Goal: Contribute content: Contribute content

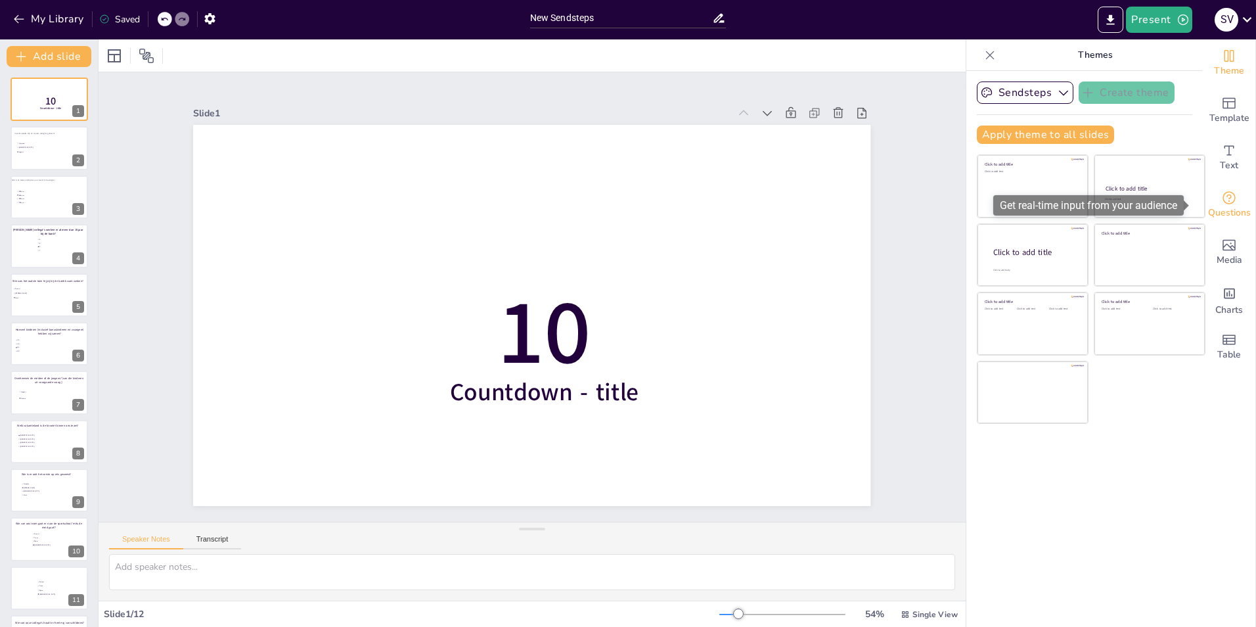
click at [1221, 204] on icon "Get real-time input from your audience" at bounding box center [1229, 198] width 16 height 16
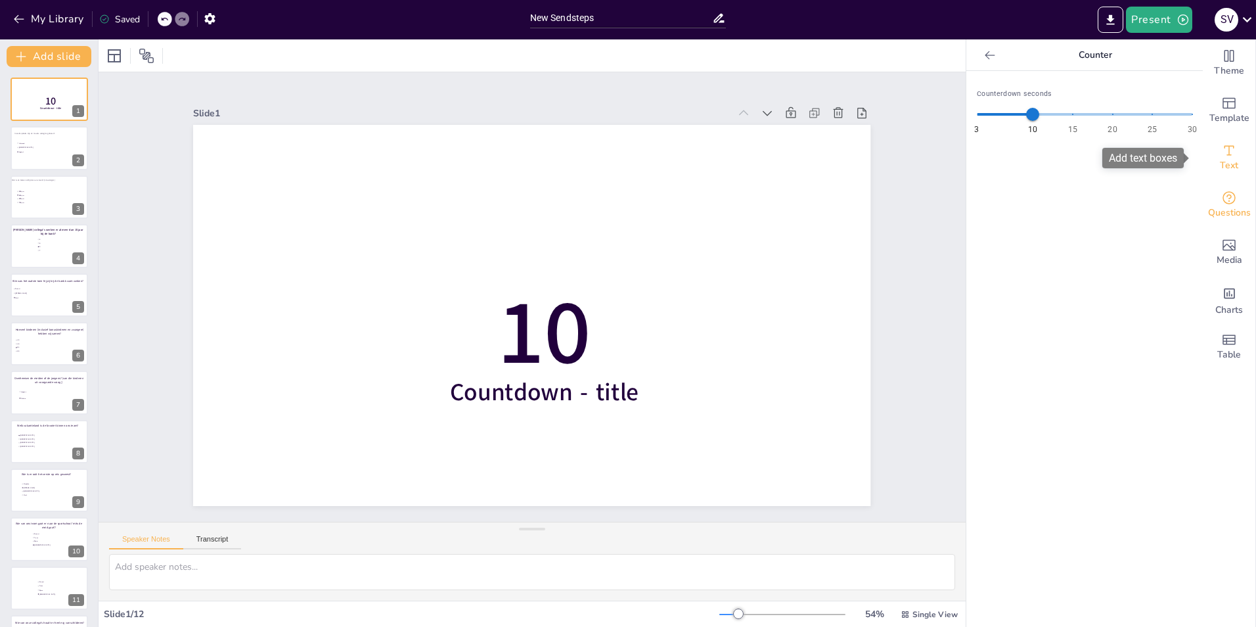
click at [1229, 153] on div "Text" at bounding box center [1229, 157] width 53 height 47
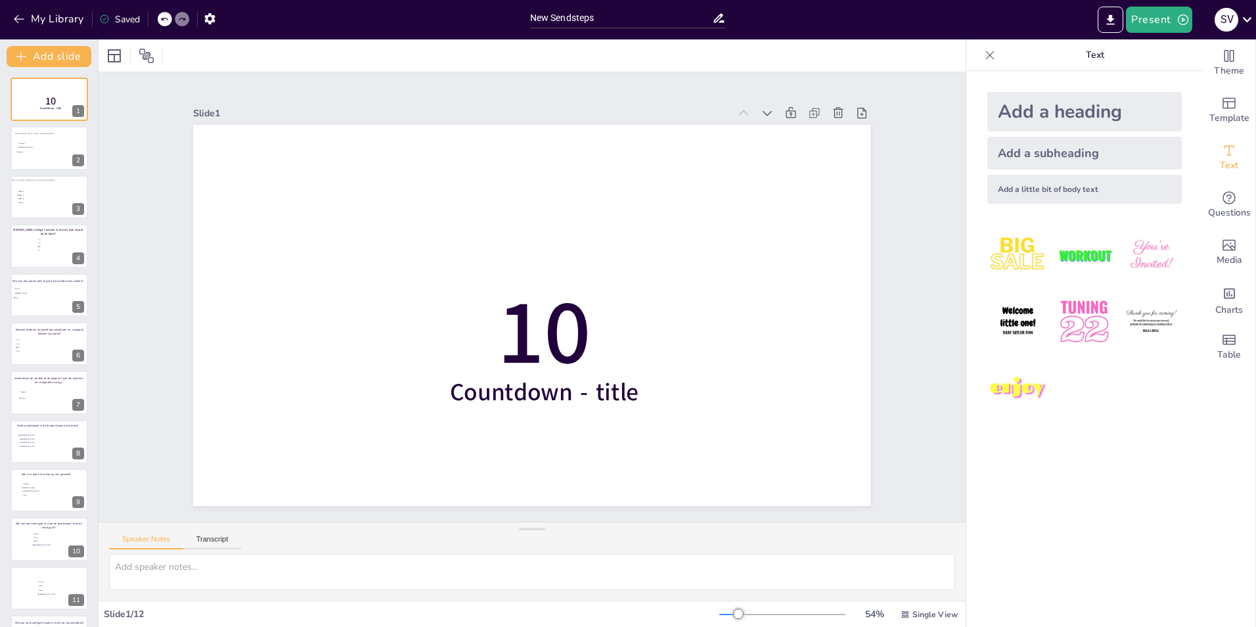
click at [983, 56] on icon at bounding box center [989, 55] width 13 height 13
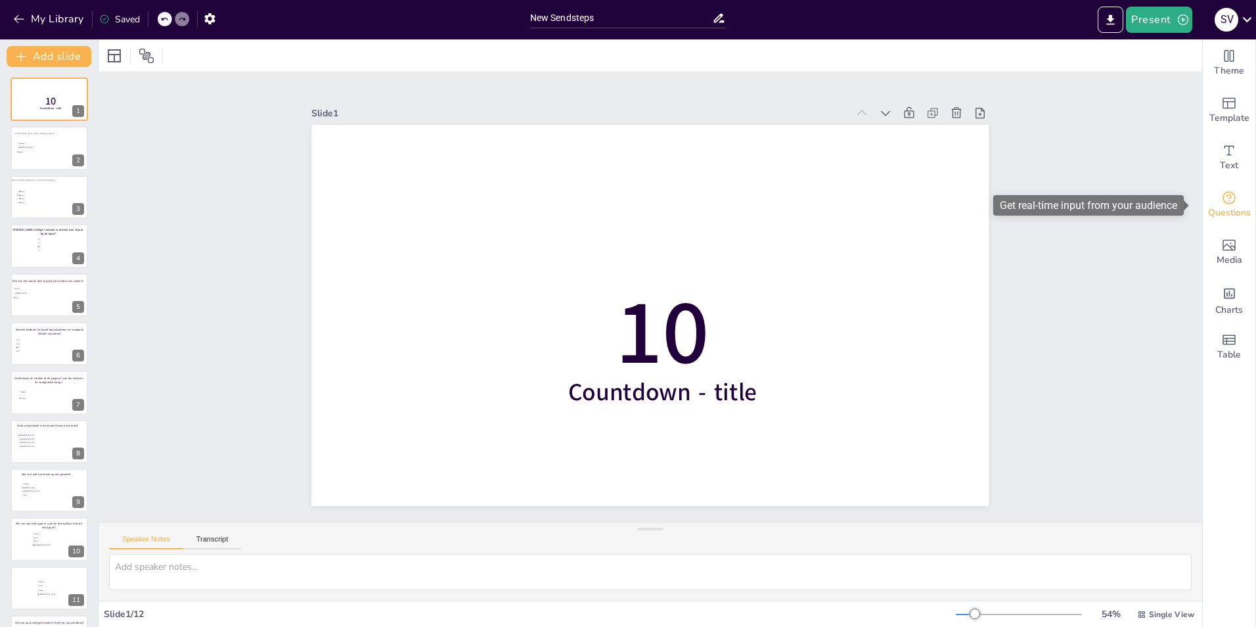
click at [1226, 206] on span "Questions" at bounding box center [1229, 213] width 43 height 14
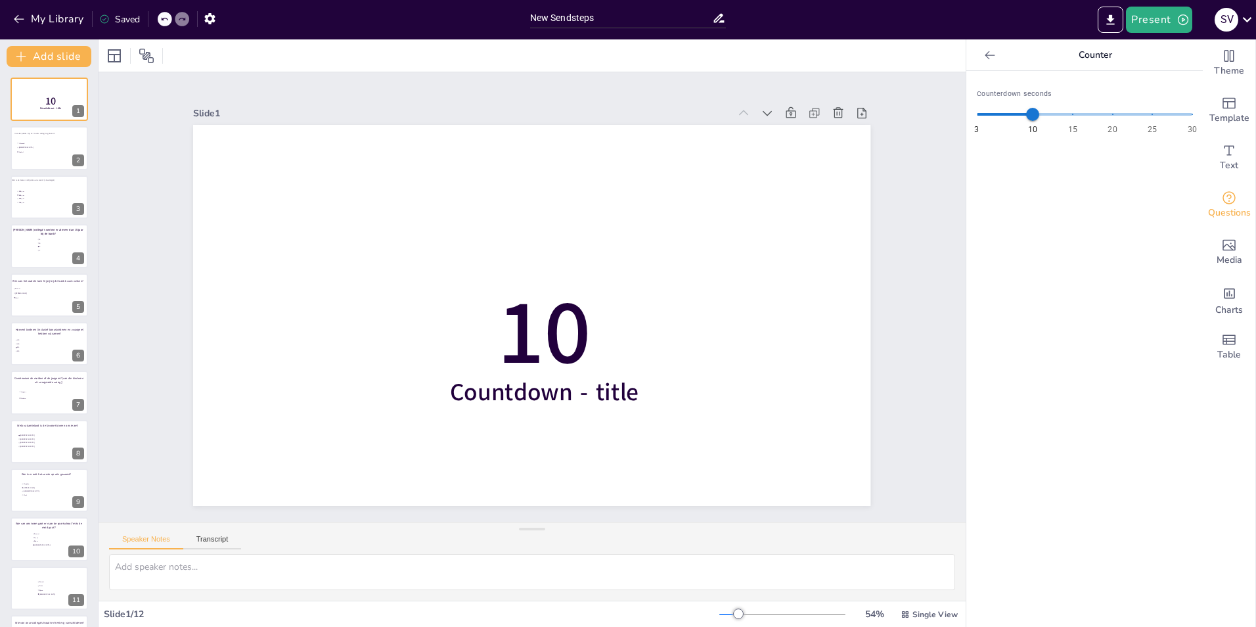
click at [1118, 221] on div "Counterdown seconds 3 10 15 20 25 30 10" at bounding box center [1084, 349] width 236 height 556
click at [70, 540] on span "Bjorn" at bounding box center [52, 541] width 37 height 2
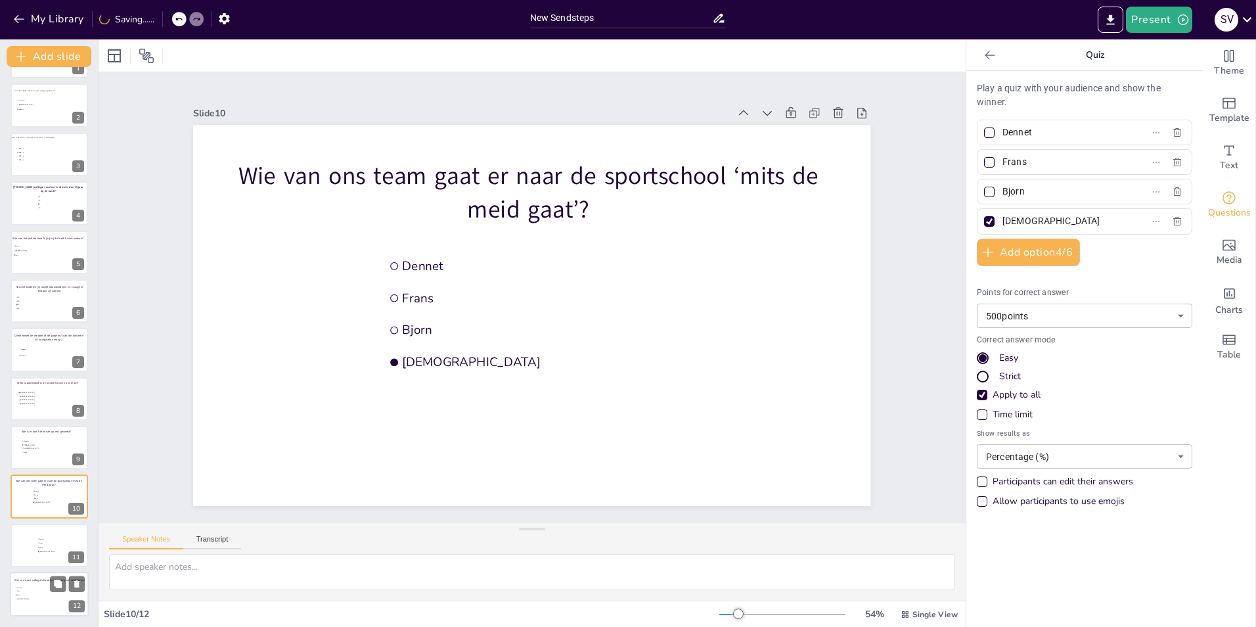
click at [48, 594] on span "Lilly" at bounding box center [35, 595] width 37 height 2
type input "Renske"
type input "Ardy"
type input "Lilly"
type input "[PERSON_NAME]"
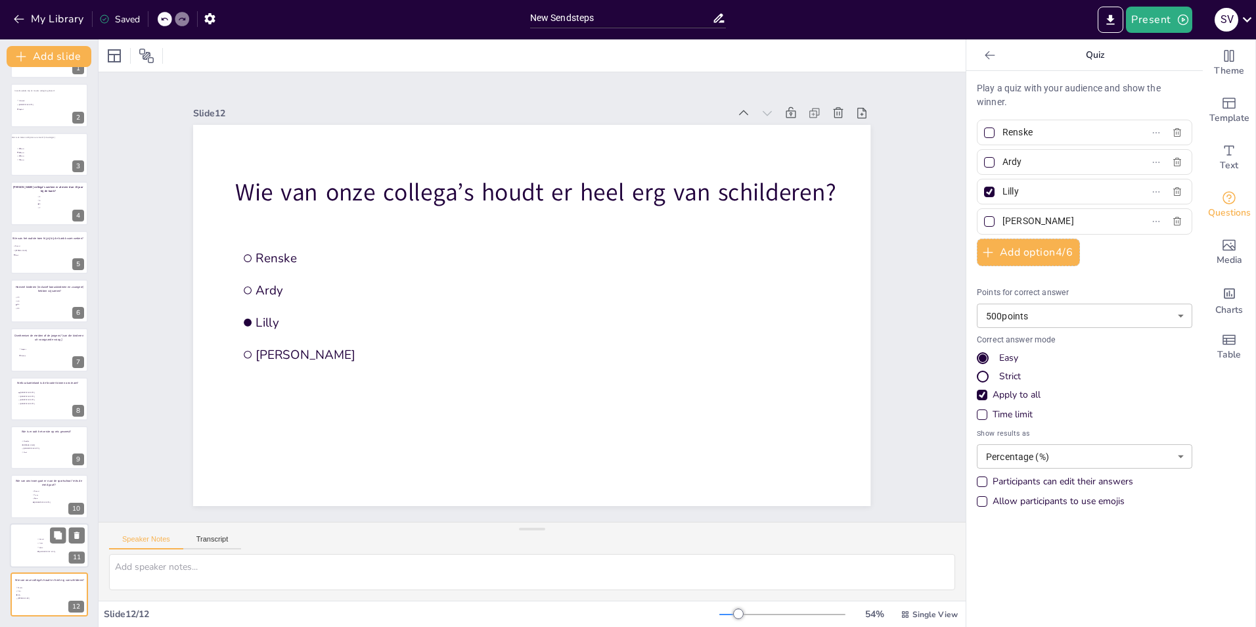
click at [53, 545] on li "Bjorn" at bounding box center [56, 547] width 39 height 4
type input "Dennet"
type input "Frans"
type input "Bjorn"
type input "[DEMOGRAPHIC_DATA]"
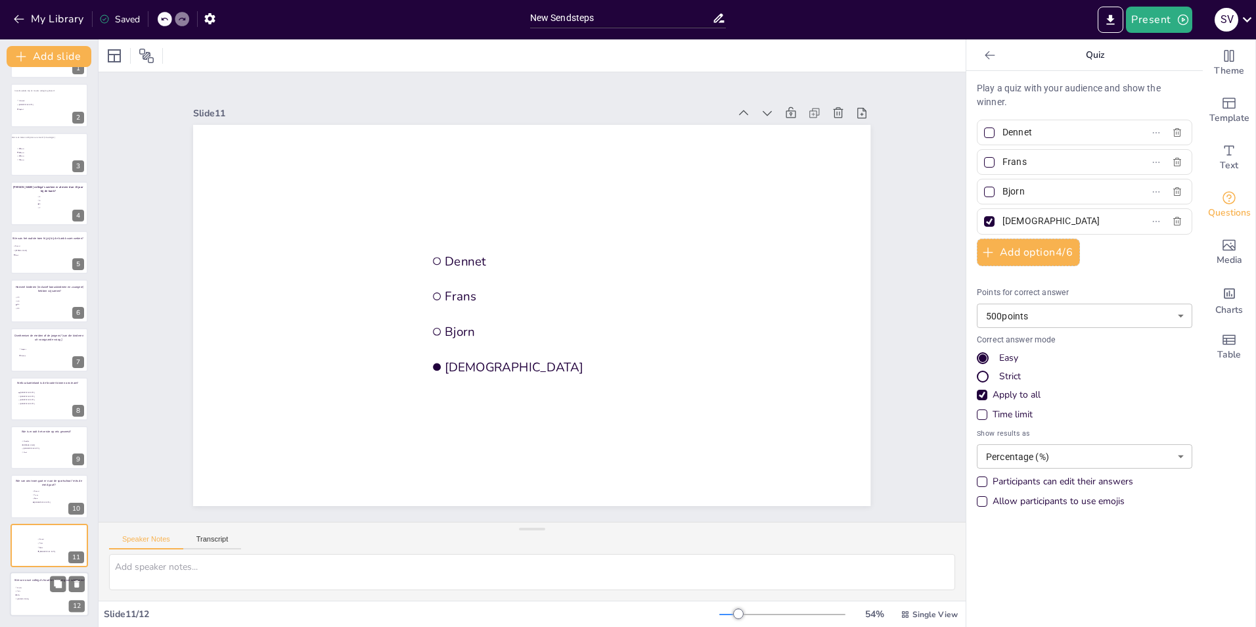
click at [43, 589] on li "Ardy" at bounding box center [34, 590] width 39 height 3
type input "Renske"
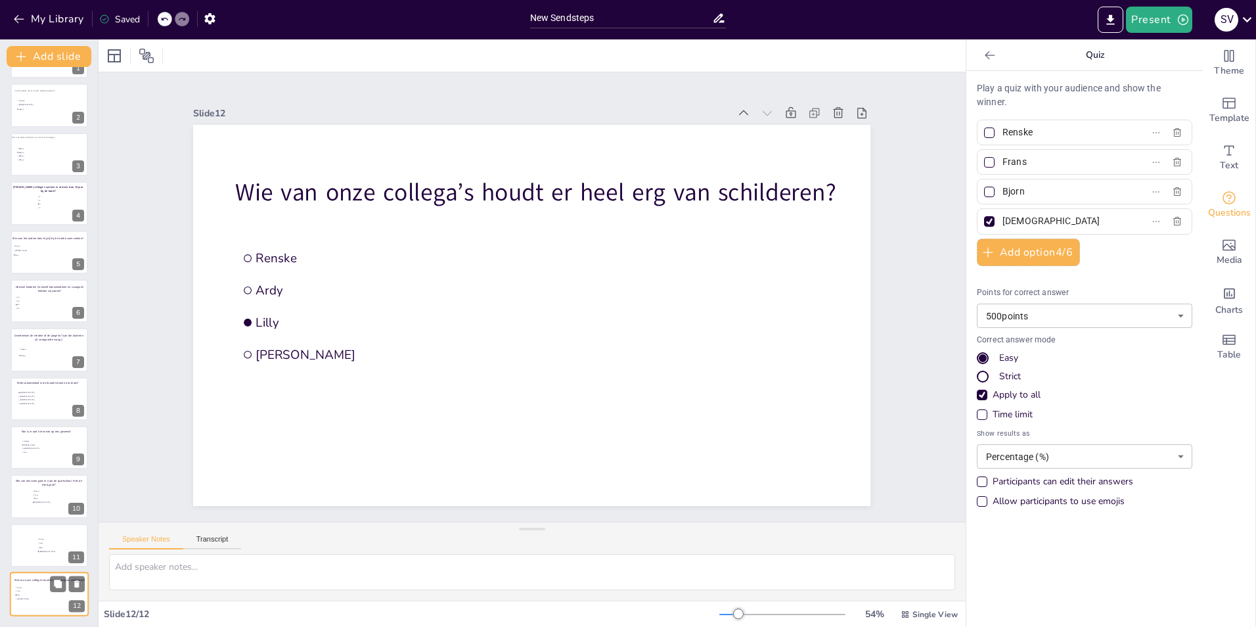
type input "Ardy"
type input "Lilly"
type input "[PERSON_NAME]"
click at [43, 546] on span "Bjorn" at bounding box center [57, 547] width 37 height 2
type input "Dennet"
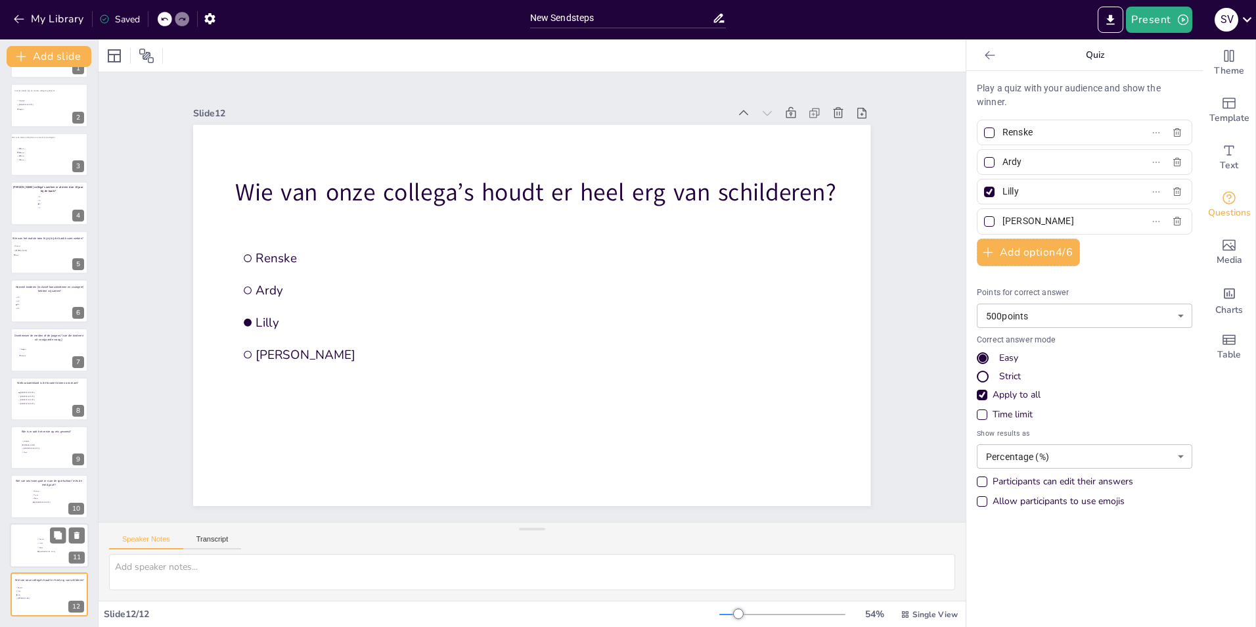
type input "Frans"
type input "Bjorn"
type input "[DEMOGRAPHIC_DATA]"
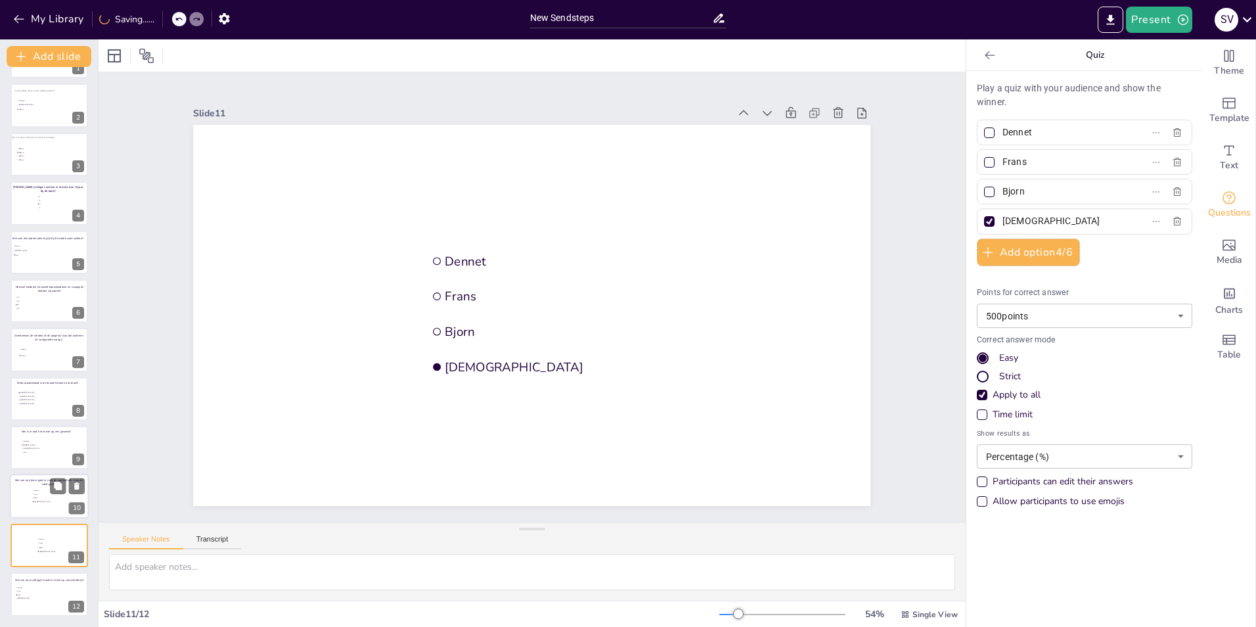
click at [47, 491] on li "Dennet" at bounding box center [51, 490] width 39 height 3
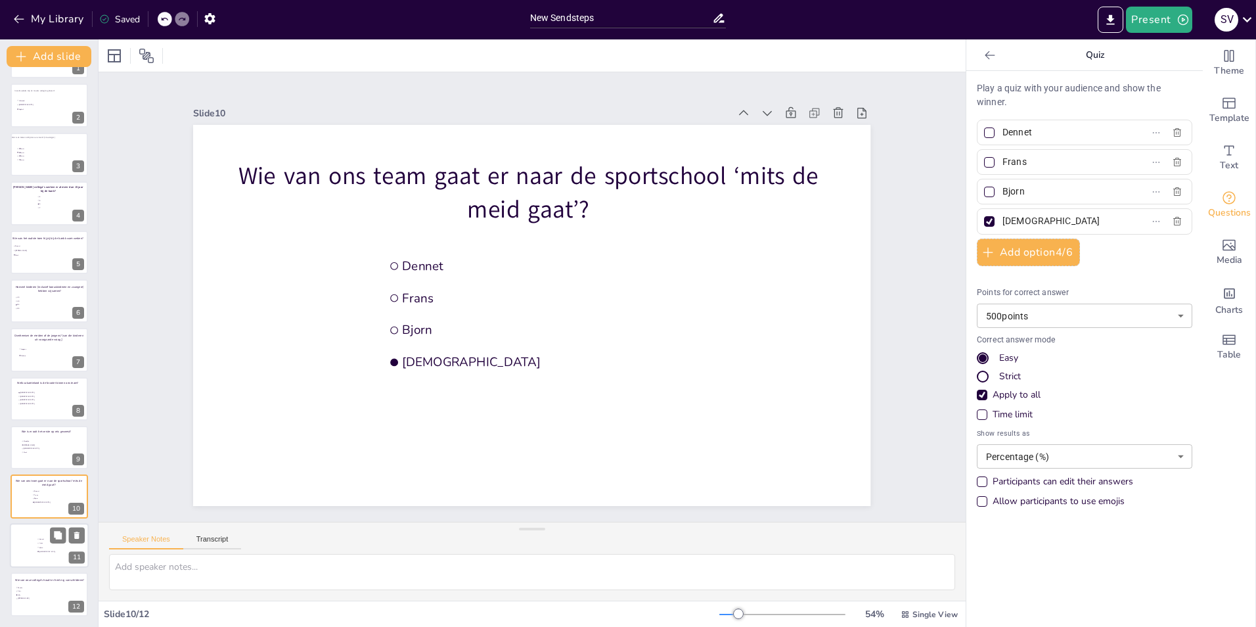
click at [39, 554] on div at bounding box center [49, 545] width 79 height 45
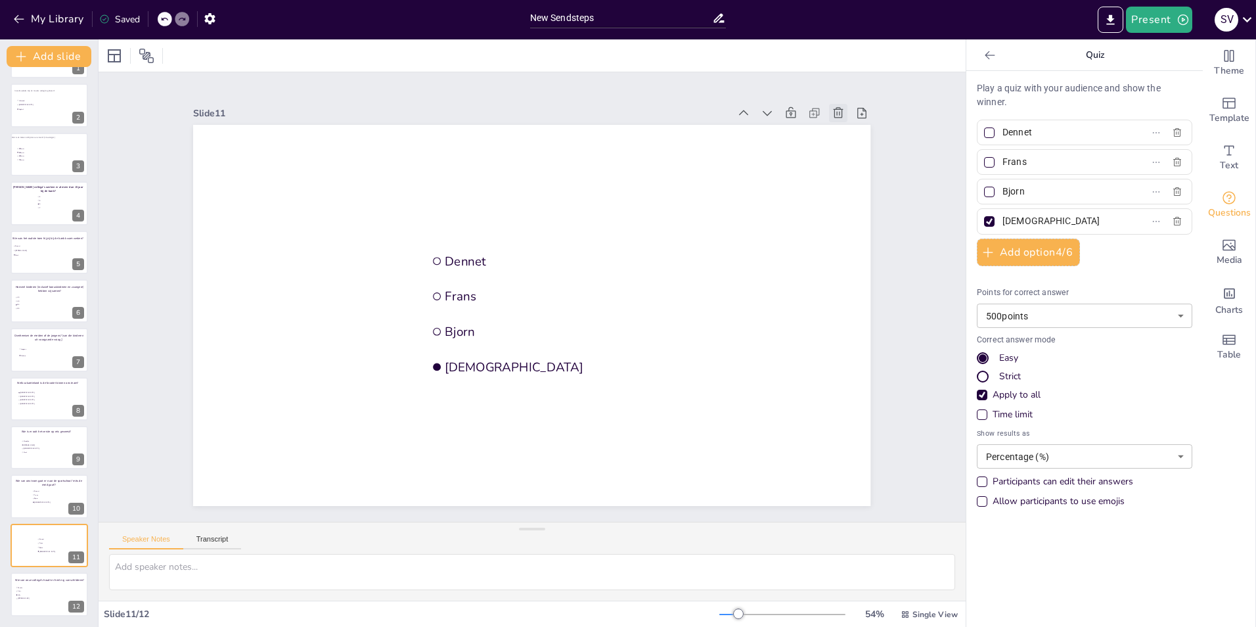
click at [834, 108] on icon at bounding box center [838, 112] width 13 height 13
type input "Renske"
type input "Ardy"
type input "Lilly"
type input "[PERSON_NAME]"
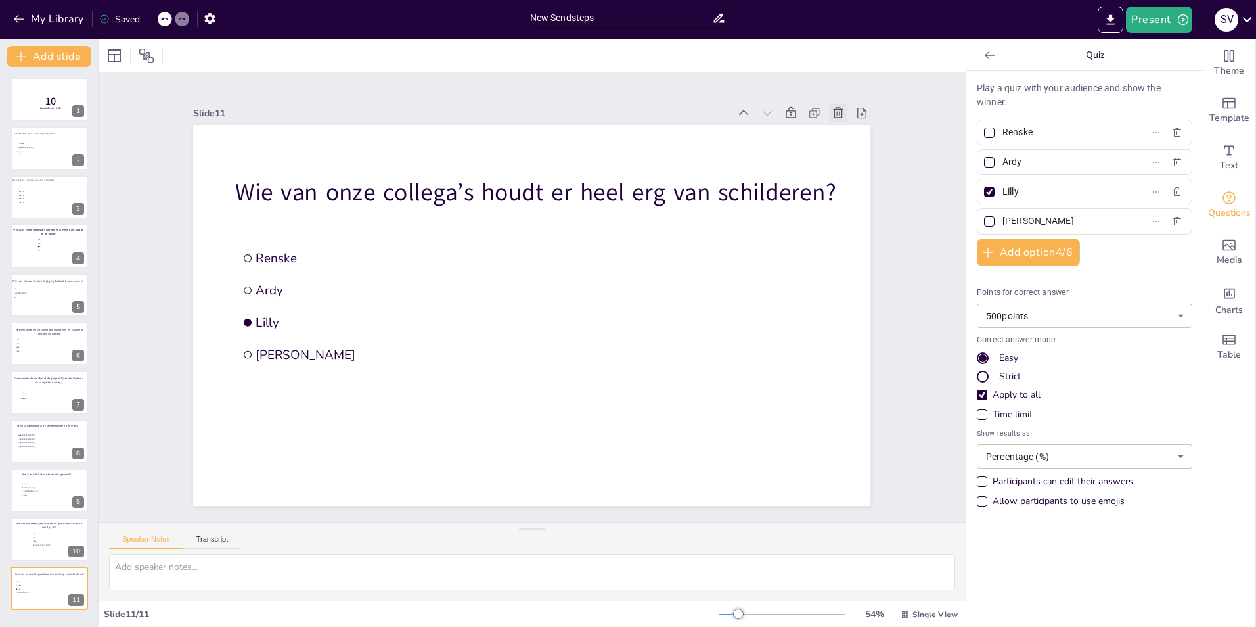
scroll to position [0, 0]
click at [855, 111] on icon at bounding box center [861, 112] width 13 height 13
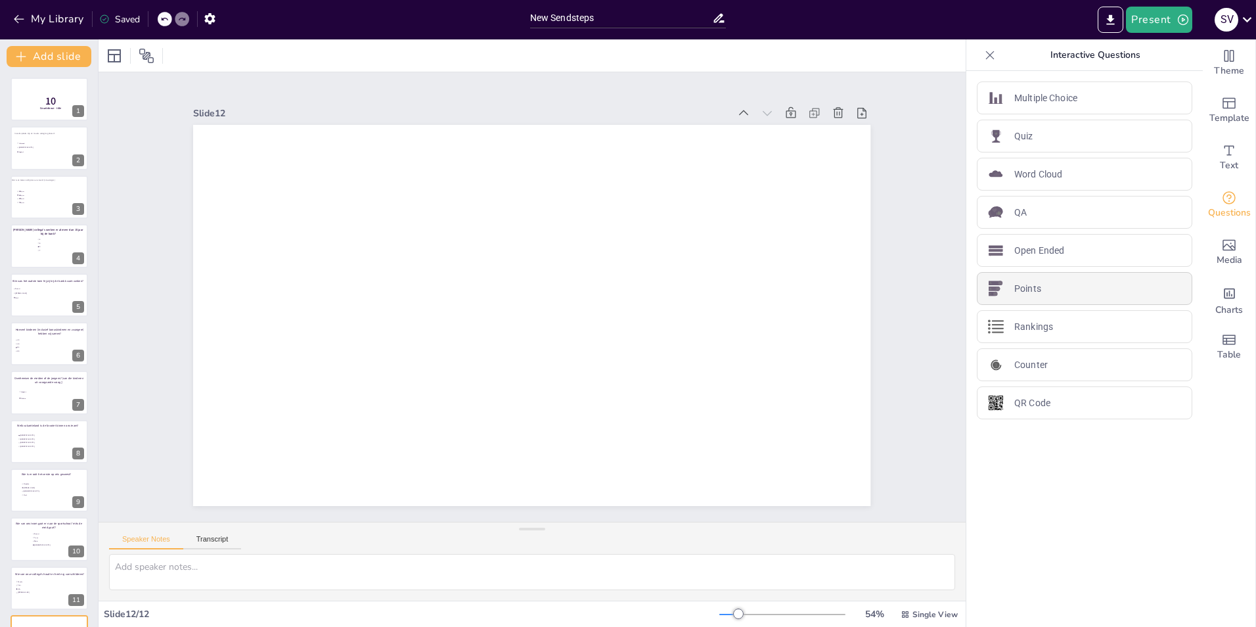
click at [1050, 287] on div "Points" at bounding box center [1084, 288] width 215 height 33
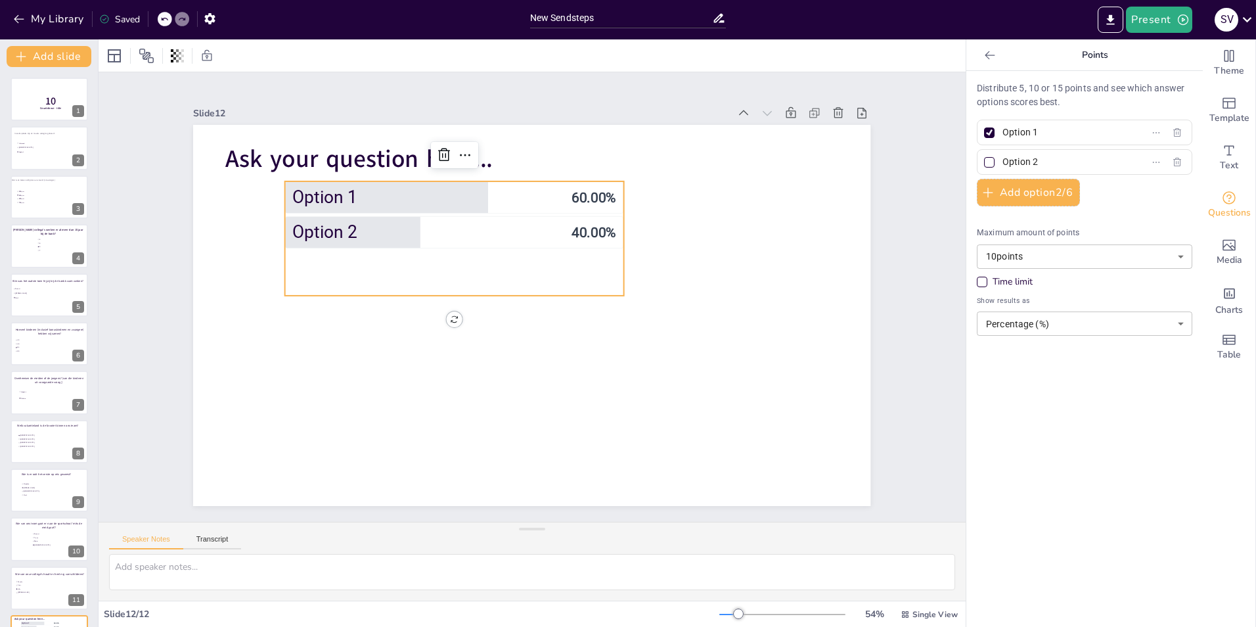
click at [983, 60] on icon at bounding box center [989, 55] width 13 height 13
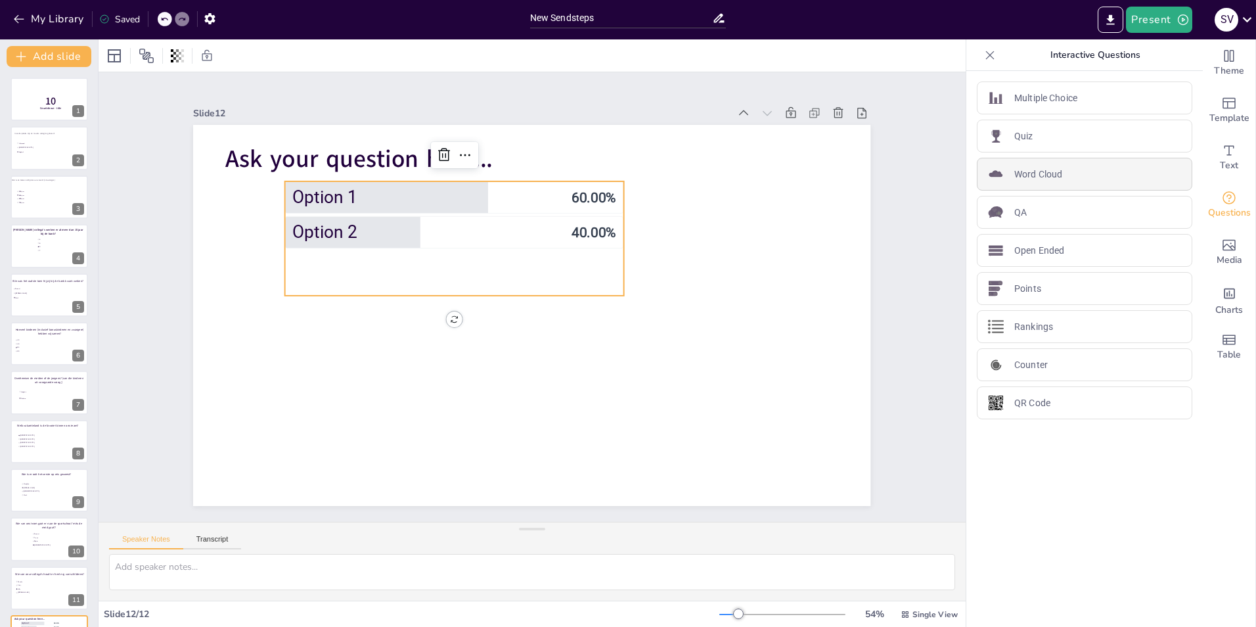
click at [1029, 177] on p "Word Cloud" at bounding box center [1038, 174] width 48 height 14
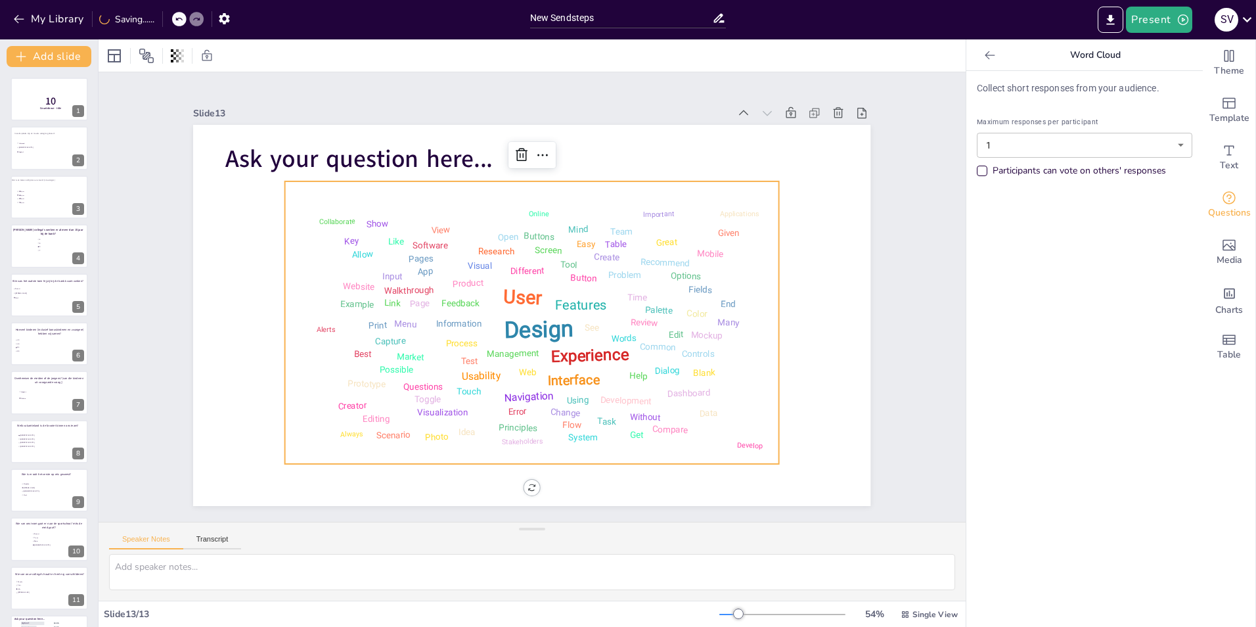
click at [983, 53] on icon at bounding box center [989, 55] width 13 height 13
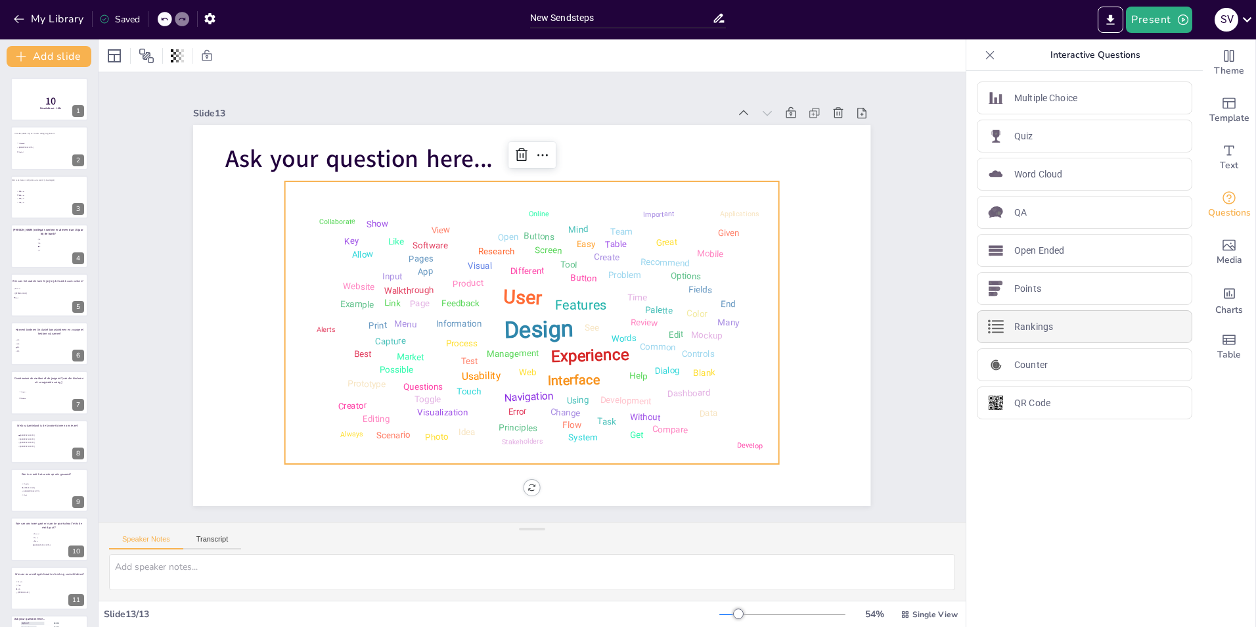
click at [1023, 331] on p "Rankings" at bounding box center [1033, 327] width 39 height 14
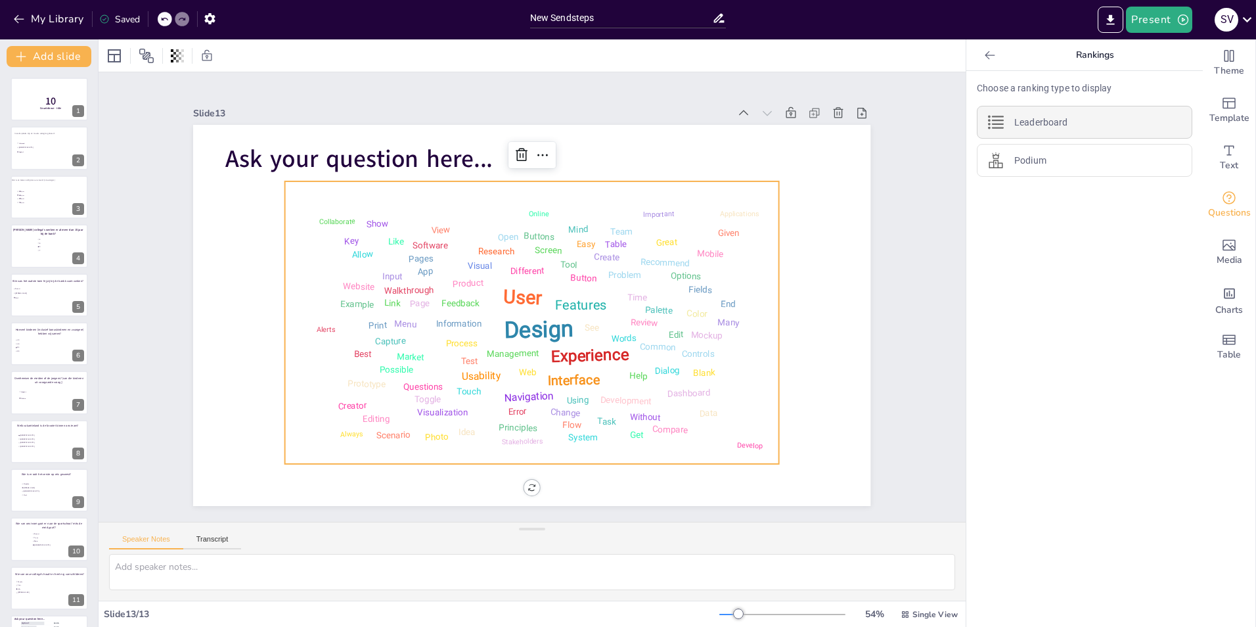
click at [1044, 112] on div "Leaderboard" at bounding box center [1084, 122] width 215 height 33
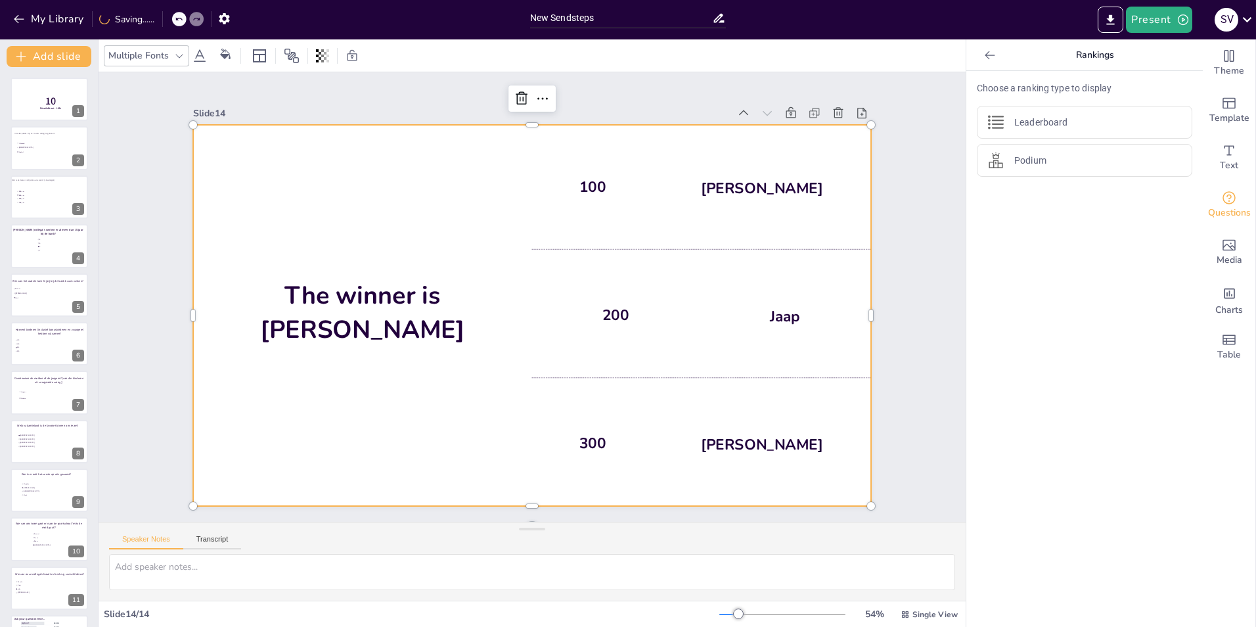
click at [985, 53] on icon at bounding box center [990, 55] width 10 height 9
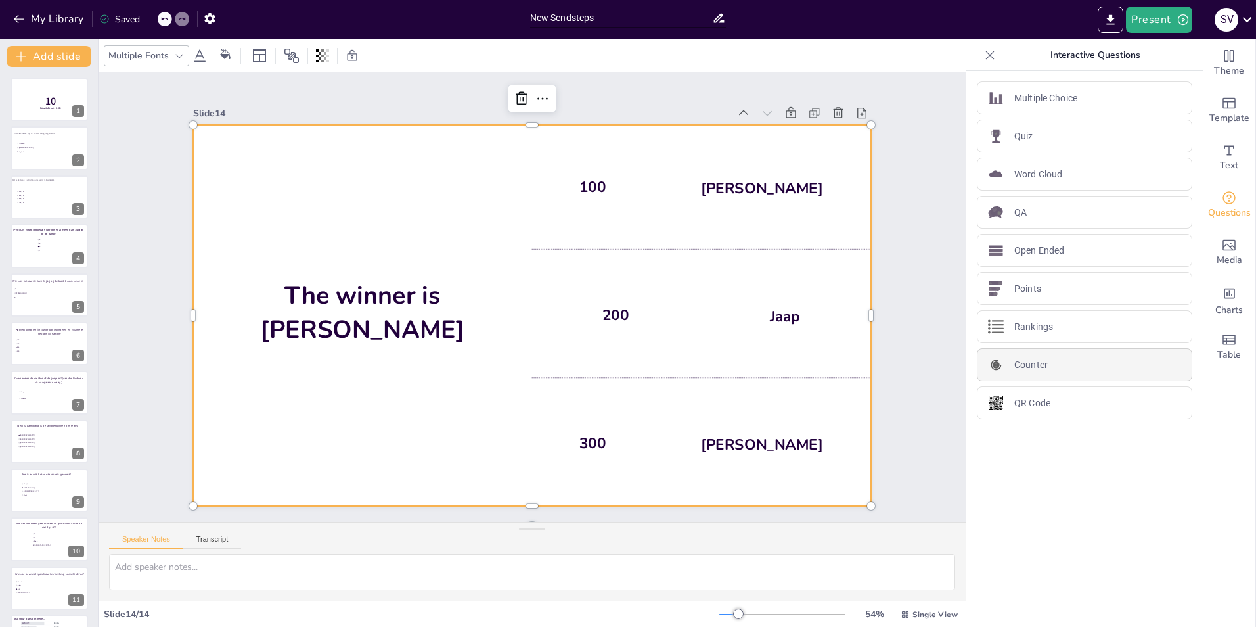
click at [1029, 364] on p "Counter" at bounding box center [1030, 365] width 33 height 14
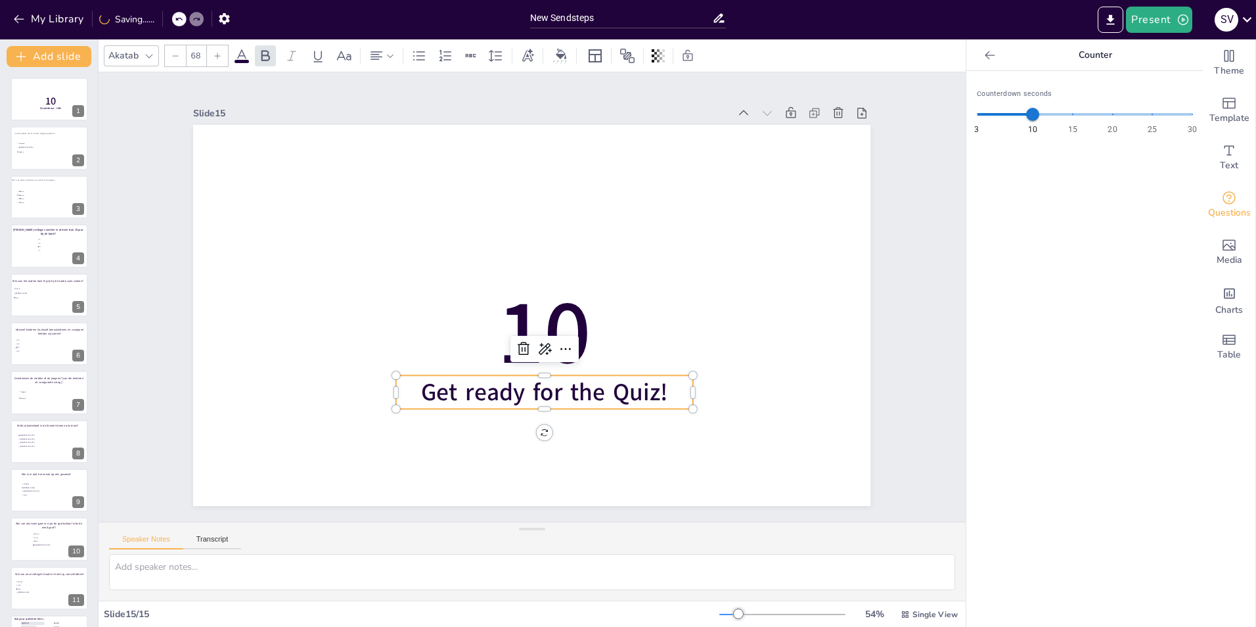
click at [983, 51] on icon at bounding box center [989, 55] width 13 height 13
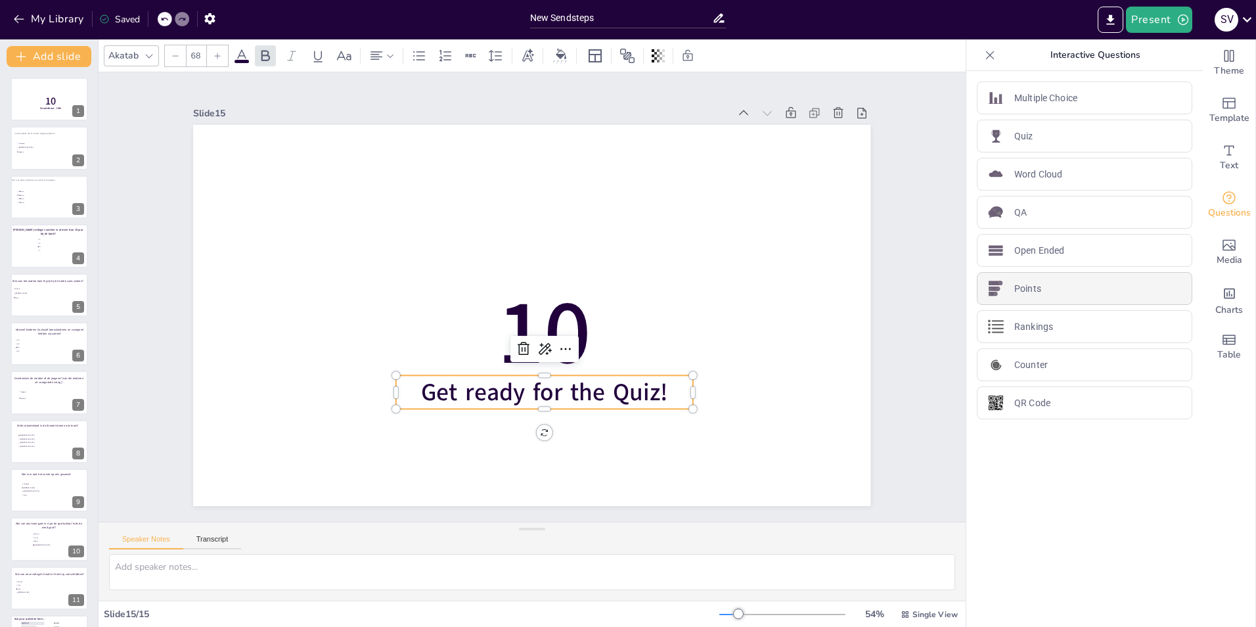
click at [1027, 293] on p "Points" at bounding box center [1027, 289] width 27 height 14
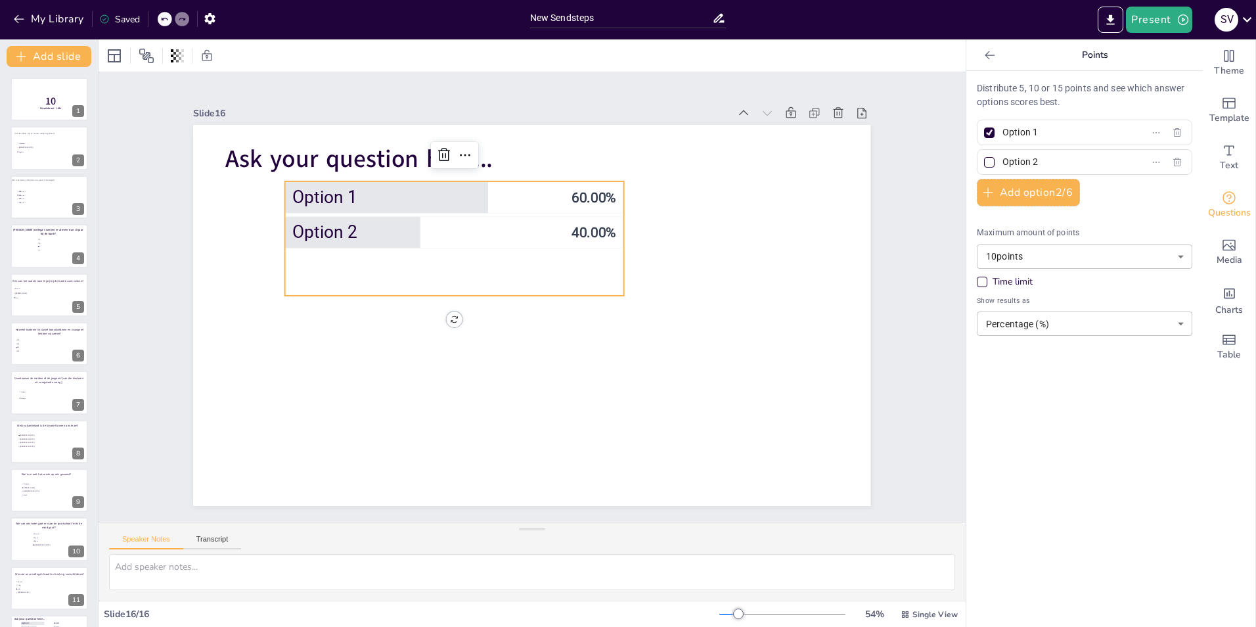
click at [985, 52] on icon at bounding box center [990, 55] width 10 height 9
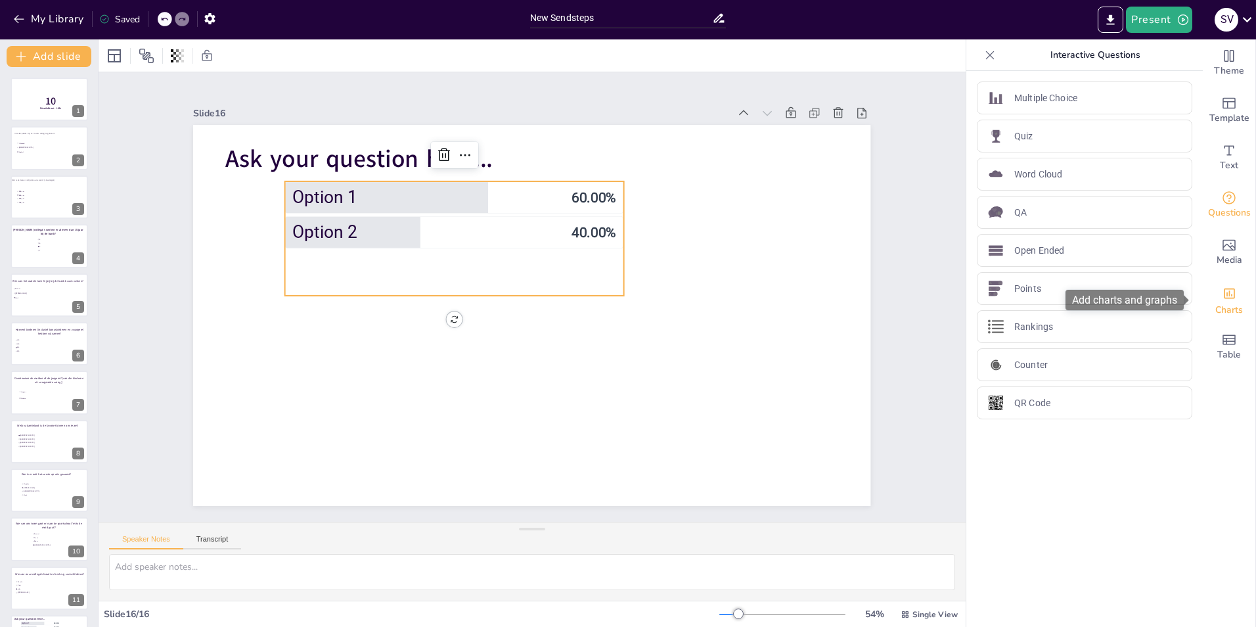
click at [1225, 301] on div "Add charts and graphs" at bounding box center [1229, 292] width 14 height 21
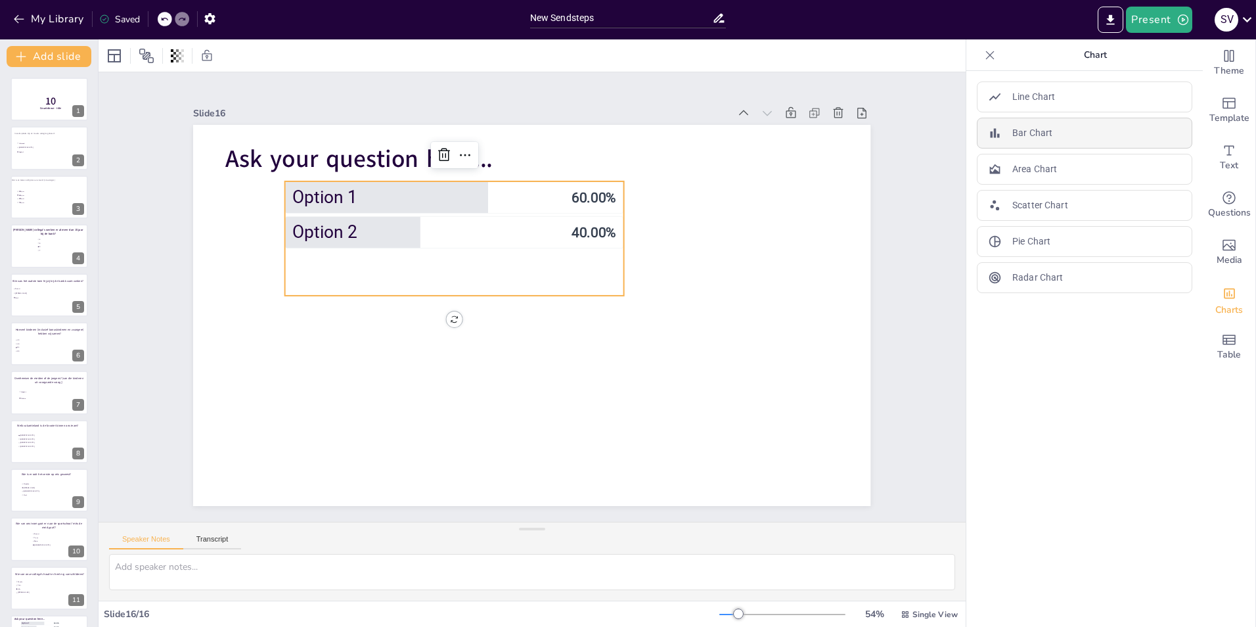
click at [1026, 142] on div "Bar Chart" at bounding box center [1084, 133] width 215 height 31
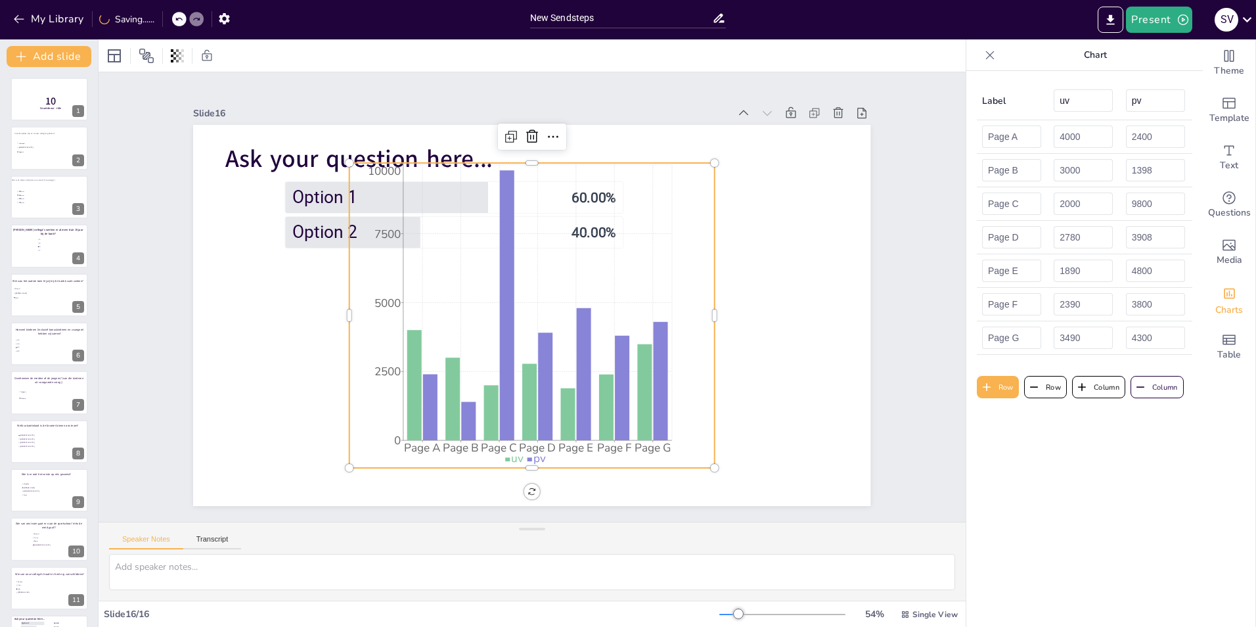
click at [983, 57] on icon at bounding box center [989, 55] width 13 height 13
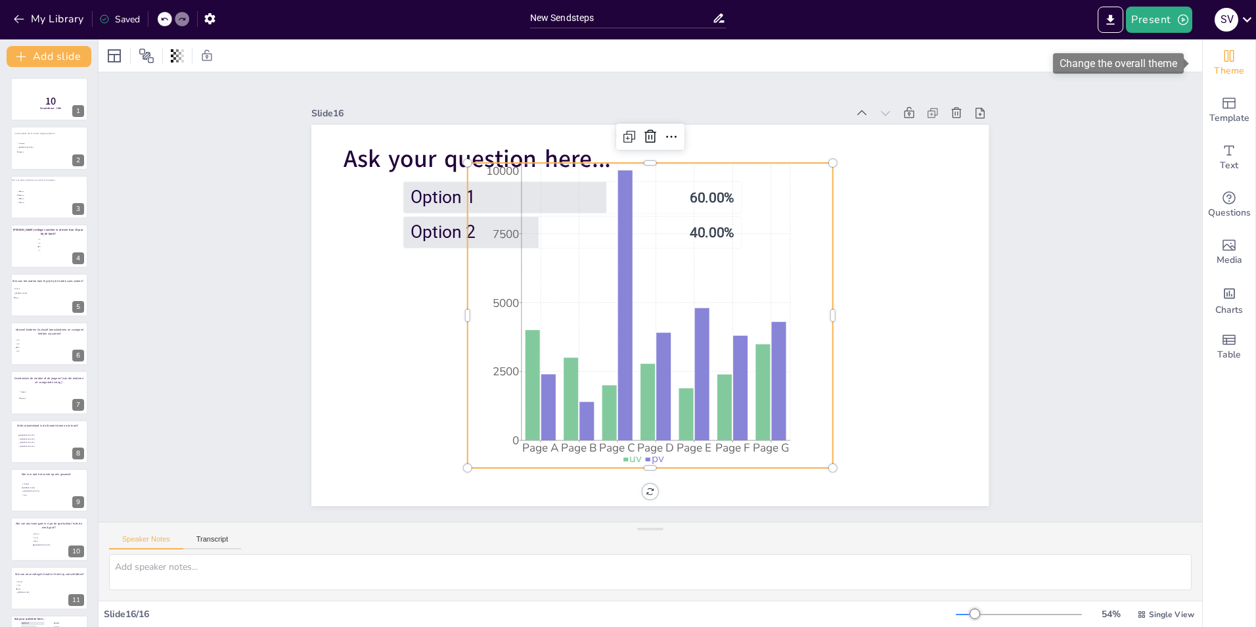
click at [1211, 60] on div "Theme" at bounding box center [1229, 62] width 53 height 47
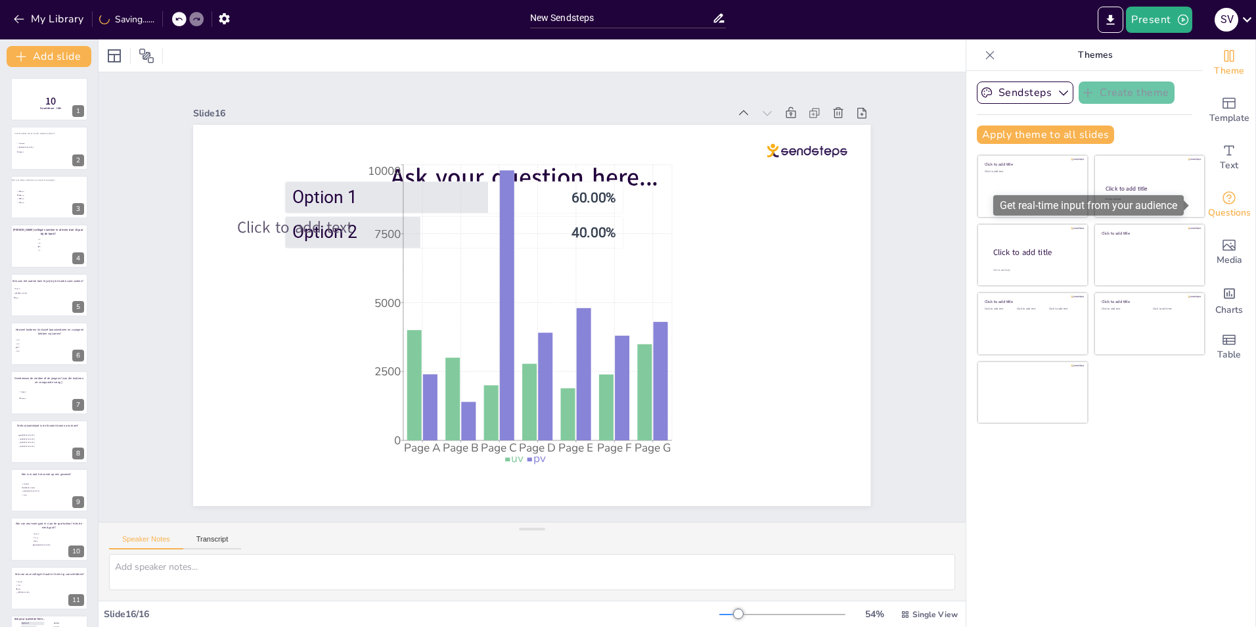
click at [1226, 206] on span "Questions" at bounding box center [1229, 213] width 43 height 14
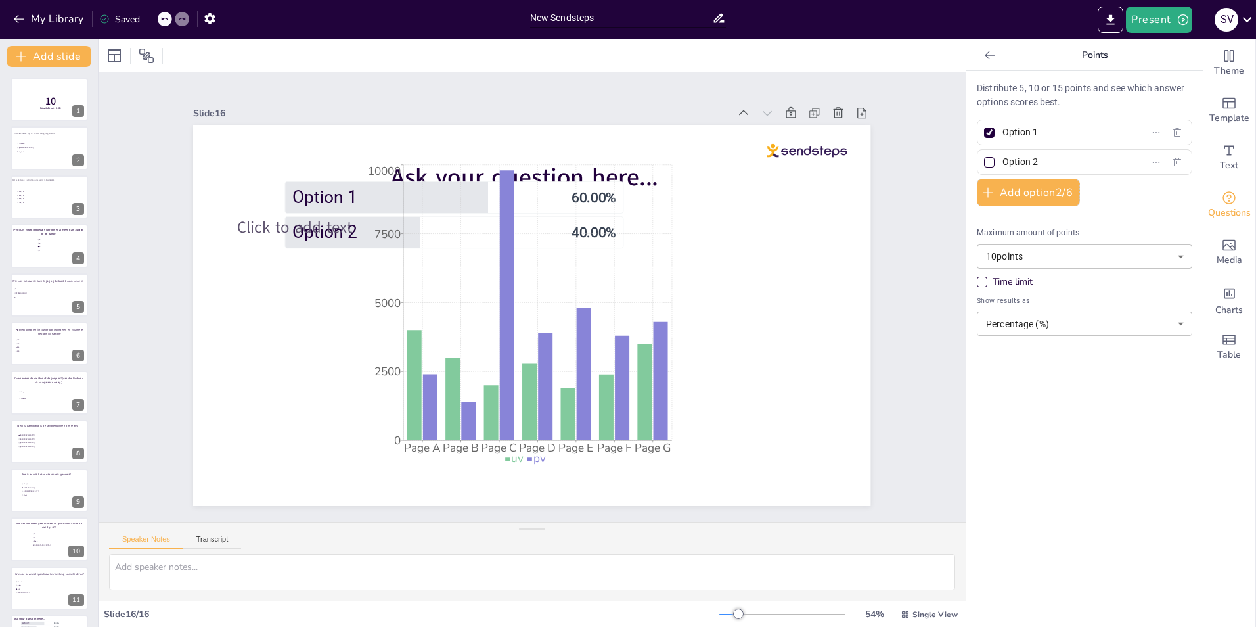
click at [983, 57] on icon at bounding box center [989, 55] width 13 height 13
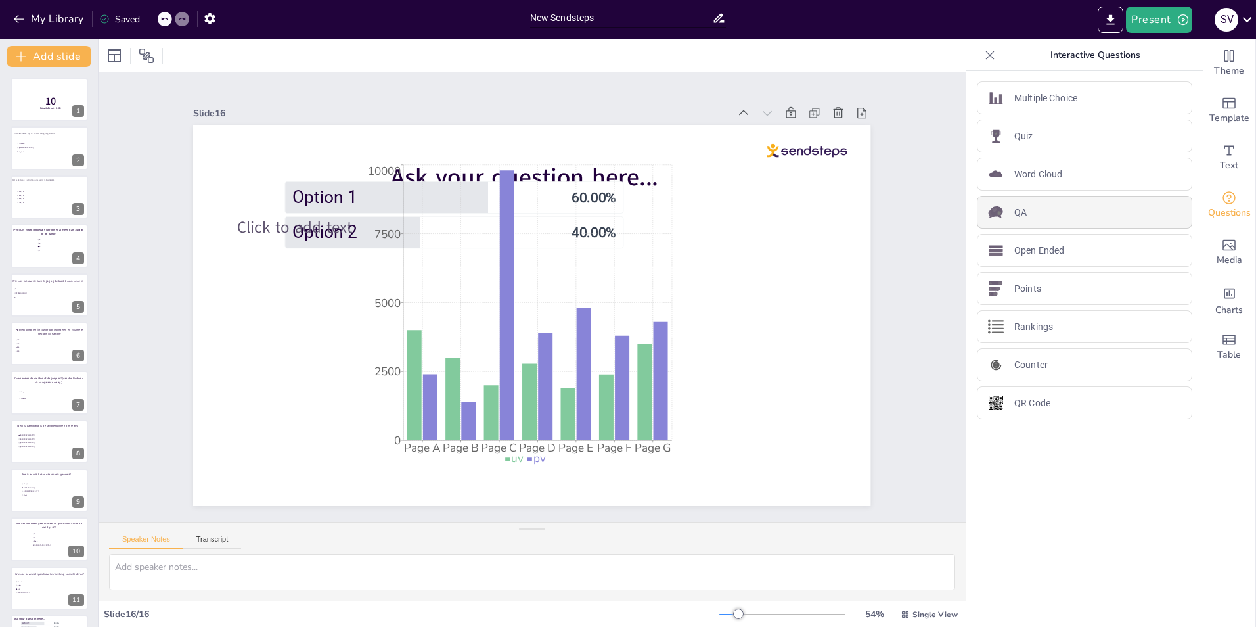
click at [1027, 205] on div "QA" at bounding box center [1084, 212] width 215 height 33
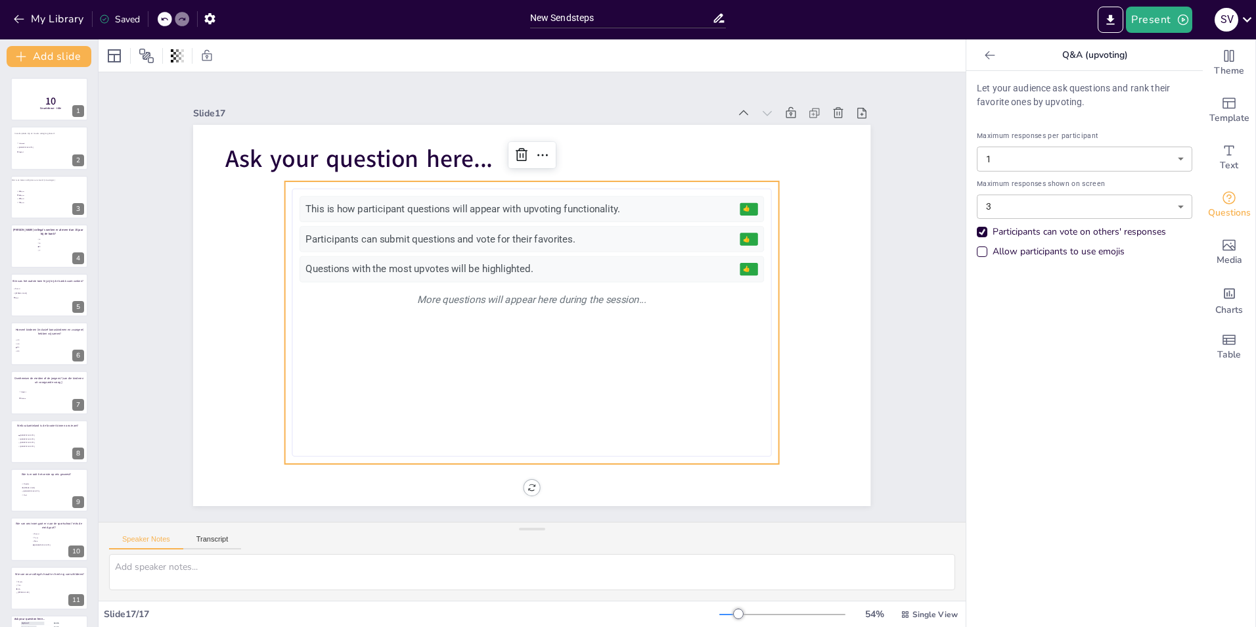
click at [983, 57] on icon at bounding box center [989, 55] width 13 height 13
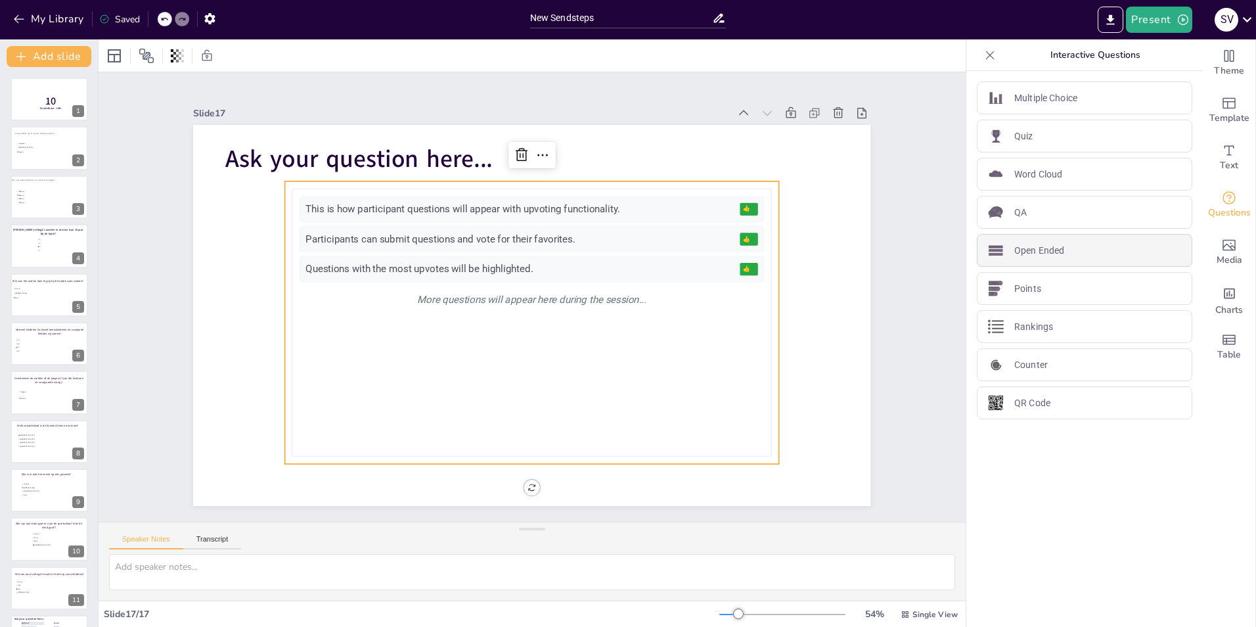
click at [1037, 252] on p "Open Ended" at bounding box center [1039, 251] width 50 height 14
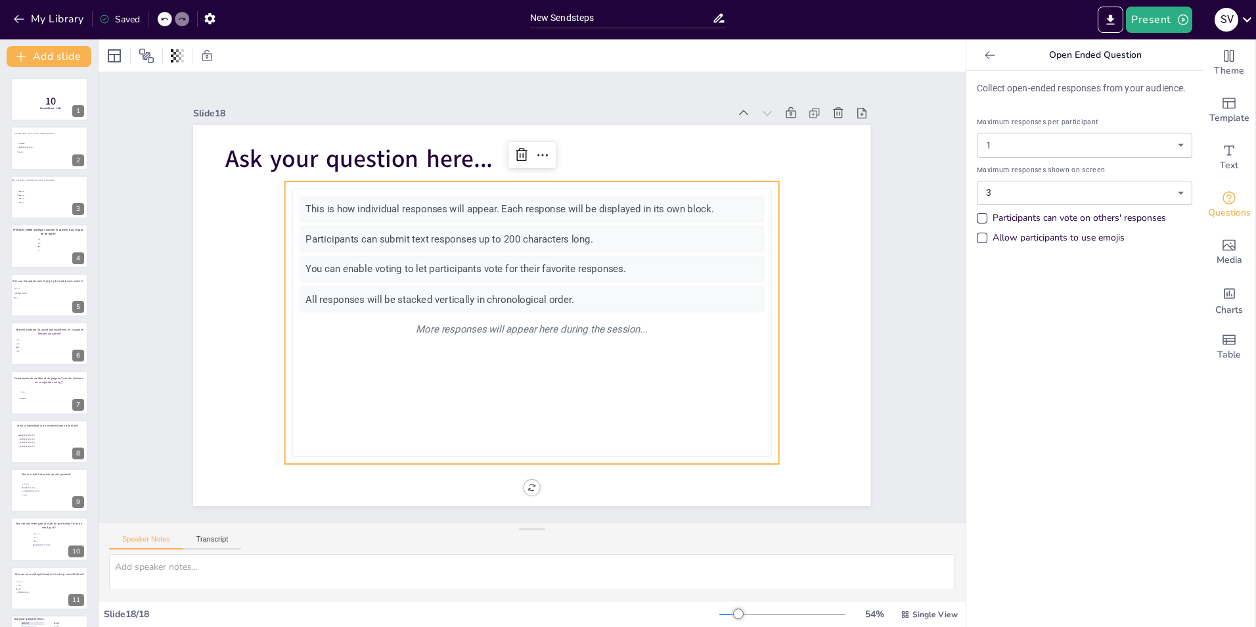
click at [985, 53] on icon at bounding box center [990, 55] width 10 height 9
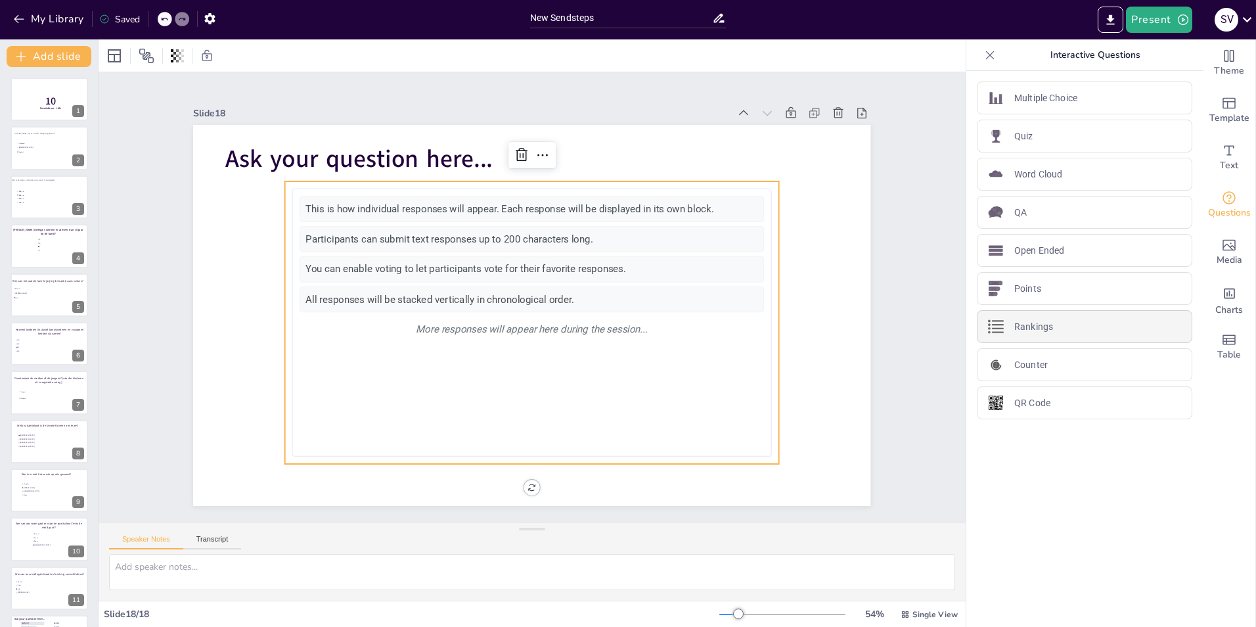
click at [1030, 333] on p "Rankings" at bounding box center [1033, 327] width 39 height 14
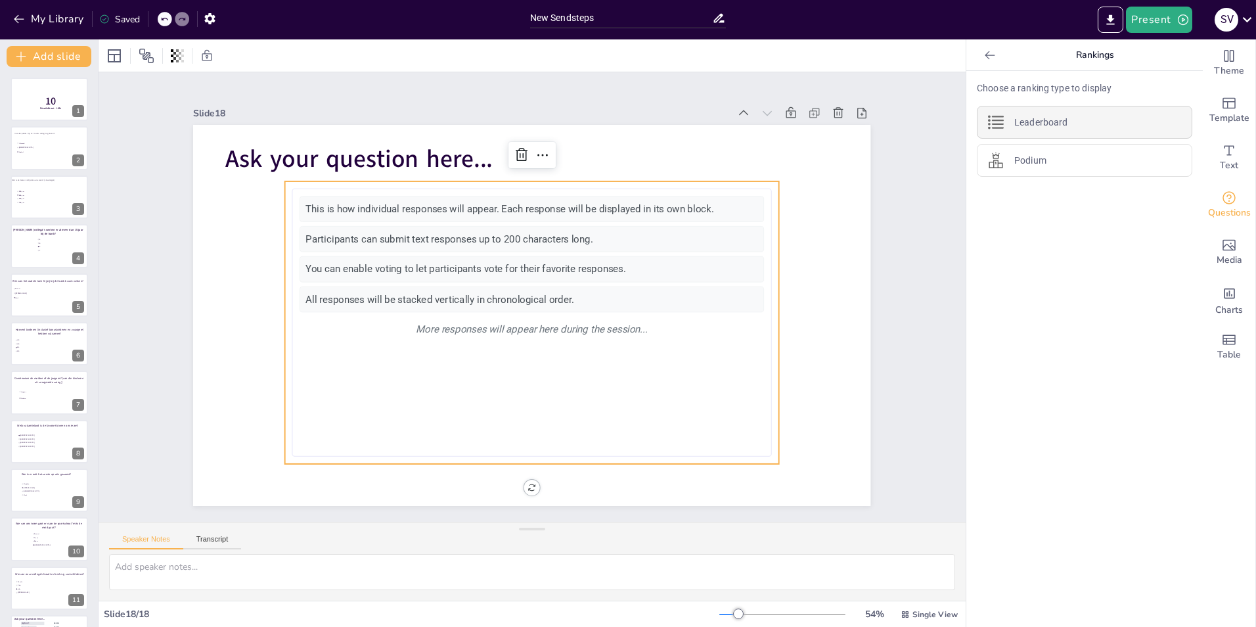
click at [1033, 119] on p "Leaderboard" at bounding box center [1040, 123] width 53 height 14
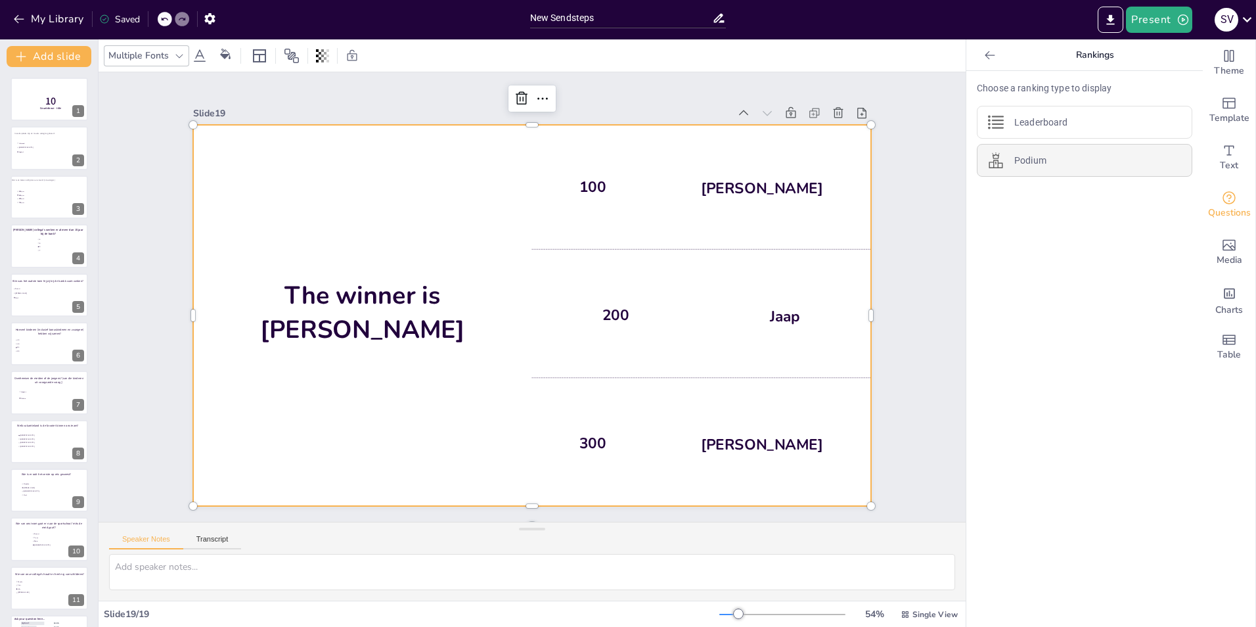
click at [1025, 158] on p "Podium" at bounding box center [1030, 161] width 32 height 14
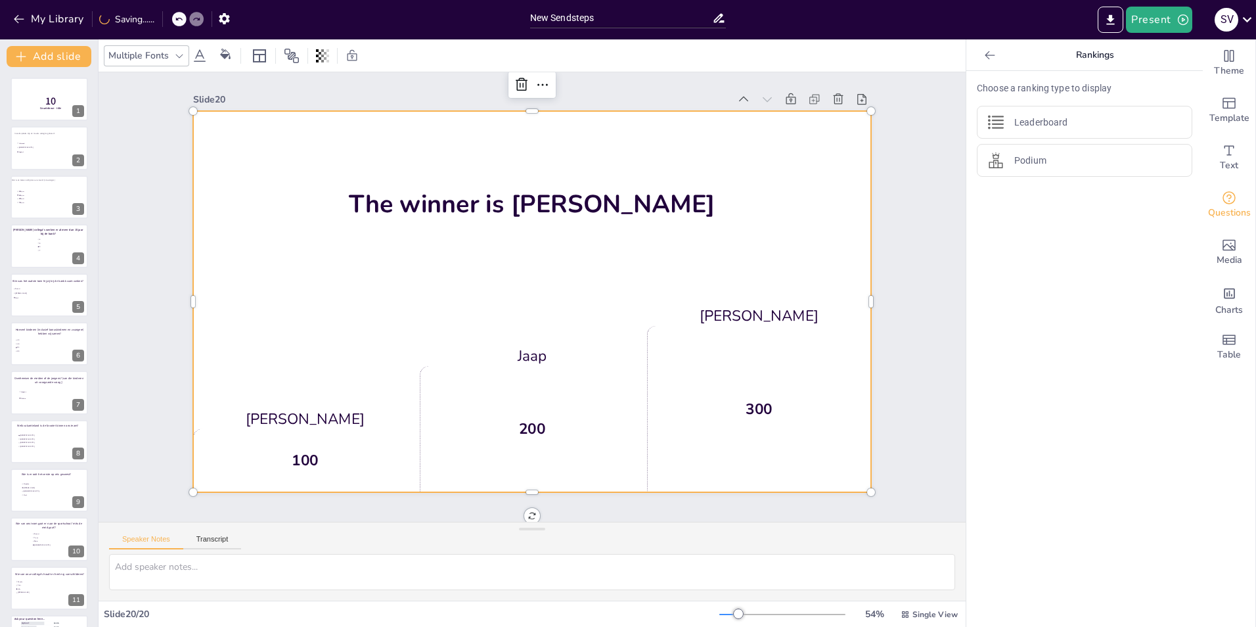
click at [985, 58] on icon at bounding box center [990, 55] width 10 height 9
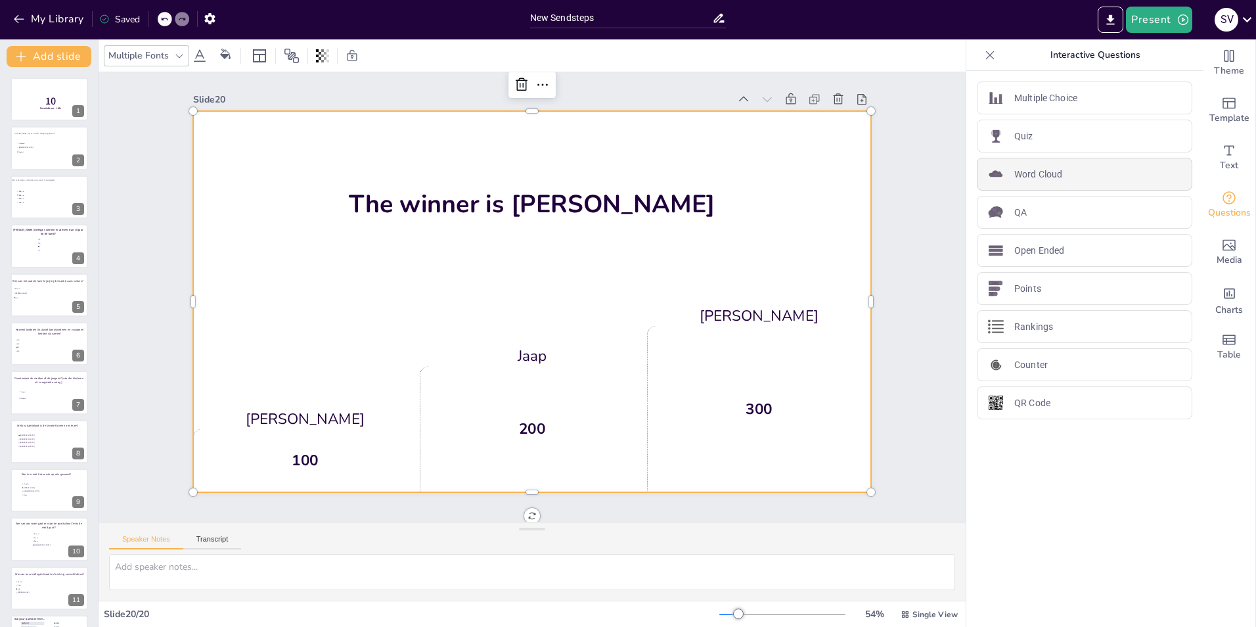
click at [1031, 179] on p "Word Cloud" at bounding box center [1038, 174] width 48 height 14
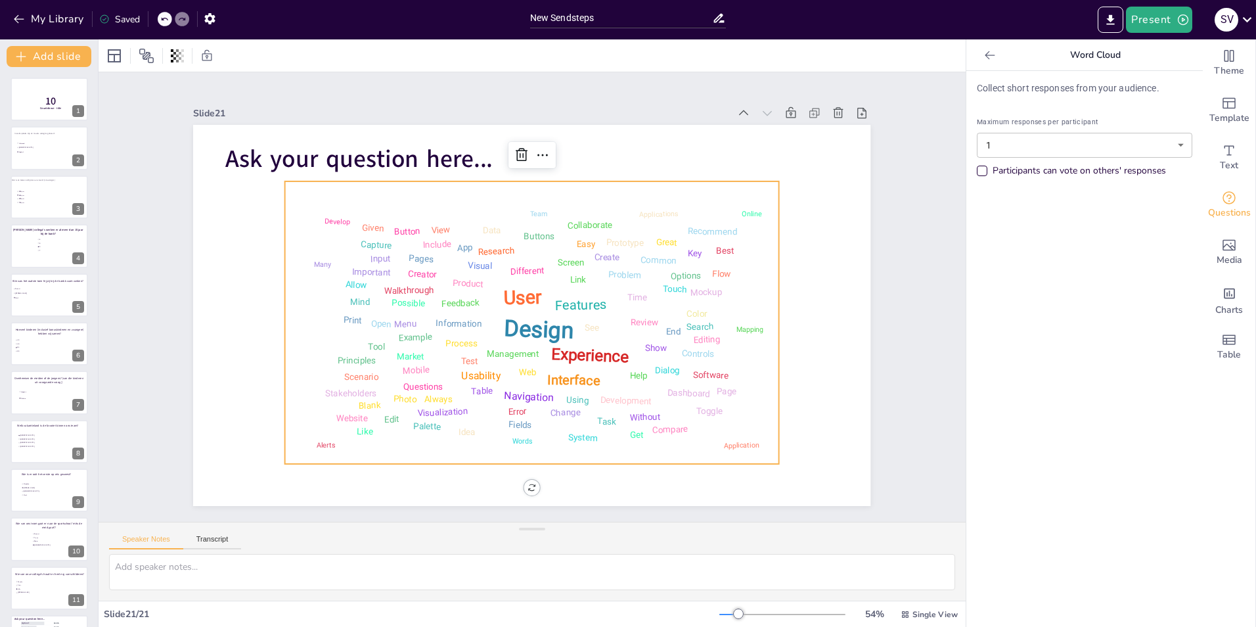
scroll to position [0, 0]
click at [983, 53] on icon at bounding box center [989, 55] width 13 height 13
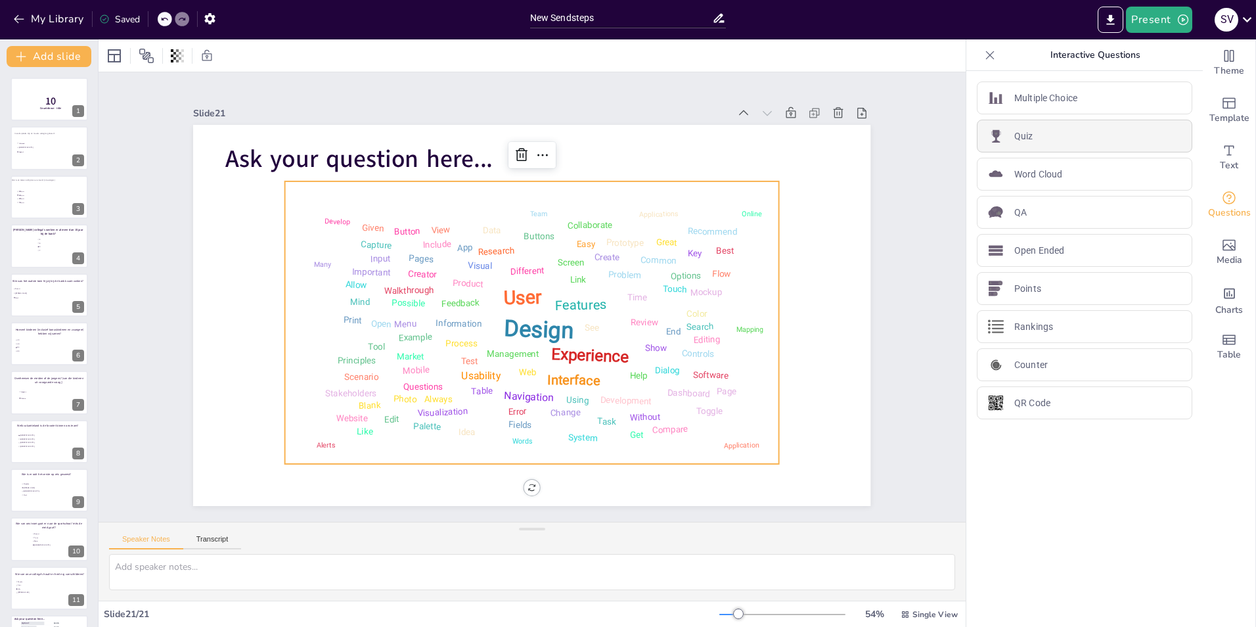
click at [1018, 141] on p "Quiz" at bounding box center [1023, 136] width 19 height 14
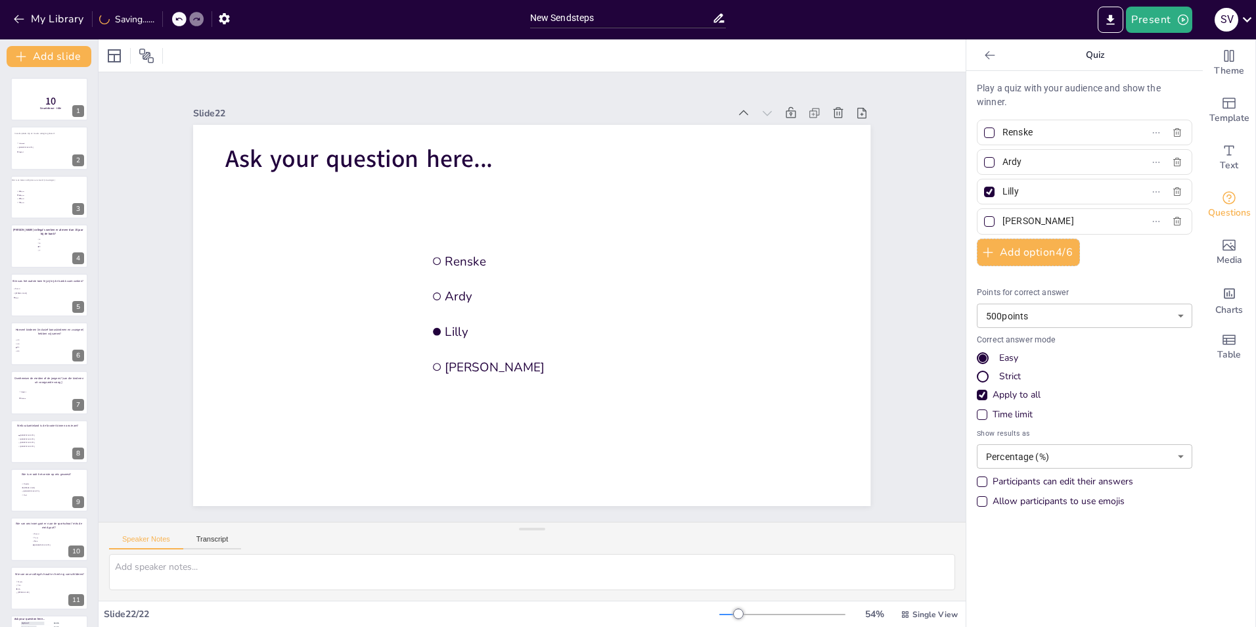
click at [983, 56] on icon at bounding box center [989, 55] width 13 height 13
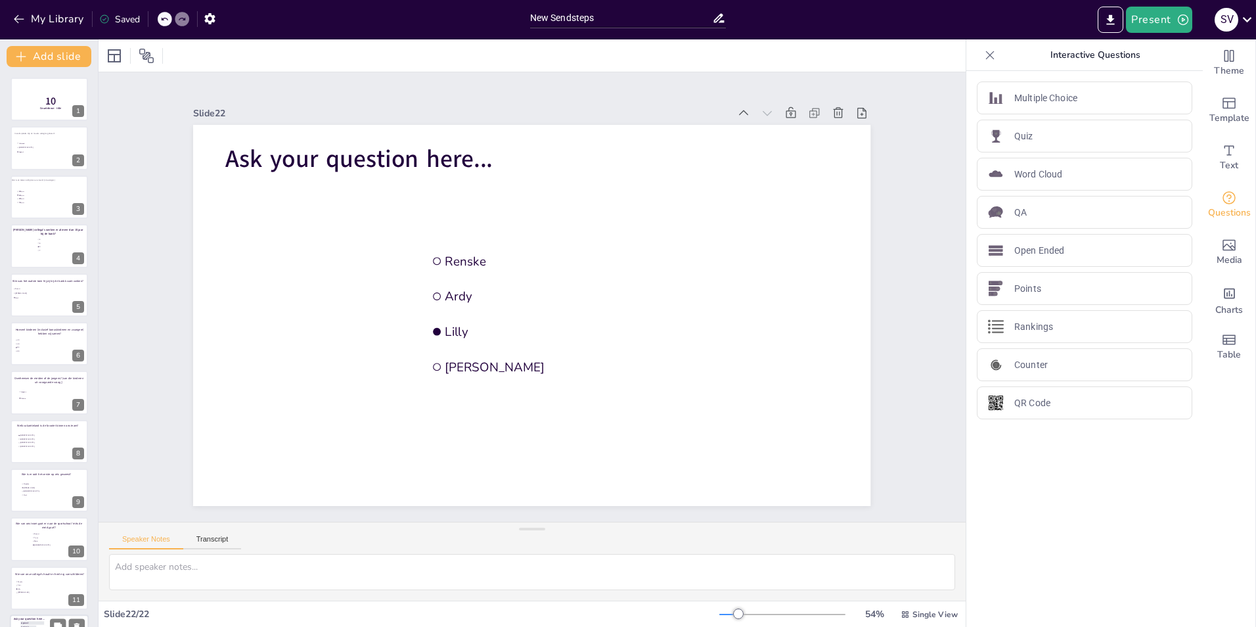
click at [40, 620] on span "Ask your question here..." at bounding box center [30, 619] width 32 height 4
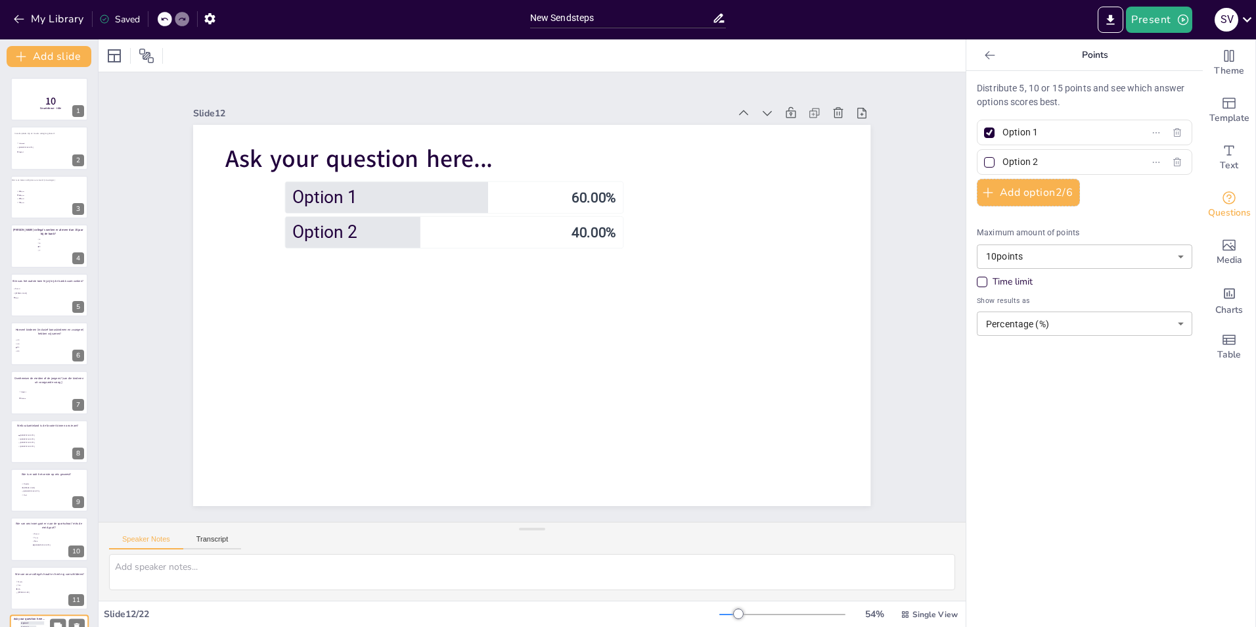
scroll to position [290, 0]
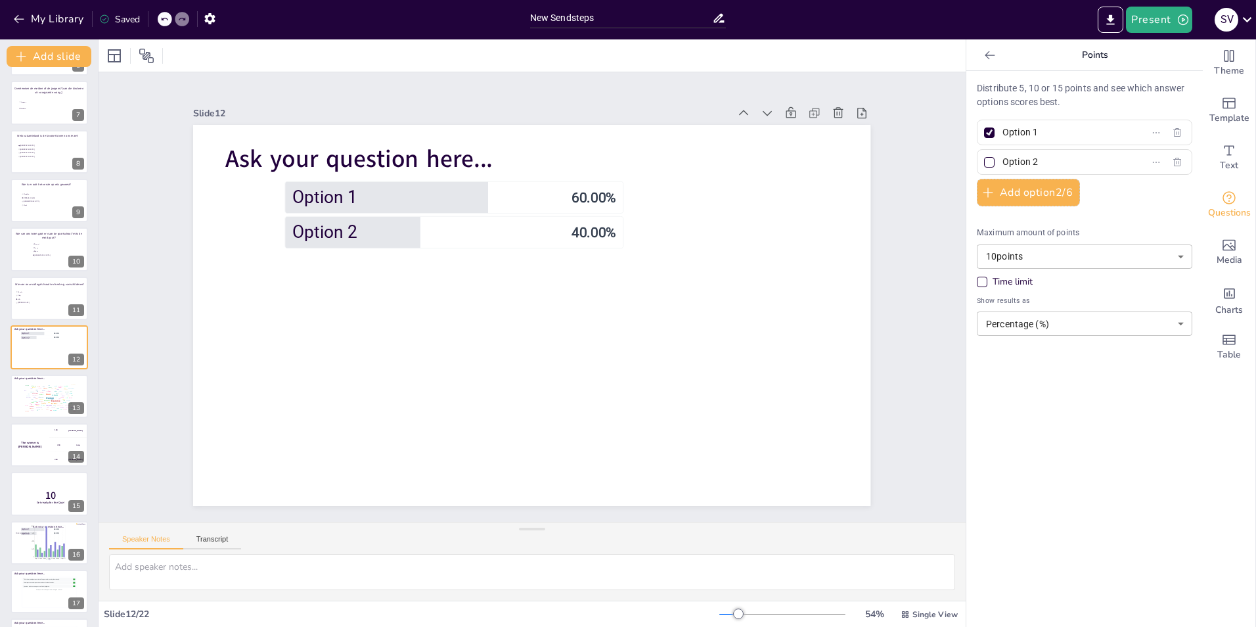
click at [979, 53] on div at bounding box center [989, 55] width 21 height 21
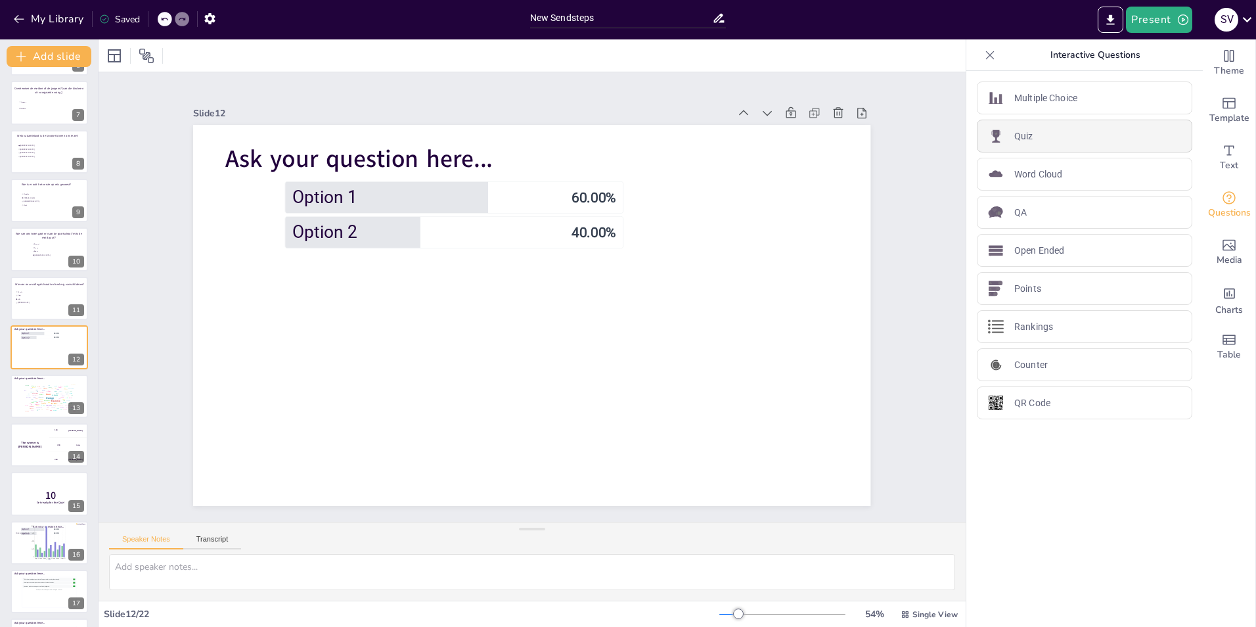
click at [1036, 133] on div "Quiz" at bounding box center [1084, 136] width 215 height 33
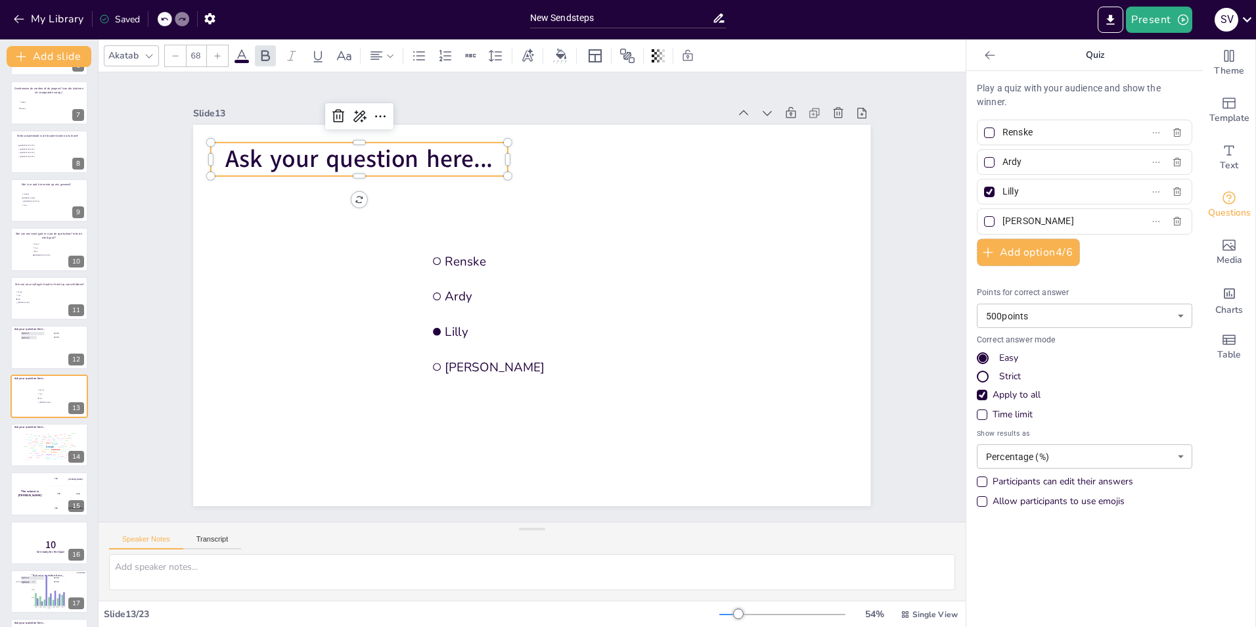
click at [343, 148] on span "Ask your question here..." at bounding box center [358, 159] width 267 height 33
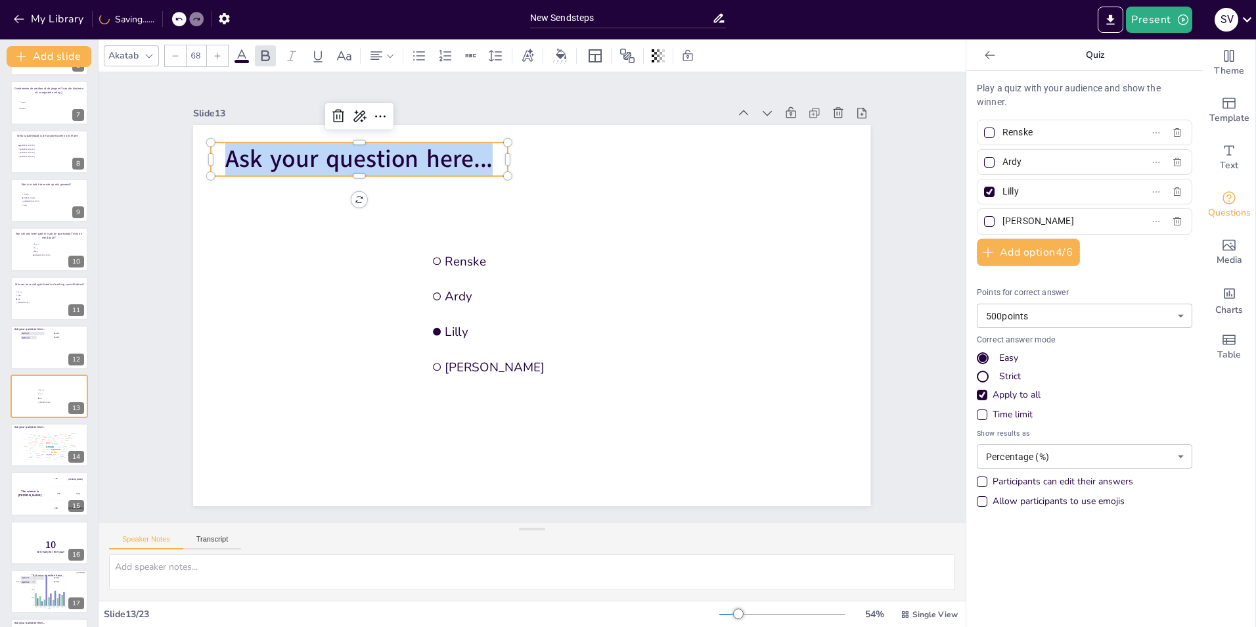
click at [343, 148] on span "Ask your question here..." at bounding box center [358, 159] width 267 height 33
drag, startPoint x: 41, startPoint y: 160, endPoint x: 297, endPoint y: 146, distance: 255.9
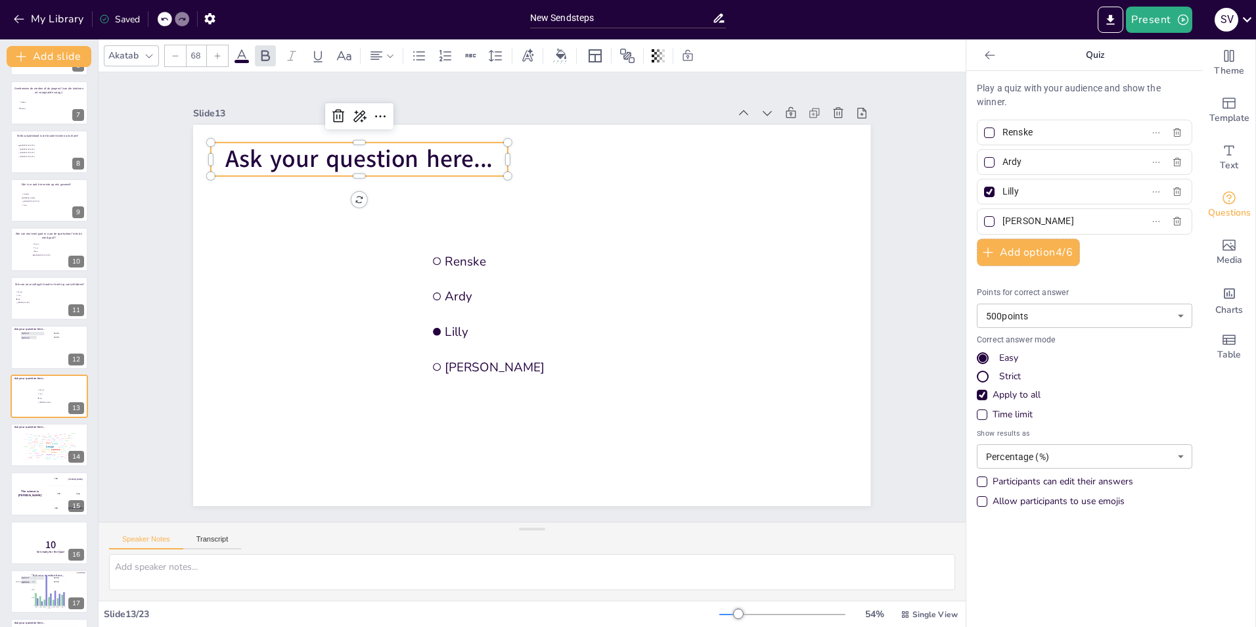
click at [297, 146] on span "Ask your question here..." at bounding box center [358, 159] width 267 height 33
click at [300, 144] on span "Ask your question here..." at bounding box center [358, 159] width 267 height 33
click at [302, 154] on span "Ask your question here..." at bounding box center [358, 159] width 267 height 33
click at [329, 148] on span "Ask your question here..." at bounding box center [358, 159] width 267 height 33
drag, startPoint x: 347, startPoint y: 146, endPoint x: 344, endPoint y: 154, distance: 9.1
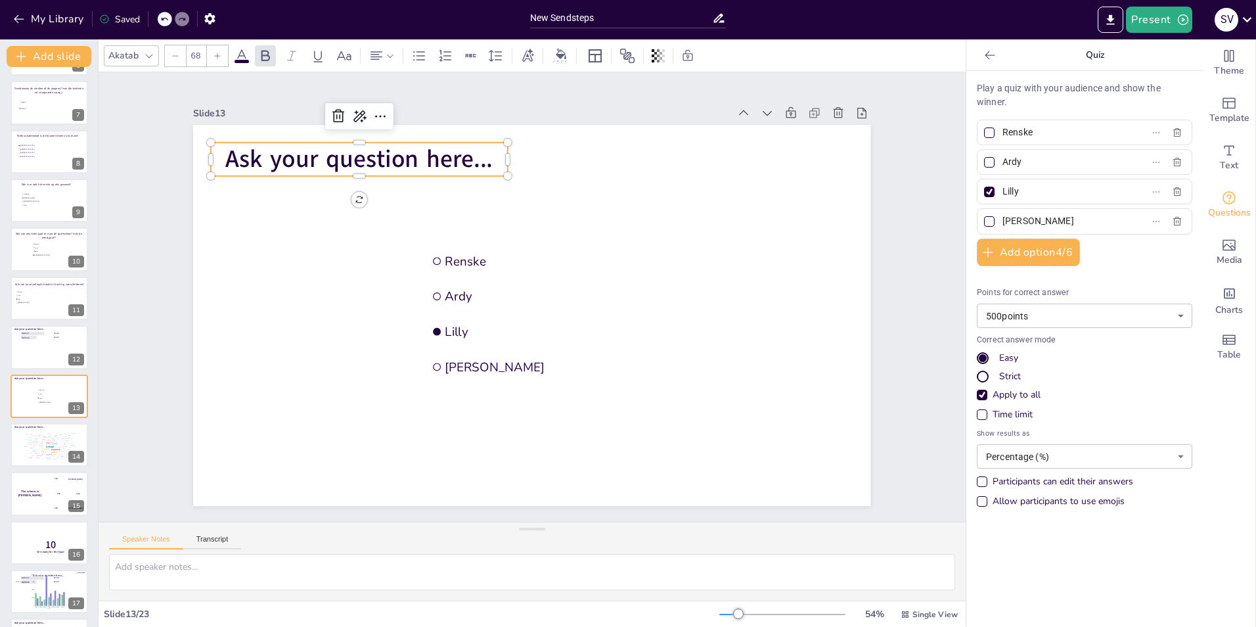
click at [345, 152] on span "Ask your question here..." at bounding box center [358, 159] width 267 height 33
click at [321, 160] on span "Ask your question here..." at bounding box center [356, 165] width 267 height 33
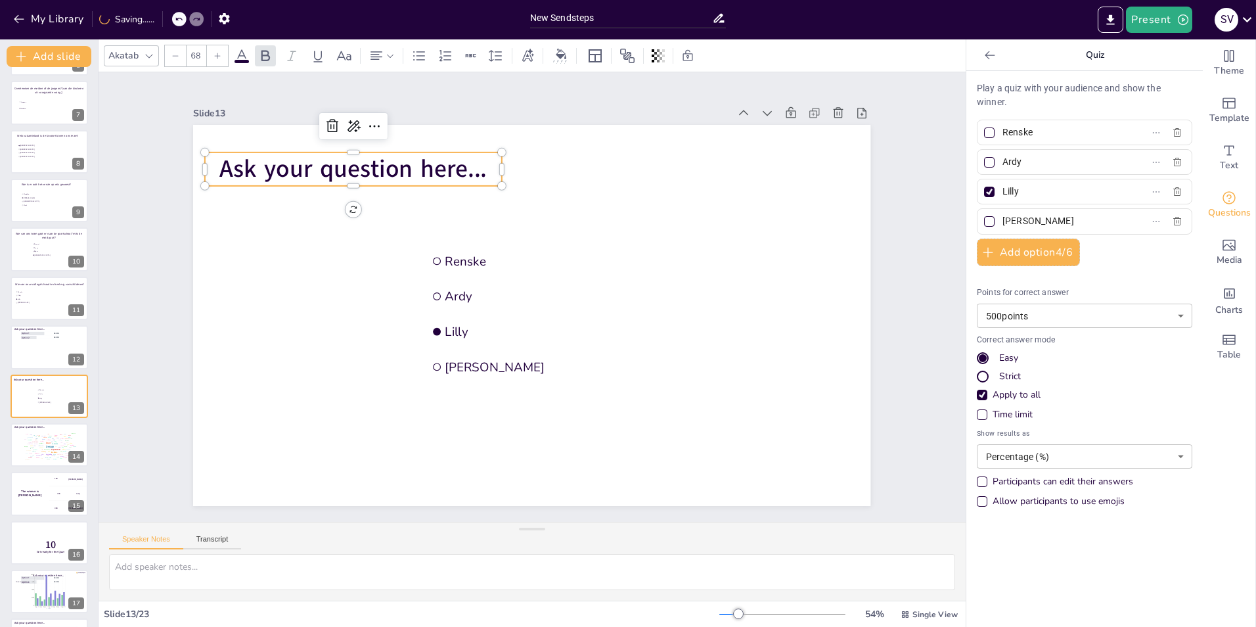
click at [321, 160] on span "Ask your question here..." at bounding box center [352, 168] width 267 height 33
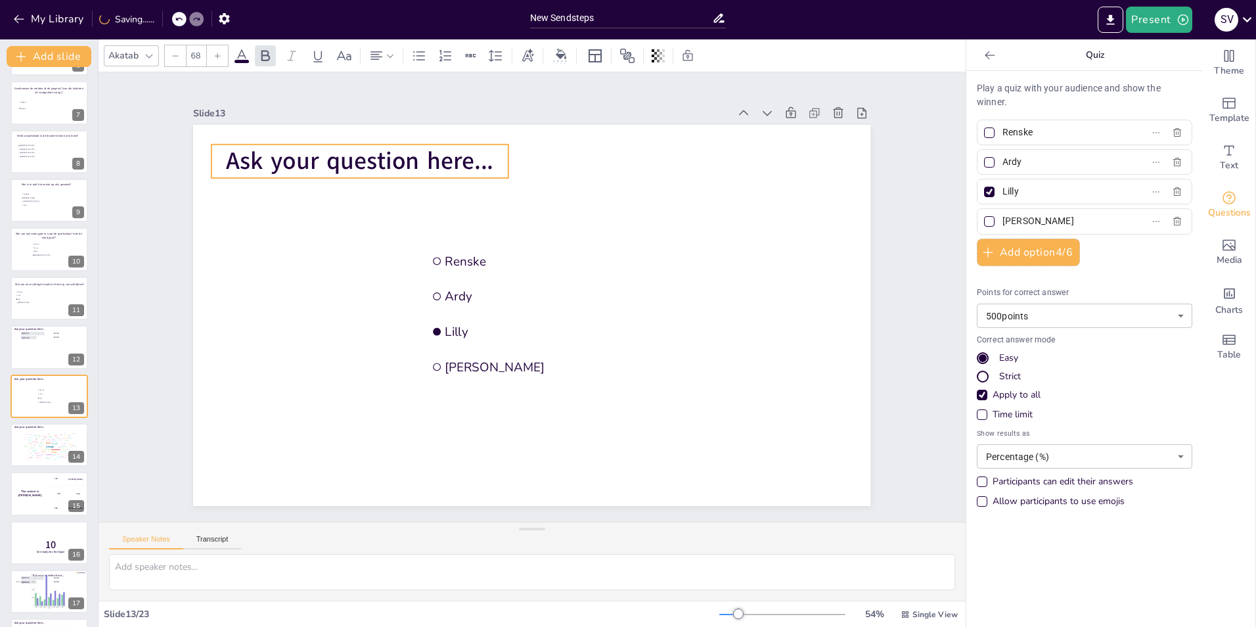
drag, startPoint x: 321, startPoint y: 160, endPoint x: 328, endPoint y: 152, distance: 10.3
click at [328, 152] on span "Ask your question here..." at bounding box center [359, 161] width 267 height 33
click at [320, 159] on span "Ask your question here..." at bounding box center [359, 161] width 267 height 33
click at [321, 158] on span "Ask your question here..." at bounding box center [359, 161] width 267 height 33
click at [323, 157] on span "Ask your question here..." at bounding box center [359, 161] width 267 height 33
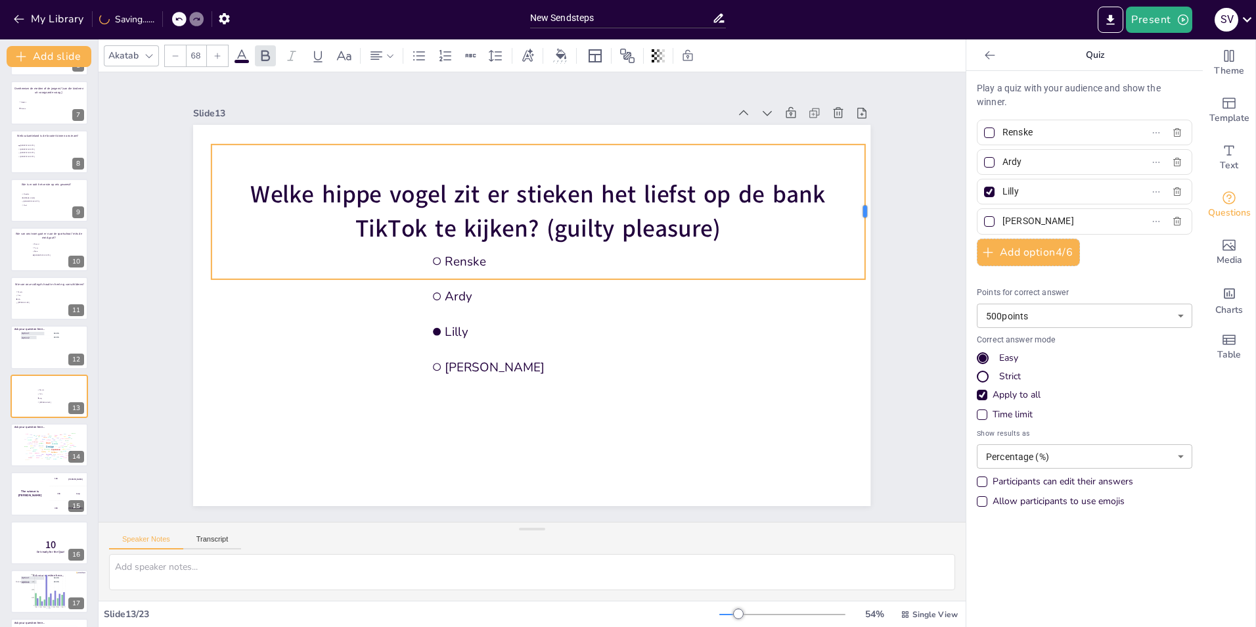
drag, startPoint x: 501, startPoint y: 211, endPoint x: 858, endPoint y: 216, distance: 356.7
click at [864, 216] on div at bounding box center [869, 212] width 11 height 135
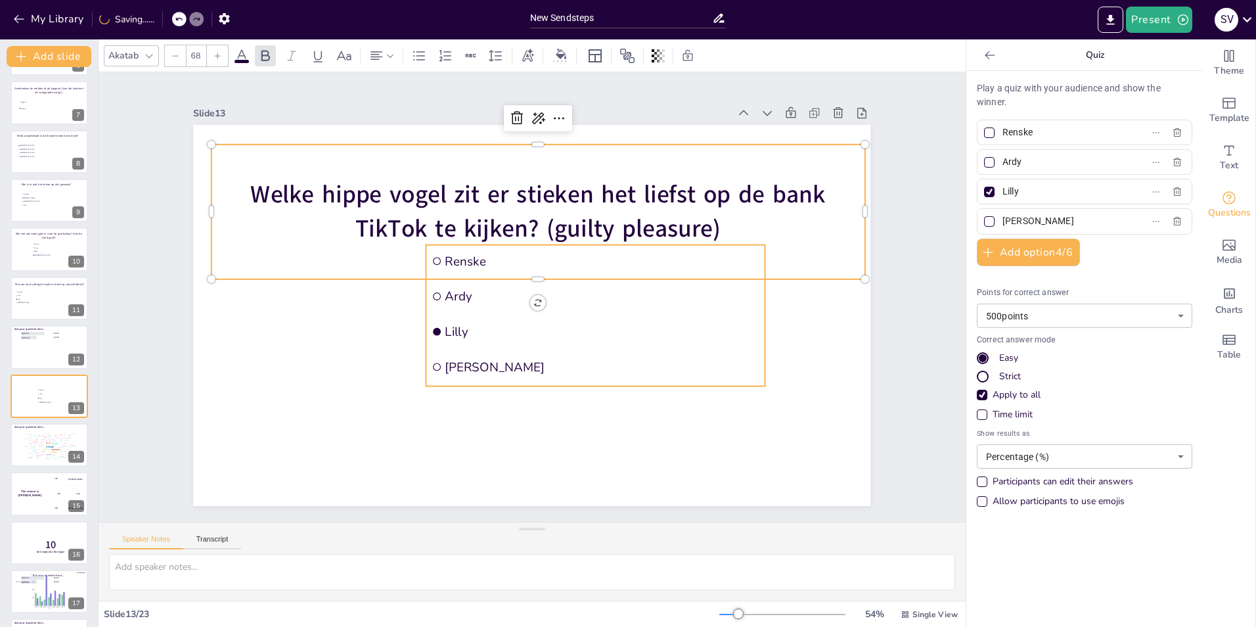
click at [477, 294] on span "Ardy" at bounding box center [602, 296] width 314 height 16
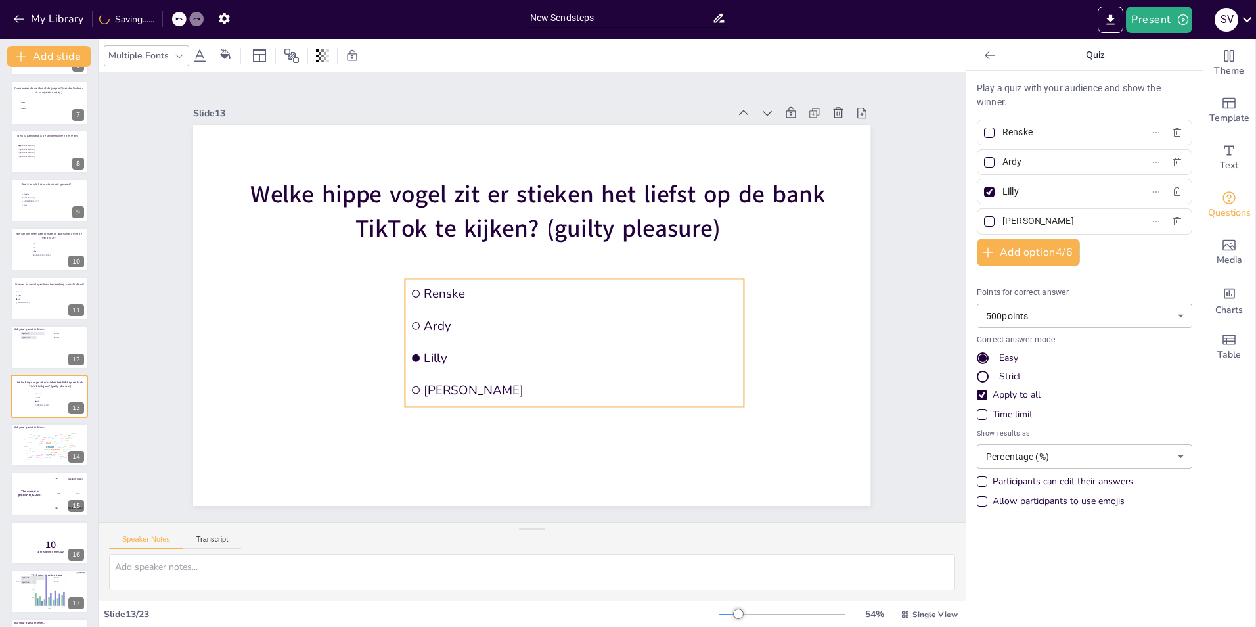
drag, startPoint x: 457, startPoint y: 296, endPoint x: 436, endPoint y: 328, distance: 39.0
click at [436, 328] on li "Ardy" at bounding box center [574, 326] width 339 height 30
drag, startPoint x: 1079, startPoint y: 133, endPoint x: 975, endPoint y: 133, distance: 104.4
click at [981, 133] on label "Renske" at bounding box center [1063, 132] width 164 height 19
click at [1002, 133] on input "Renske" at bounding box center [1063, 132] width 122 height 19
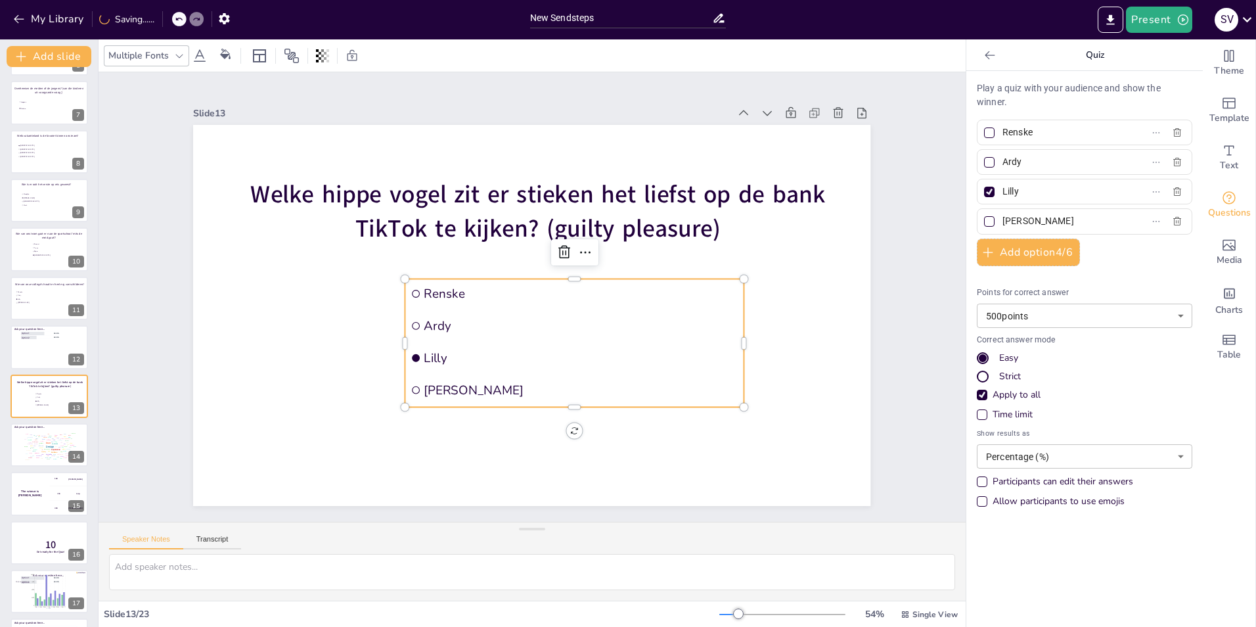
type input "S"
type input "Dianke"
click at [1031, 165] on input "Ardy" at bounding box center [1063, 161] width 122 height 19
drag, startPoint x: 1018, startPoint y: 164, endPoint x: 991, endPoint y: 161, distance: 27.1
click at [997, 161] on span "Ardy" at bounding box center [1058, 161] width 122 height 19
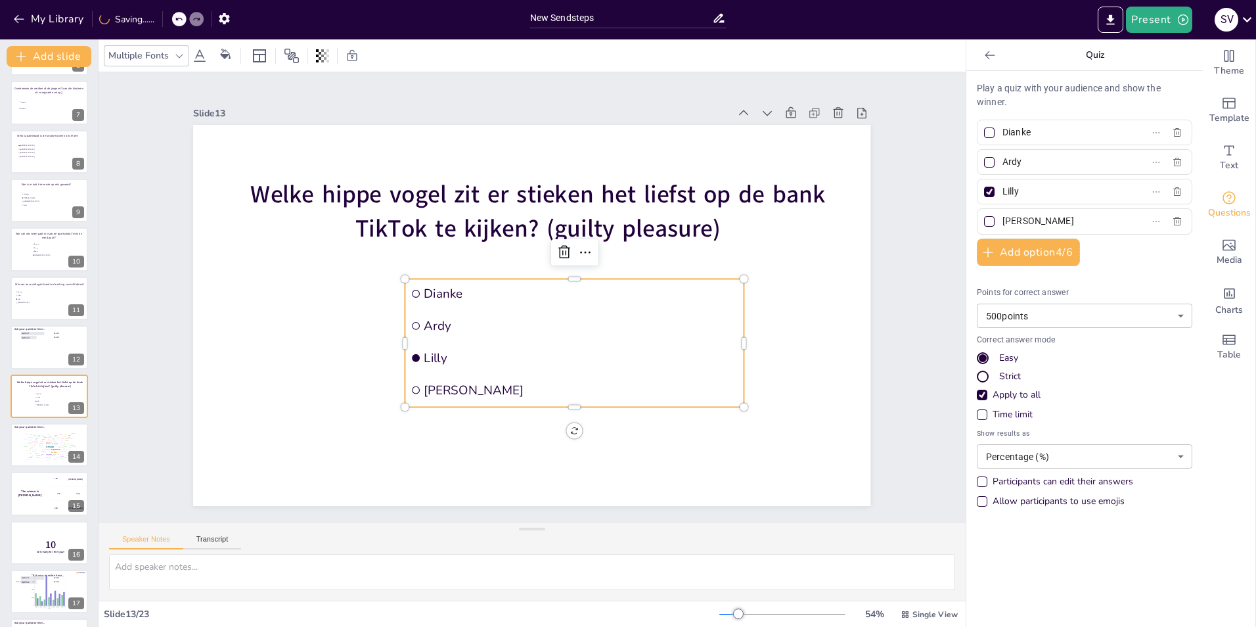
click at [1002, 161] on input "Ardy" at bounding box center [1063, 161] width 122 height 19
type input "Bjorn"
click at [1033, 189] on input "Lilly" at bounding box center [1063, 191] width 122 height 19
type input "L"
type input "[PERSON_NAME]"
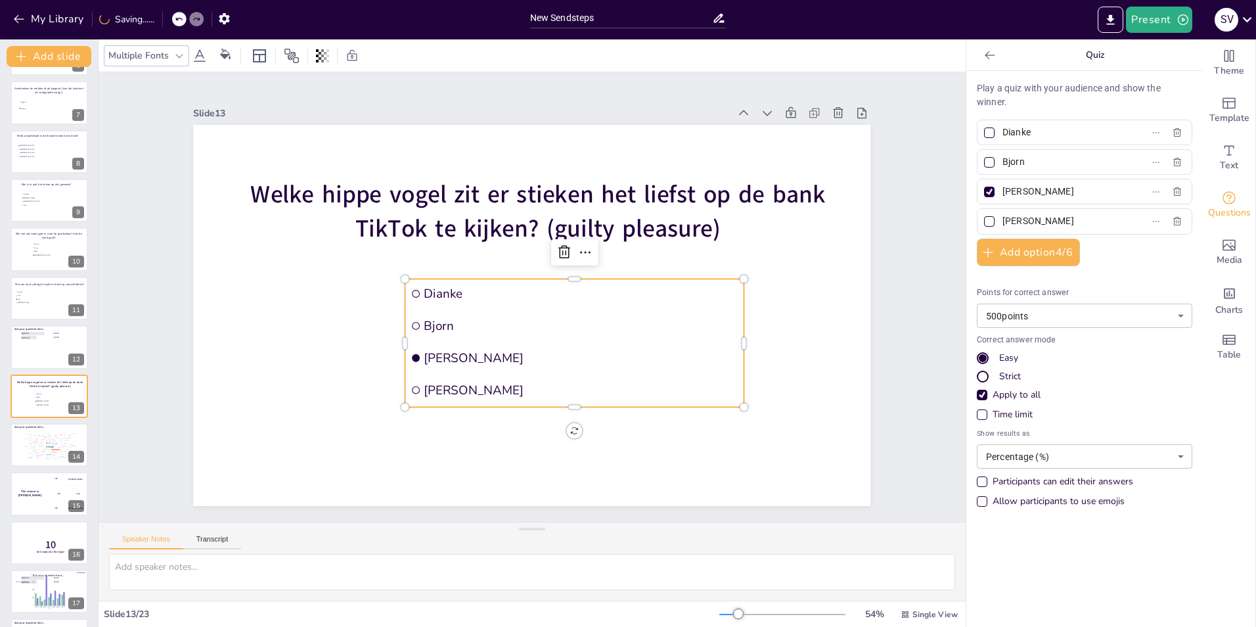
drag, startPoint x: 1037, startPoint y: 219, endPoint x: 991, endPoint y: 217, distance: 46.0
click at [997, 217] on span "[PERSON_NAME]" at bounding box center [1058, 221] width 122 height 19
click at [1002, 217] on input "[PERSON_NAME]" at bounding box center [1063, 221] width 122 height 19
type input "Lizanne"
click at [857, 108] on icon at bounding box center [861, 113] width 9 height 11
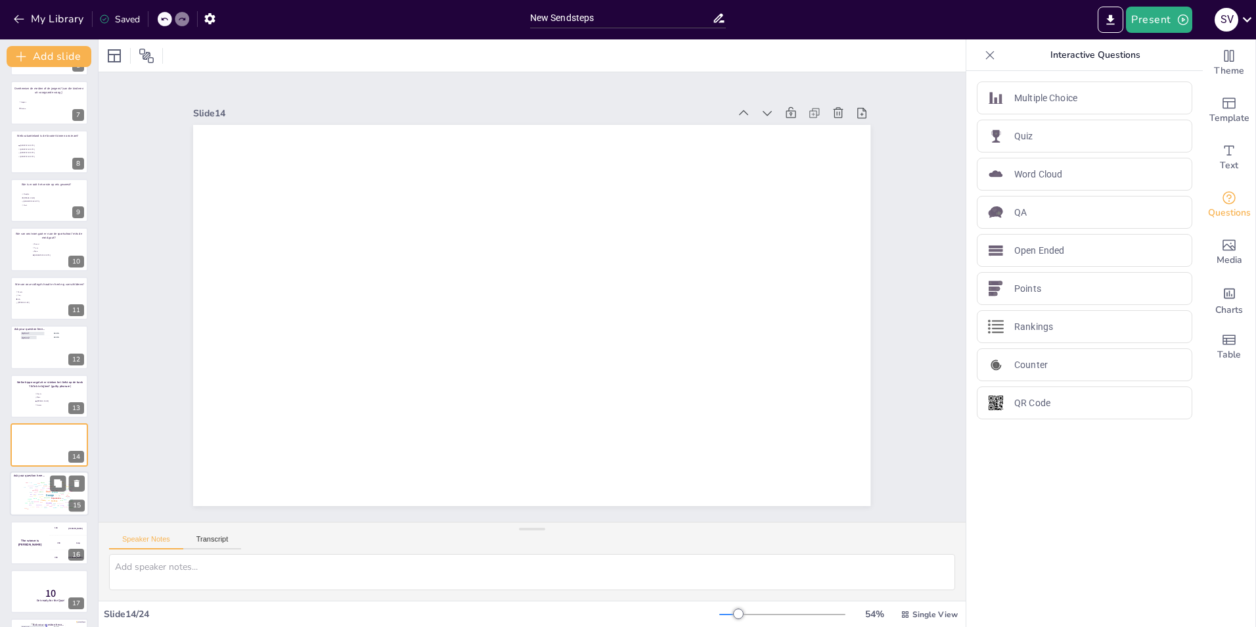
click at [56, 495] on div "See" at bounding box center [56, 495] width 2 height 1
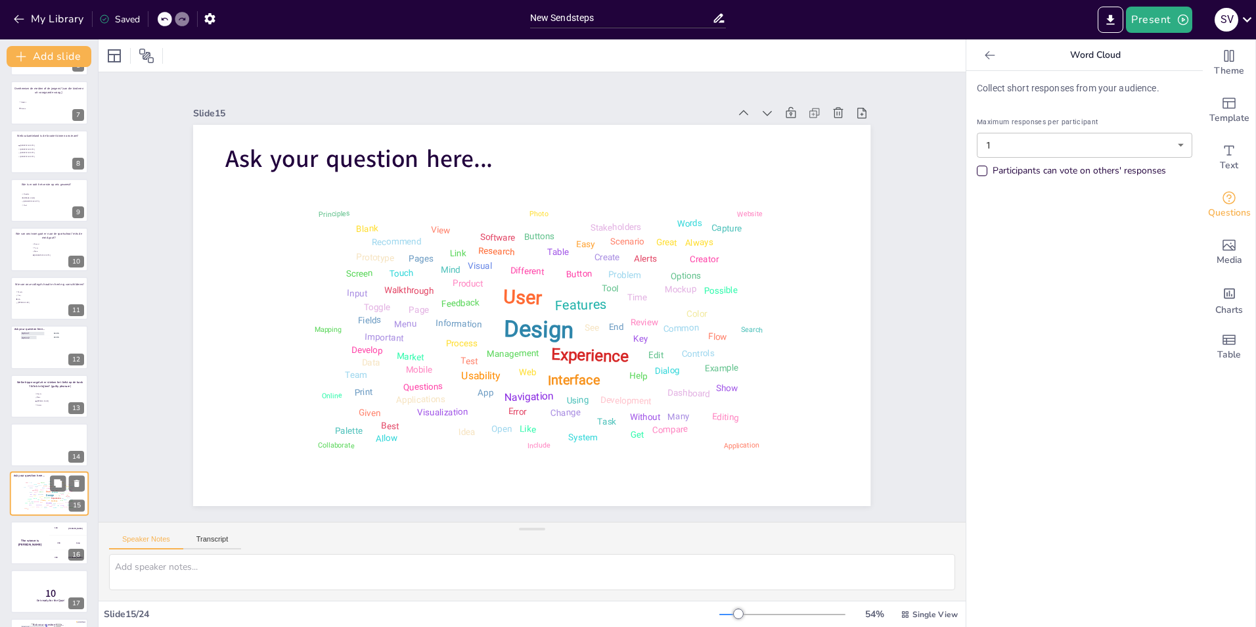
scroll to position [436, 0]
click at [832, 108] on icon at bounding box center [838, 112] width 13 height 13
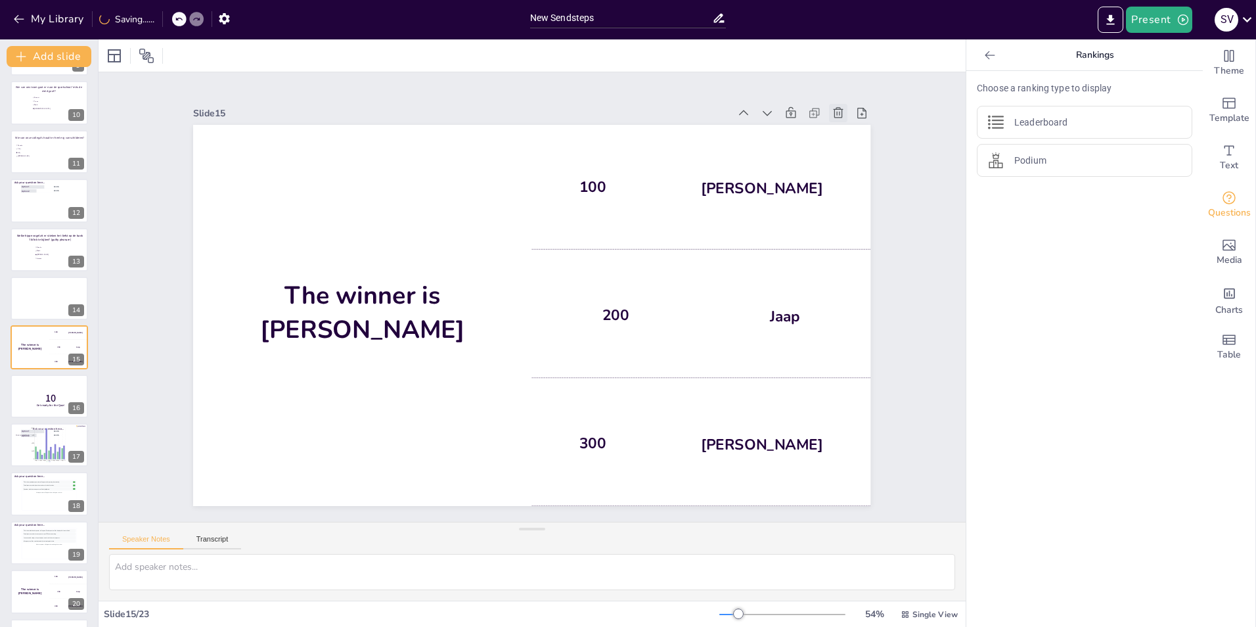
click at [832, 108] on icon at bounding box center [838, 112] width 13 height 13
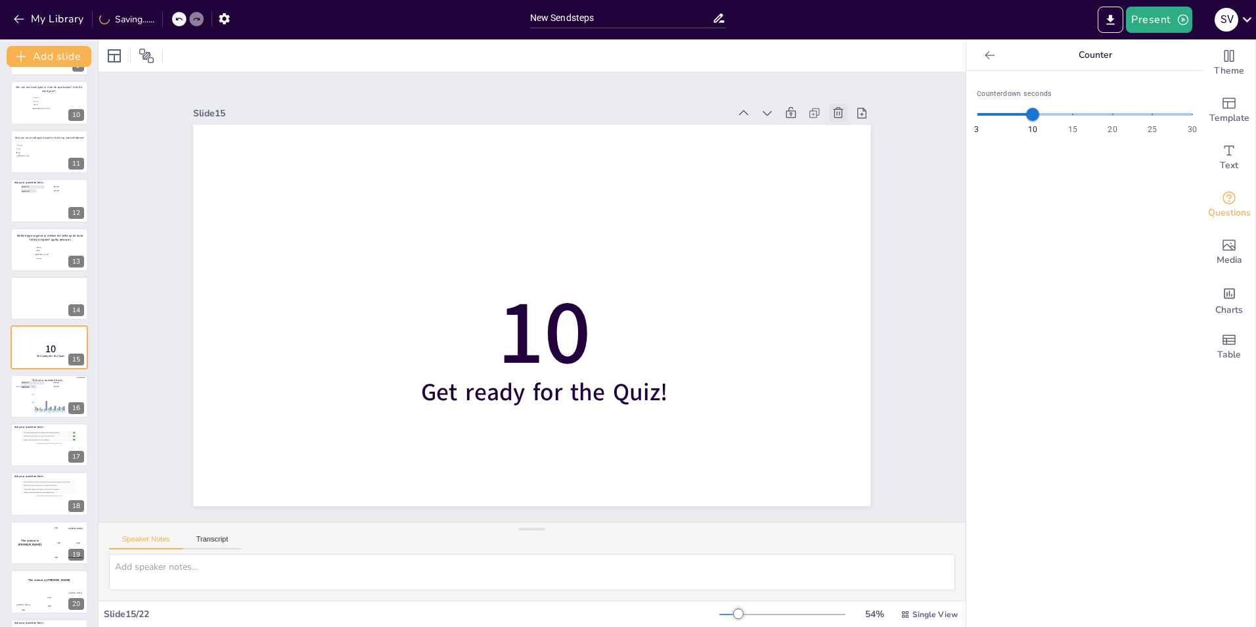
click at [832, 108] on icon at bounding box center [838, 112] width 13 height 13
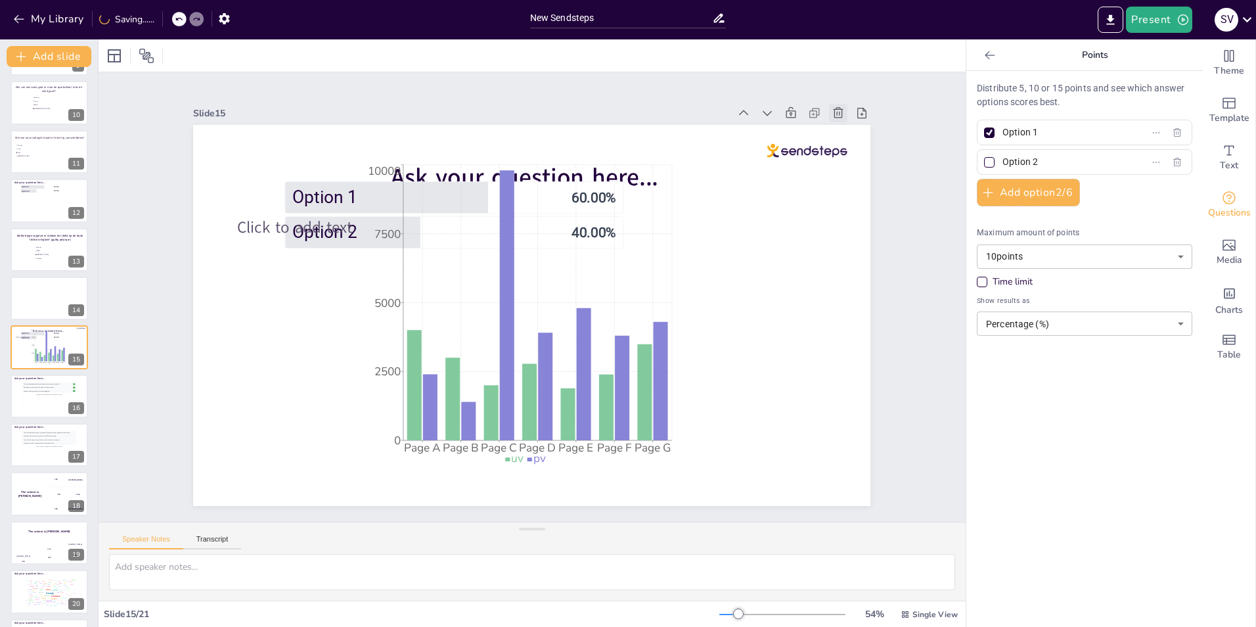
click at [832, 108] on icon at bounding box center [838, 112] width 13 height 13
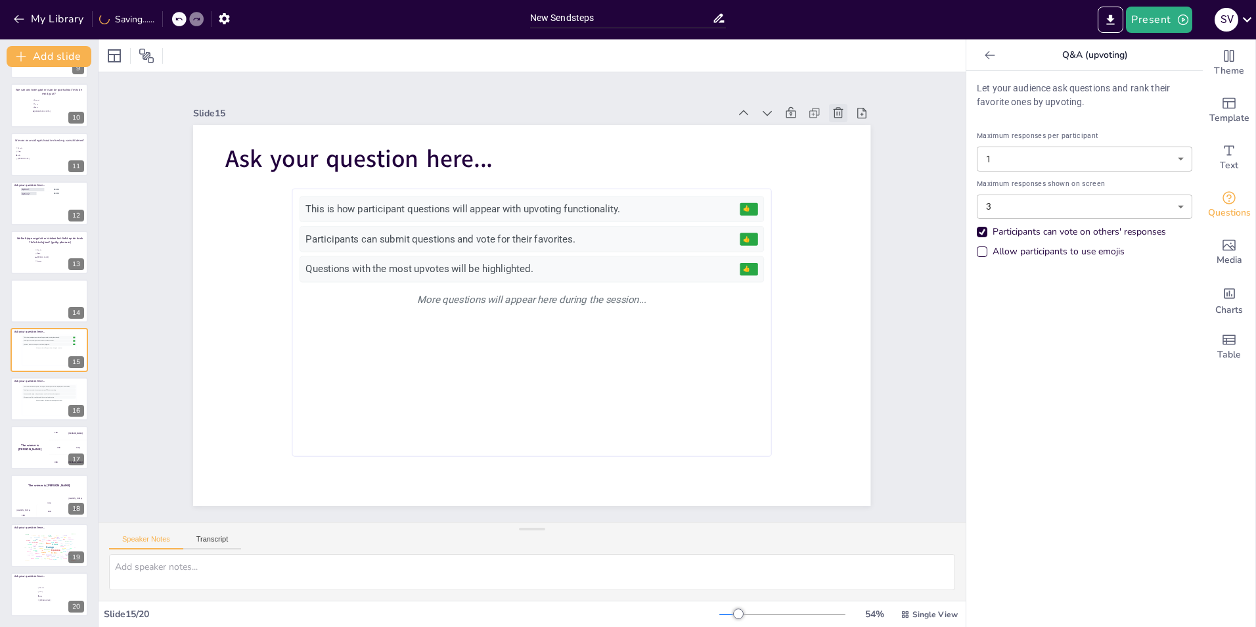
click at [832, 108] on icon at bounding box center [838, 112] width 13 height 13
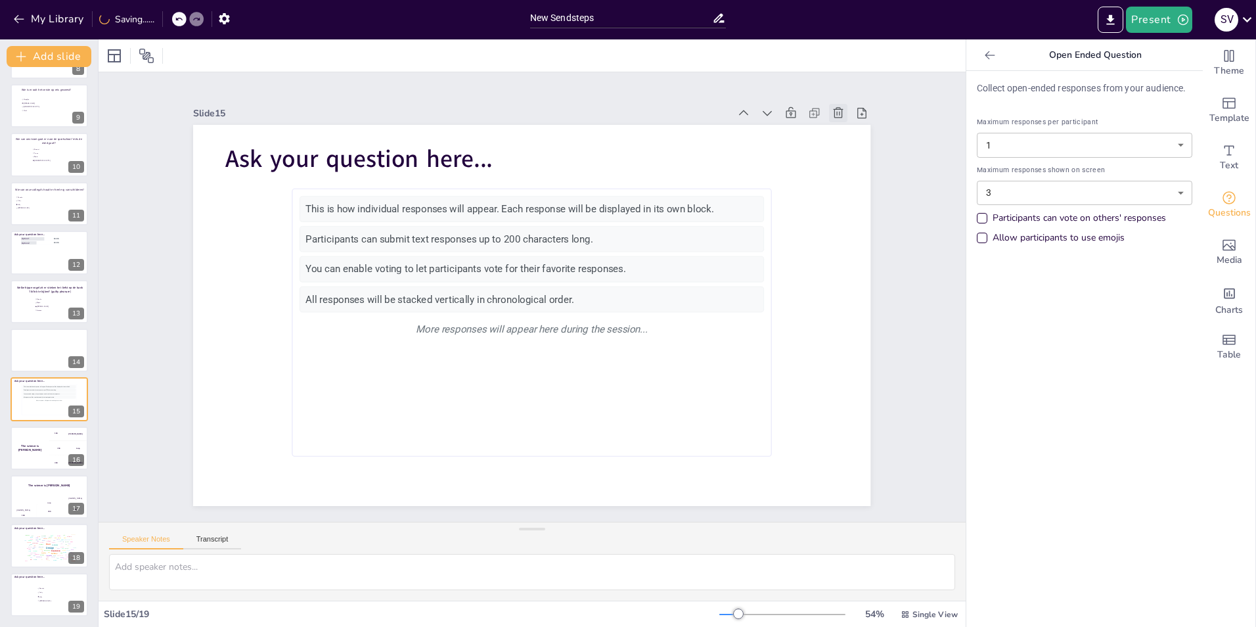
click at [832, 108] on icon at bounding box center [838, 112] width 13 height 13
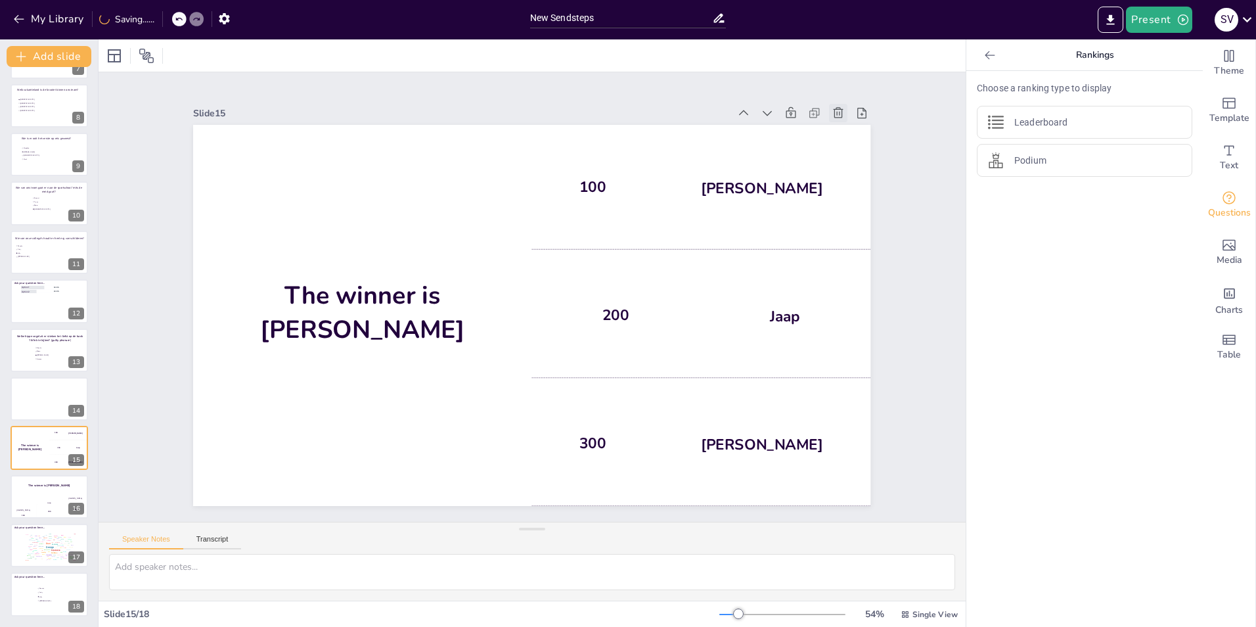
click at [832, 108] on icon at bounding box center [838, 112] width 13 height 13
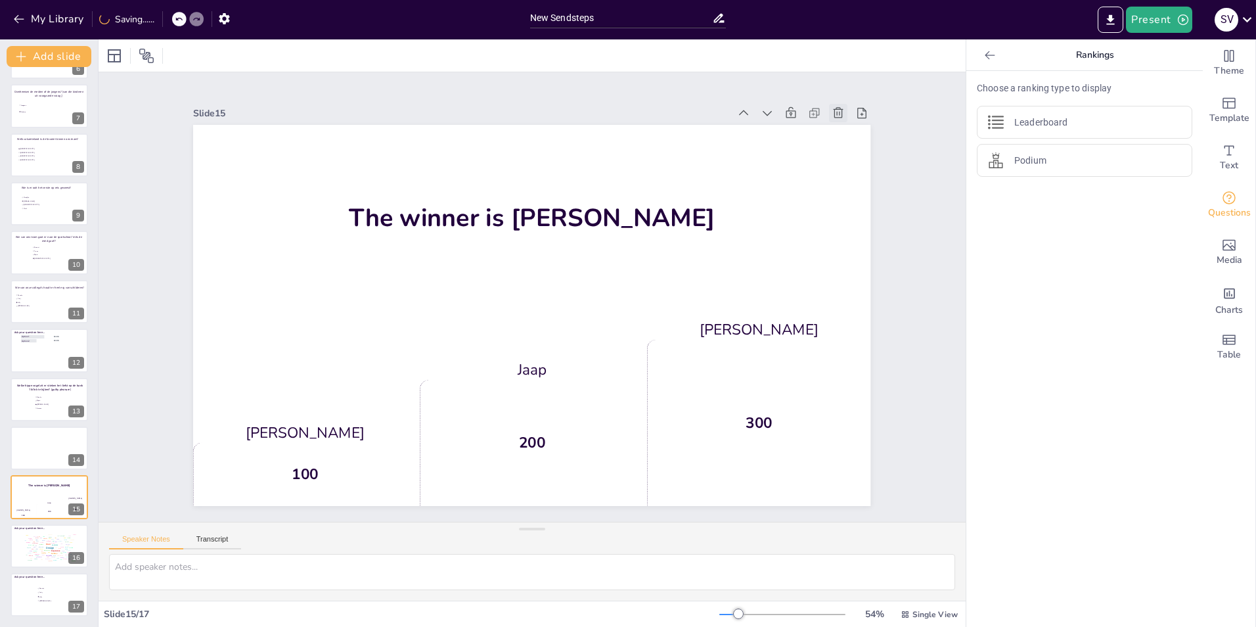
click at [832, 108] on icon at bounding box center [838, 112] width 13 height 13
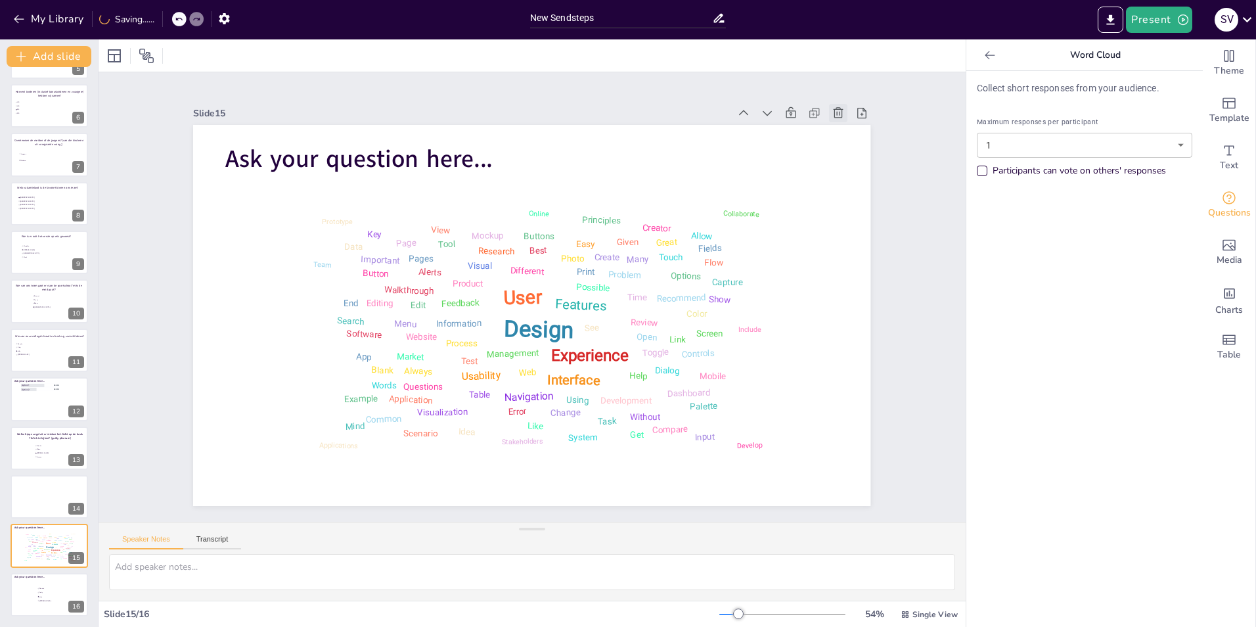
click at [832, 108] on icon at bounding box center [838, 112] width 13 height 13
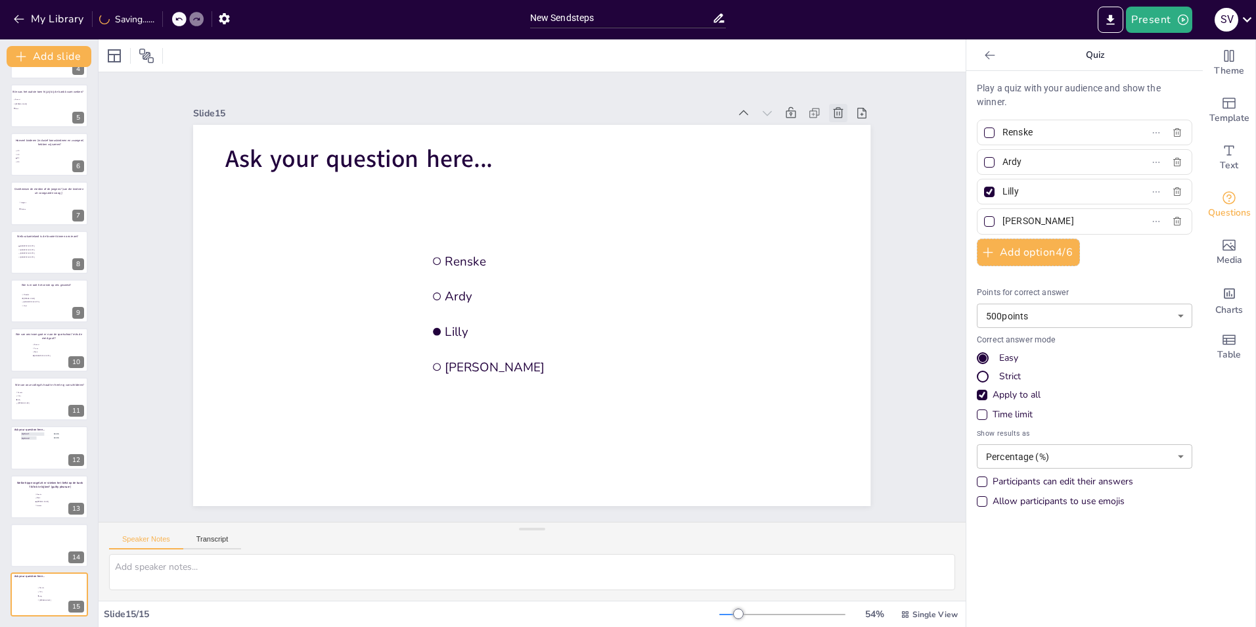
click at [832, 108] on icon at bounding box center [838, 112] width 13 height 13
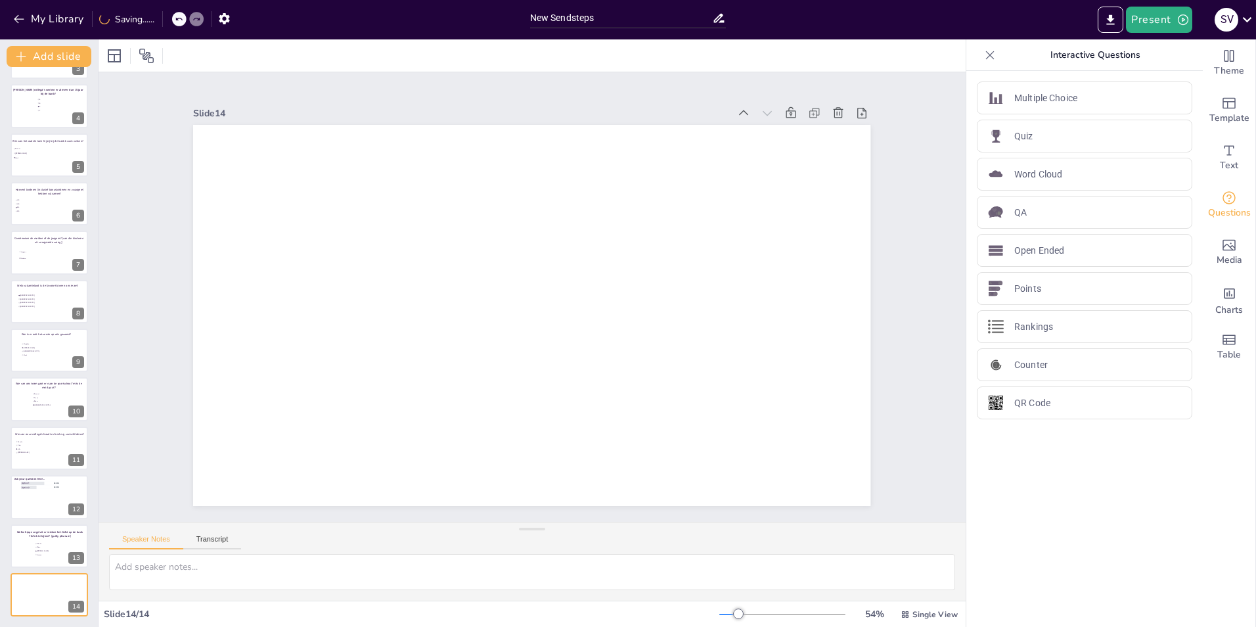
click at [832, 108] on icon at bounding box center [838, 112] width 13 height 13
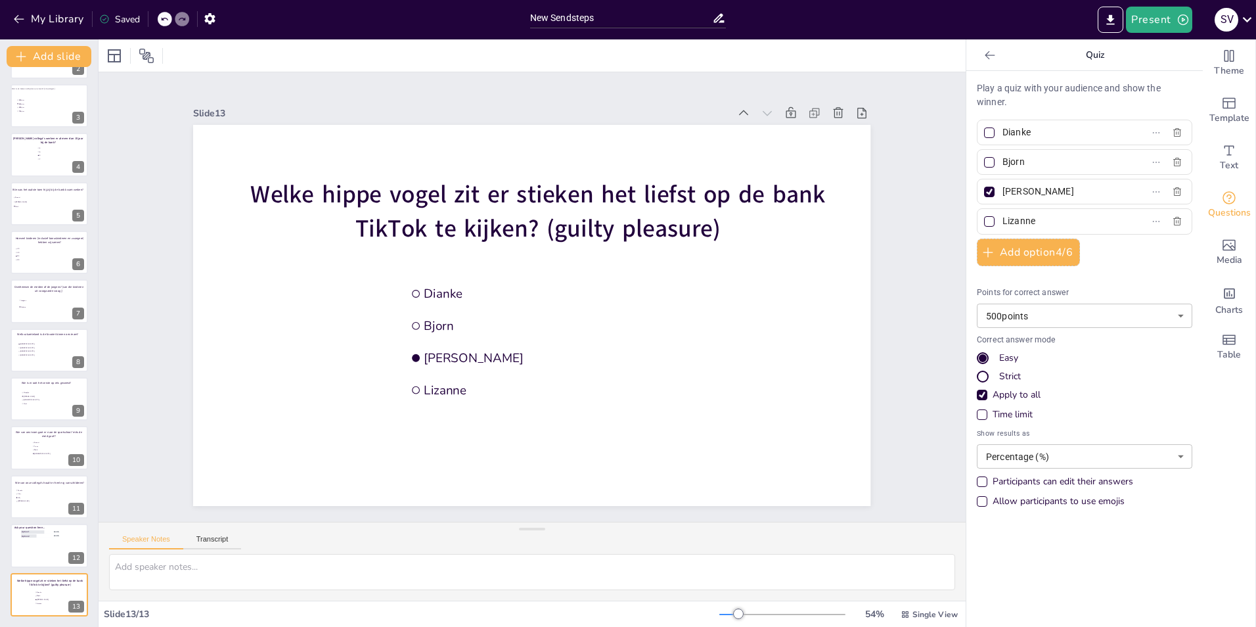
scroll to position [91, 0]
click at [855, 110] on icon at bounding box center [861, 112] width 13 height 13
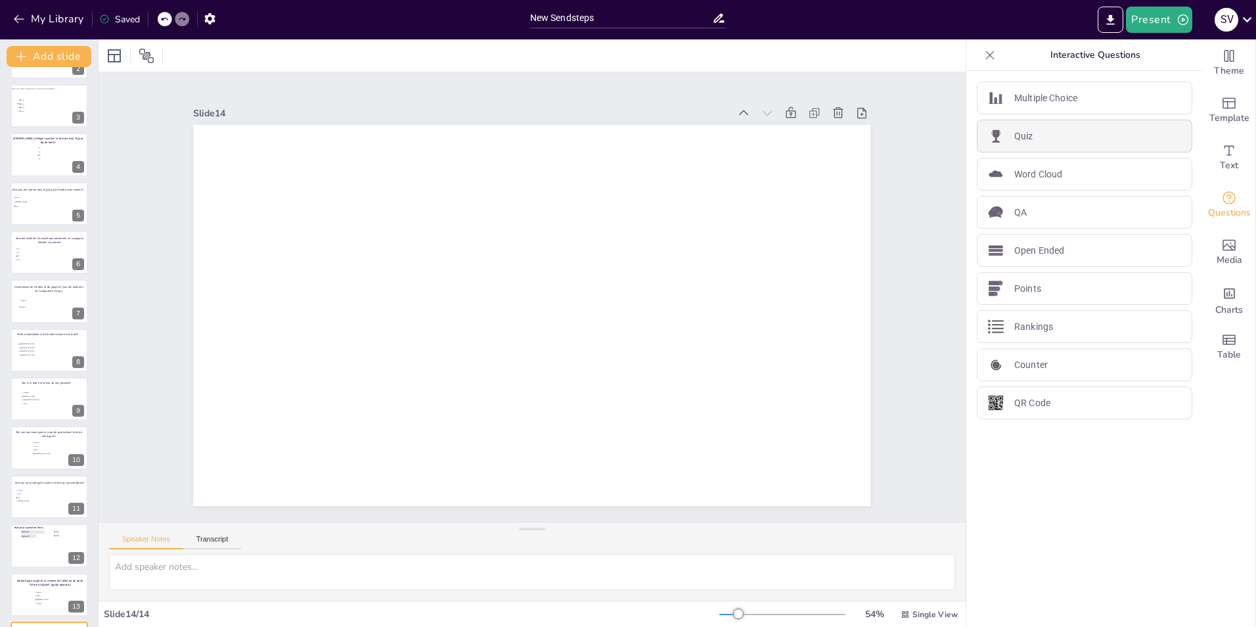
click at [1046, 141] on div "Quiz" at bounding box center [1084, 136] width 215 height 33
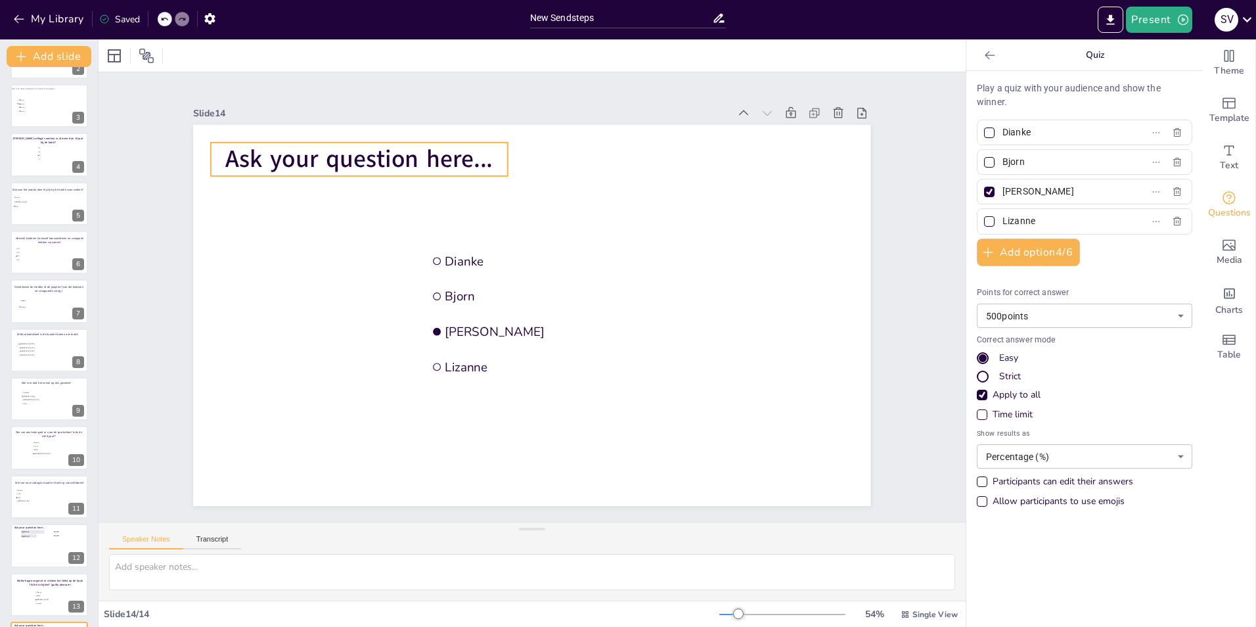
click at [348, 156] on span "Ask your question here..." at bounding box center [358, 159] width 267 height 33
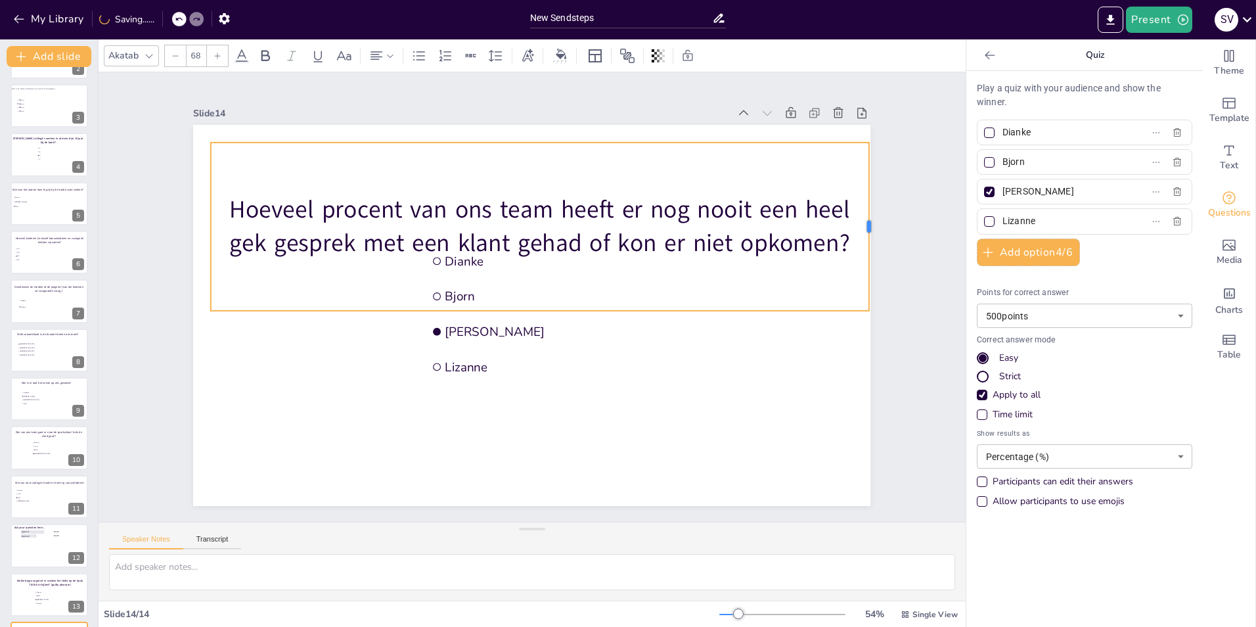
drag, startPoint x: 498, startPoint y: 219, endPoint x: 859, endPoint y: 201, distance: 361.7
click at [868, 201] on div at bounding box center [873, 227] width 11 height 168
click at [531, 134] on div at bounding box center [540, 138] width 658 height 11
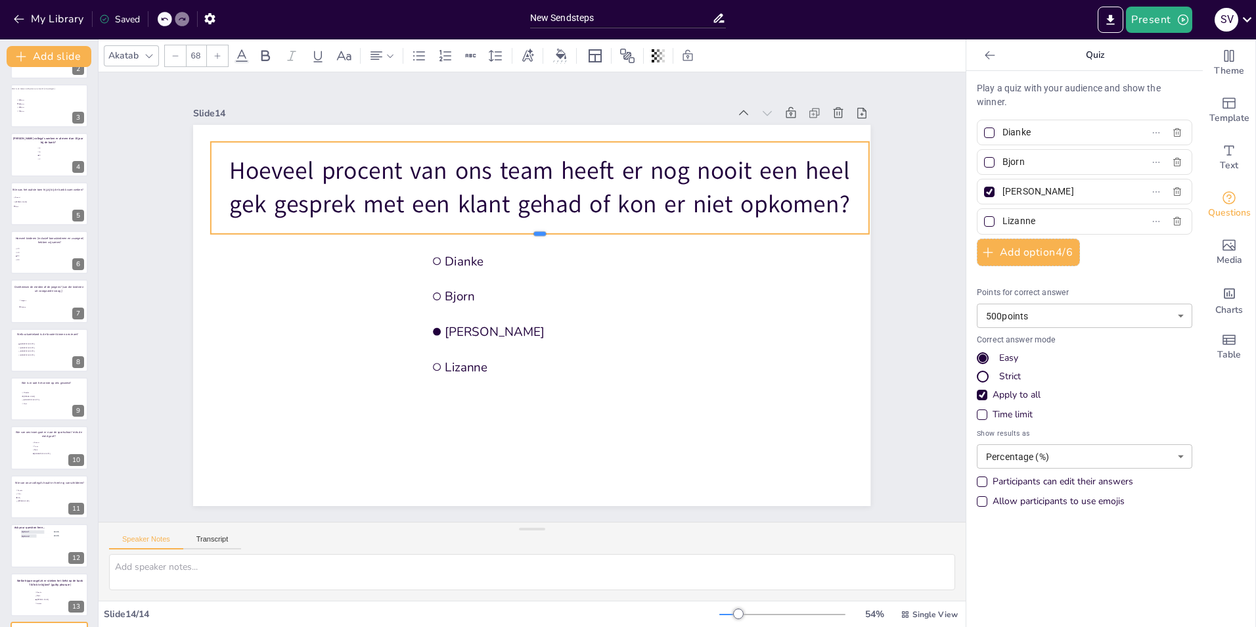
drag, startPoint x: 529, startPoint y: 306, endPoint x: 531, endPoint y: 229, distance: 76.9
click at [531, 233] on div at bounding box center [540, 238] width 658 height 11
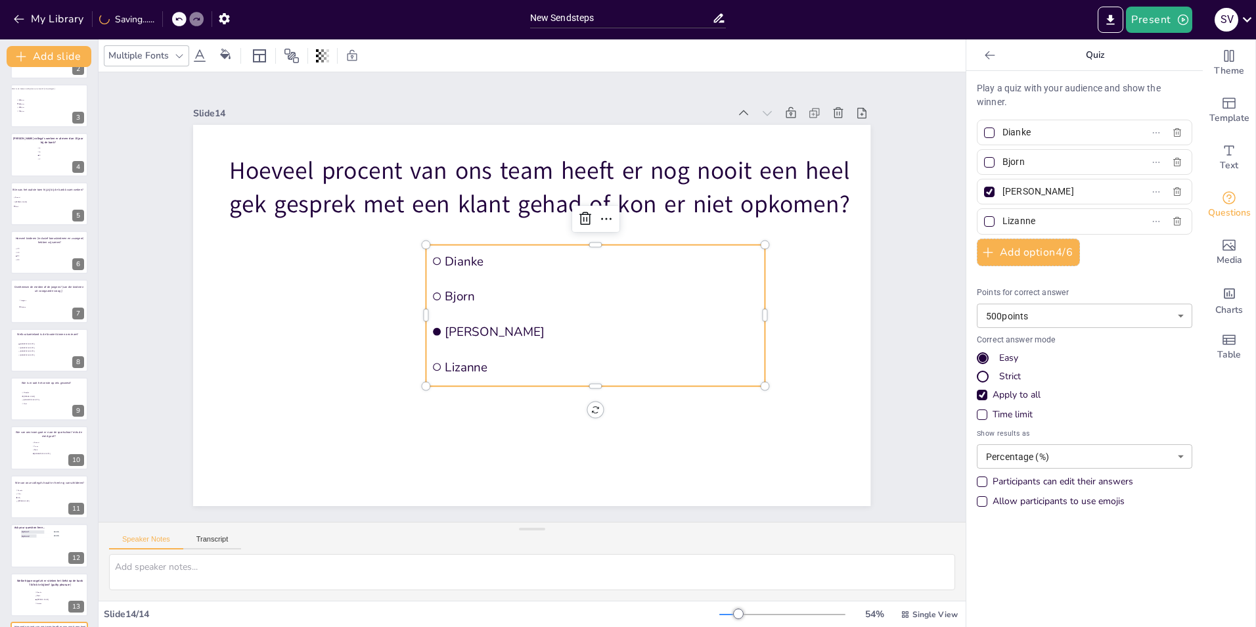
click at [482, 258] on span "Dianke" at bounding box center [602, 261] width 314 height 16
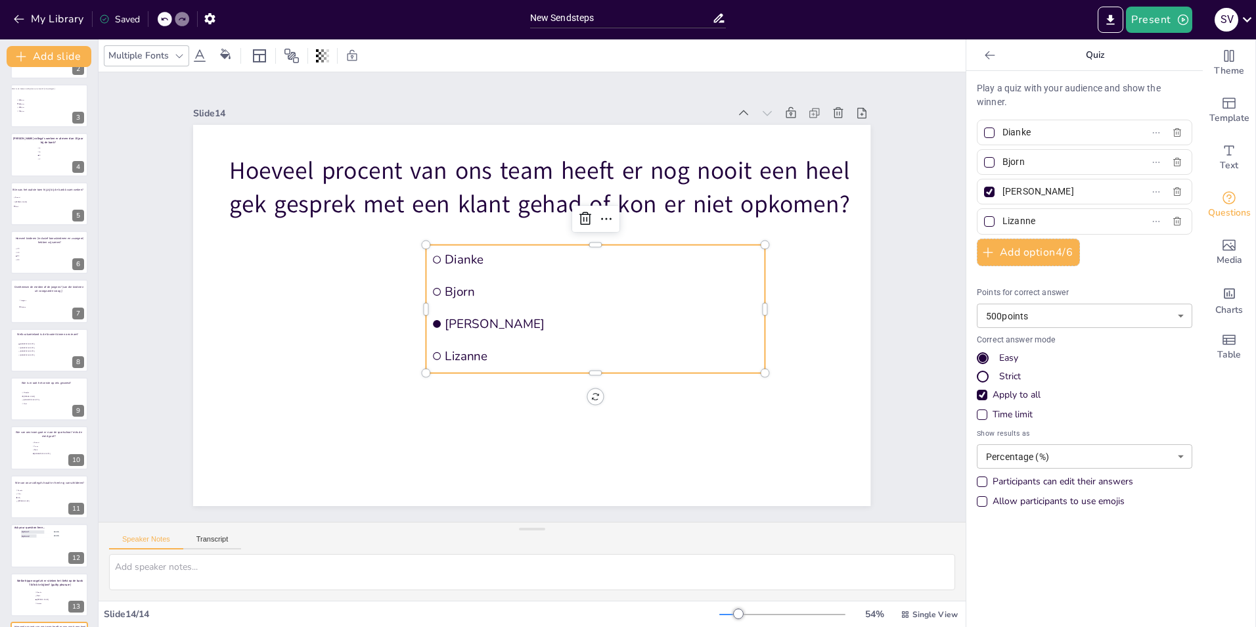
drag, startPoint x: 1038, startPoint y: 129, endPoint x: 989, endPoint y: 128, distance: 49.3
click at [997, 128] on span "Dianke" at bounding box center [1058, 132] width 122 height 19
click at [1002, 128] on input "Dianke" at bounding box center [1063, 132] width 122 height 19
type input "9"
type input "99%"
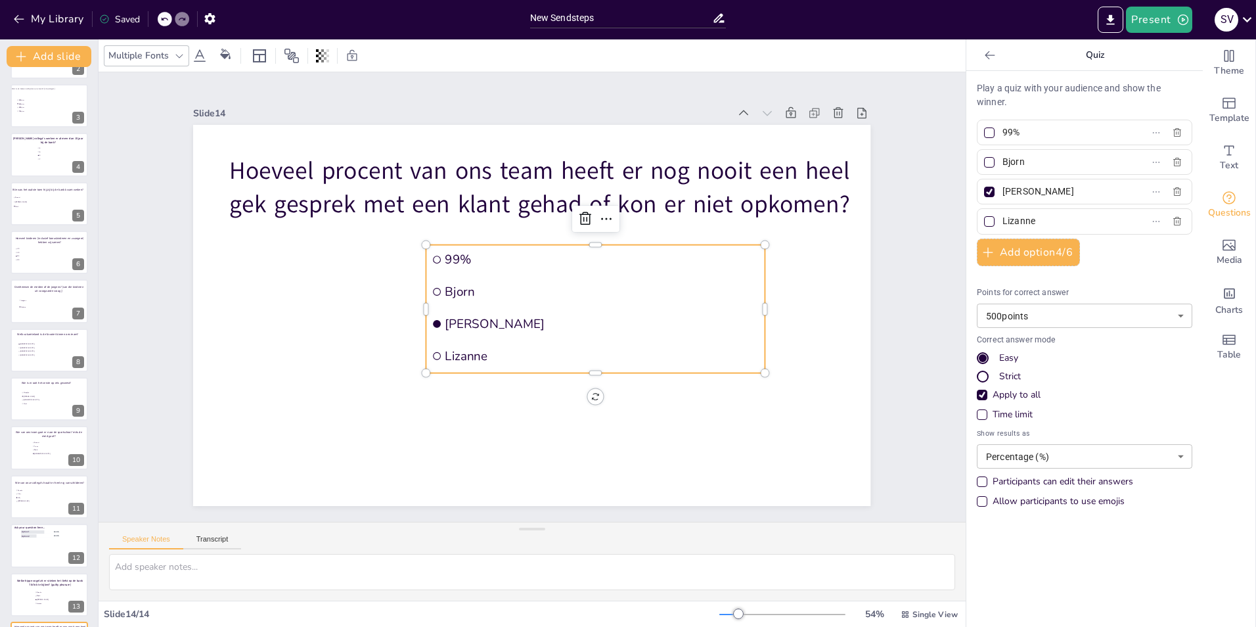
click at [1028, 158] on input "Bjorn" at bounding box center [1063, 161] width 122 height 19
drag, startPoint x: 1021, startPoint y: 158, endPoint x: 990, endPoint y: 159, distance: 31.5
click at [997, 159] on span "Bjorn" at bounding box center [1058, 161] width 122 height 19
click at [1002, 159] on input "Bjorn" at bounding box center [1063, 161] width 122 height 19
type input "50%"
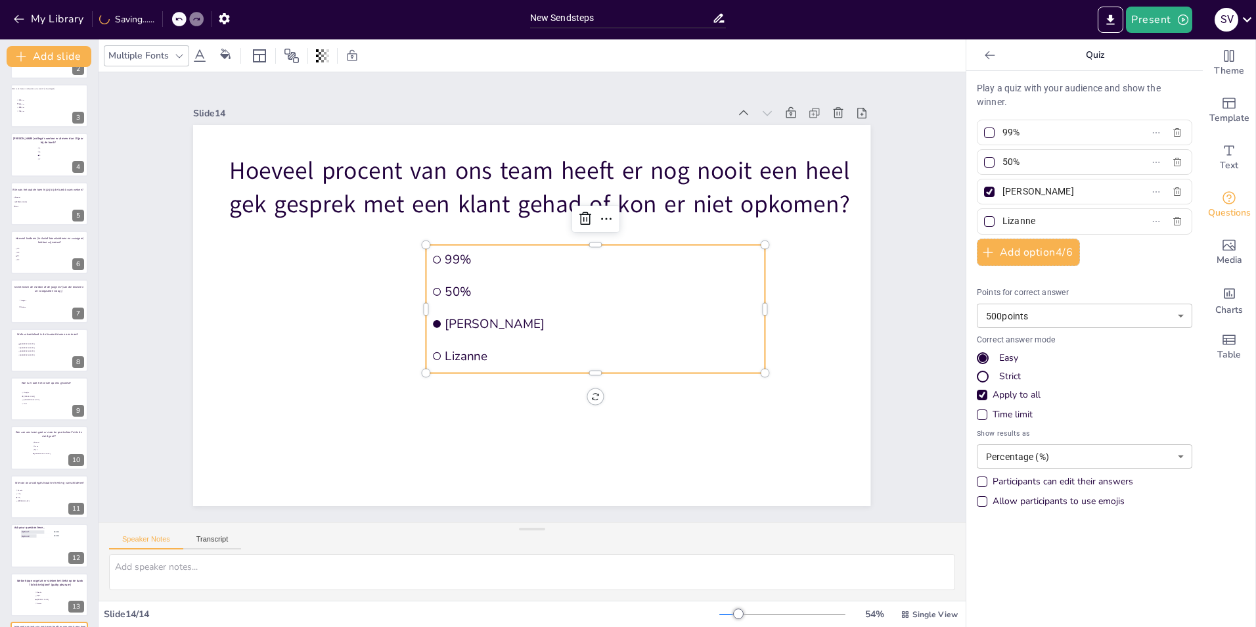
click at [1015, 190] on input "[PERSON_NAME]" at bounding box center [1063, 191] width 122 height 19
drag, startPoint x: 1033, startPoint y: 189, endPoint x: 991, endPoint y: 187, distance: 42.1
click at [997, 187] on span "[PERSON_NAME]" at bounding box center [1058, 191] width 122 height 19
click at [1002, 187] on input "[PERSON_NAME]" at bounding box center [1063, 191] width 122 height 19
type input "40%"
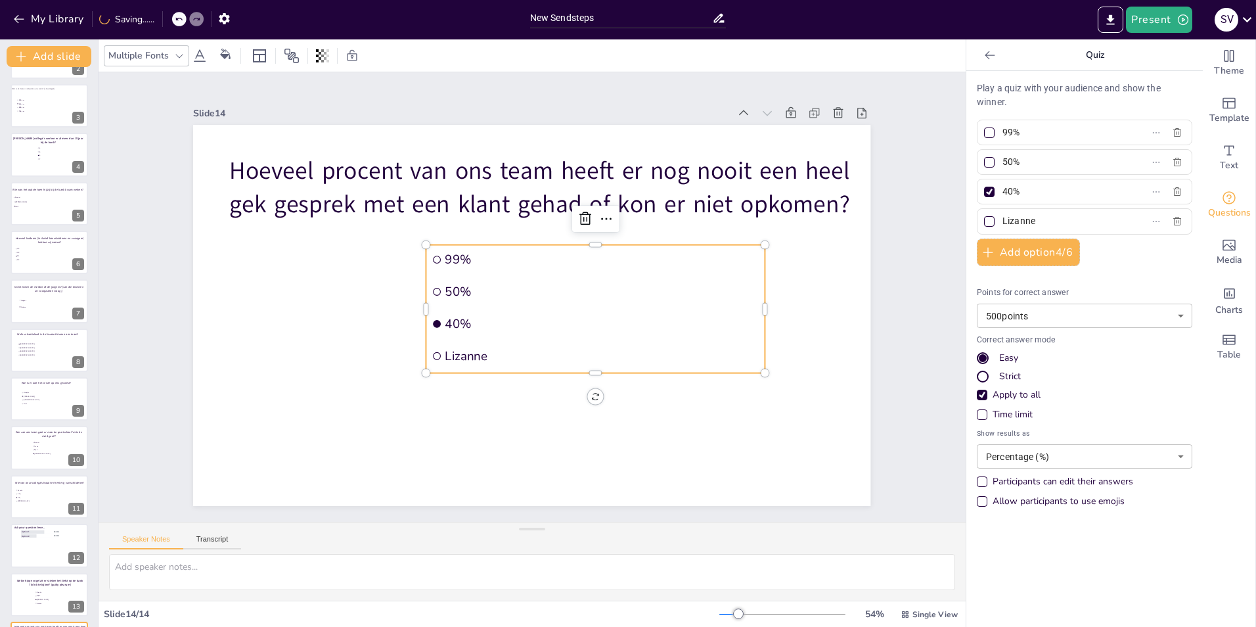
drag, startPoint x: 1042, startPoint y: 221, endPoint x: 971, endPoint y: 218, distance: 71.0
click at [981, 218] on label "Lizanne" at bounding box center [1063, 221] width 164 height 19
click at [1002, 218] on input "Lizanne" at bounding box center [1063, 221] width 122 height 19
type input "25%"
click at [984, 162] on div at bounding box center [989, 162] width 11 height 11
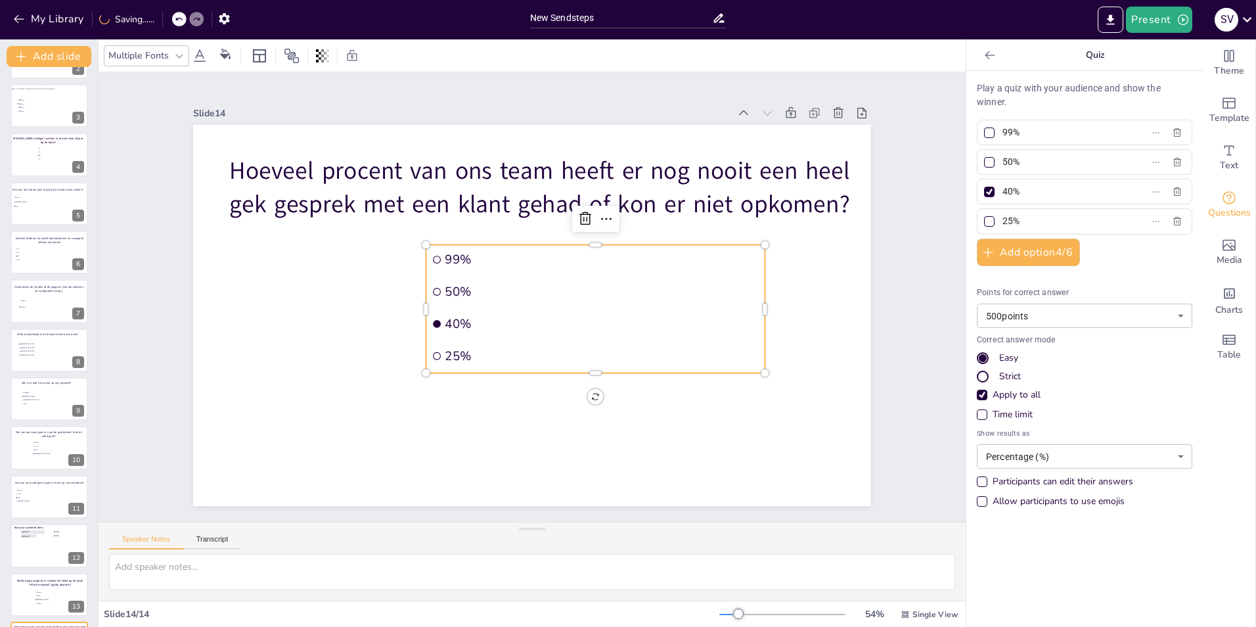
click at [1002, 162] on input "50%" at bounding box center [1063, 161] width 122 height 19
checkbox input "true"
click at [984, 190] on div at bounding box center [989, 192] width 11 height 11
click at [1002, 190] on input "40%" at bounding box center [1063, 191] width 122 height 19
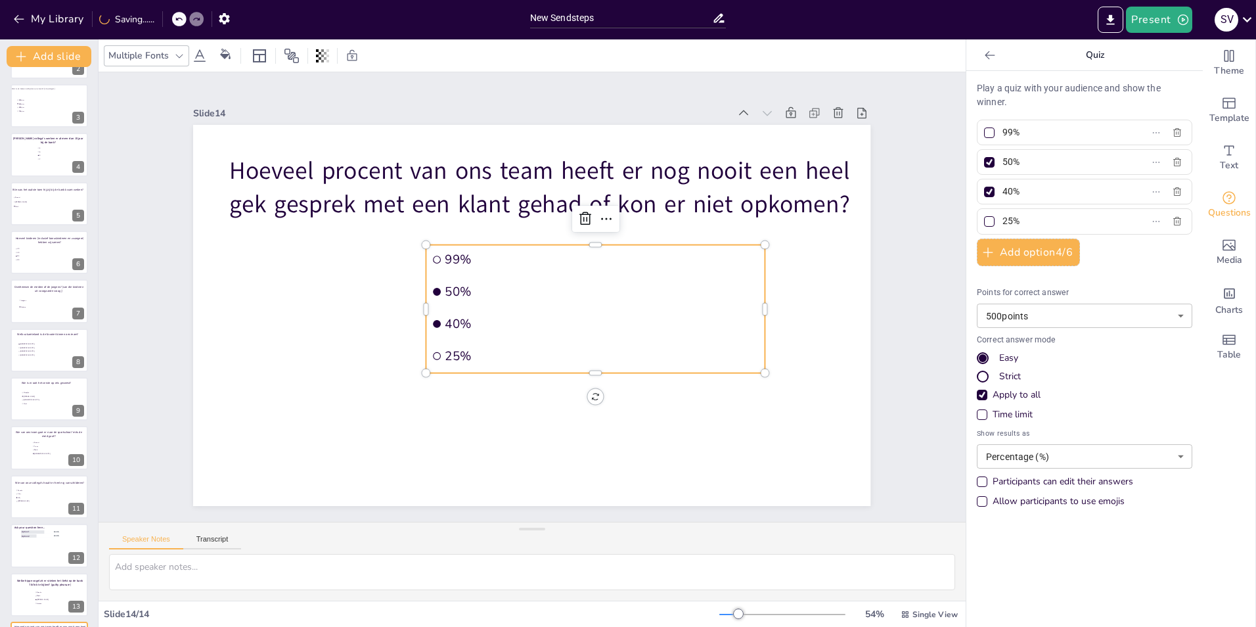
checkbox input "false"
click at [855, 110] on icon at bounding box center [861, 112] width 13 height 13
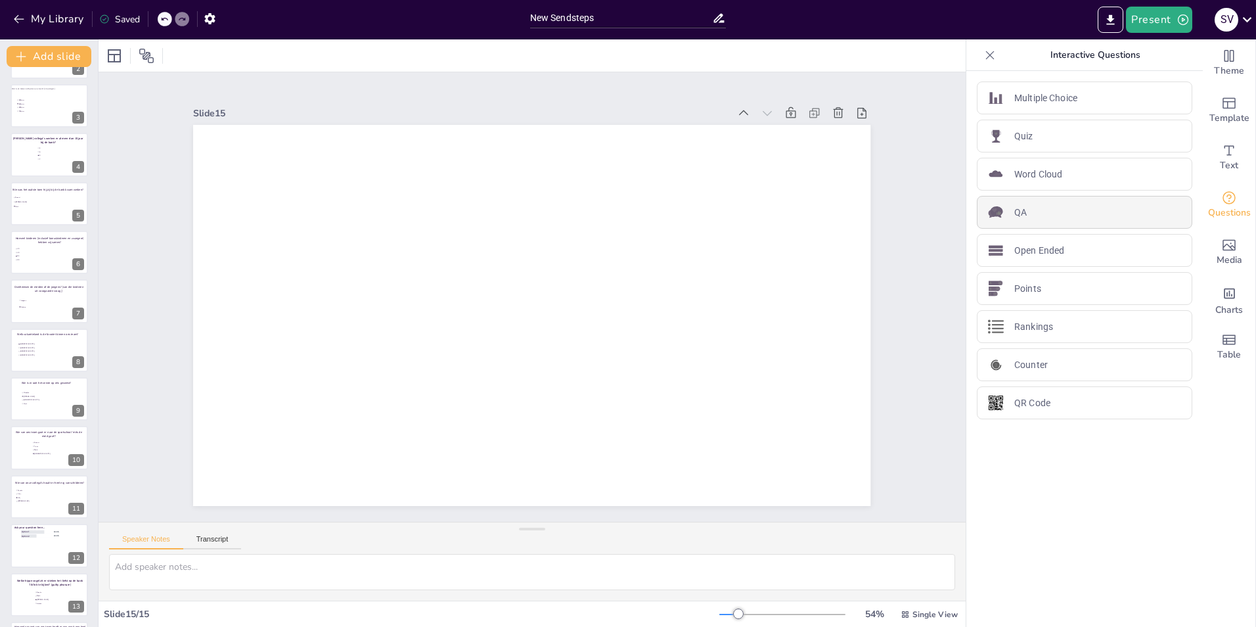
click at [1048, 209] on div "QA" at bounding box center [1084, 212] width 215 height 33
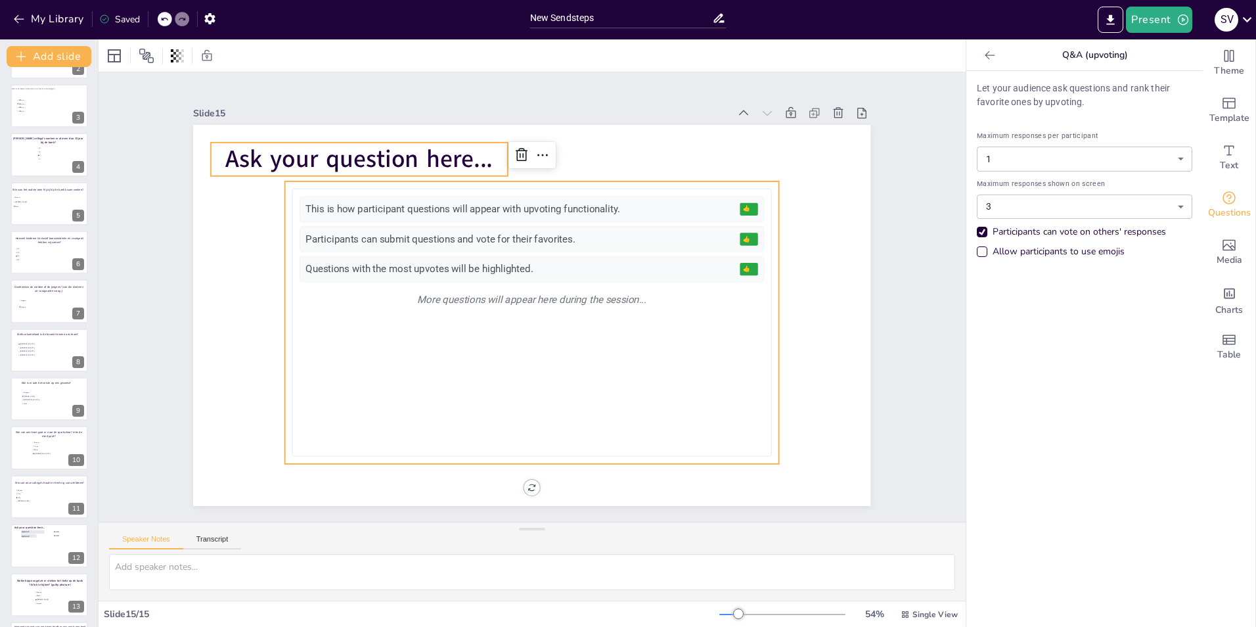
click at [409, 150] on span "Ask your question here..." at bounding box center [358, 159] width 267 height 33
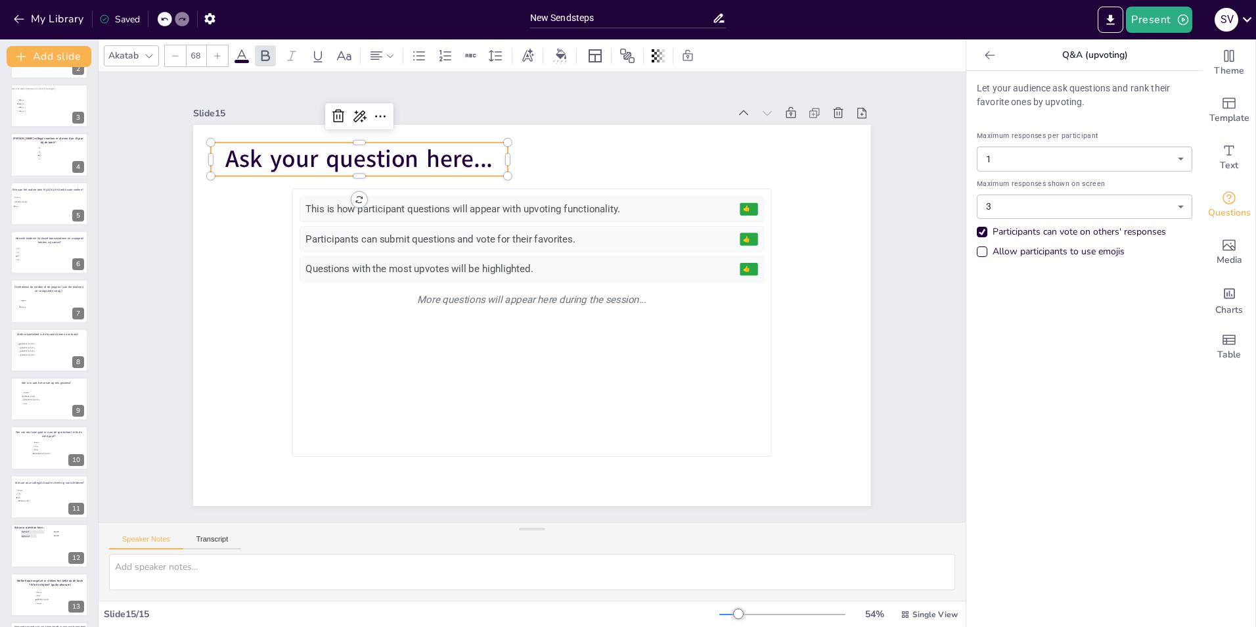
click at [409, 150] on span "Ask your question here..." at bounding box center [358, 159] width 267 height 33
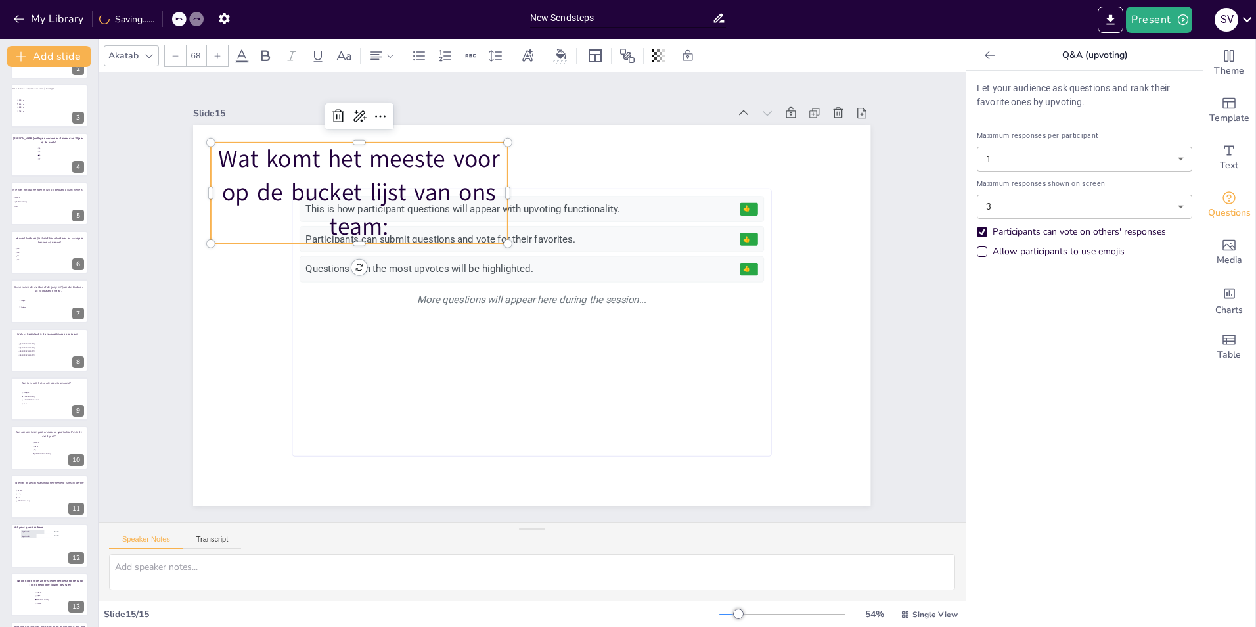
click at [983, 56] on icon at bounding box center [989, 55] width 13 height 13
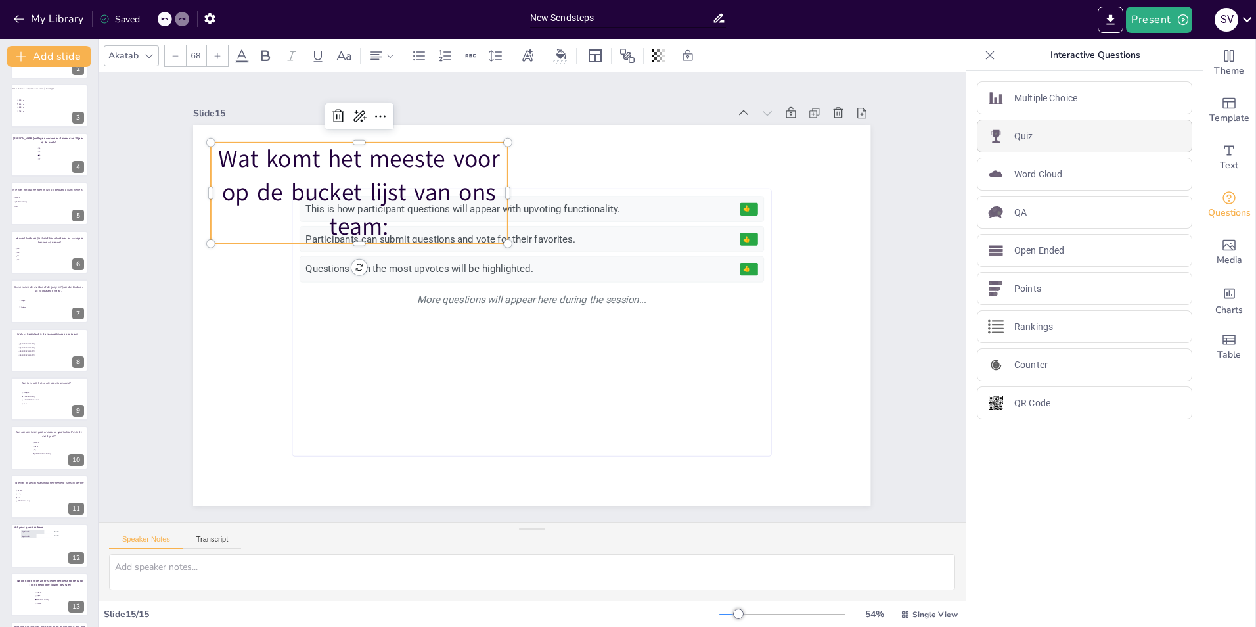
click at [1014, 137] on p "Quiz" at bounding box center [1023, 136] width 19 height 14
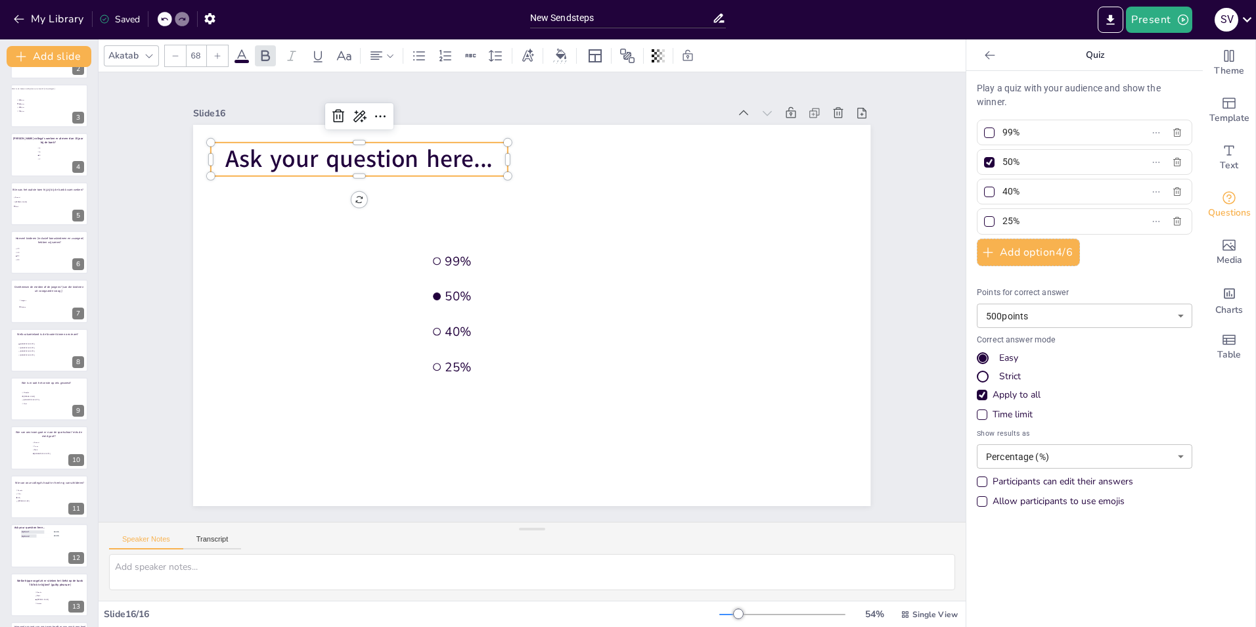
click at [288, 156] on span "Ask your question here..." at bounding box center [358, 159] width 267 height 33
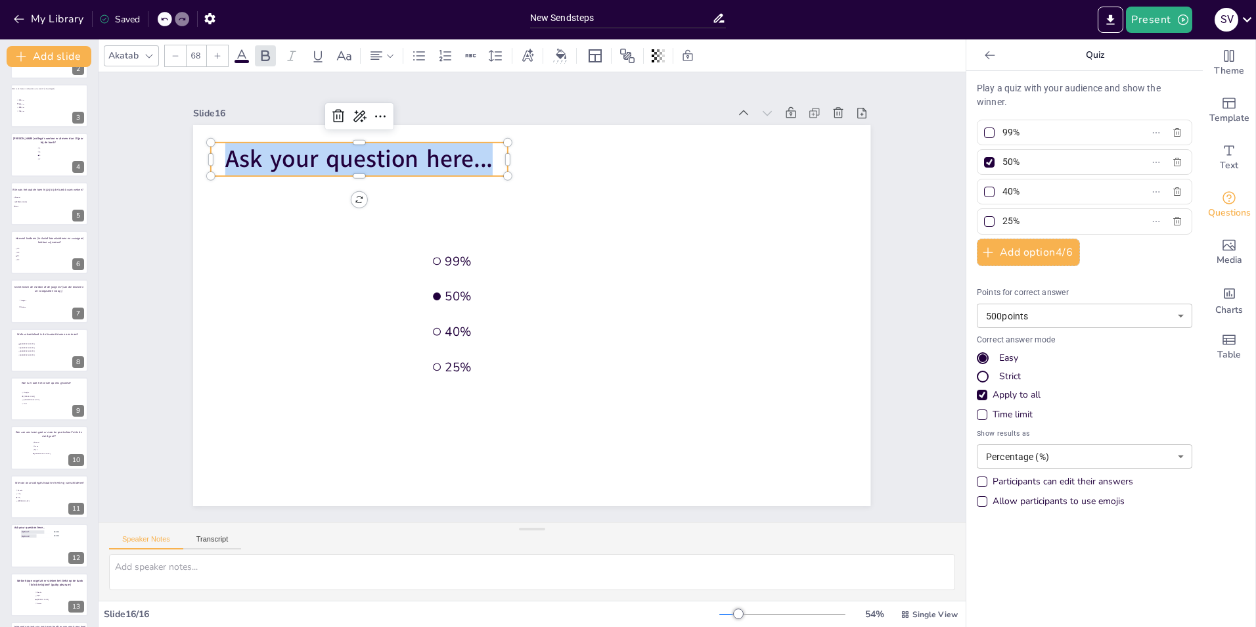
click at [288, 156] on span "Ask your question here..." at bounding box center [358, 159] width 267 height 33
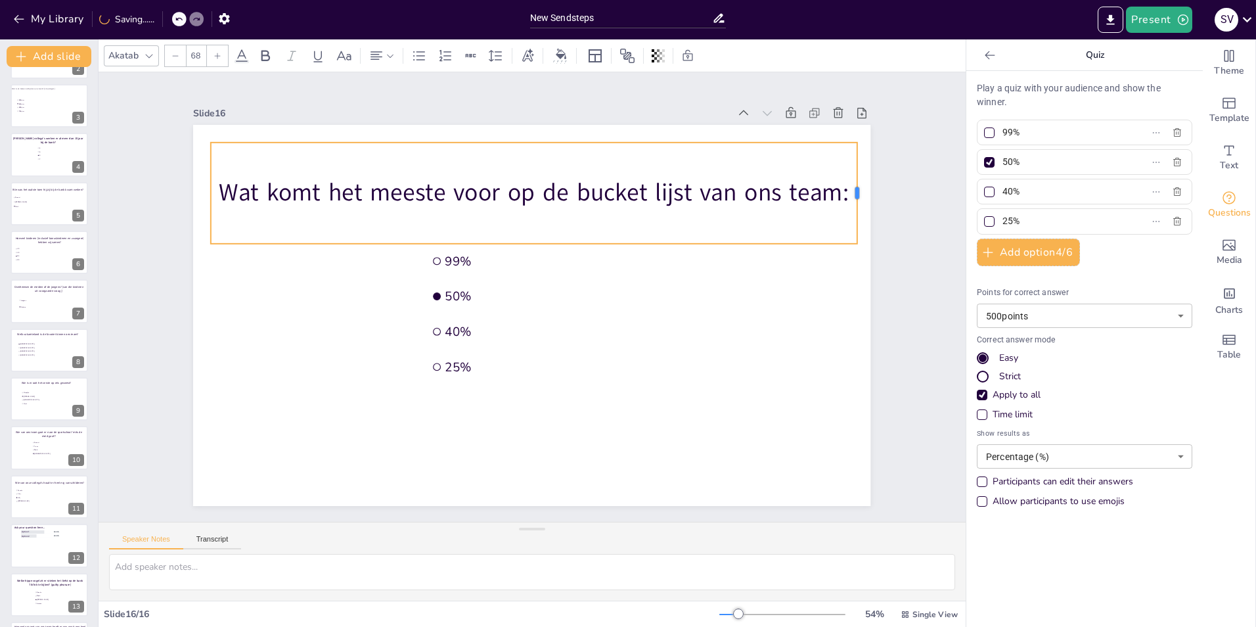
drag, startPoint x: 498, startPoint y: 187, endPoint x: 847, endPoint y: 181, distance: 349.5
click at [857, 181] on div at bounding box center [862, 193] width 11 height 101
click at [838, 188] on p "Wat komt het meeste voor op de bucket lijst van ons team:" at bounding box center [534, 192] width 646 height 33
drag, startPoint x: 497, startPoint y: 187, endPoint x: 855, endPoint y: 177, distance: 357.5
click at [864, 177] on div at bounding box center [869, 193] width 11 height 101
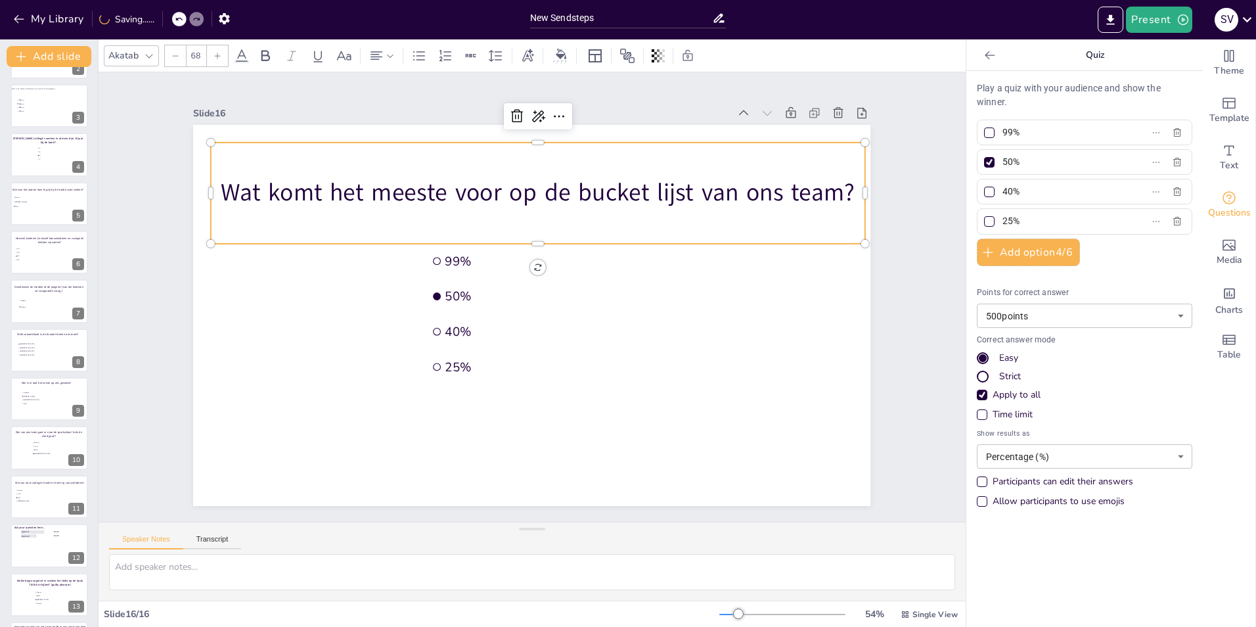
click at [1079, 129] on input "99%" at bounding box center [1063, 132] width 122 height 19
type input "9"
type input "Tot pensioen bij de Rabobank werken"
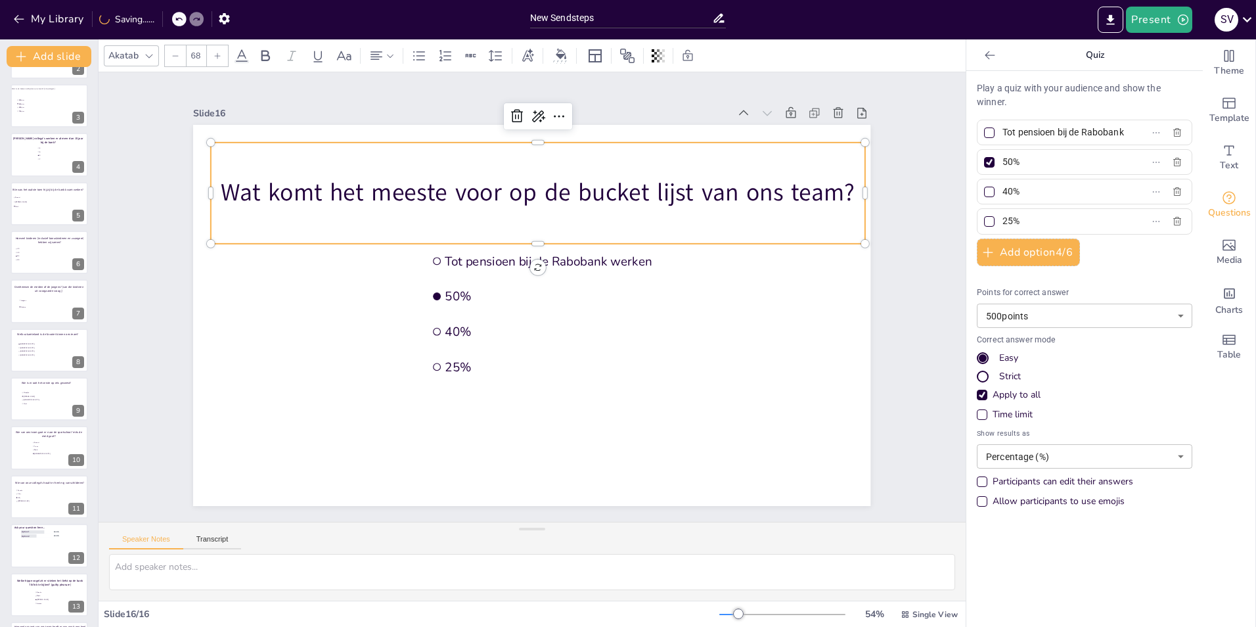
drag, startPoint x: 1040, startPoint y: 159, endPoint x: 991, endPoint y: 159, distance: 49.9
click at [997, 159] on span "50%" at bounding box center [1058, 161] width 122 height 19
click at [1002, 159] on input "50%" at bounding box center [1063, 161] width 122 height 19
type input "Reizen"
drag, startPoint x: 1038, startPoint y: 193, endPoint x: 994, endPoint y: 190, distance: 44.1
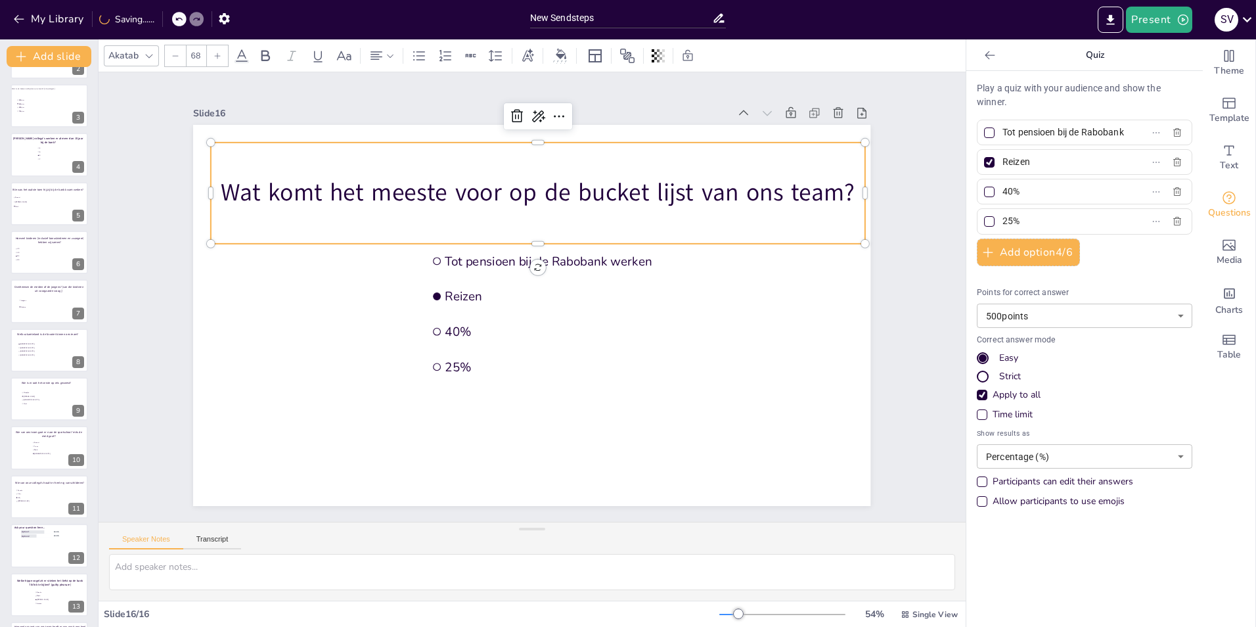
click at [1002, 190] on input "40%" at bounding box center [1063, 191] width 122 height 19
type input "Trouwen"
drag, startPoint x: 1019, startPoint y: 219, endPoint x: 989, endPoint y: 216, distance: 29.7
click at [997, 216] on span "25%" at bounding box center [1058, 221] width 122 height 19
click at [1002, 216] on input "25%" at bounding box center [1063, 221] width 122 height 19
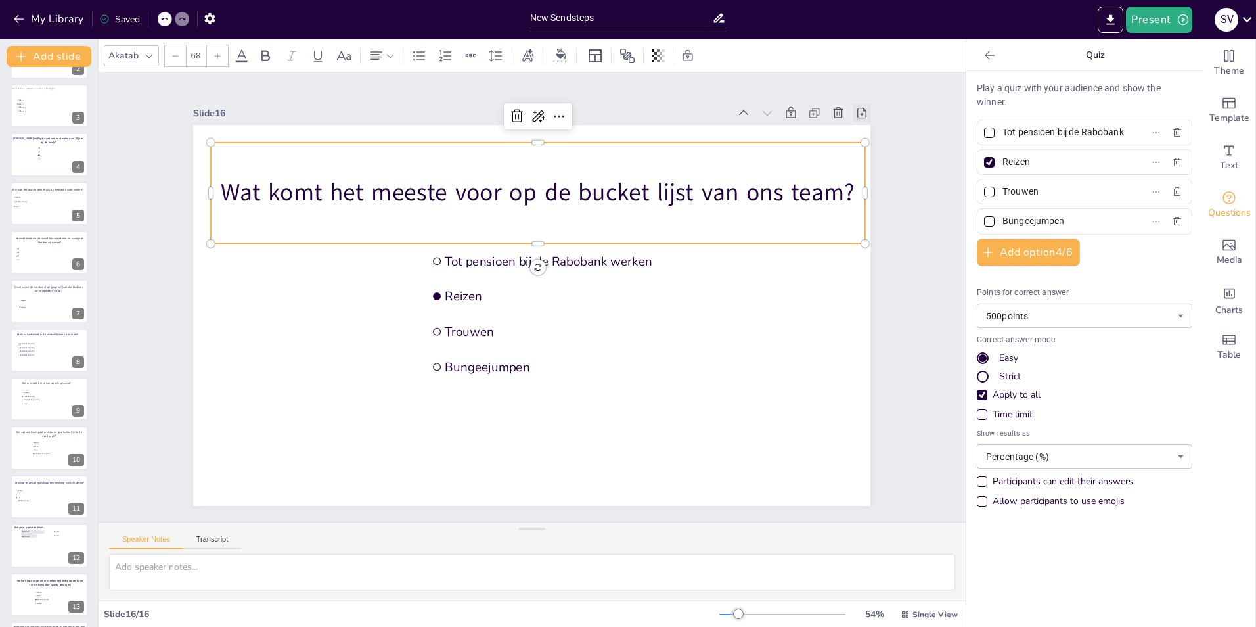
type input "Bungeejumpen"
click at [853, 115] on div at bounding box center [862, 113] width 18 height 18
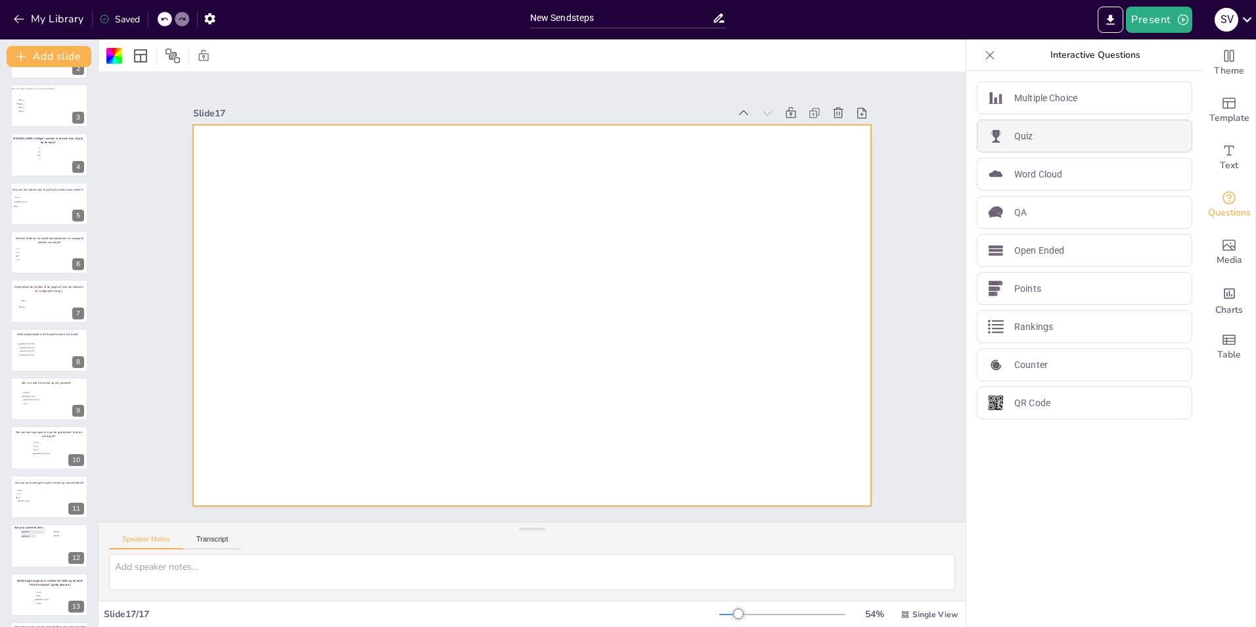
click at [1014, 141] on p "Quiz" at bounding box center [1023, 136] width 19 height 14
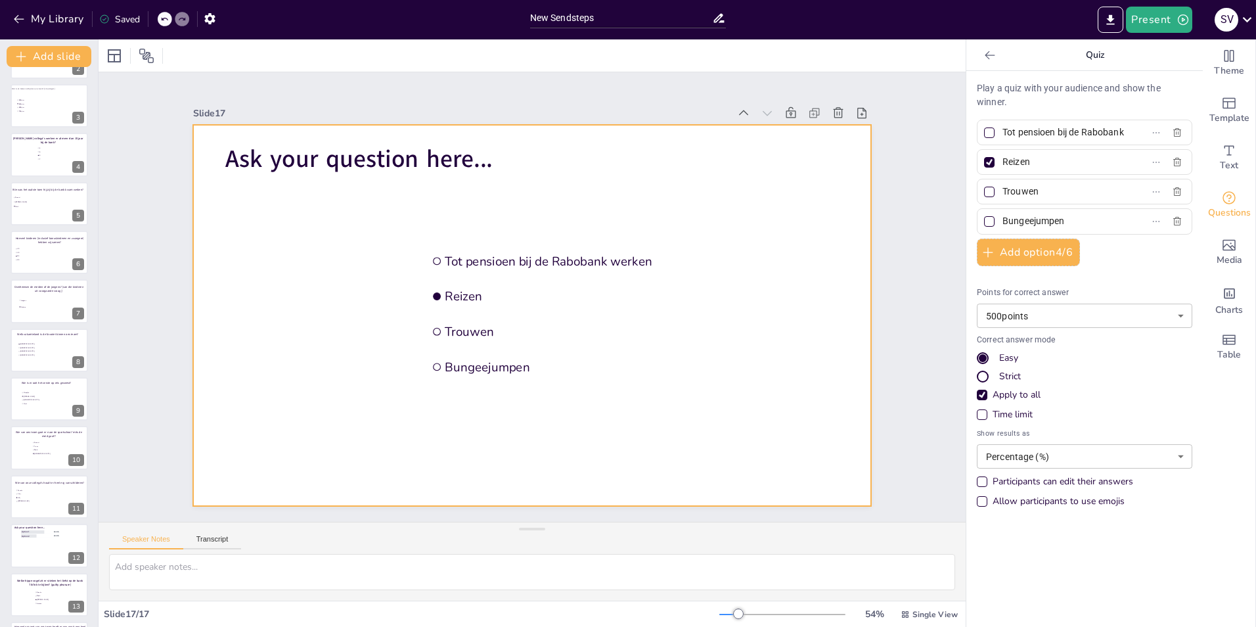
click at [350, 150] on span "Ask your question here..." at bounding box center [358, 159] width 267 height 33
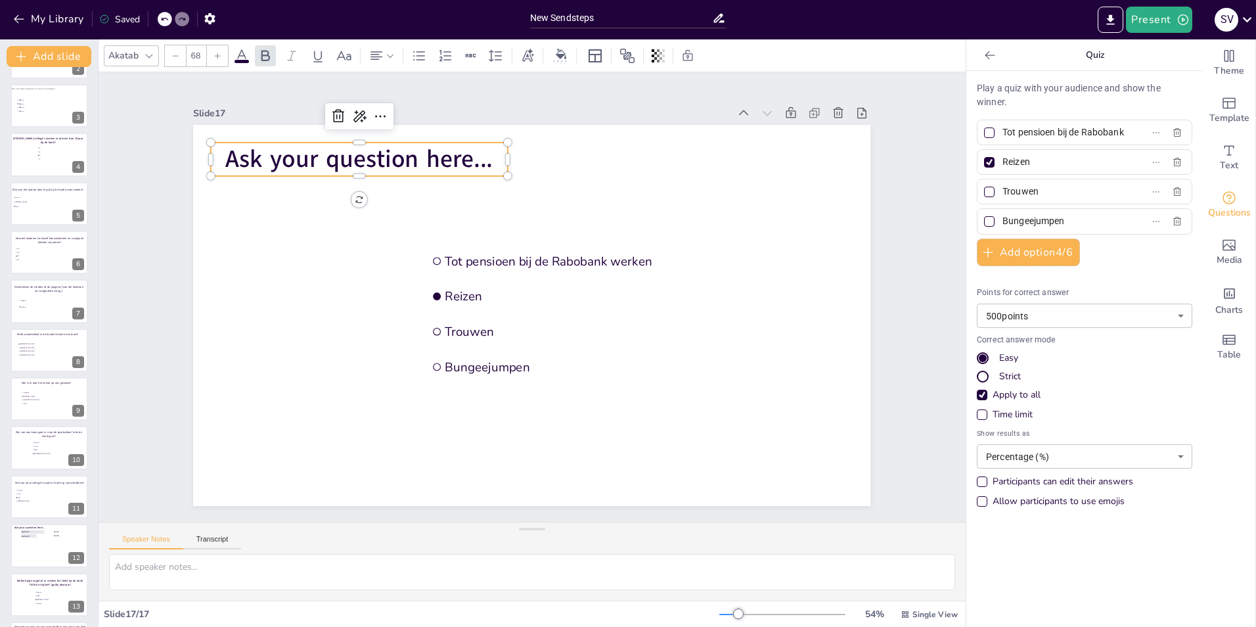
click at [350, 150] on span "Ask your question here..." at bounding box center [358, 159] width 267 height 33
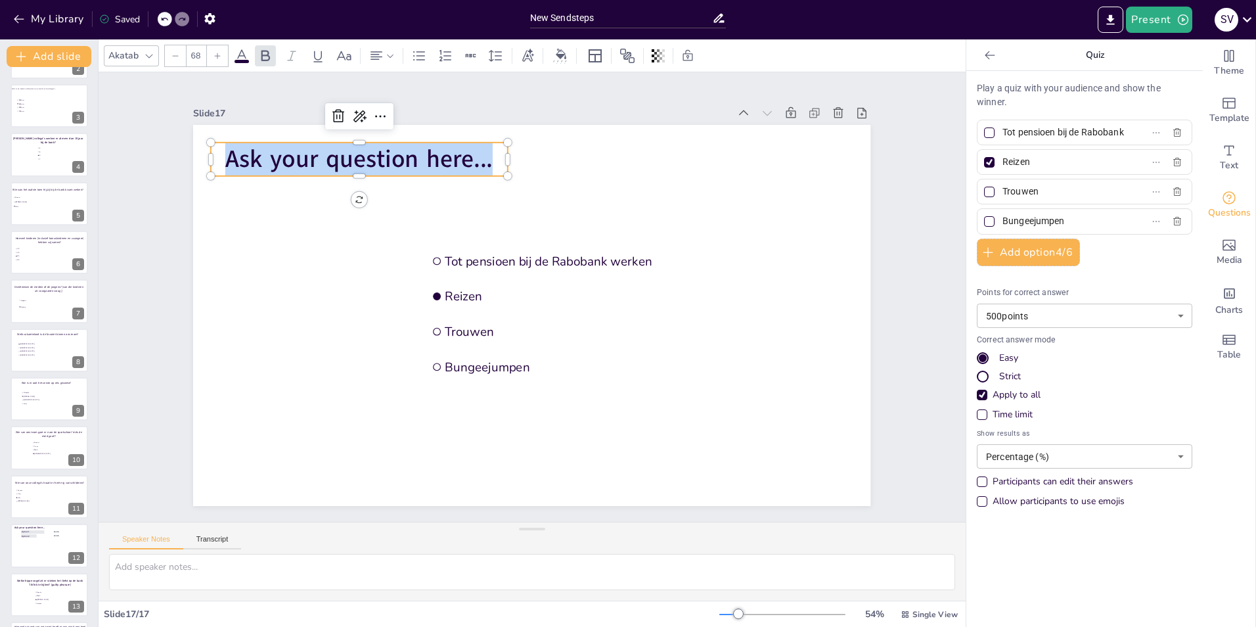
click at [350, 150] on span "Ask your question here..." at bounding box center [358, 159] width 267 height 33
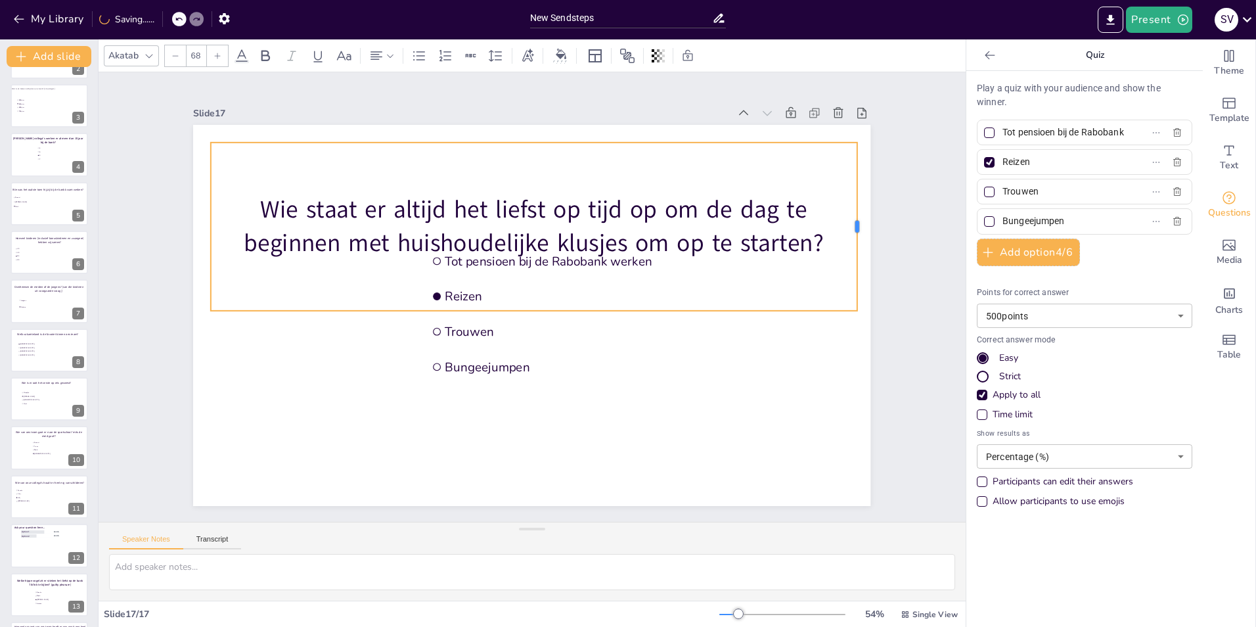
drag, startPoint x: 499, startPoint y: 222, endPoint x: 849, endPoint y: 196, distance: 350.4
click at [857, 196] on div at bounding box center [862, 227] width 11 height 168
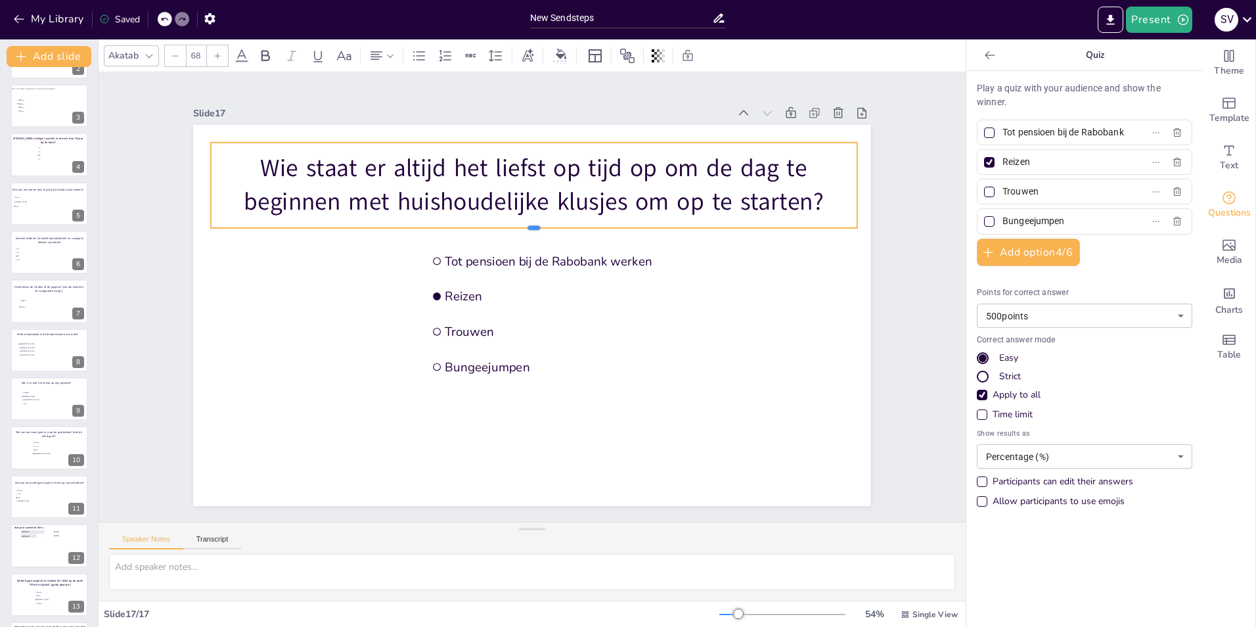
drag, startPoint x: 523, startPoint y: 307, endPoint x: 519, endPoint y: 225, distance: 82.9
click at [519, 227] on div at bounding box center [534, 232] width 646 height 11
click at [1067, 136] on input "Tot pensioen bij de Rabobank werken" at bounding box center [1063, 132] width 122 height 19
drag, startPoint x: 995, startPoint y: 133, endPoint x: 1122, endPoint y: 126, distance: 127.0
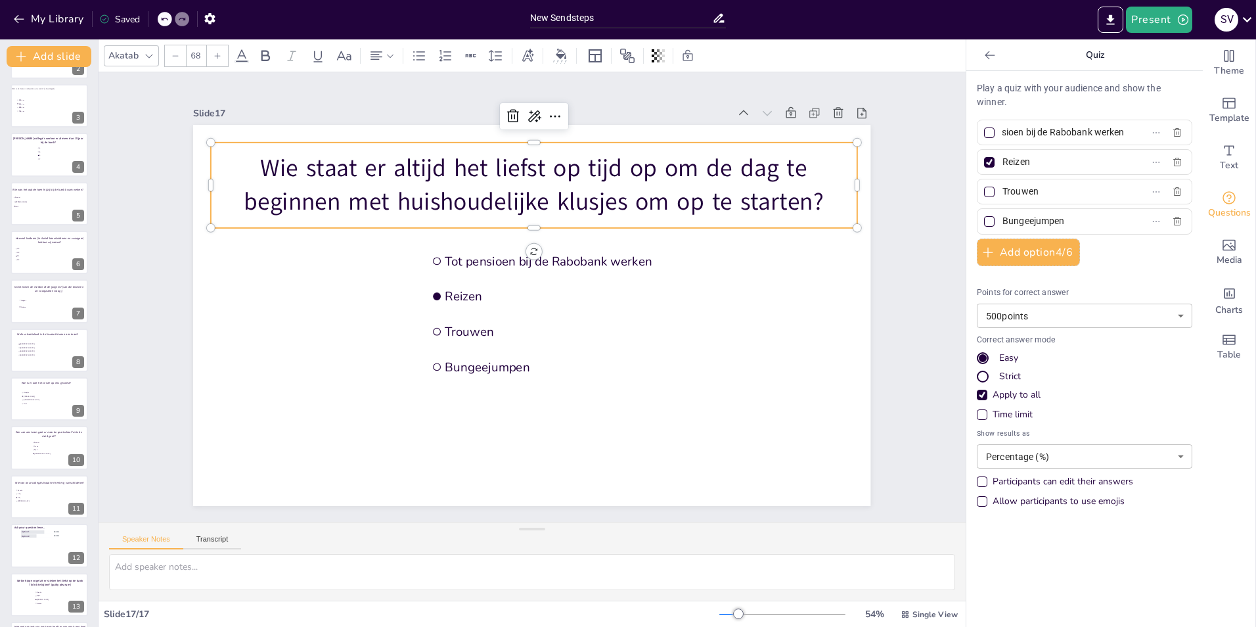
click at [1122, 126] on label "Tot pensioen bij de Rabobank werken" at bounding box center [1063, 132] width 164 height 19
click at [1122, 126] on input "Tot pensioen bij de Rabobank werken" at bounding box center [1063, 132] width 122 height 19
click at [1002, 133] on input "TDianke" at bounding box center [1063, 132] width 122 height 19
type input "Dianke"
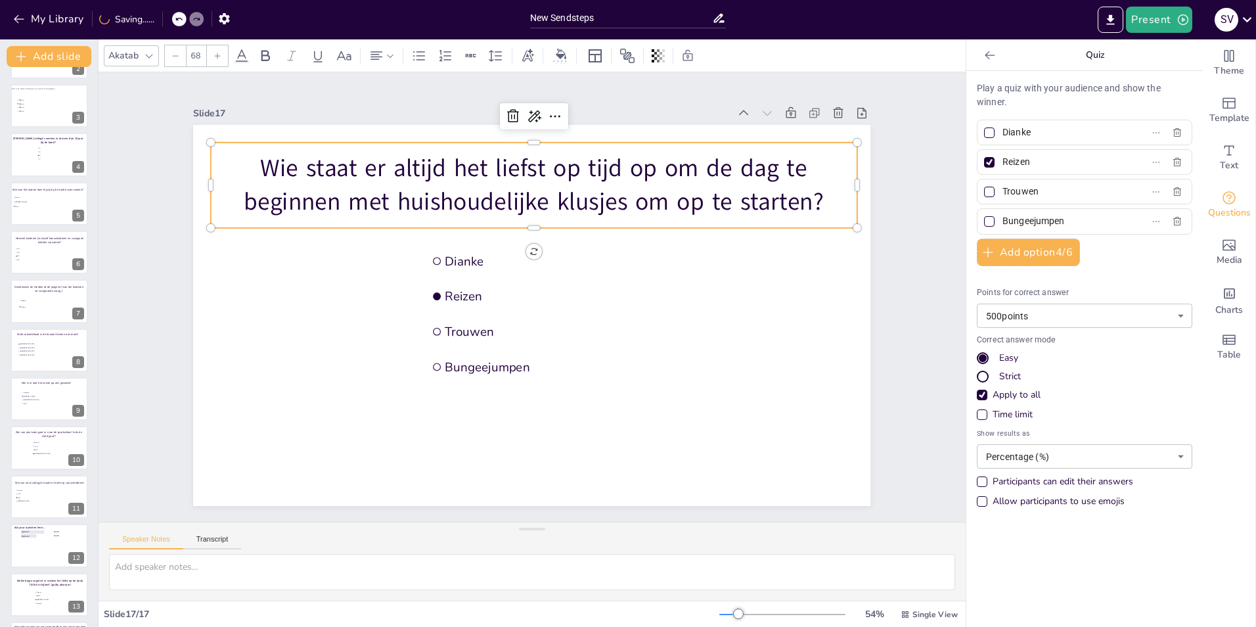
drag, startPoint x: 1037, startPoint y: 163, endPoint x: 977, endPoint y: 160, distance: 59.2
click at [981, 160] on label "Reizen" at bounding box center [1063, 161] width 164 height 19
click at [1002, 160] on input "Reizen" at bounding box center [1063, 161] width 122 height 19
type input "Dennet"
drag, startPoint x: 1051, startPoint y: 198, endPoint x: 992, endPoint y: 190, distance: 58.9
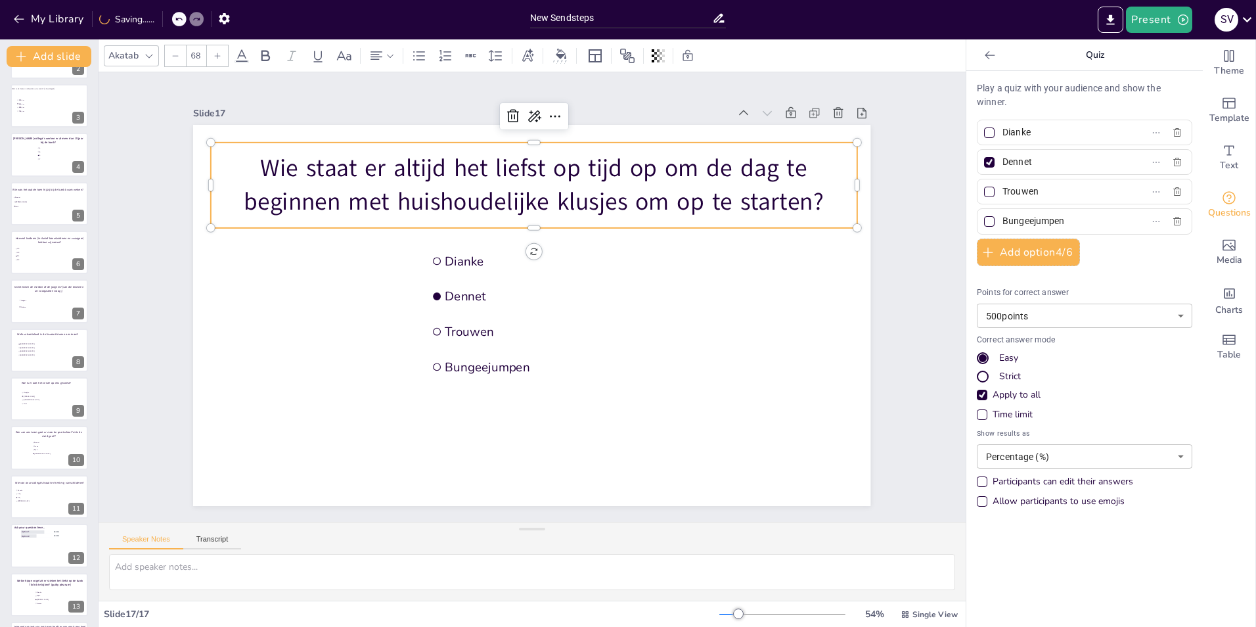
click at [1002, 190] on input "Trouwen" at bounding box center [1063, 191] width 122 height 19
click at [1030, 225] on input "Bungeejumpen" at bounding box center [1063, 221] width 122 height 19
drag, startPoint x: 1078, startPoint y: 217, endPoint x: 992, endPoint y: 219, distance: 85.4
click at [1002, 219] on input "Bungeejumpen" at bounding box center [1063, 221] width 122 height 19
type input "Dennet"
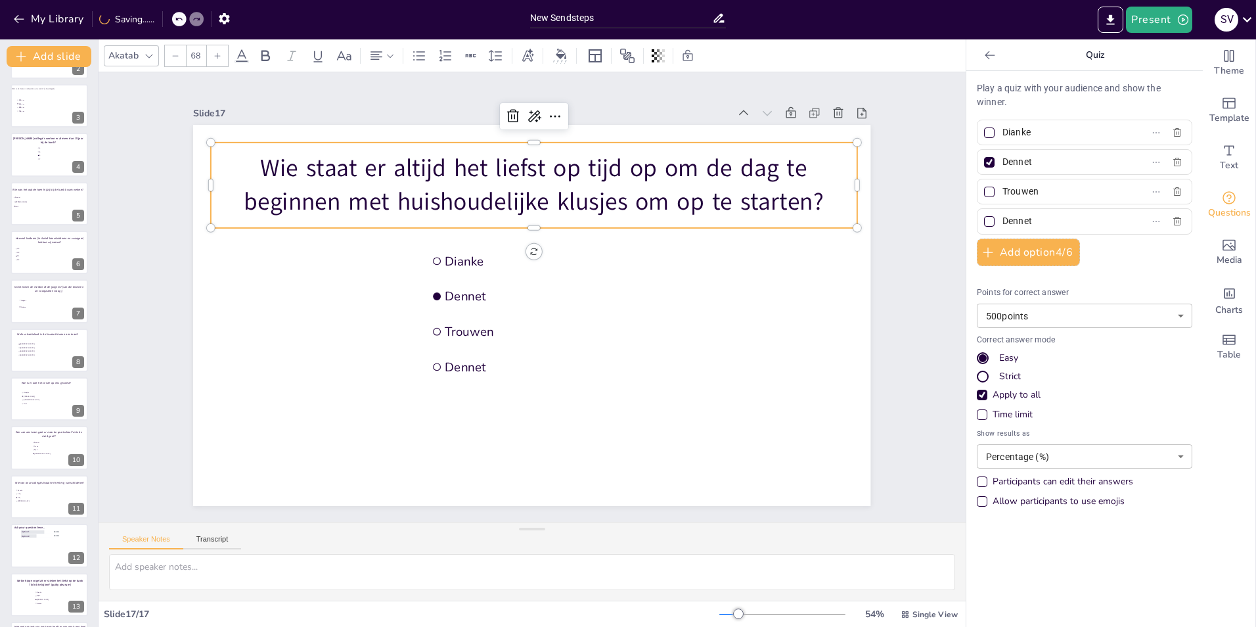
drag, startPoint x: 1050, startPoint y: 165, endPoint x: 989, endPoint y: 160, distance: 62.0
click at [1002, 160] on input "Dennet" at bounding box center [1063, 161] width 122 height 19
click at [997, 160] on span "Dennet" at bounding box center [1058, 161] width 122 height 19
click at [1002, 160] on input "Dennet" at bounding box center [1063, 161] width 122 height 19
click at [1002, 161] on input "Dennet" at bounding box center [1063, 161] width 122 height 19
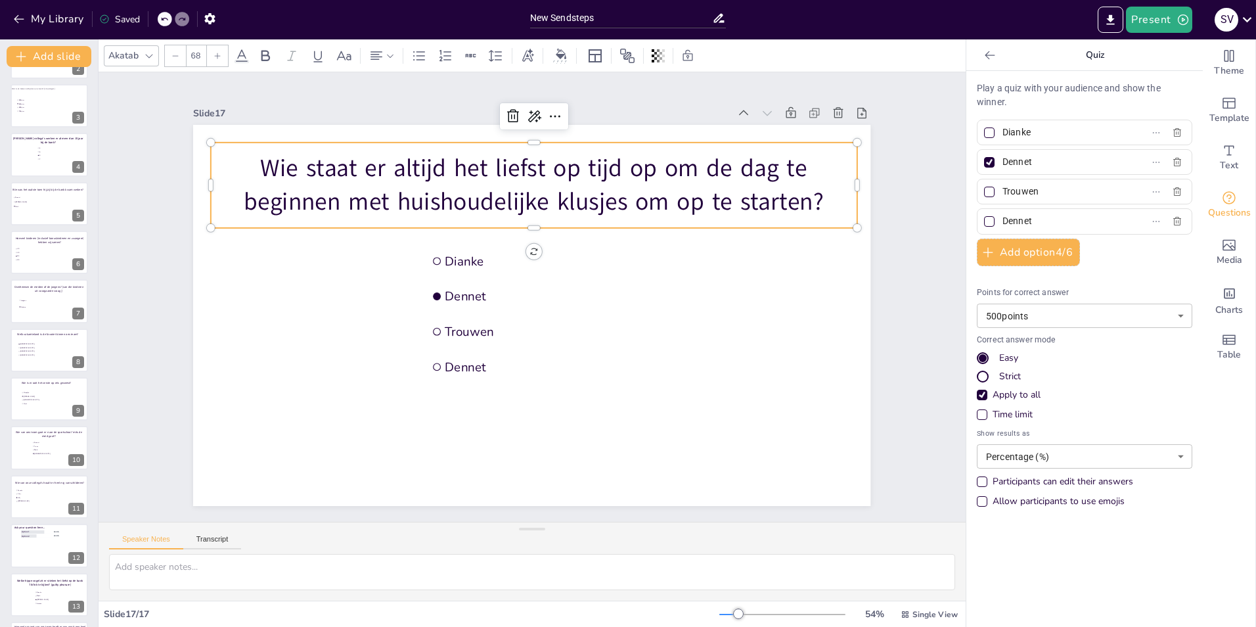
click at [1002, 161] on input "Dennet" at bounding box center [1063, 161] width 122 height 19
type input "Renske"
drag, startPoint x: 1059, startPoint y: 188, endPoint x: 993, endPoint y: 188, distance: 65.7
click at [1002, 188] on input "Trouwen" at bounding box center [1063, 191] width 122 height 19
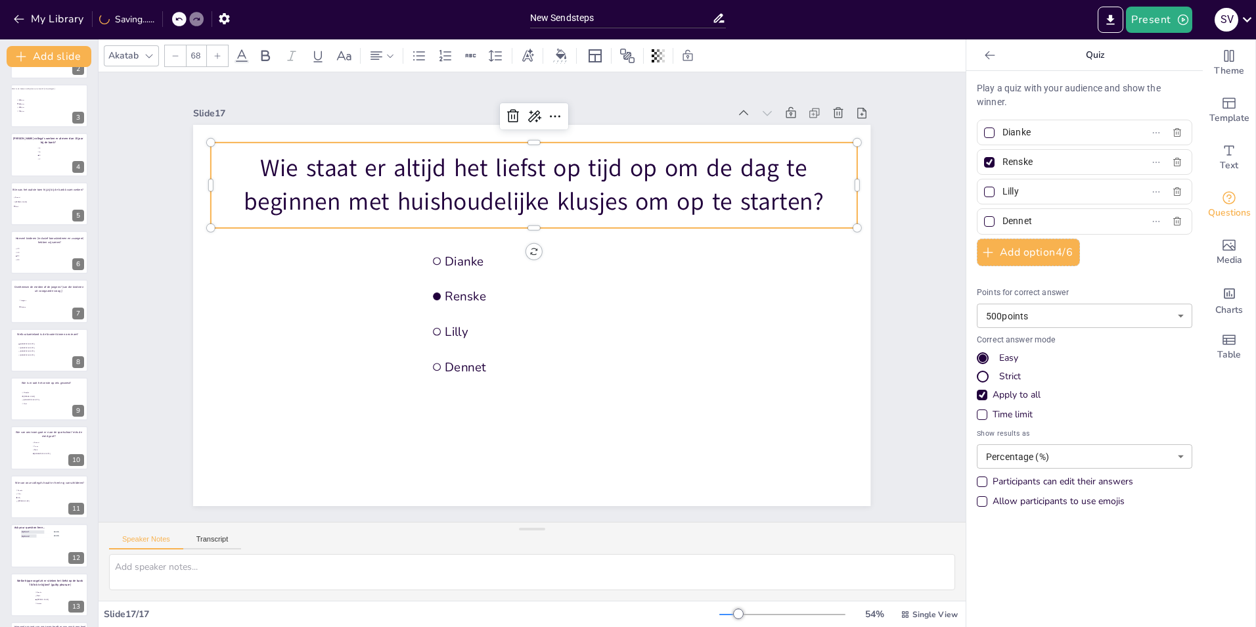
type input "Lilly"
click at [984, 158] on div at bounding box center [989, 162] width 11 height 11
click at [1002, 158] on input "Renske" at bounding box center [1063, 161] width 122 height 19
checkbox input "false"
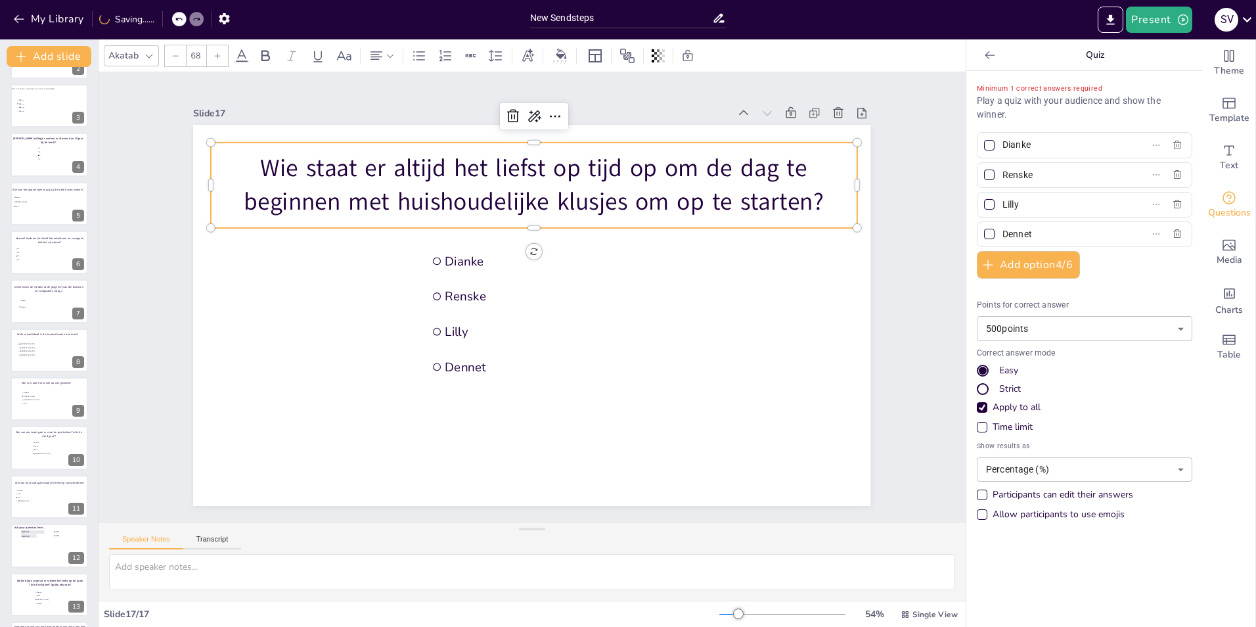
click at [984, 237] on div at bounding box center [989, 234] width 11 height 11
click at [1002, 237] on input "Dennet" at bounding box center [1063, 234] width 122 height 19
checkbox input "true"
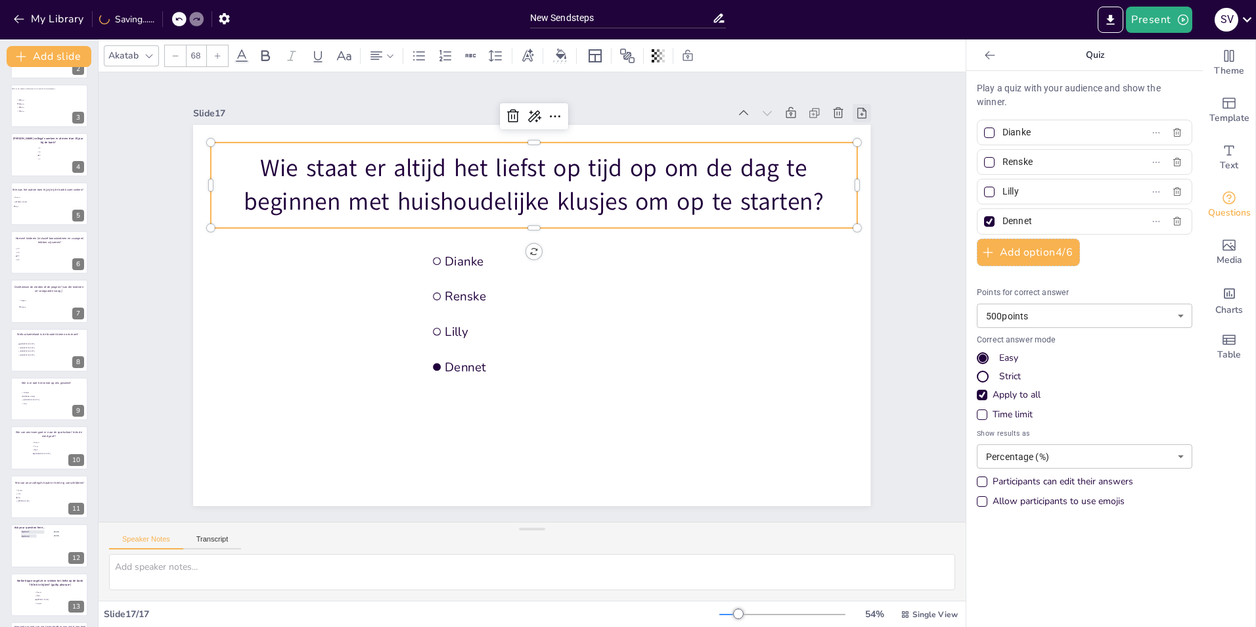
click at [855, 109] on icon at bounding box center [861, 112] width 13 height 13
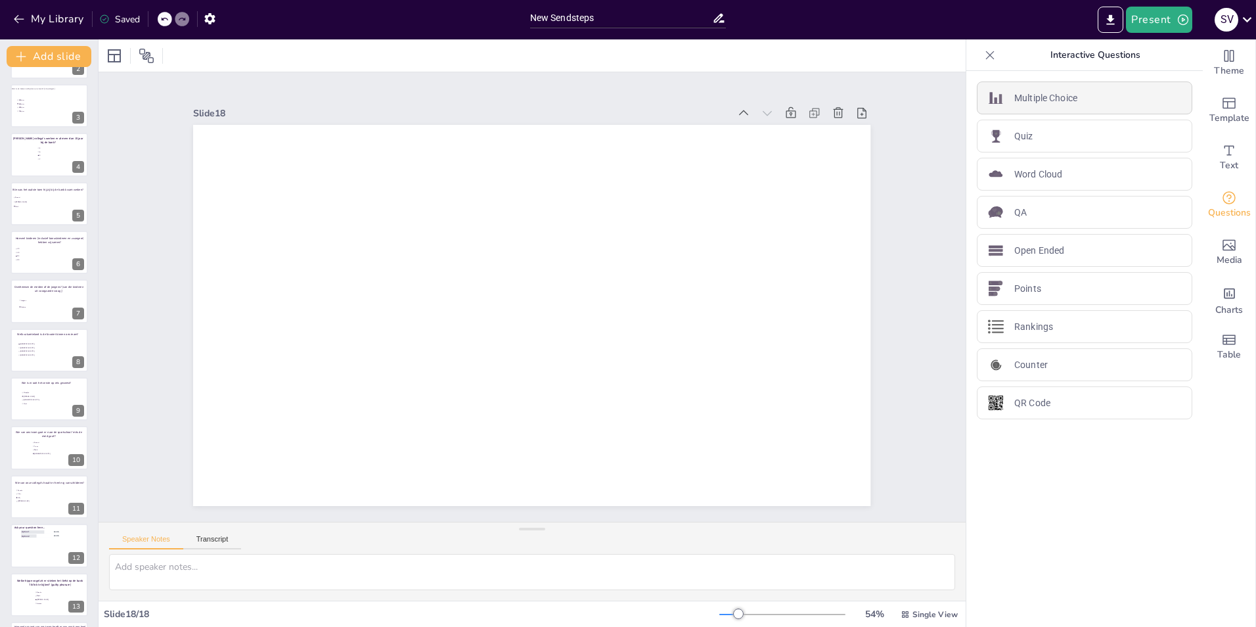
click at [1067, 91] on p "Multiple Choice" at bounding box center [1045, 98] width 63 height 14
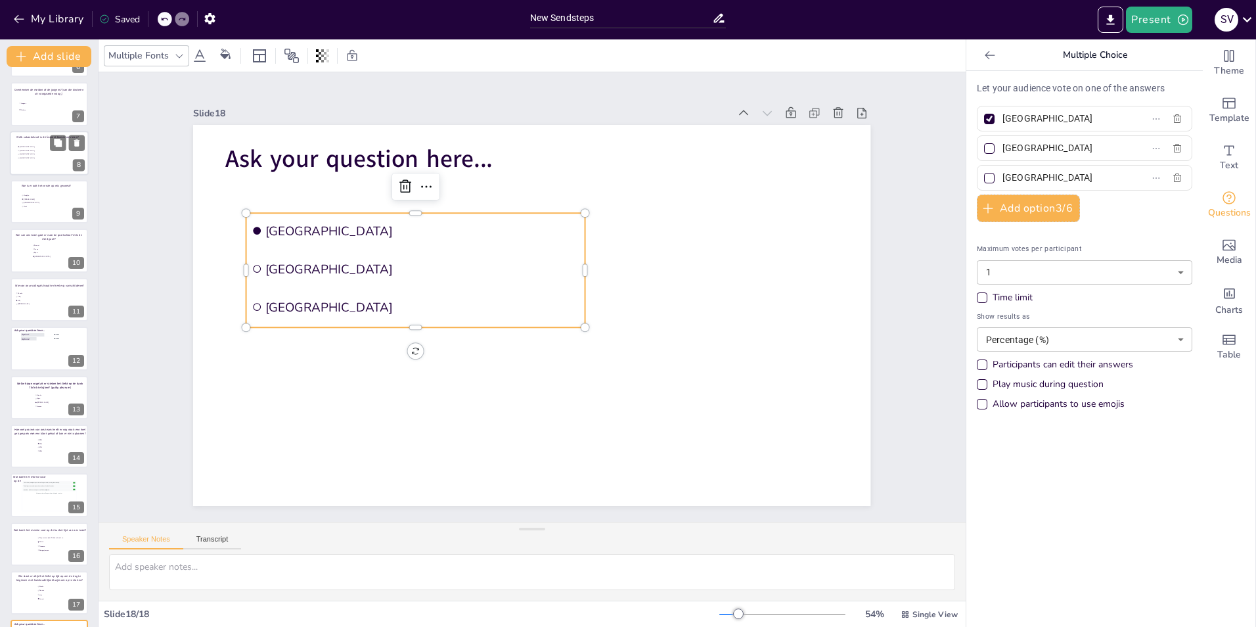
scroll to position [336, 0]
click at [20, 545] on div at bounding box center [49, 545] width 79 height 45
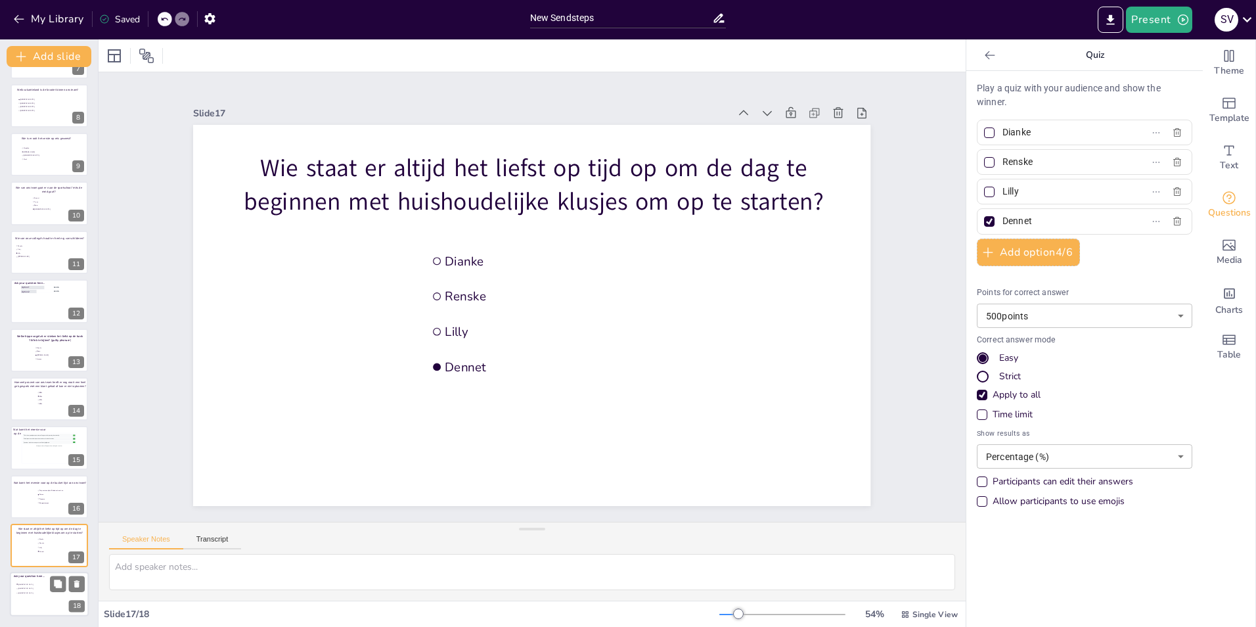
click at [35, 598] on div at bounding box center [49, 594] width 79 height 45
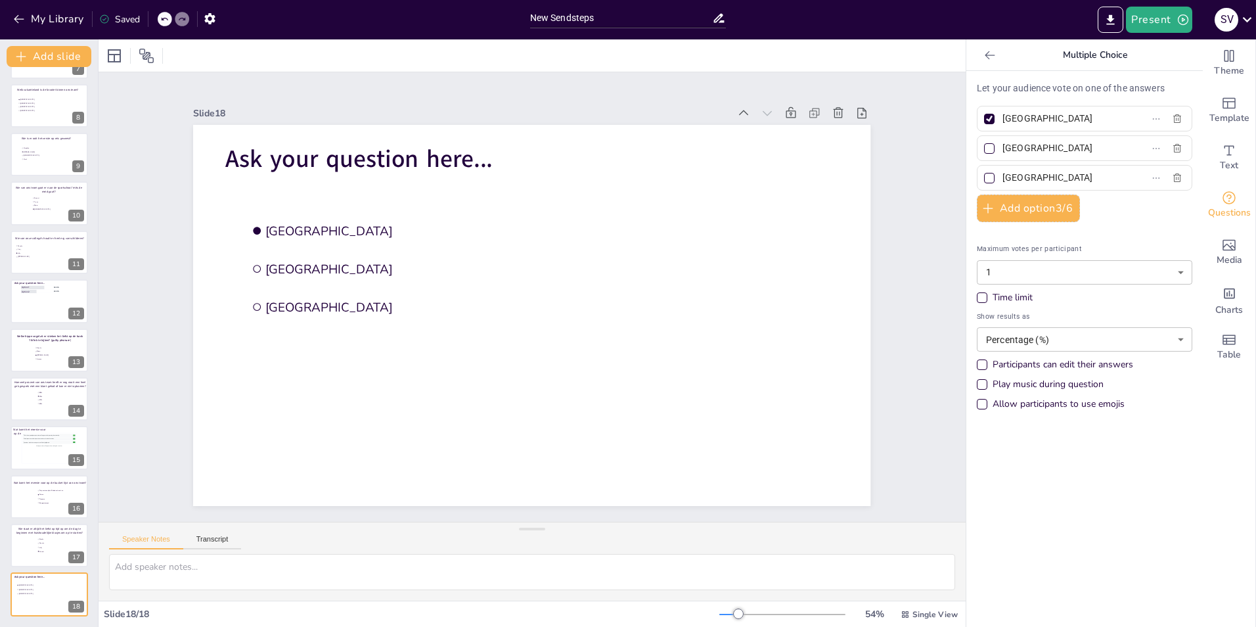
click at [983, 60] on icon at bounding box center [989, 55] width 13 height 13
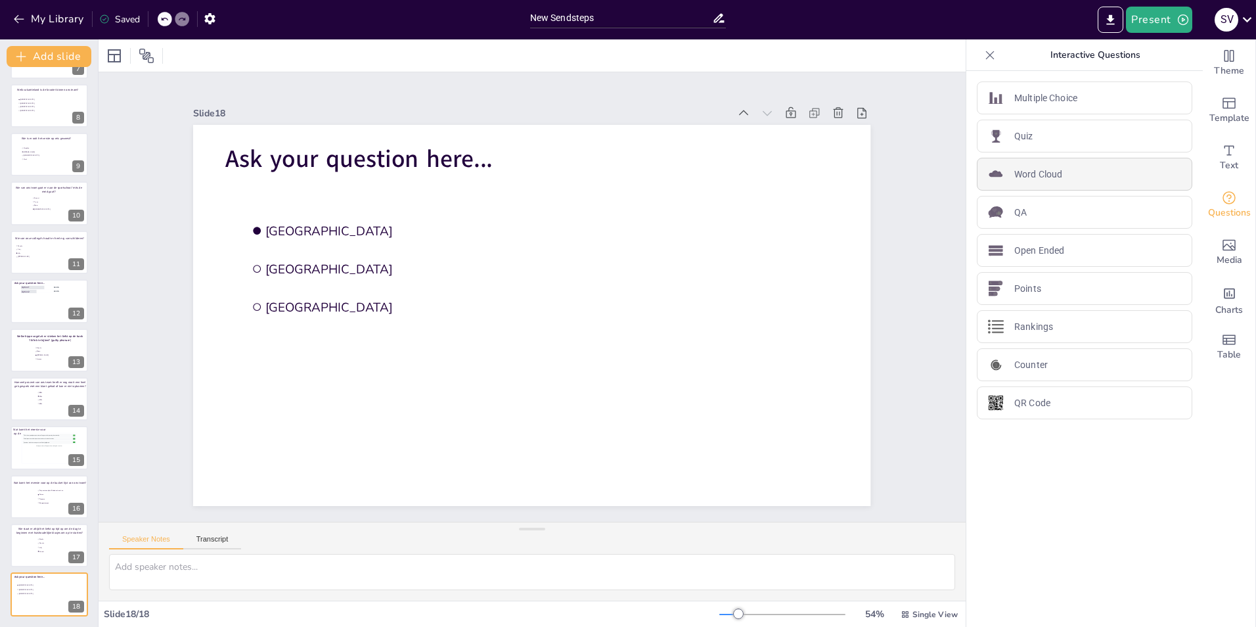
click at [1050, 163] on div "Word Cloud" at bounding box center [1084, 174] width 215 height 33
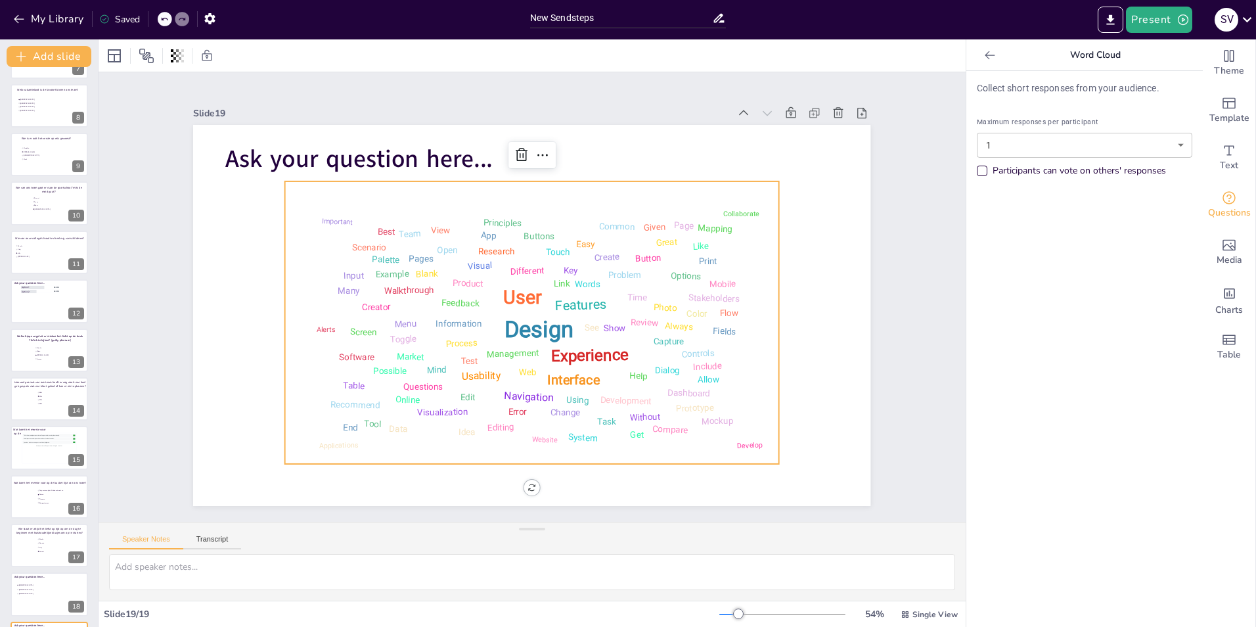
click at [366, 225] on div "Design User Experience Interface Features Navigation Usability Test Process Inf…" at bounding box center [532, 323] width 480 height 268
click at [497, 263] on div "Design User Experience Interface Features Navigation Usability Test Process Inf…" at bounding box center [532, 323] width 480 height 268
click at [985, 52] on icon at bounding box center [989, 55] width 13 height 13
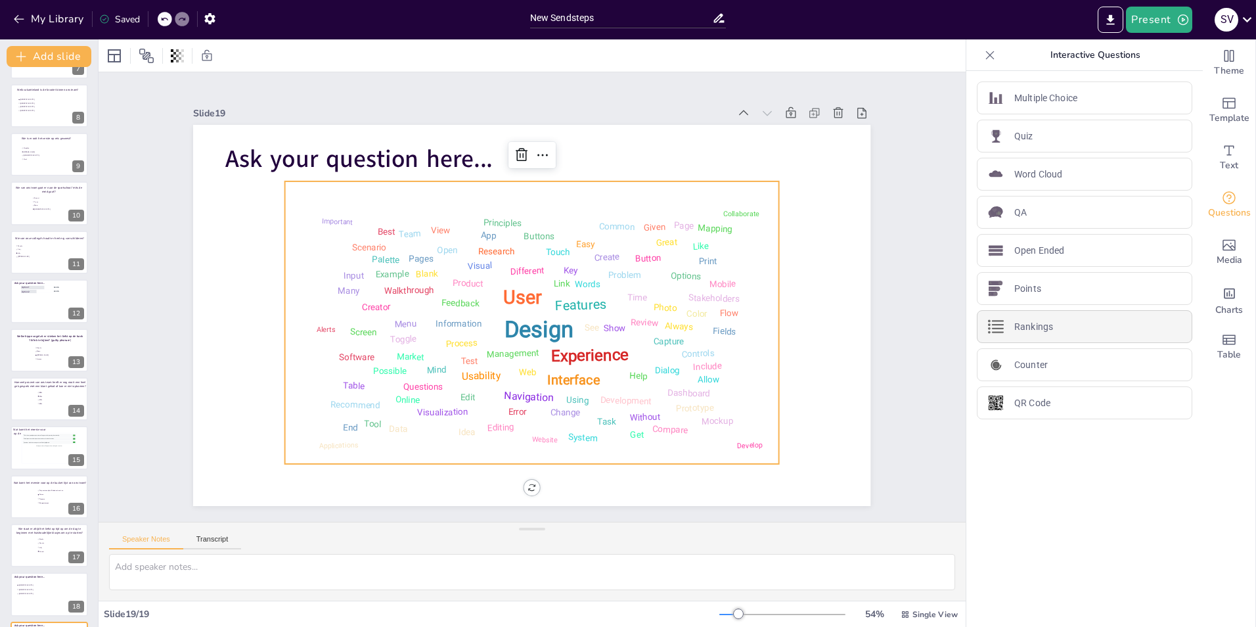
click at [1028, 324] on p "Rankings" at bounding box center [1033, 327] width 39 height 14
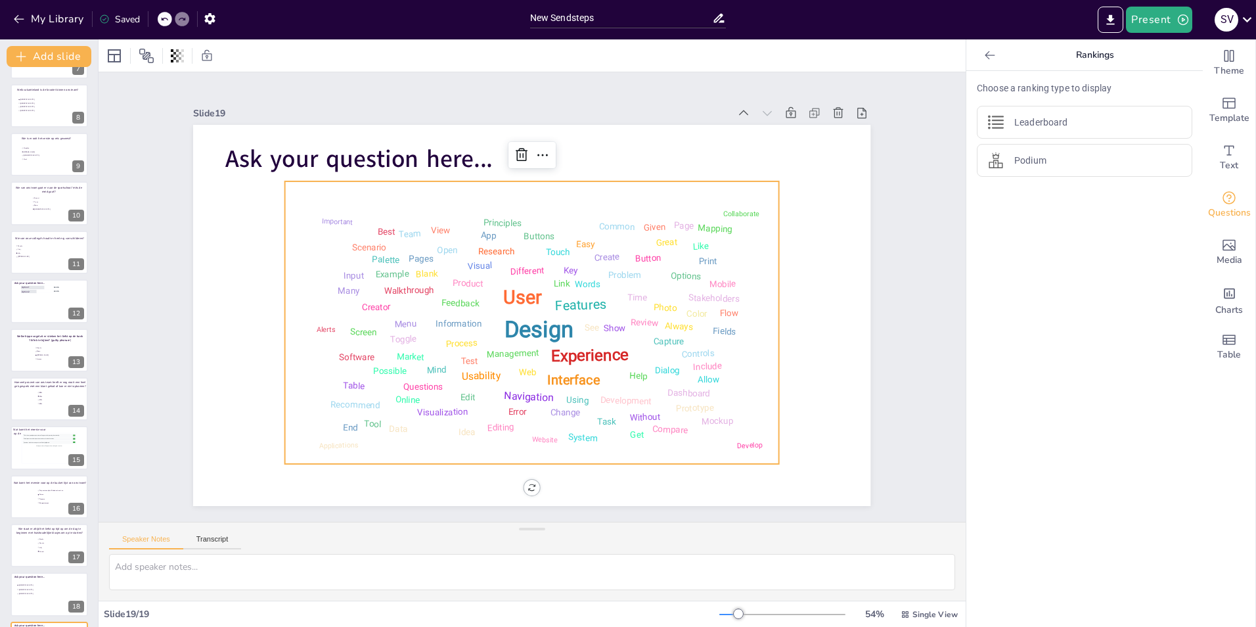
click at [983, 56] on icon at bounding box center [989, 55] width 13 height 13
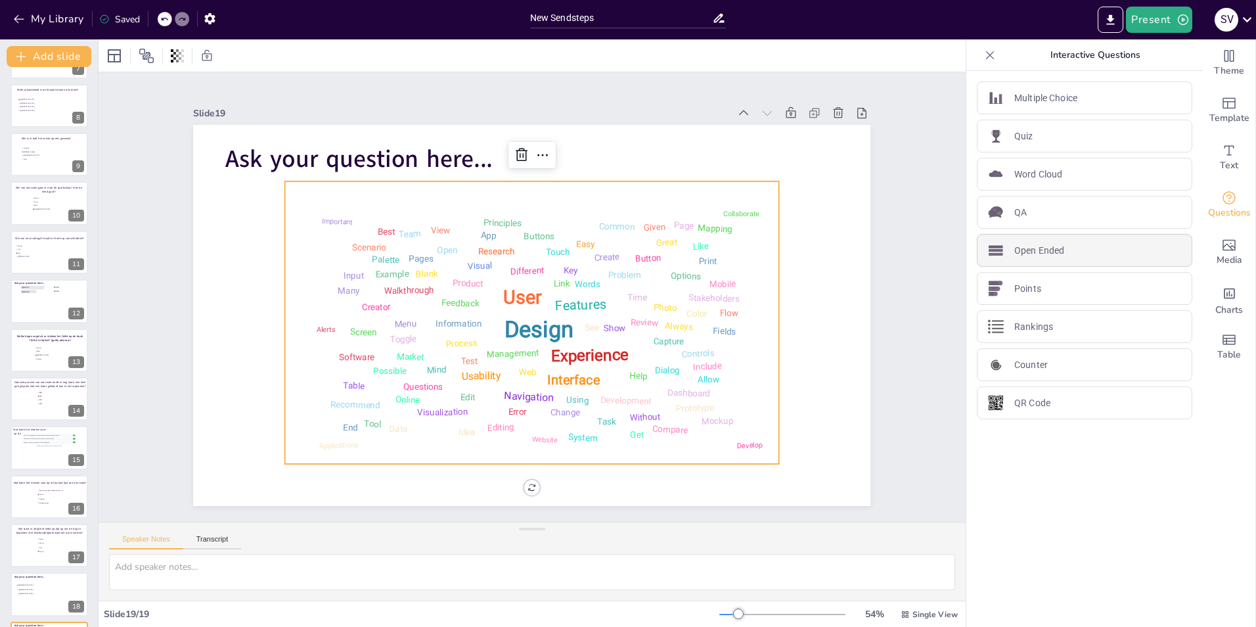
click at [1026, 238] on div "Open Ended" at bounding box center [1084, 250] width 215 height 33
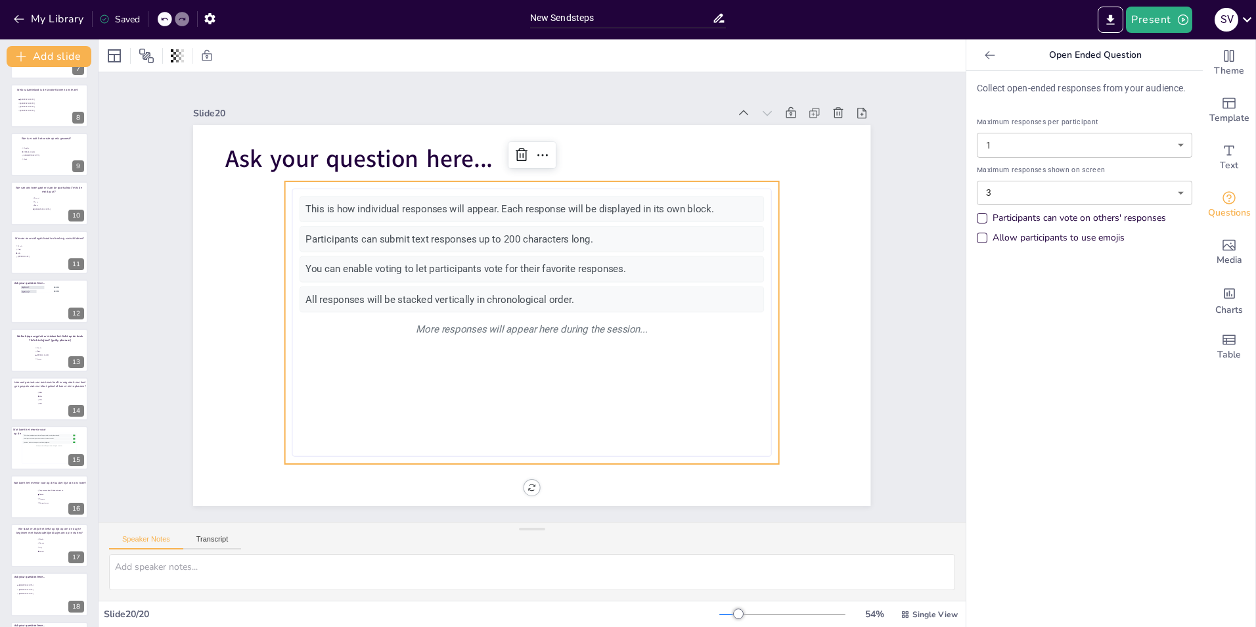
click at [983, 56] on icon at bounding box center [989, 55] width 13 height 13
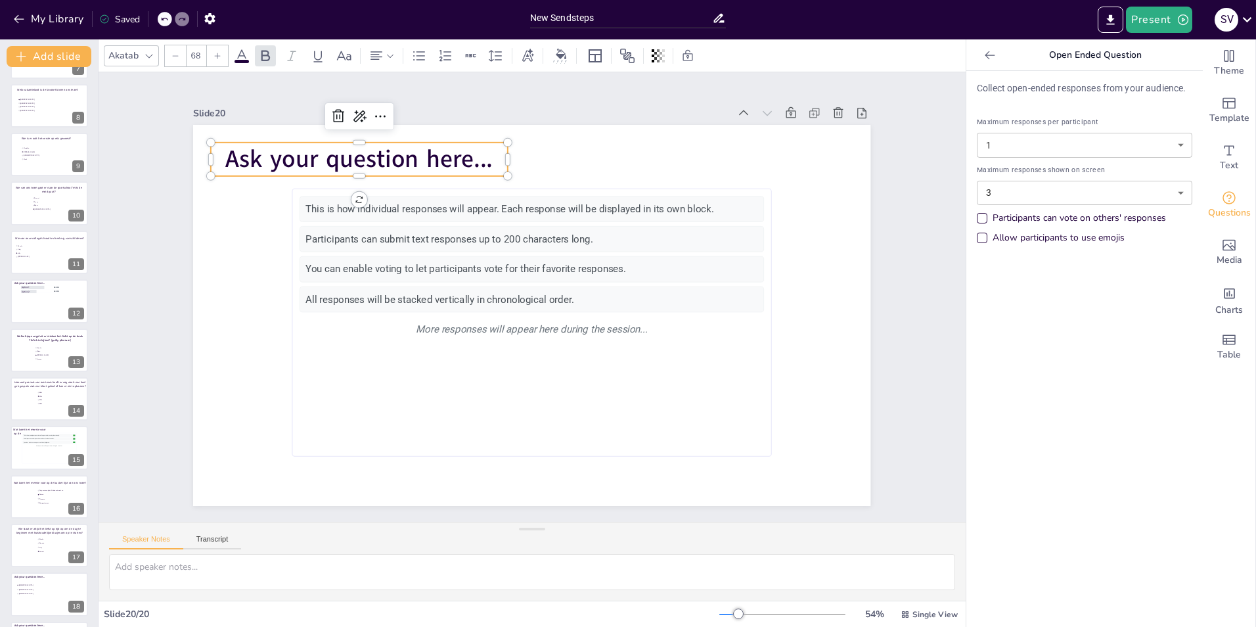
click at [323, 157] on span "Ask your question here..." at bounding box center [358, 159] width 267 height 33
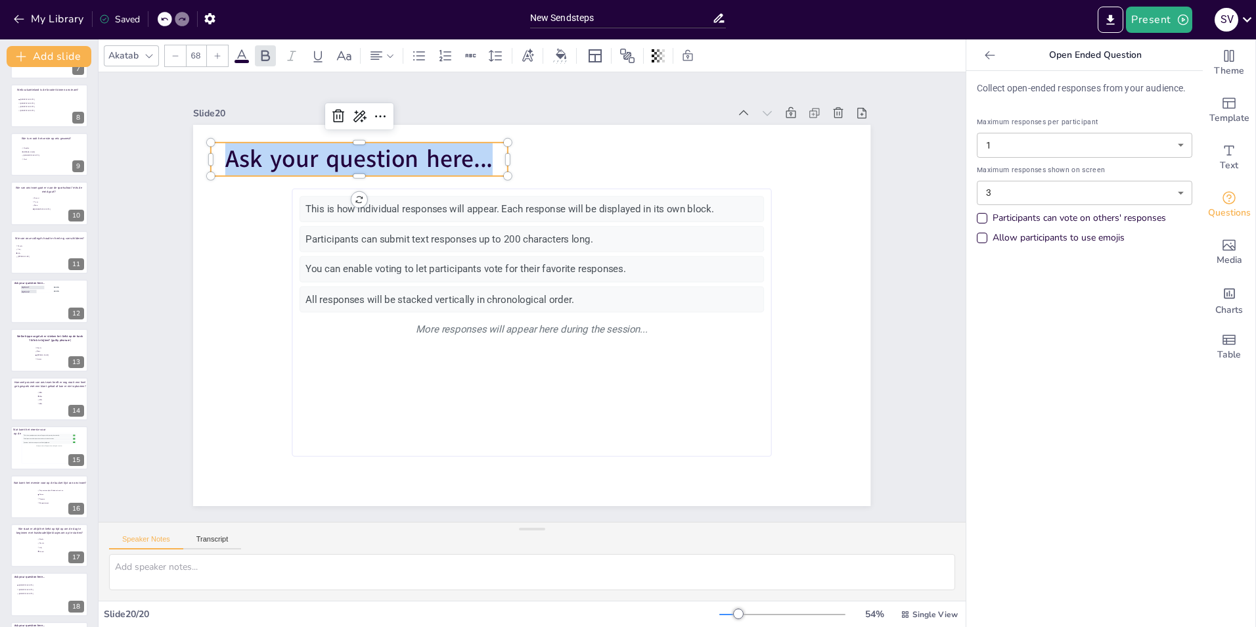
click at [323, 157] on span "Ask your question here..." at bounding box center [358, 159] width 267 height 33
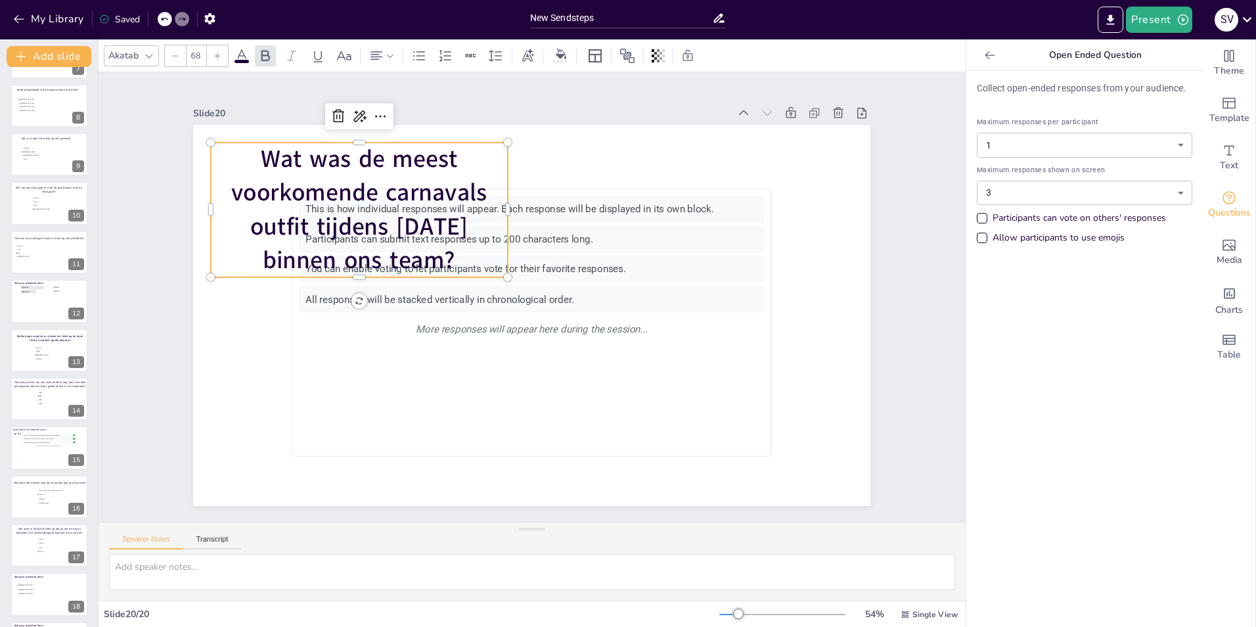
click at [318, 206] on span "Wat was de meest voorkomende carnavals outfit tijdens [DATE] binnen ons team?" at bounding box center [359, 209] width 256 height 133
copy span "Wat was de meest voorkomende carnavals outfit tijdens [DATE] binnen ons team?"
click at [983, 61] on icon at bounding box center [989, 55] width 13 height 13
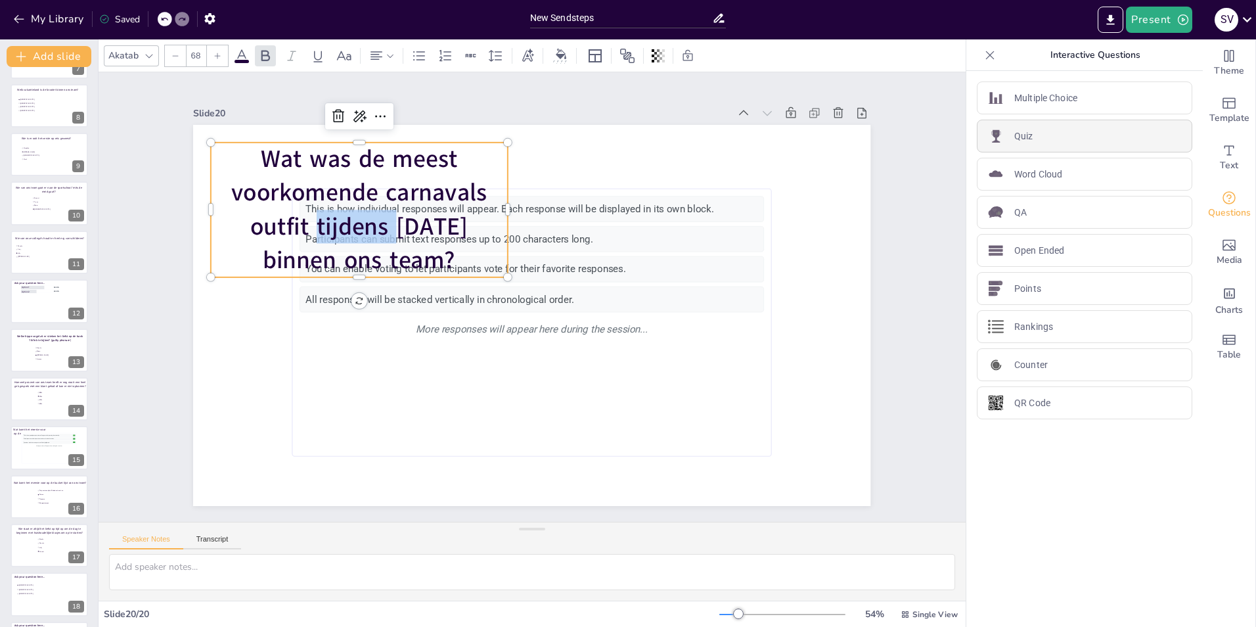
click at [1027, 145] on div "Quiz" at bounding box center [1084, 136] width 215 height 33
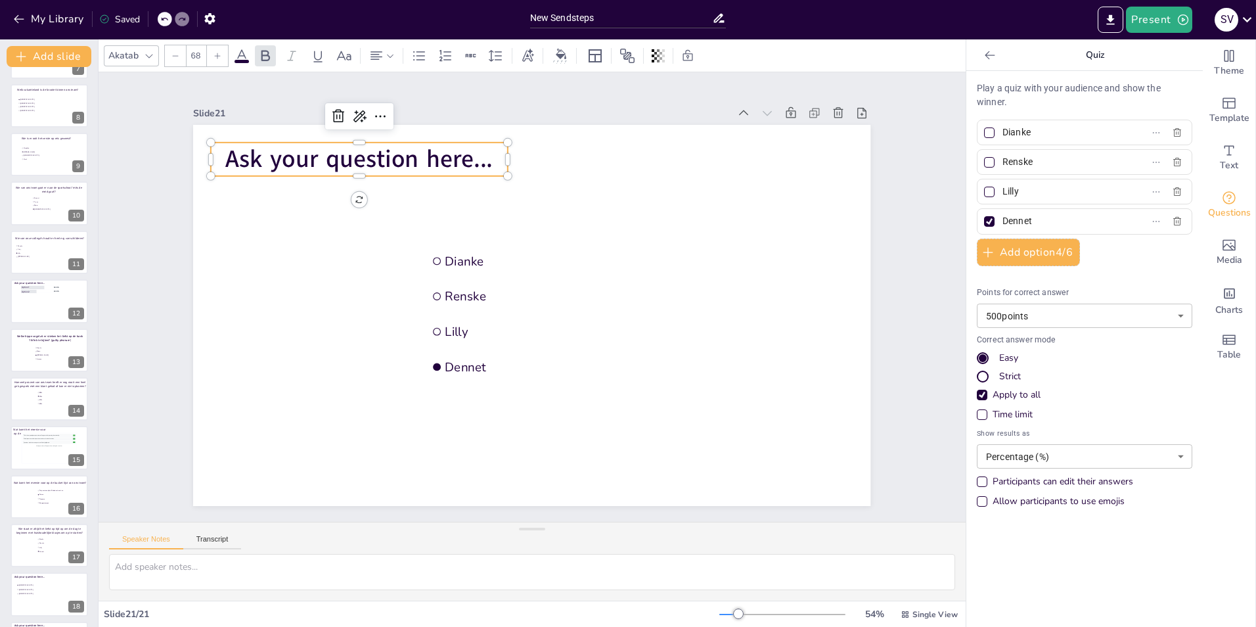
click at [413, 152] on span "Ask your question here..." at bounding box center [358, 159] width 267 height 33
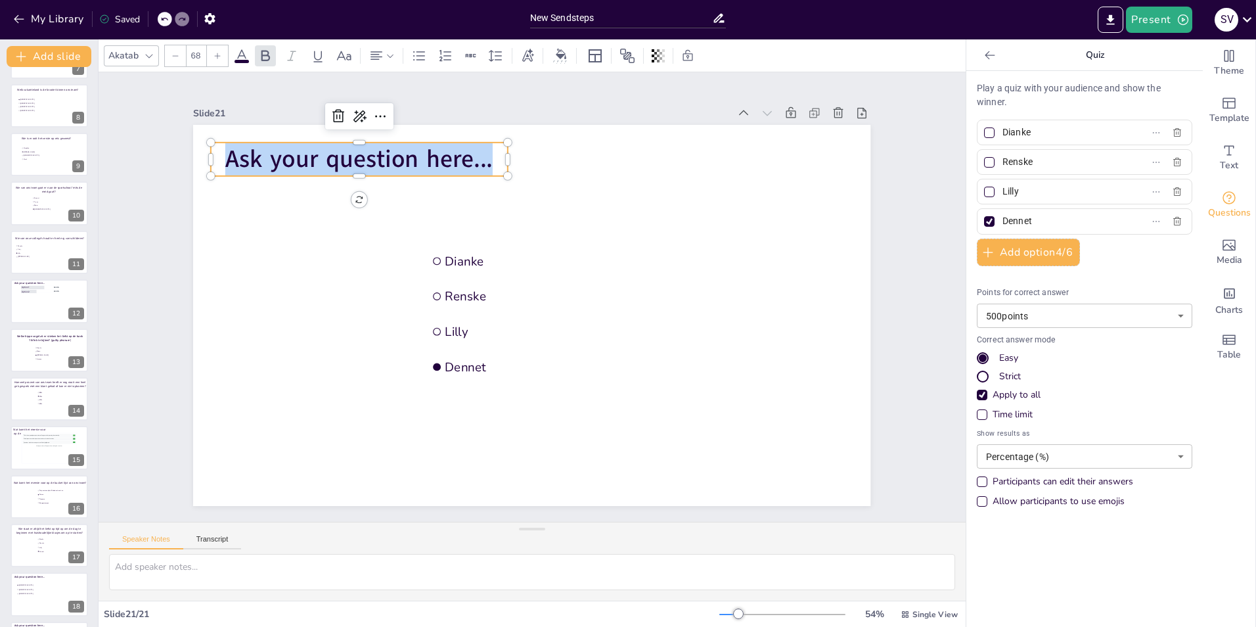
click at [413, 152] on span "Ask your question here..." at bounding box center [358, 159] width 267 height 33
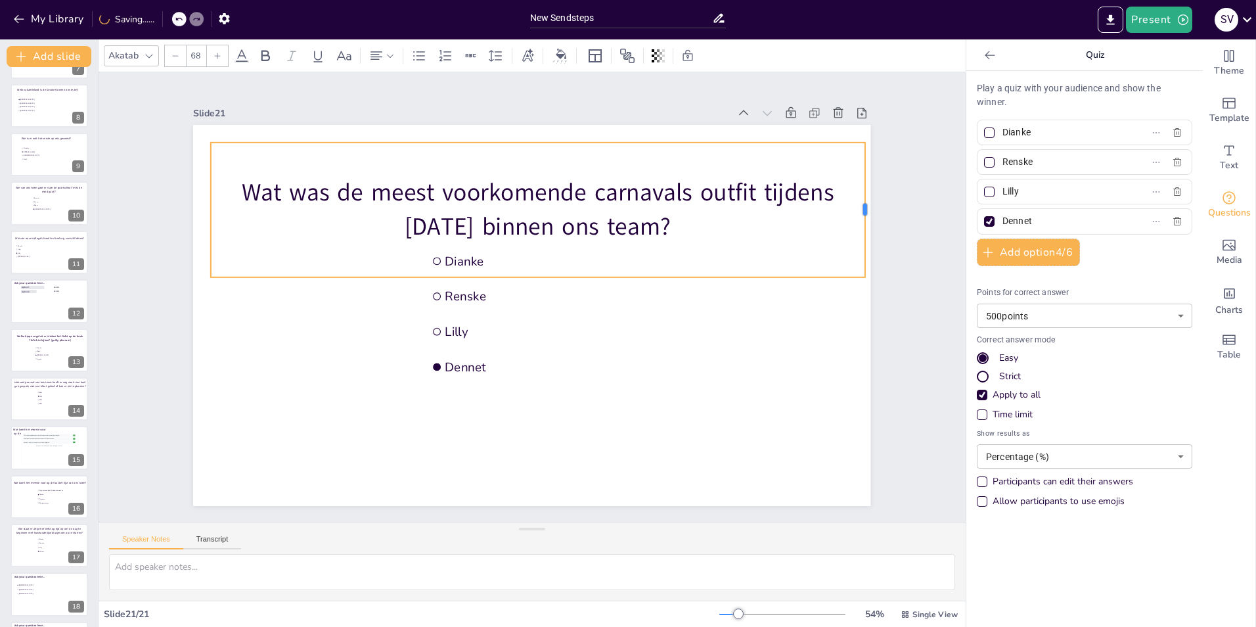
drag, startPoint x: 502, startPoint y: 204, endPoint x: 859, endPoint y: 198, distance: 357.4
click at [864, 198] on div at bounding box center [869, 210] width 11 height 135
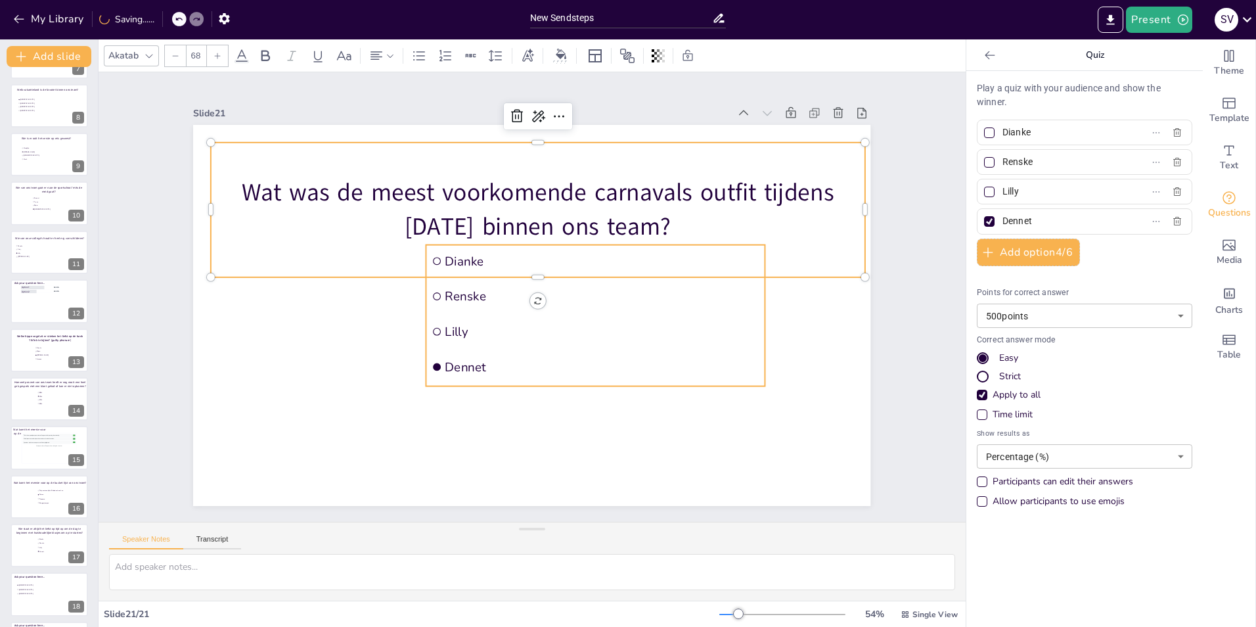
click at [502, 317] on li "Lilly" at bounding box center [595, 331] width 339 height 32
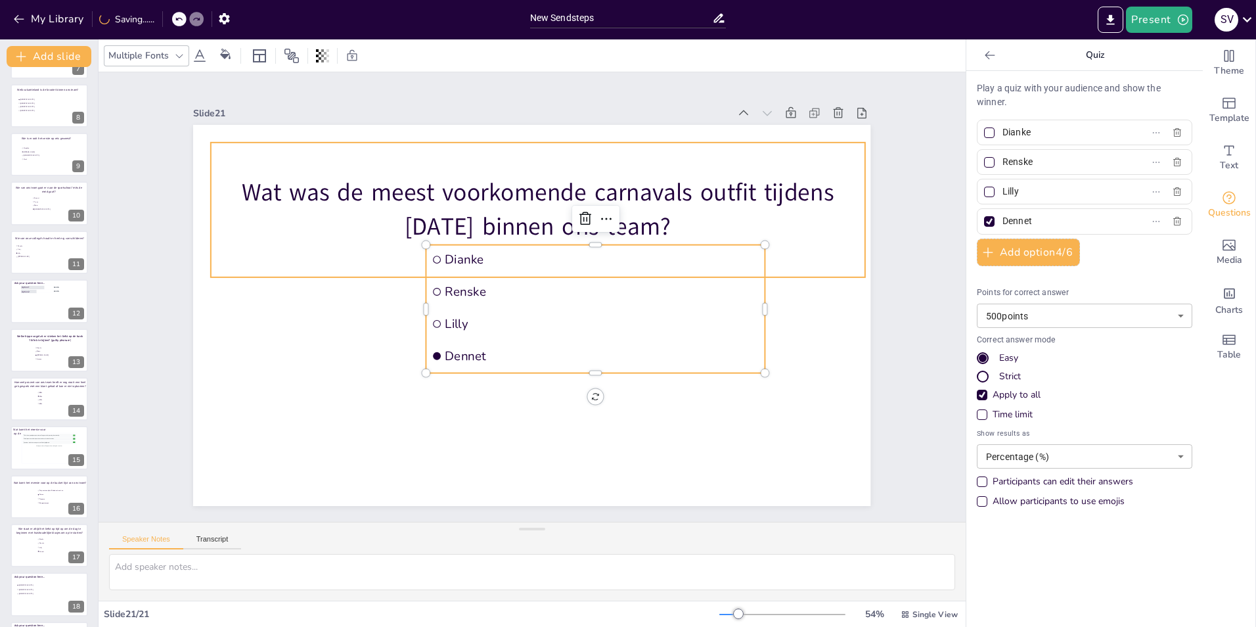
click at [510, 167] on div "Wat was de meest voorkomende carnavals outfit tijdens [DATE] binnen ons team?" at bounding box center [538, 210] width 654 height 135
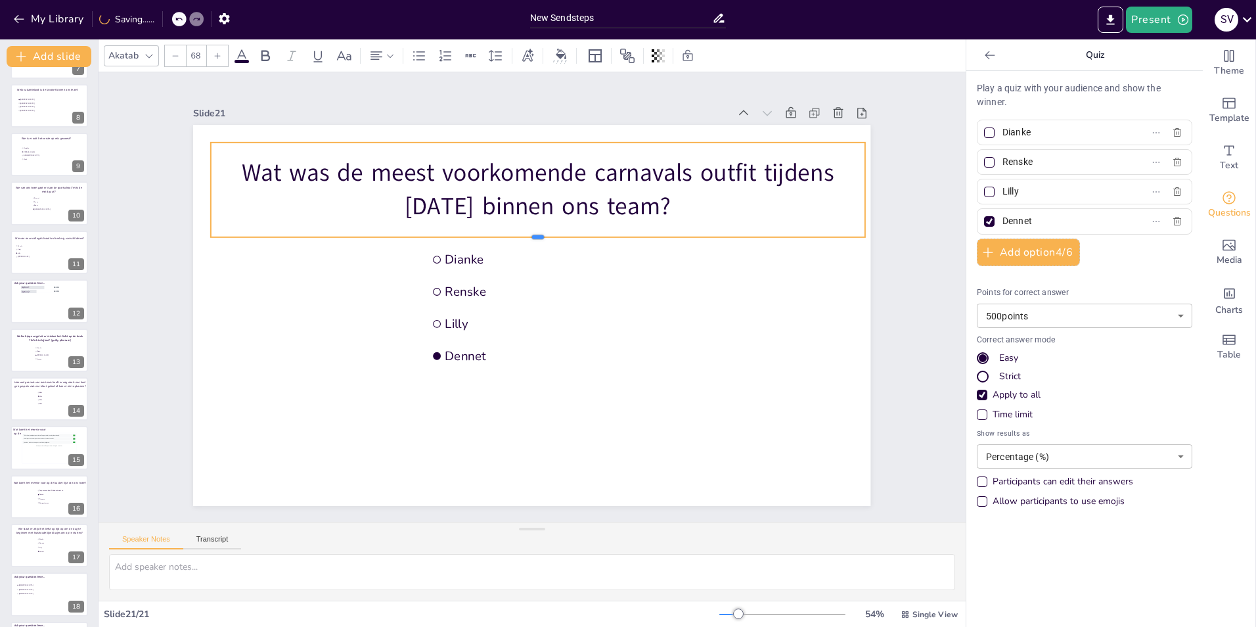
drag, startPoint x: 529, startPoint y: 272, endPoint x: 527, endPoint y: 232, distance: 40.2
click at [527, 236] on div at bounding box center [538, 241] width 654 height 11
click at [1014, 127] on input "Dianke" at bounding box center [1063, 132] width 122 height 19
drag, startPoint x: 1042, startPoint y: 129, endPoint x: 994, endPoint y: 129, distance: 47.3
click at [1002, 129] on input "Dianke" at bounding box center [1063, 132] width 122 height 19
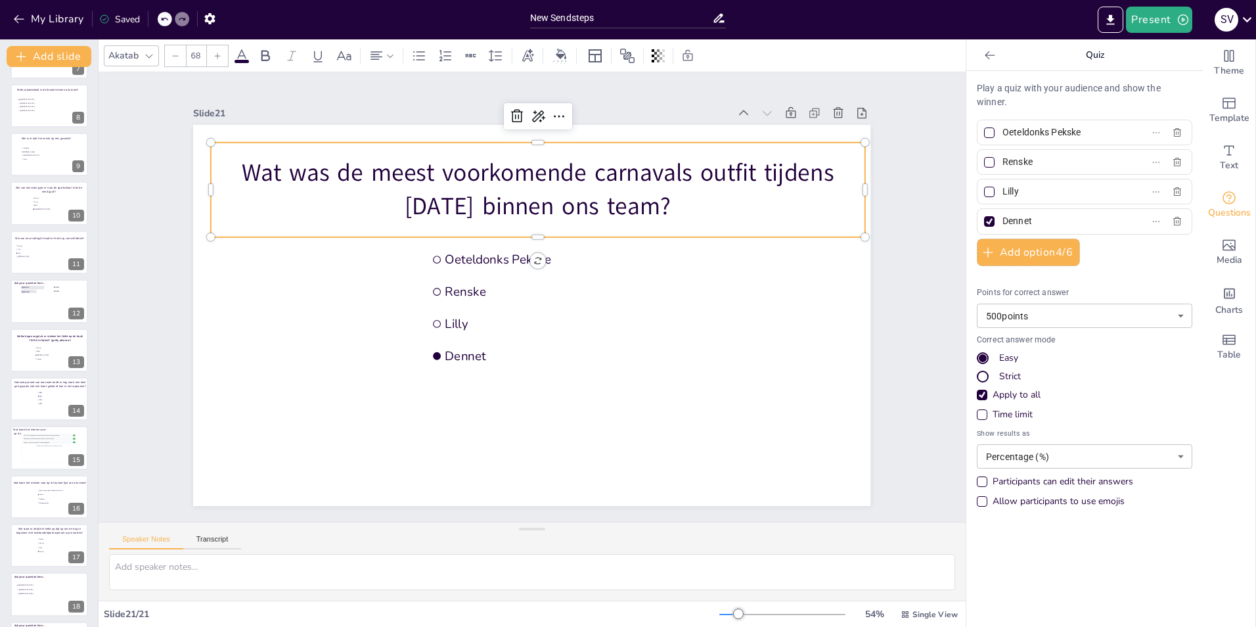
type input "Oeteldonks Pekske"
drag, startPoint x: 1029, startPoint y: 162, endPoint x: 993, endPoint y: 158, distance: 35.7
click at [1002, 158] on input "Renske" at bounding box center [1063, 161] width 122 height 19
drag, startPoint x: 1029, startPoint y: 194, endPoint x: 992, endPoint y: 192, distance: 37.5
click at [997, 192] on span "Lilly" at bounding box center [1058, 191] width 122 height 19
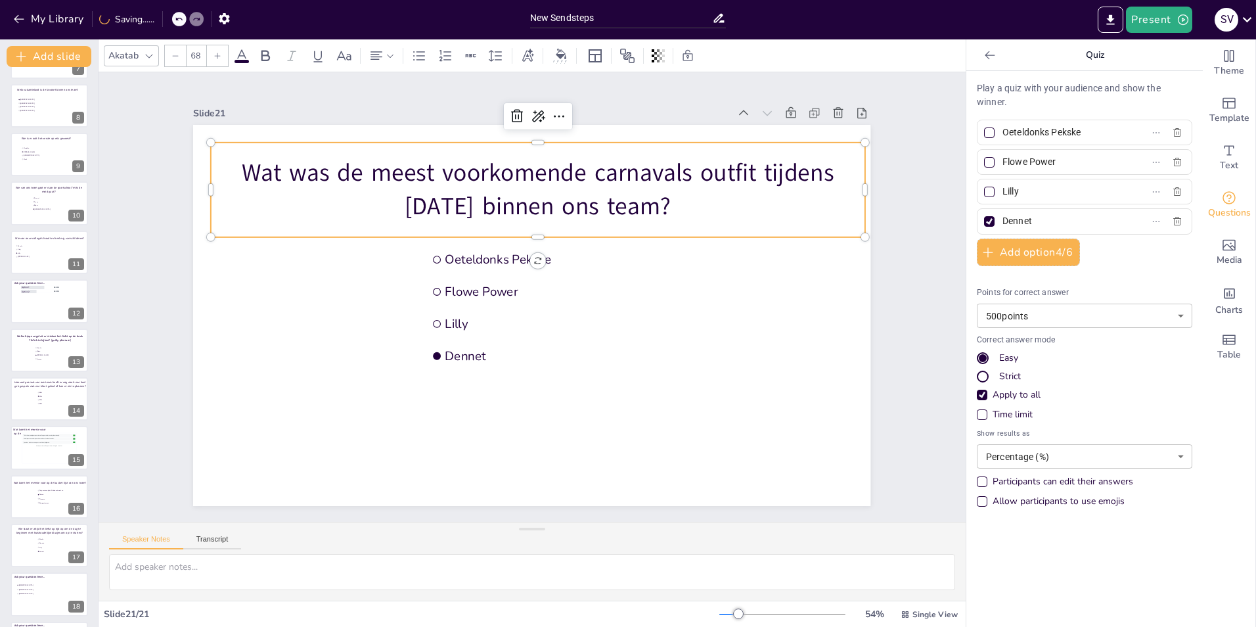
click at [1002, 192] on input "Lilly" at bounding box center [1063, 191] width 122 height 19
click at [1015, 160] on input "Flowe Power" at bounding box center [1063, 161] width 122 height 19
type input "Flower Power"
drag, startPoint x: 1035, startPoint y: 190, endPoint x: 989, endPoint y: 190, distance: 45.3
click at [997, 190] on span "Lilly" at bounding box center [1058, 191] width 122 height 19
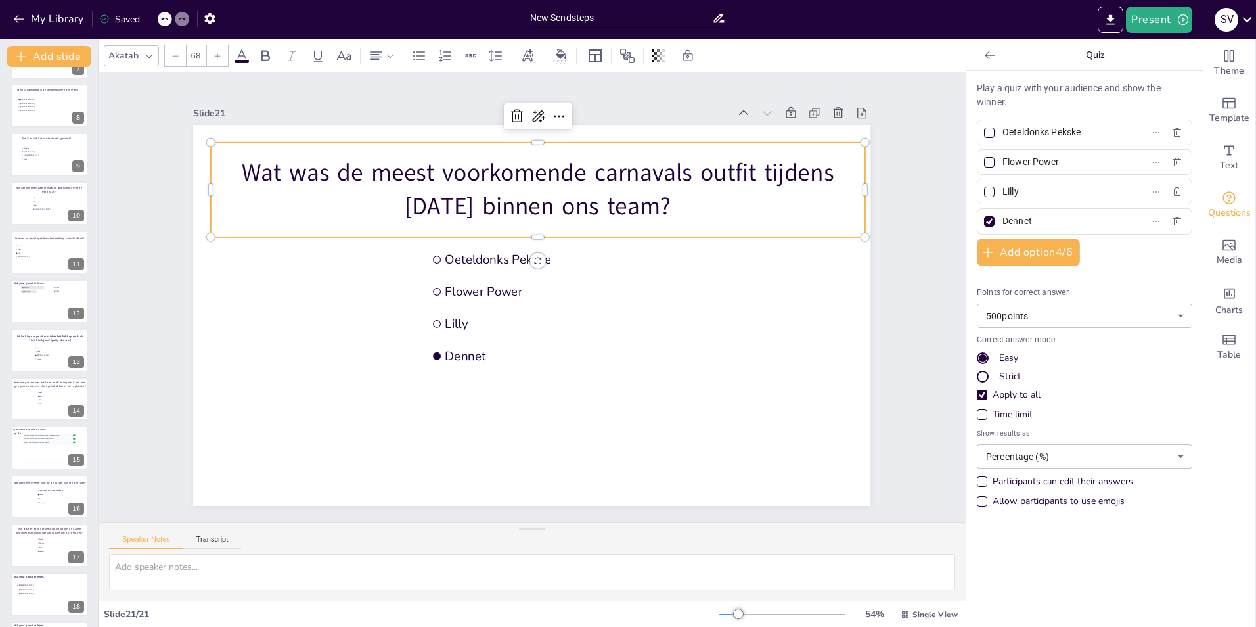
click at [1002, 190] on input "Lilly" at bounding box center [1063, 191] width 122 height 19
type input "Apres skiër"
click at [1007, 214] on input "Dennet" at bounding box center [1063, 221] width 122 height 19
drag, startPoint x: 1037, startPoint y: 216, endPoint x: 994, endPoint y: 219, distance: 42.8
click at [1002, 219] on input "Dennet" at bounding box center [1063, 221] width 122 height 19
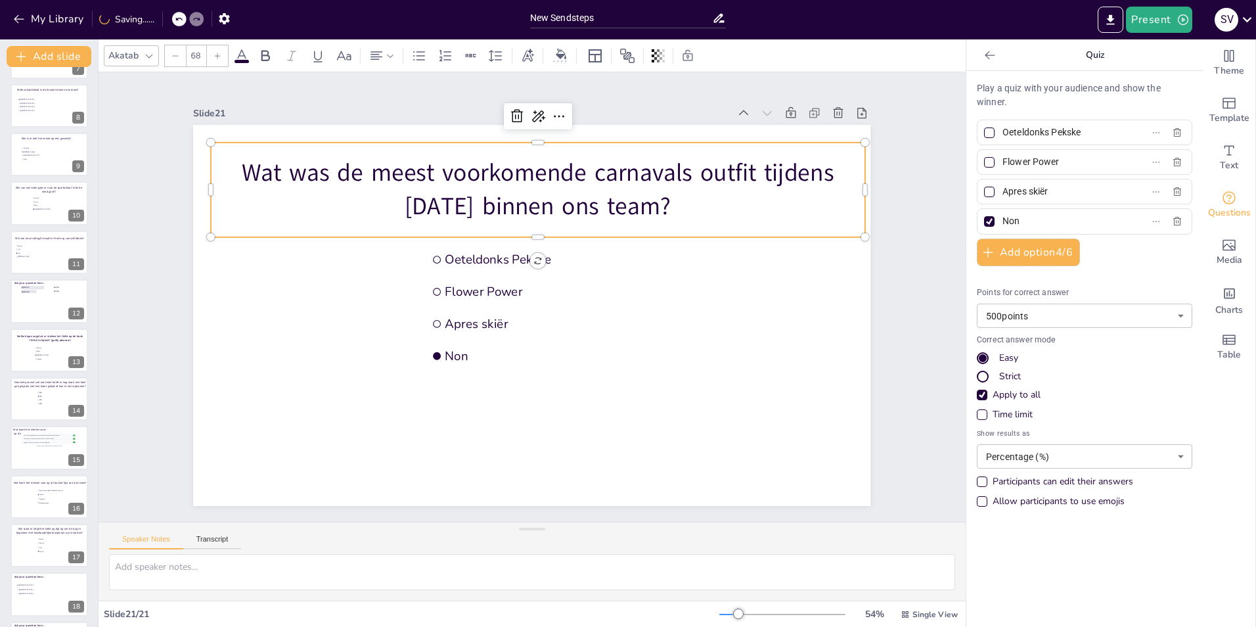
type input "Non"
click at [985, 130] on div at bounding box center [989, 133] width 16 height 16
click at [1002, 130] on input "Oeteldonks Pekske" at bounding box center [1063, 132] width 122 height 19
checkbox input "true"
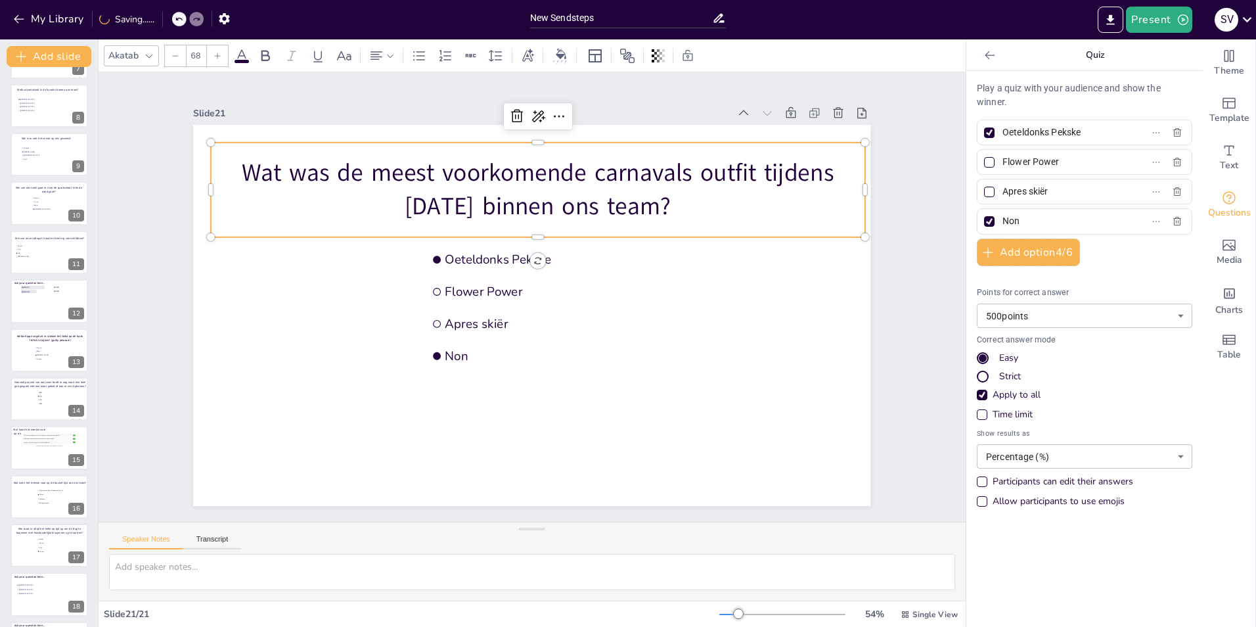
click at [984, 219] on div at bounding box center [989, 221] width 11 height 11
click at [1002, 219] on input "Non" at bounding box center [1063, 221] width 122 height 19
checkbox input "false"
click at [941, 304] on div "Slide 1 10 Countdown - title Slide 2 In welke plaats zijn de meeste collega’s g…" at bounding box center [532, 296] width 867 height 449
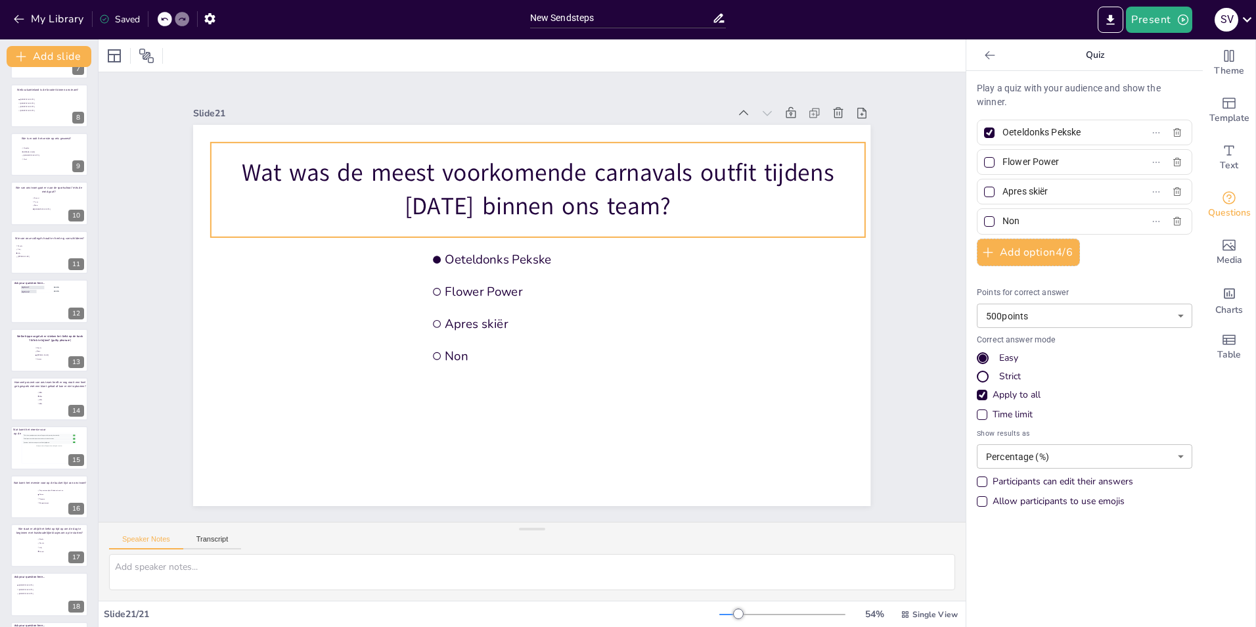
click at [360, 166] on p "Wat was de meest voorkomende carnavals outfit tijdens [DATE] binnen ons team?" at bounding box center [538, 189] width 654 height 67
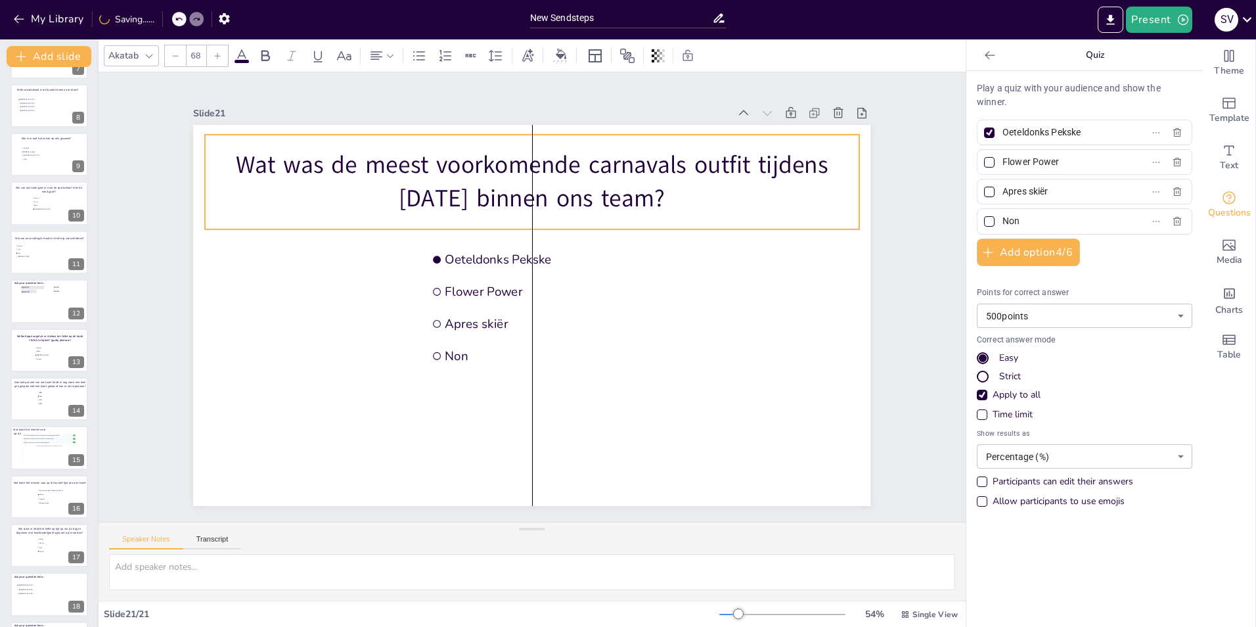
drag, startPoint x: 667, startPoint y: 204, endPoint x: 659, endPoint y: 196, distance: 11.1
click at [659, 196] on p "Wat was de meest voorkomende carnavals outfit tijdens [DATE] binnen ons team?" at bounding box center [532, 181] width 654 height 67
click at [832, 108] on icon at bounding box center [838, 112] width 13 height 13
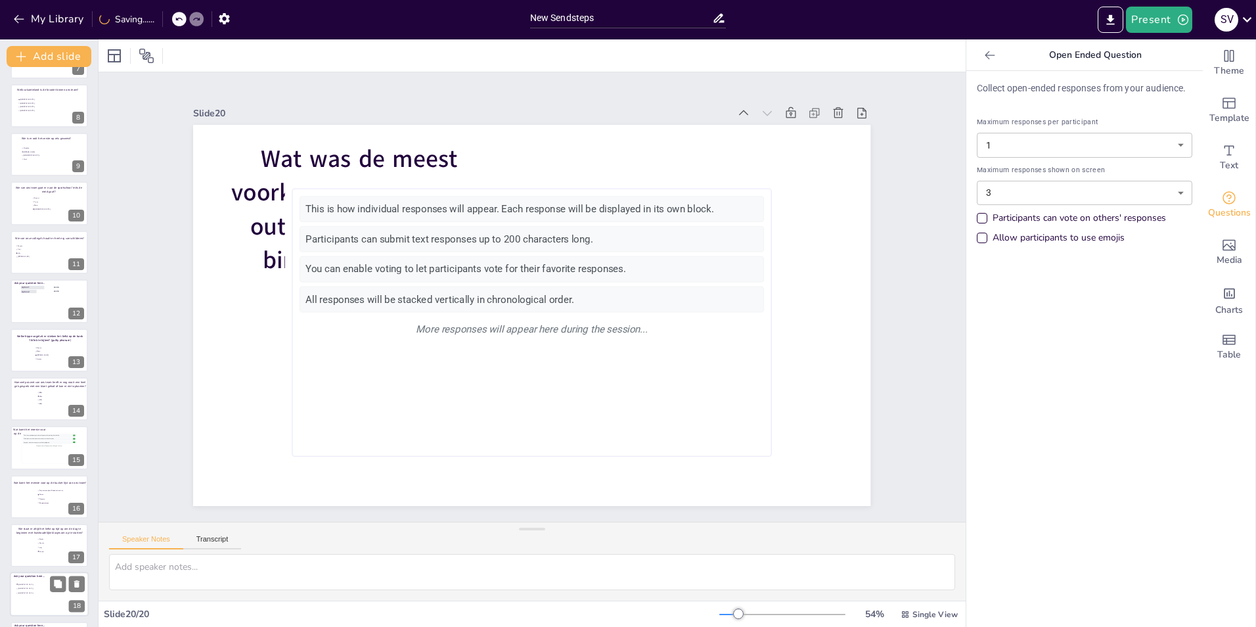
click at [35, 589] on span "[GEOGRAPHIC_DATA]" at bounding box center [36, 589] width 37 height 2
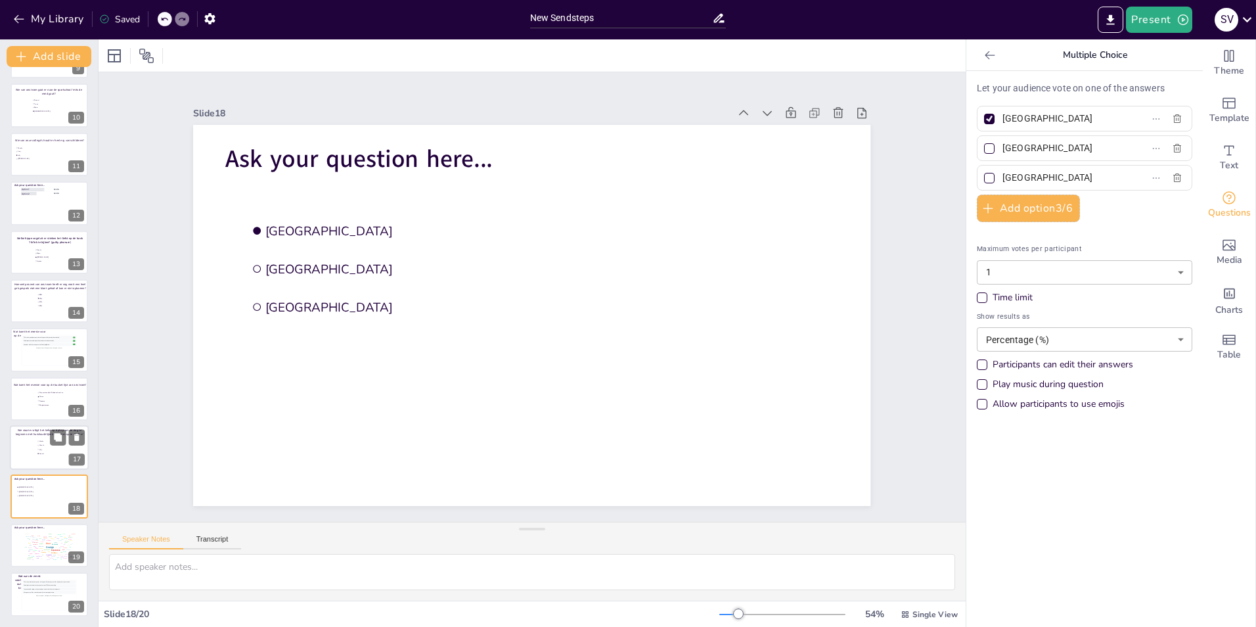
click at [35, 453] on div at bounding box center [49, 447] width 79 height 45
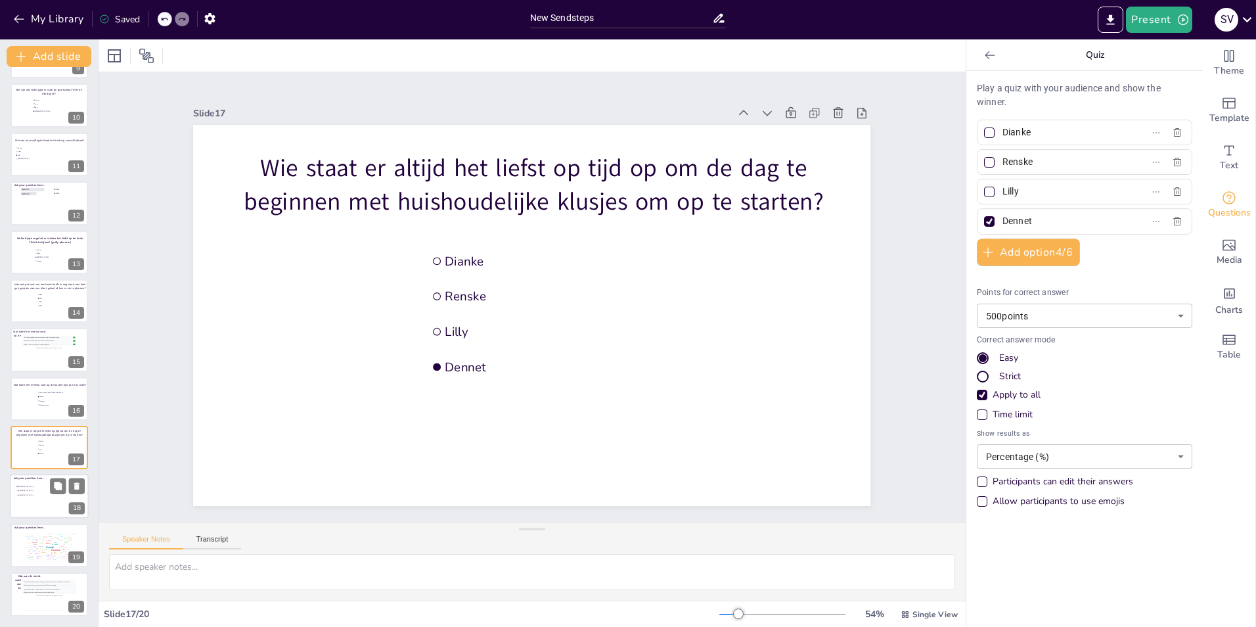
click at [36, 490] on span "[GEOGRAPHIC_DATA]" at bounding box center [36, 491] width 37 height 2
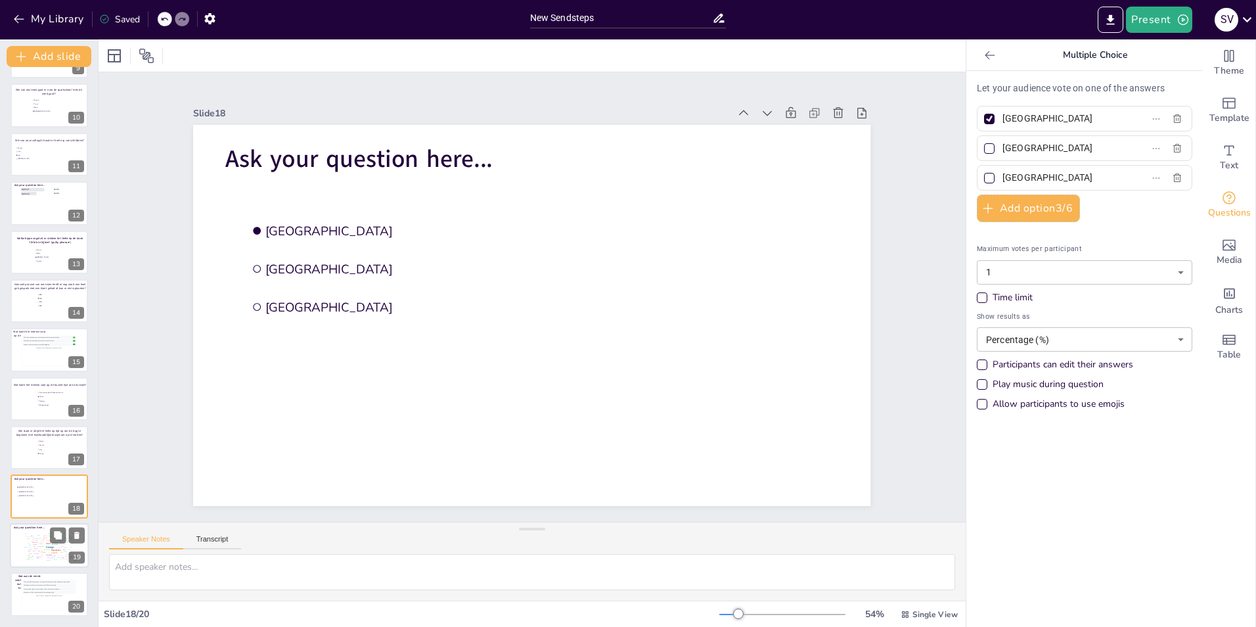
click at [42, 545] on div "Information" at bounding box center [40, 545] width 6 height 1
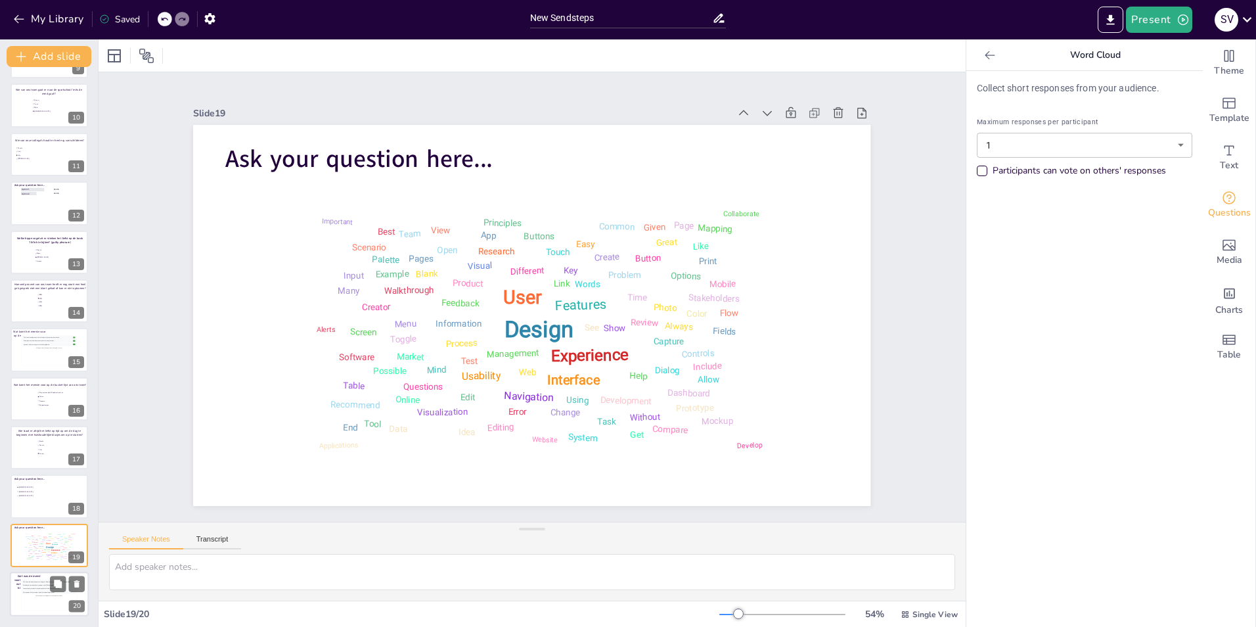
click at [45, 583] on div "This is how individual responses will appear. Each response will be displayed i…" at bounding box center [49, 581] width 54 height 3
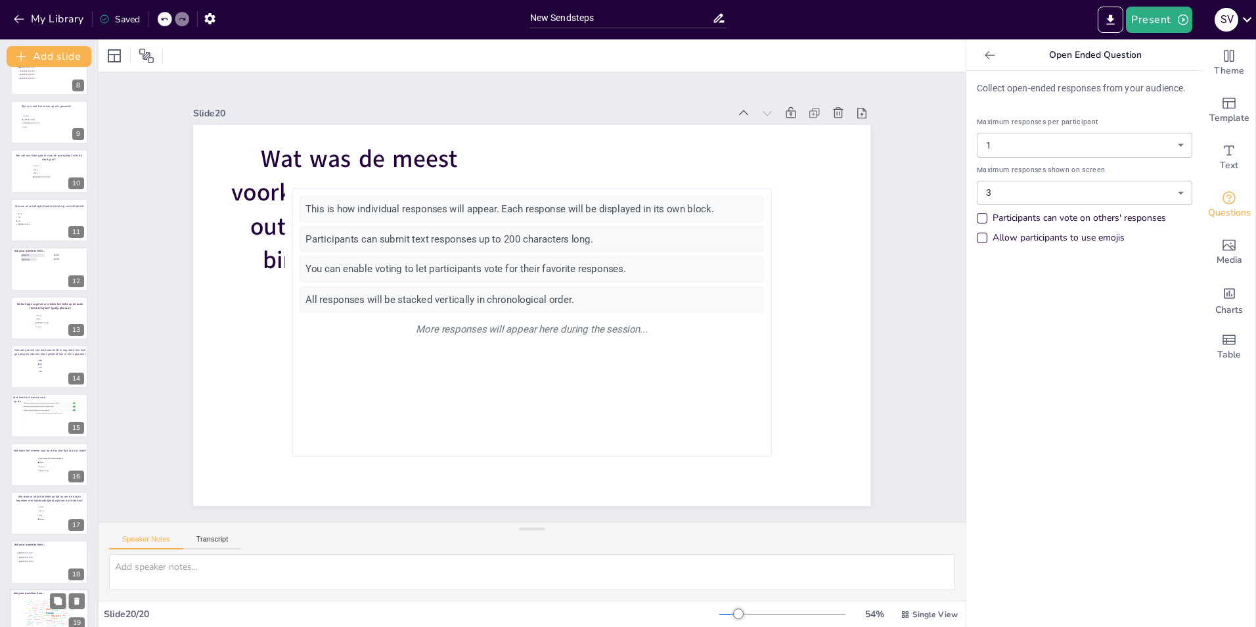
click at [41, 597] on div "Design User Experience Interface Features Navigation Usability Test Process Inf…" at bounding box center [49, 612] width 56 height 32
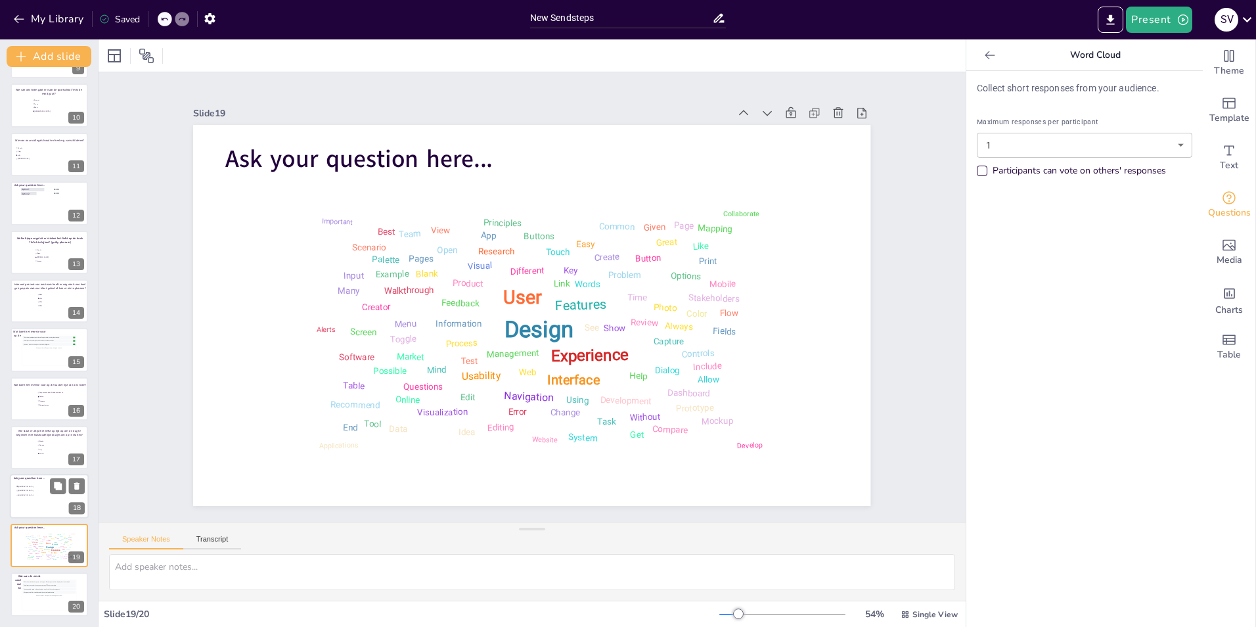
click at [26, 491] on span "[GEOGRAPHIC_DATA]" at bounding box center [36, 491] width 37 height 2
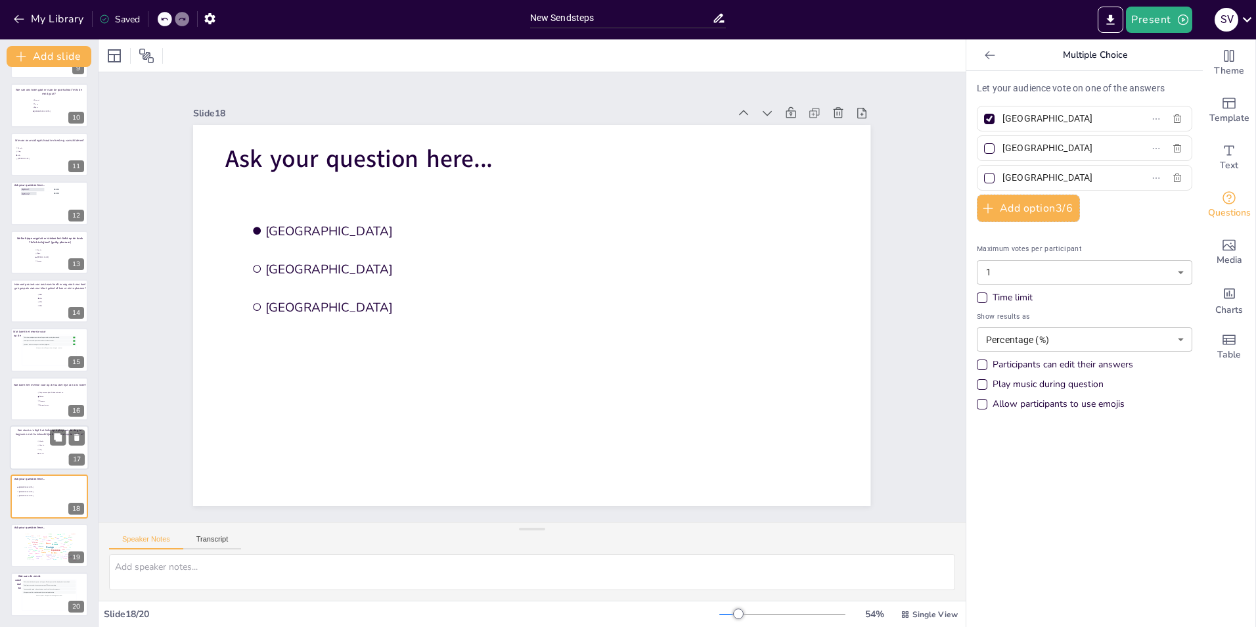
click at [29, 448] on div at bounding box center [49, 447] width 79 height 45
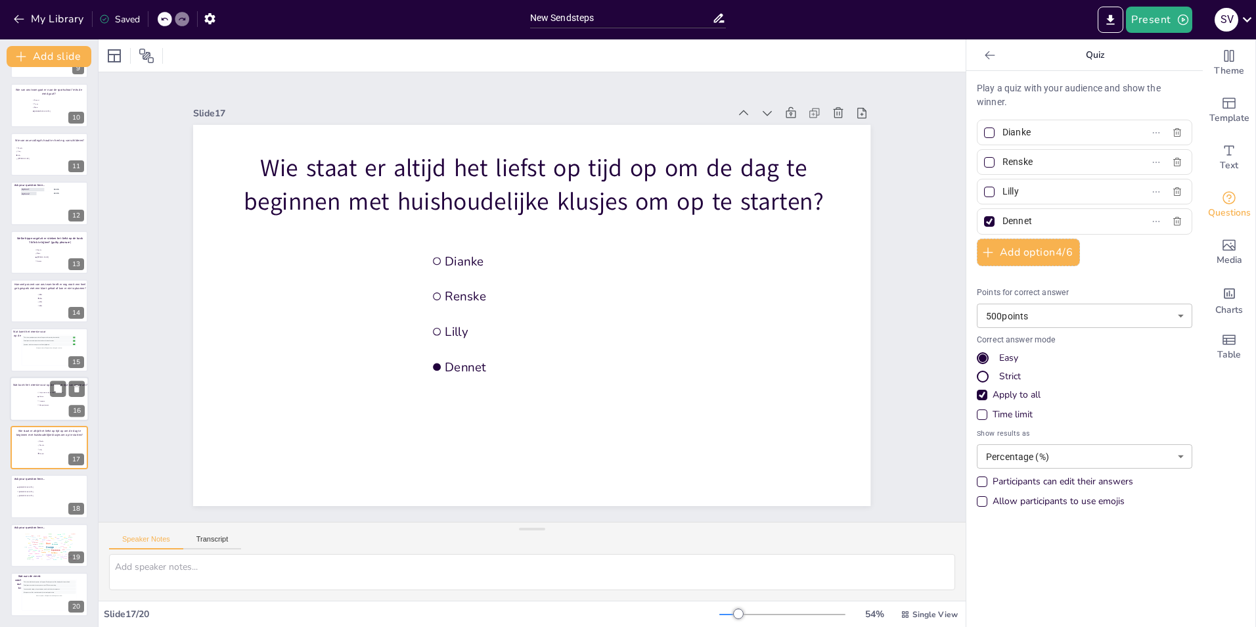
click at [33, 402] on div at bounding box center [49, 398] width 79 height 45
type input "Tot pensioen bij de Rabobank werken"
type input "Reizen"
type input "Trouwen"
type input "Bungeejumpen"
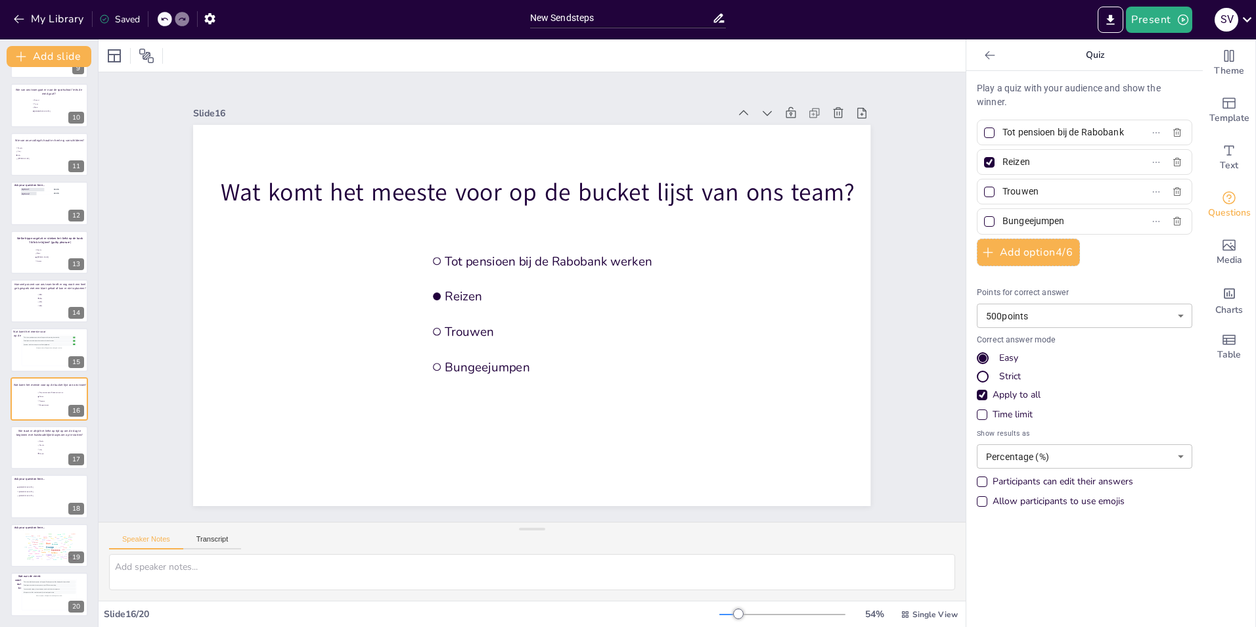
click at [36, 471] on div "10 Countdown - title 1 In welke plaats zijn de meeste collega’s geboren? Helmon…" at bounding box center [49, 130] width 98 height 972
click at [32, 503] on div at bounding box center [49, 496] width 79 height 45
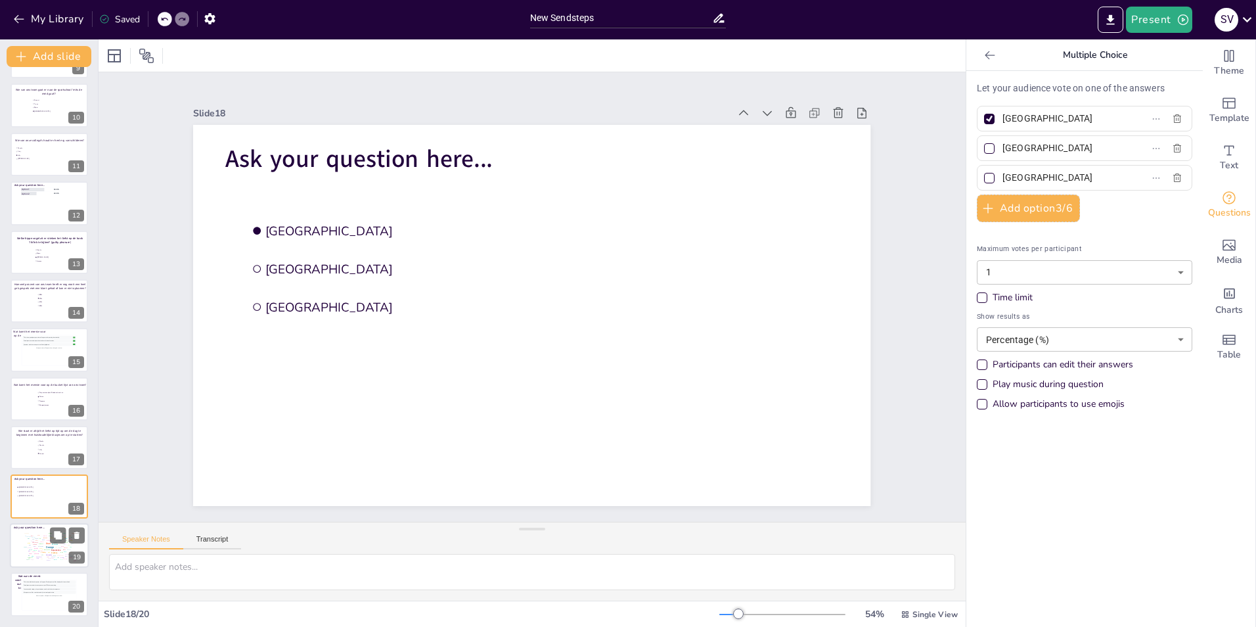
click at [37, 546] on div "Design User Experience Interface Features Navigation Usability Test Process Inf…" at bounding box center [49, 546] width 56 height 32
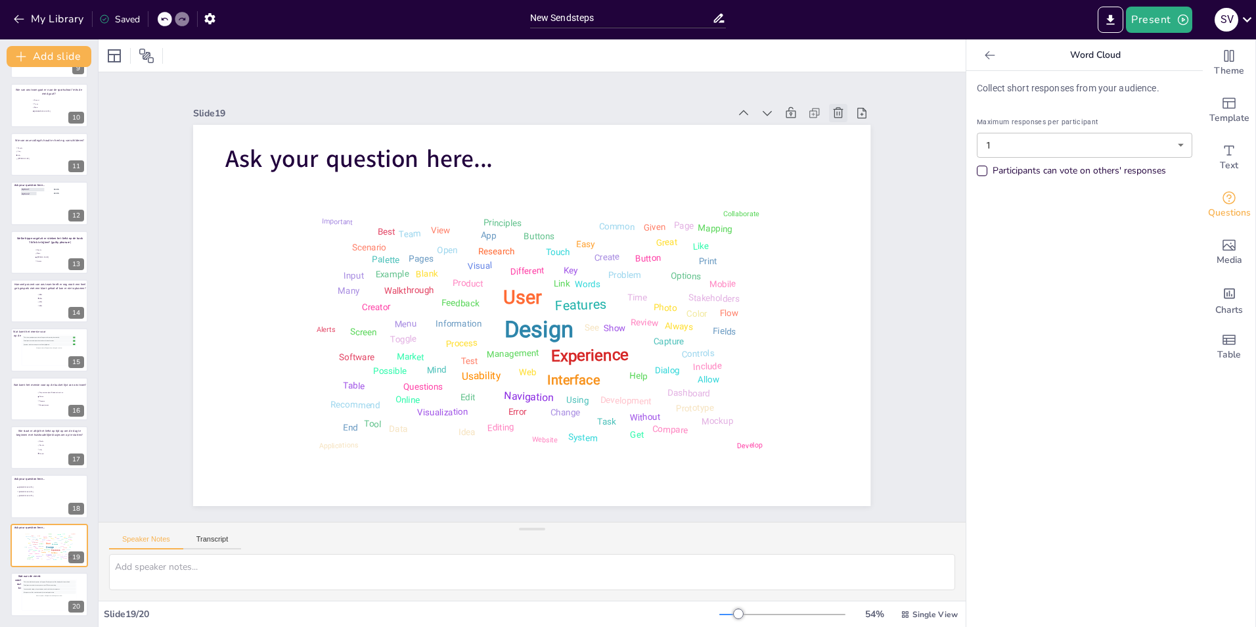
click at [832, 106] on icon at bounding box center [838, 112] width 13 height 13
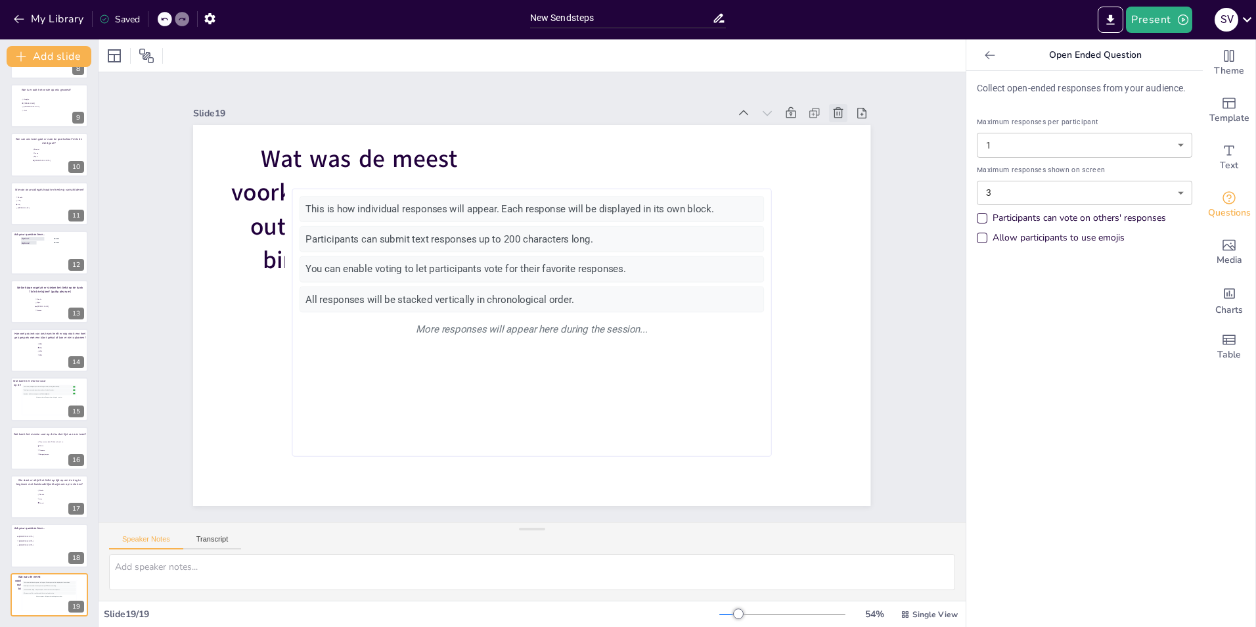
scroll to position [384, 0]
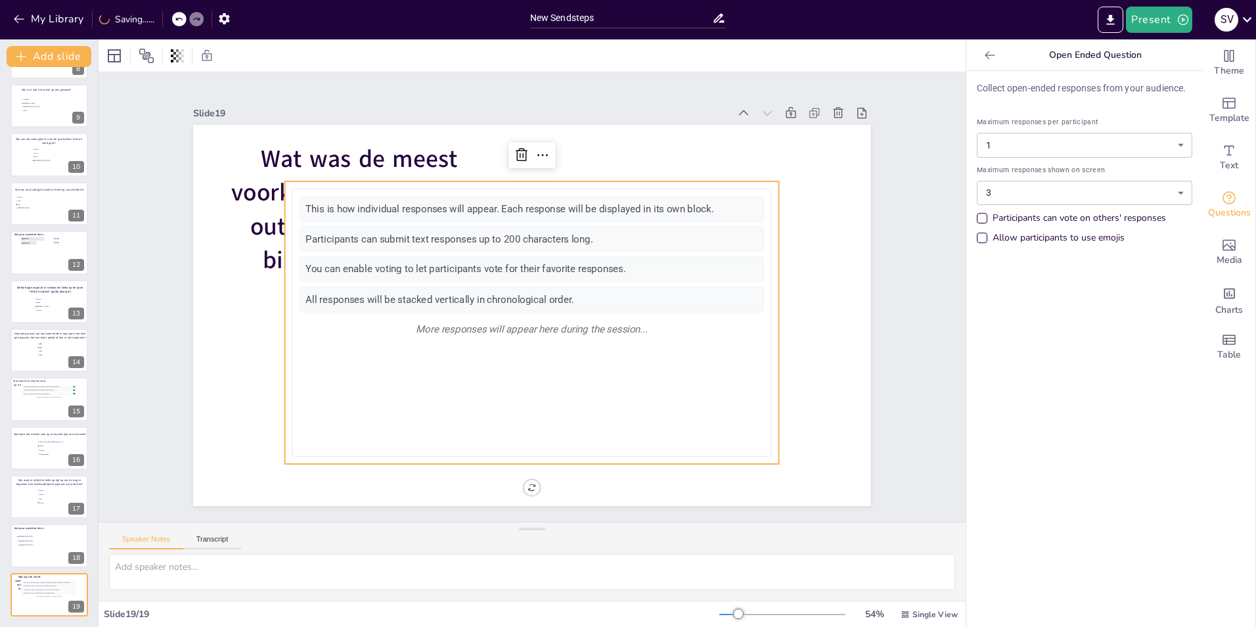
click at [537, 335] on div "More responses will appear here during the session..." at bounding box center [532, 329] width 464 height 26
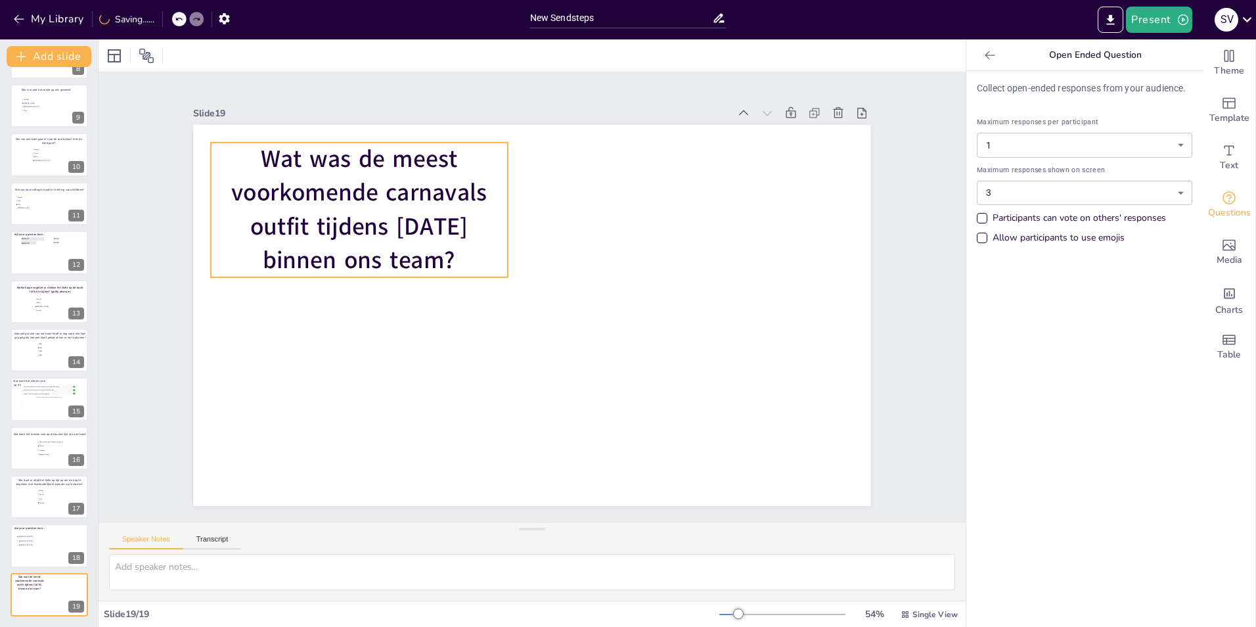
click at [331, 184] on span "Wat was de meest voorkomende carnavals outfit tijdens [DATE] binnen ons team?" at bounding box center [359, 209] width 256 height 133
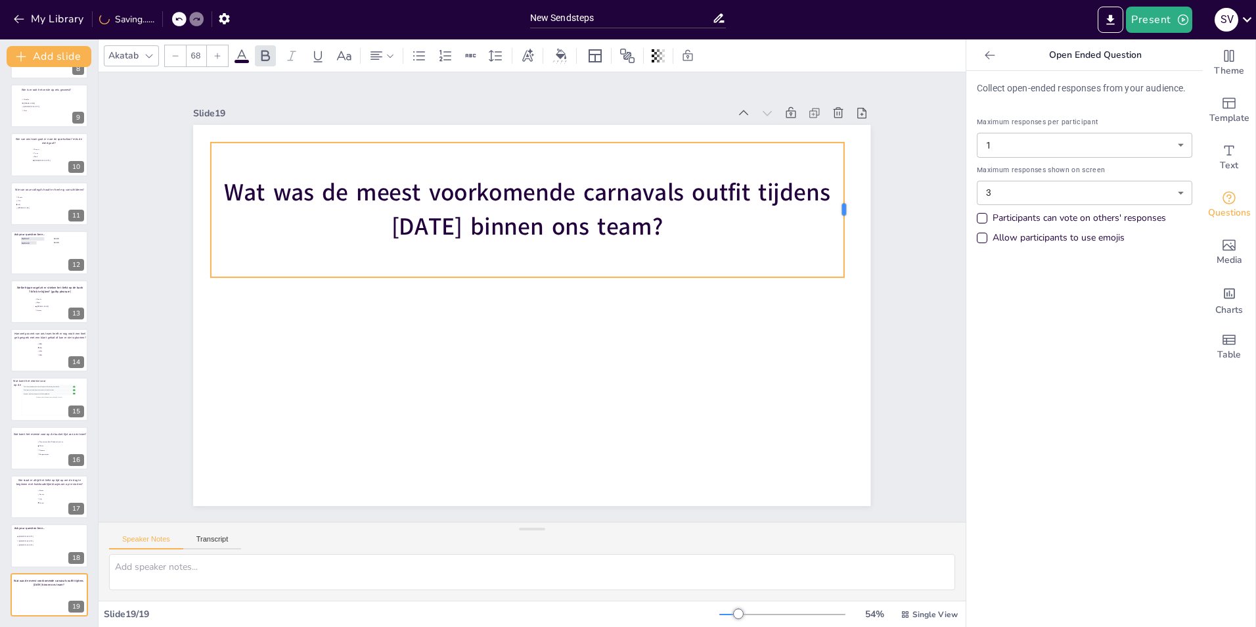
drag, startPoint x: 501, startPoint y: 206, endPoint x: 837, endPoint y: 184, distance: 337.0
click at [843, 184] on div at bounding box center [848, 210] width 11 height 135
click at [983, 56] on icon at bounding box center [989, 55] width 13 height 13
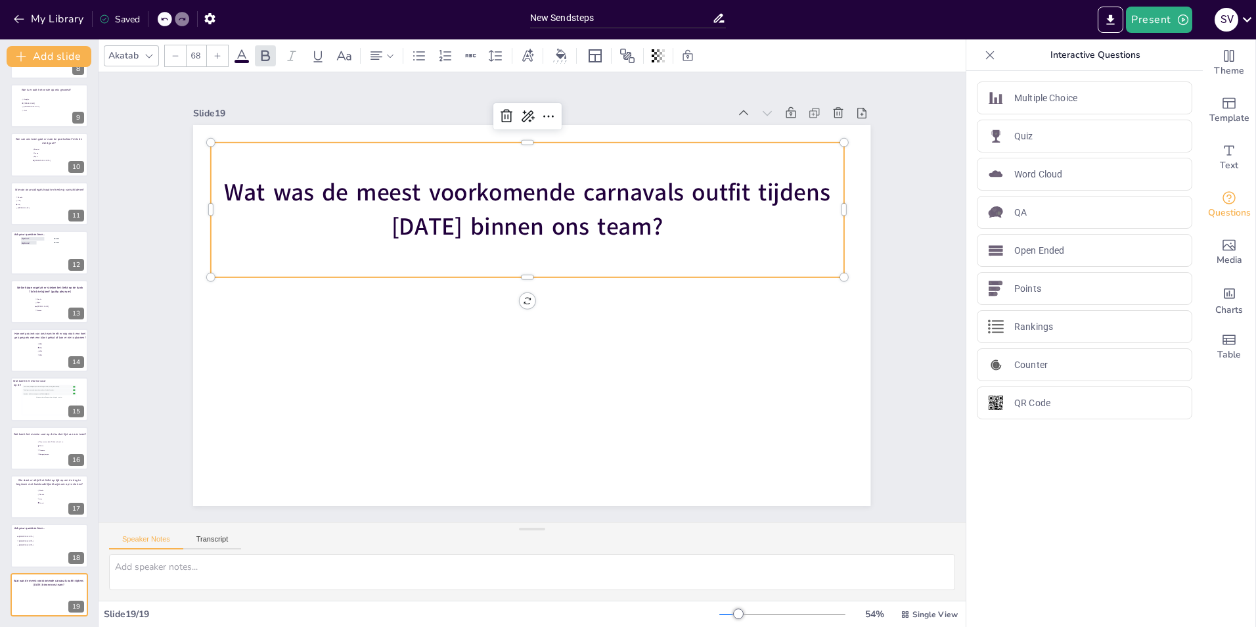
click at [719, 229] on p "Wat was de meest voorkomende carnavals outfit tijdens [DATE] binnen ons team?" at bounding box center [527, 209] width 633 height 67
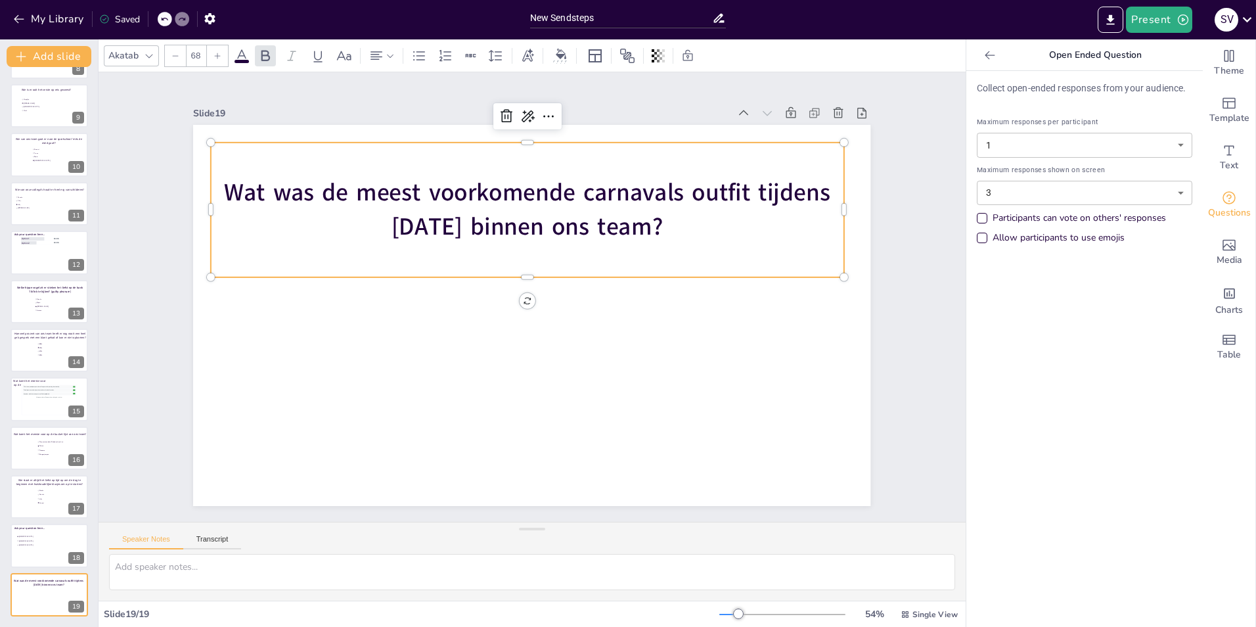
click at [545, 219] on span "Wat was de meest voorkomende carnavals outfit tijdens [DATE] binnen ons team?" at bounding box center [528, 210] width 606 height 66
click at [983, 56] on icon at bounding box center [989, 55] width 13 height 13
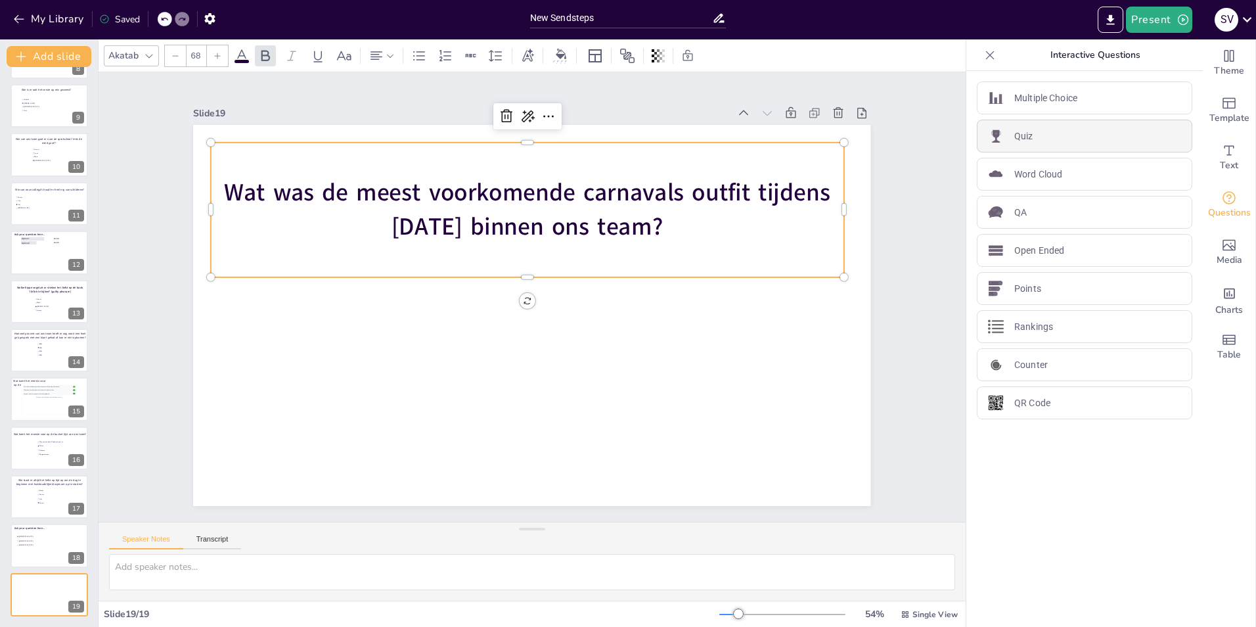
click at [1004, 135] on div "Quiz" at bounding box center [1084, 136] width 215 height 33
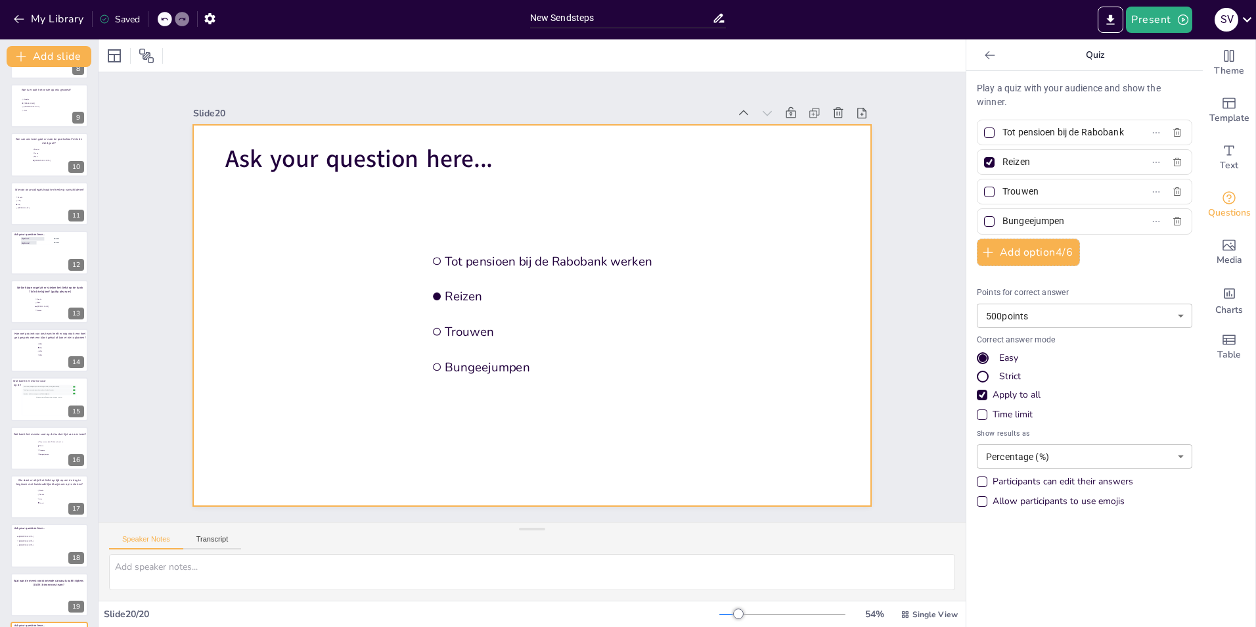
click at [294, 154] on span "Ask your question here..." at bounding box center [358, 159] width 267 height 33
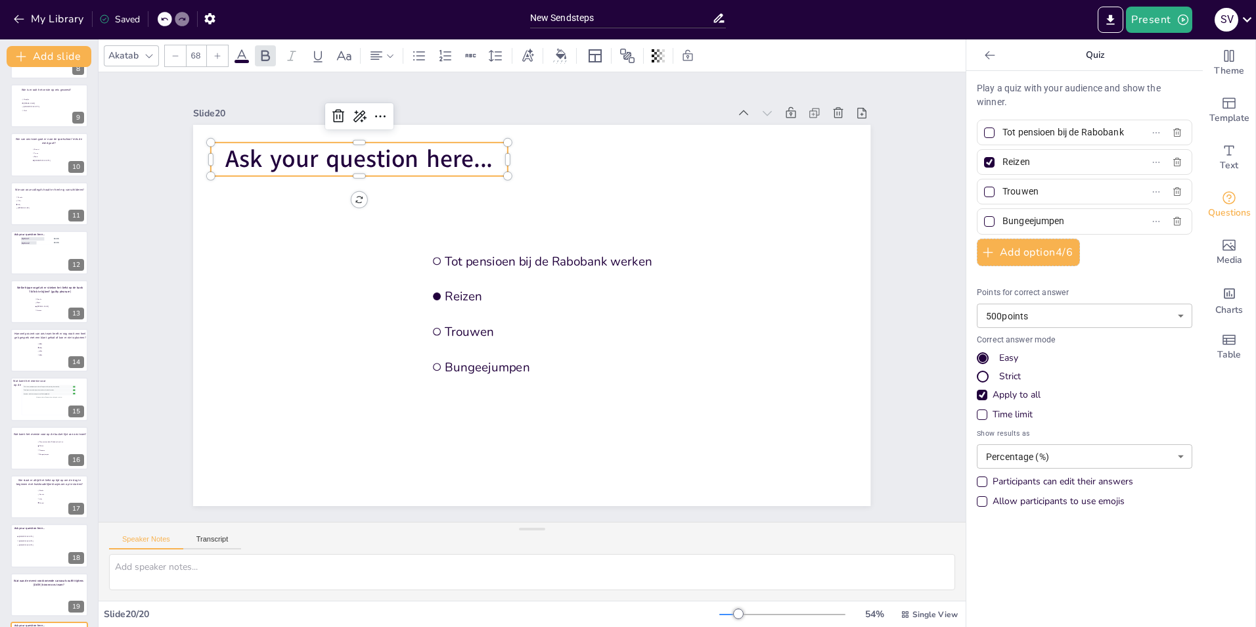
click at [294, 154] on span "Ask your question here..." at bounding box center [358, 159] width 267 height 33
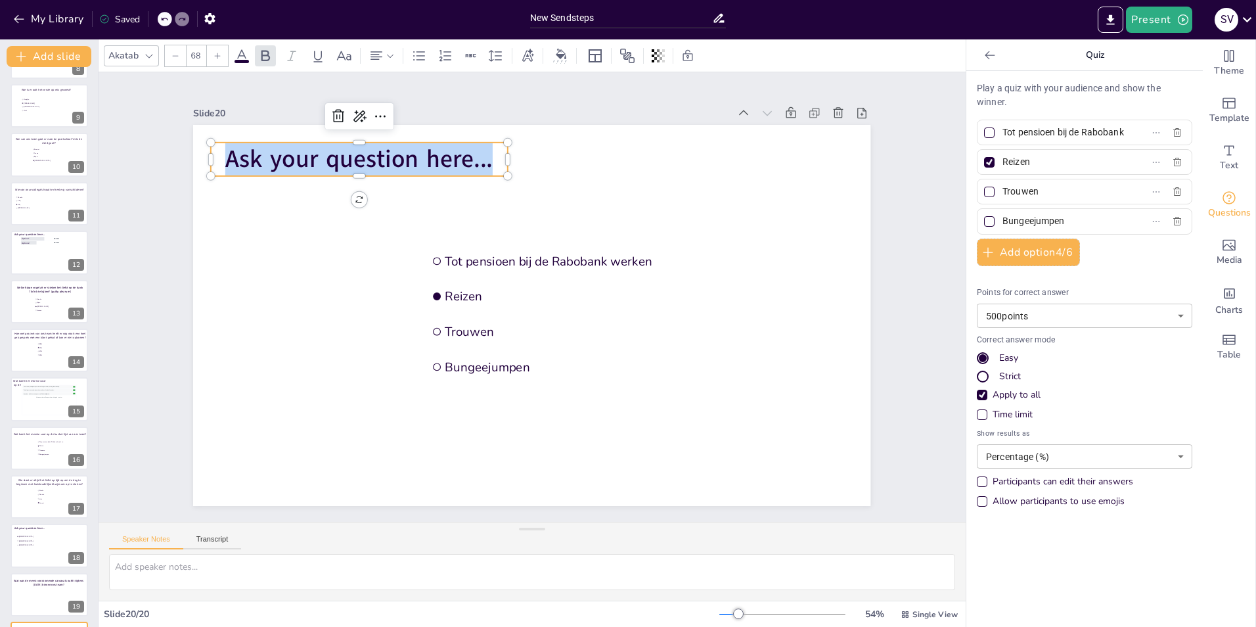
click at [294, 154] on span "Ask your question here..." at bounding box center [358, 159] width 267 height 33
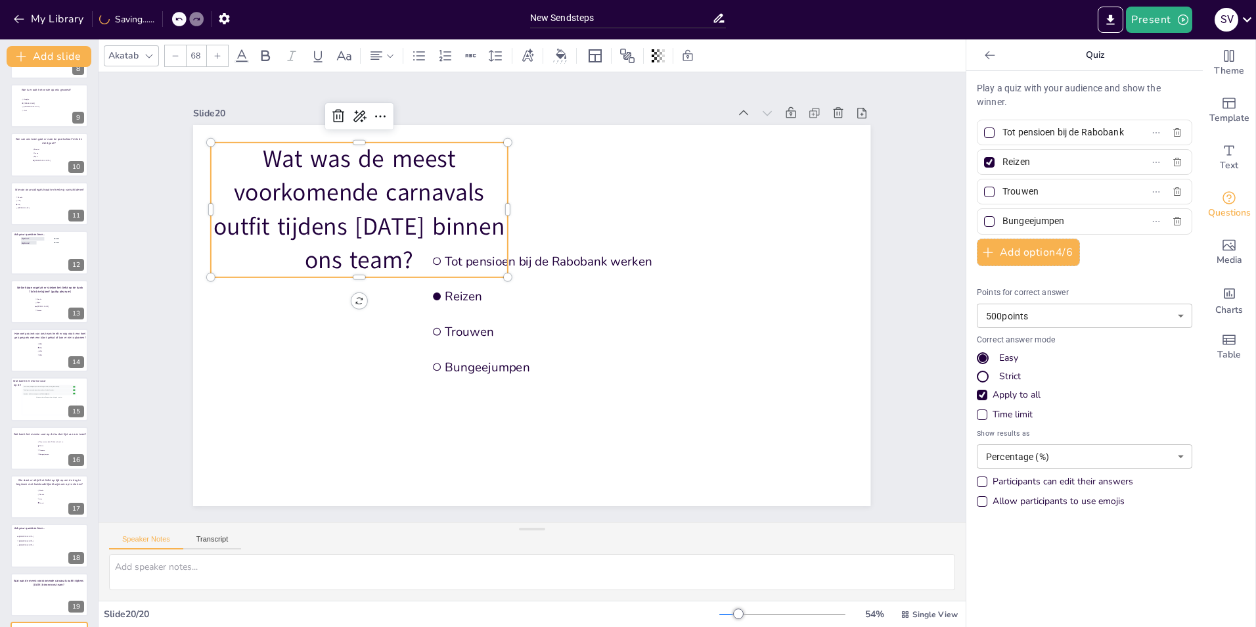
click at [496, 203] on p "Wat was de meest voorkomende carnavals outfit tijdens [DATE] binnen ons team?" at bounding box center [359, 210] width 296 height 134
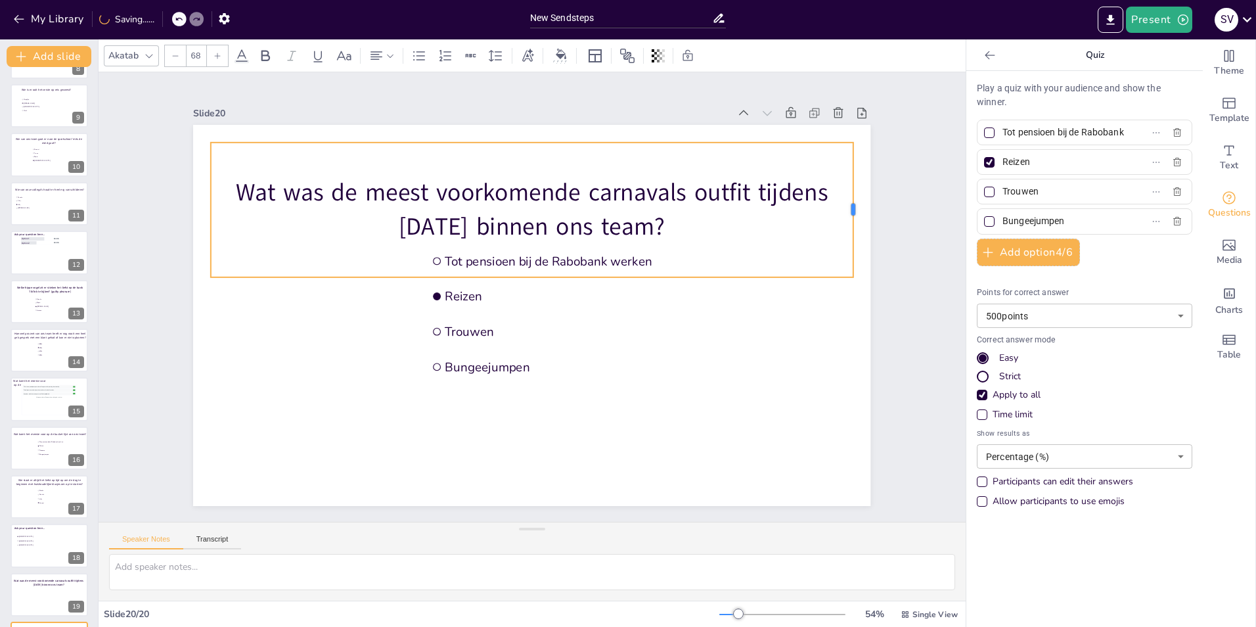
drag, startPoint x: 498, startPoint y: 205, endPoint x: 843, endPoint y: 194, distance: 345.7
click at [853, 194] on div at bounding box center [858, 210] width 11 height 135
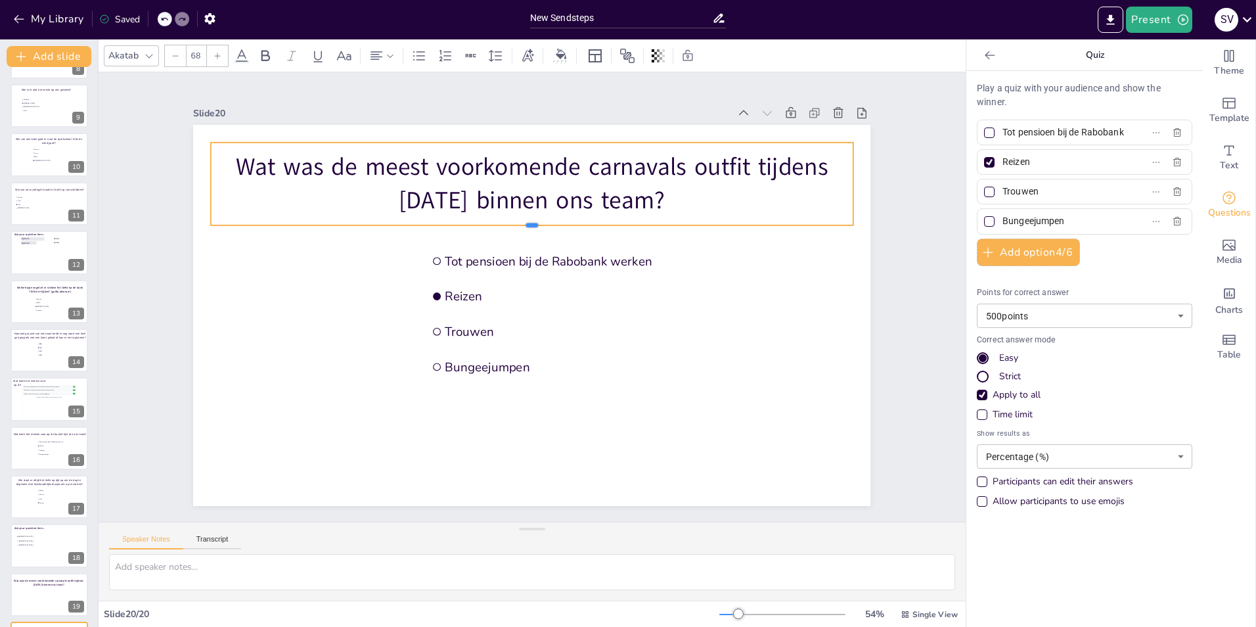
drag, startPoint x: 521, startPoint y: 273, endPoint x: 524, endPoint y: 221, distance: 52.0
click at [524, 225] on div at bounding box center [532, 230] width 642 height 11
click at [1024, 134] on input "Tot pensioen bij de Rabobank werken" at bounding box center [1063, 132] width 122 height 19
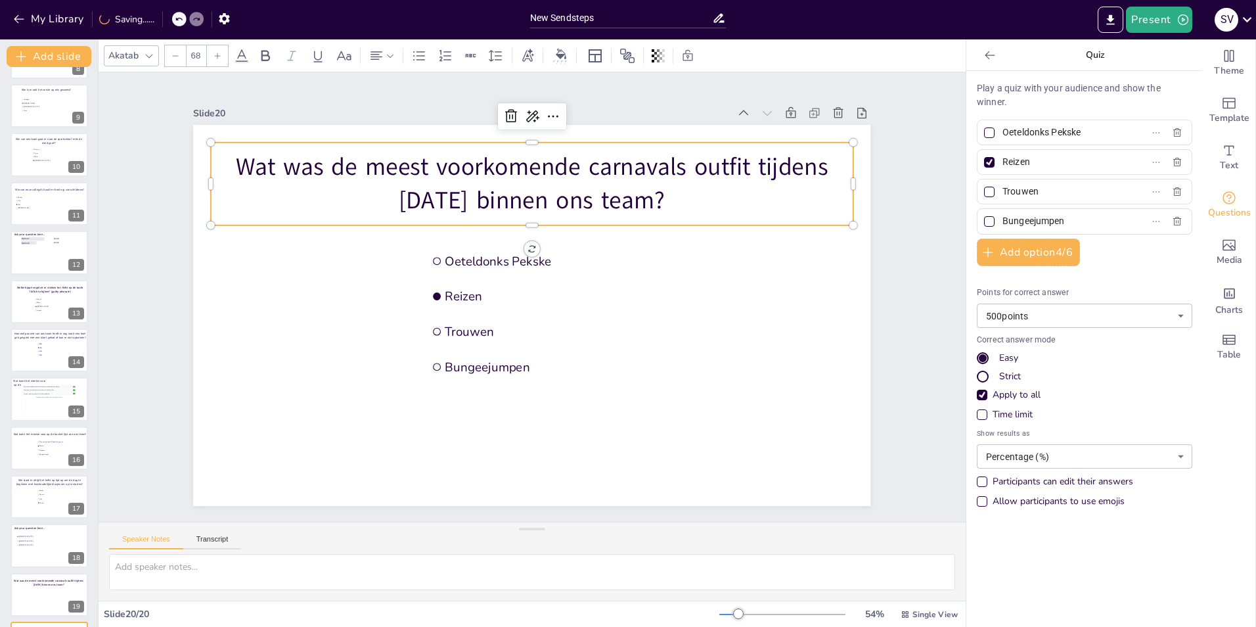
type input "Oeteldonks Pekske"
drag, startPoint x: 1029, startPoint y: 167, endPoint x: 993, endPoint y: 162, distance: 36.5
click at [1002, 162] on input "Reizen" at bounding box center [1063, 161] width 122 height 19
type input "Flower Power"
click at [1010, 196] on input "Trouwen" at bounding box center [1063, 191] width 122 height 19
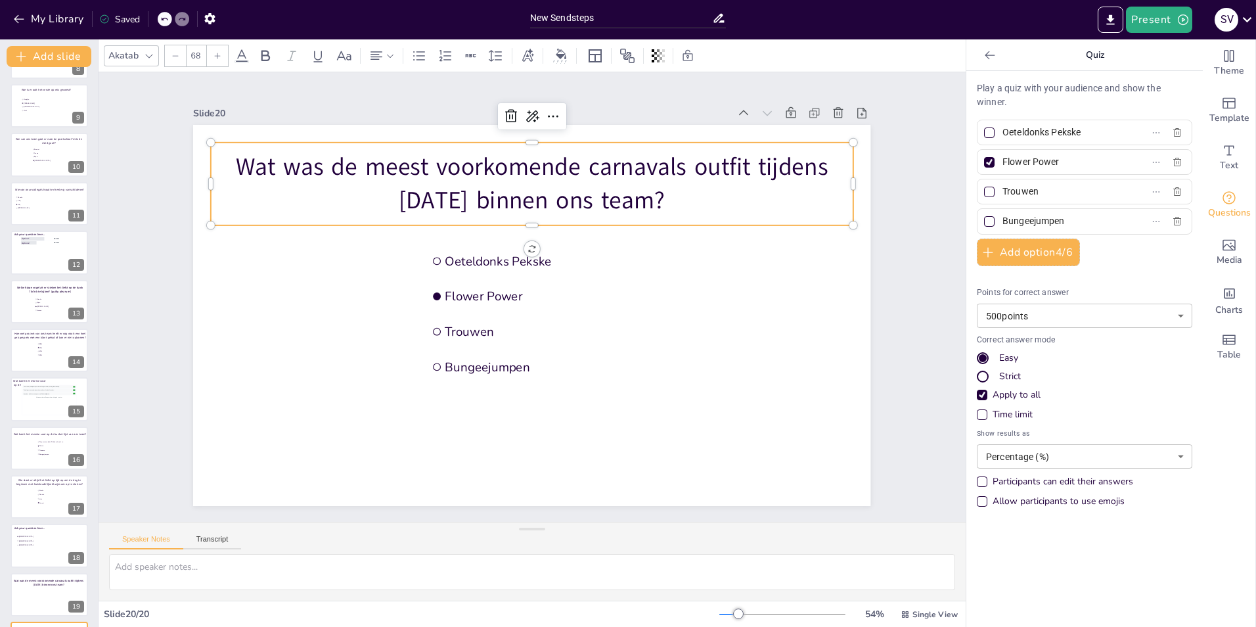
drag, startPoint x: 1038, startPoint y: 195, endPoint x: 991, endPoint y: 190, distance: 48.2
click at [997, 190] on span "Trouwen" at bounding box center [1058, 191] width 122 height 19
click at [1002, 190] on input "Trouwen" at bounding box center [1063, 191] width 122 height 19
type input "Apres Skiër"
click at [1077, 227] on input "Bungeejumpen" at bounding box center [1063, 221] width 122 height 19
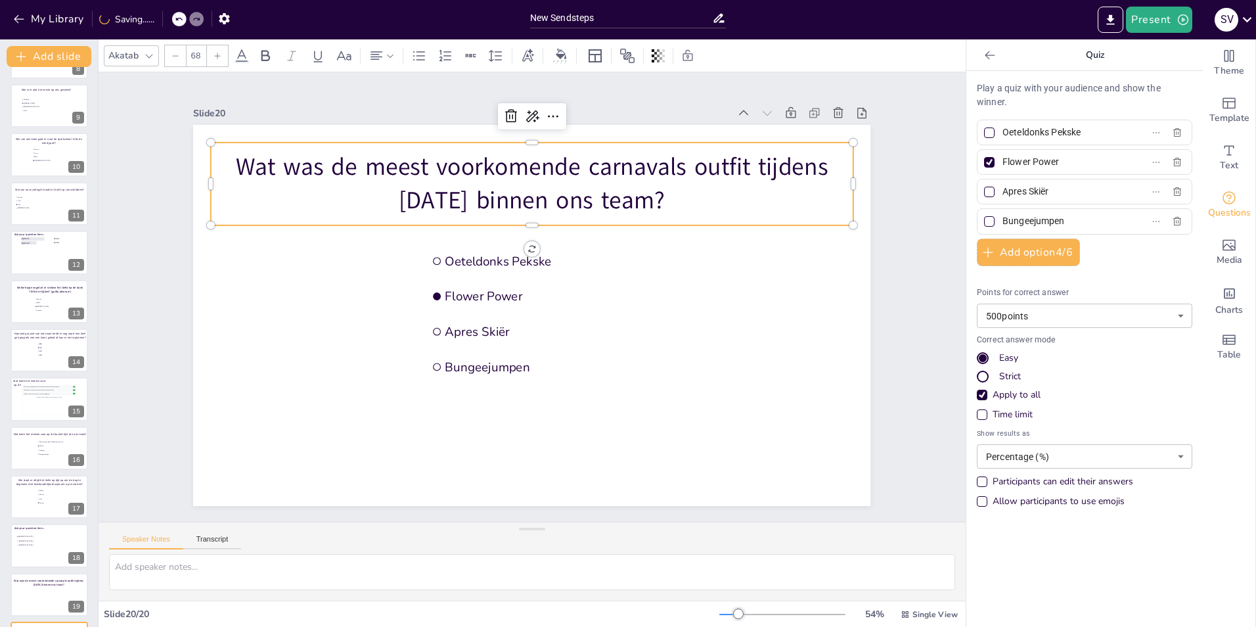
click at [1016, 224] on input "Bungeejumpen" at bounding box center [1063, 221] width 122 height 19
click at [1004, 221] on input "Bungeejumpen" at bounding box center [1063, 221] width 122 height 19
click at [1002, 219] on input "Bungeejumpen" at bounding box center [1063, 221] width 122 height 19
click at [1010, 217] on input "Bungeejumpen" at bounding box center [1063, 221] width 122 height 19
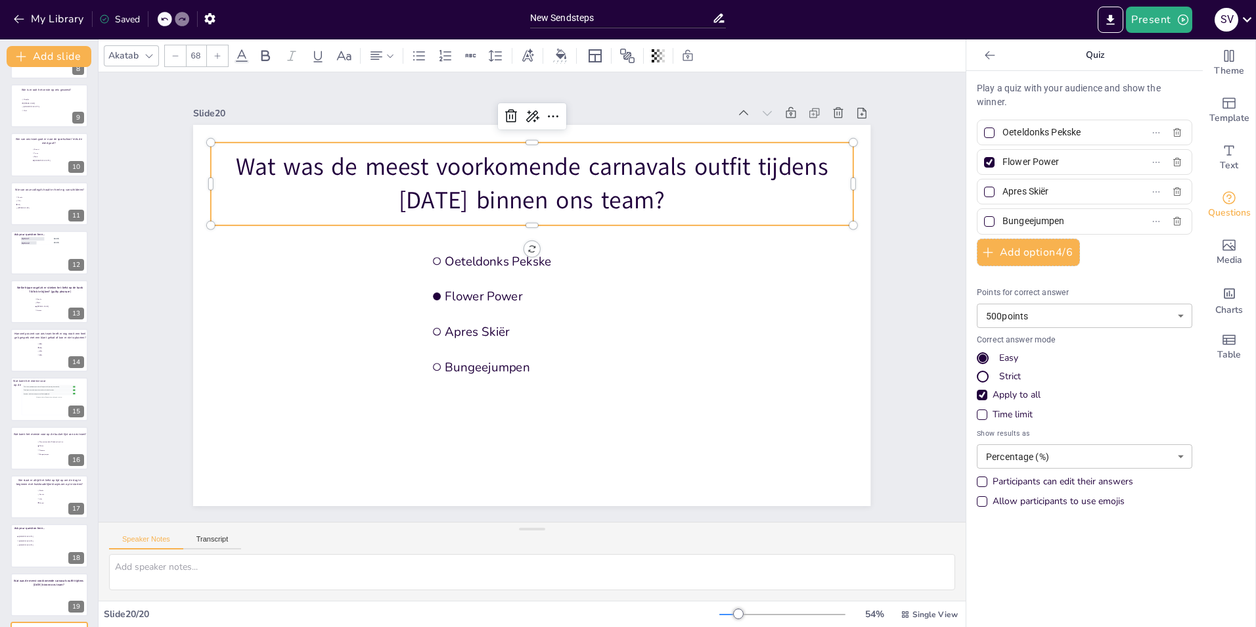
click at [1010, 217] on input "Bungeejumpen" at bounding box center [1063, 221] width 122 height 19
type input "Non"
click at [125, 349] on div "Slide 1 10 Countdown - title Slide 2 In welke plaats zijn de meeste collega’s g…" at bounding box center [532, 296] width 867 height 449
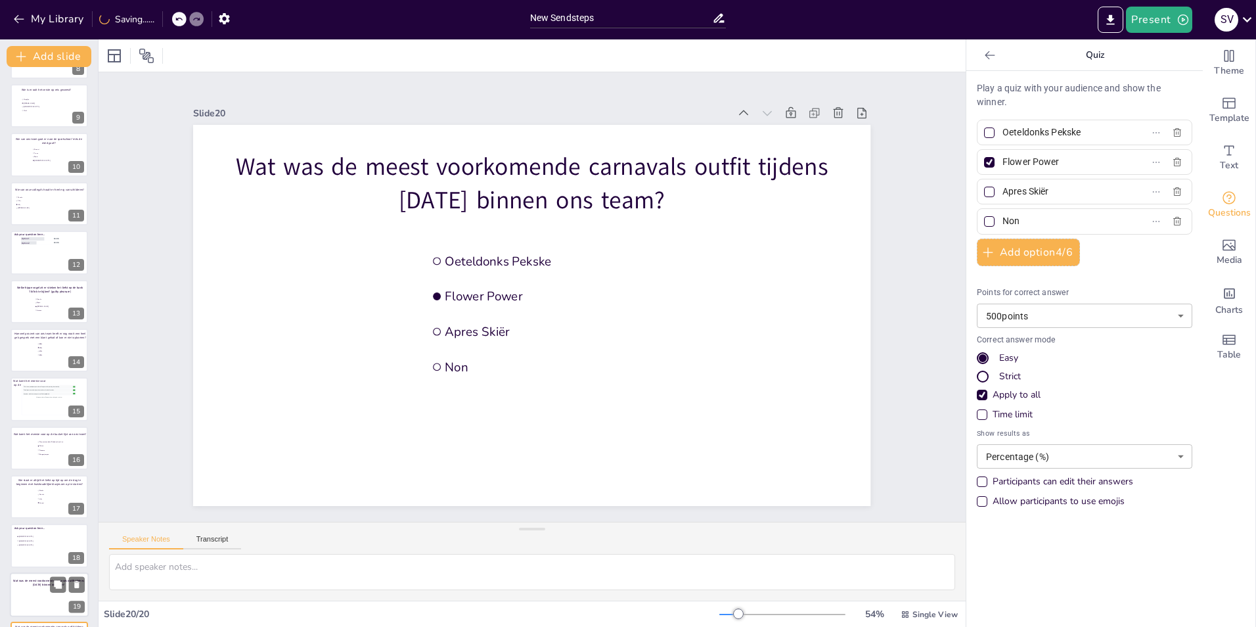
click at [60, 594] on div at bounding box center [49, 594] width 79 height 45
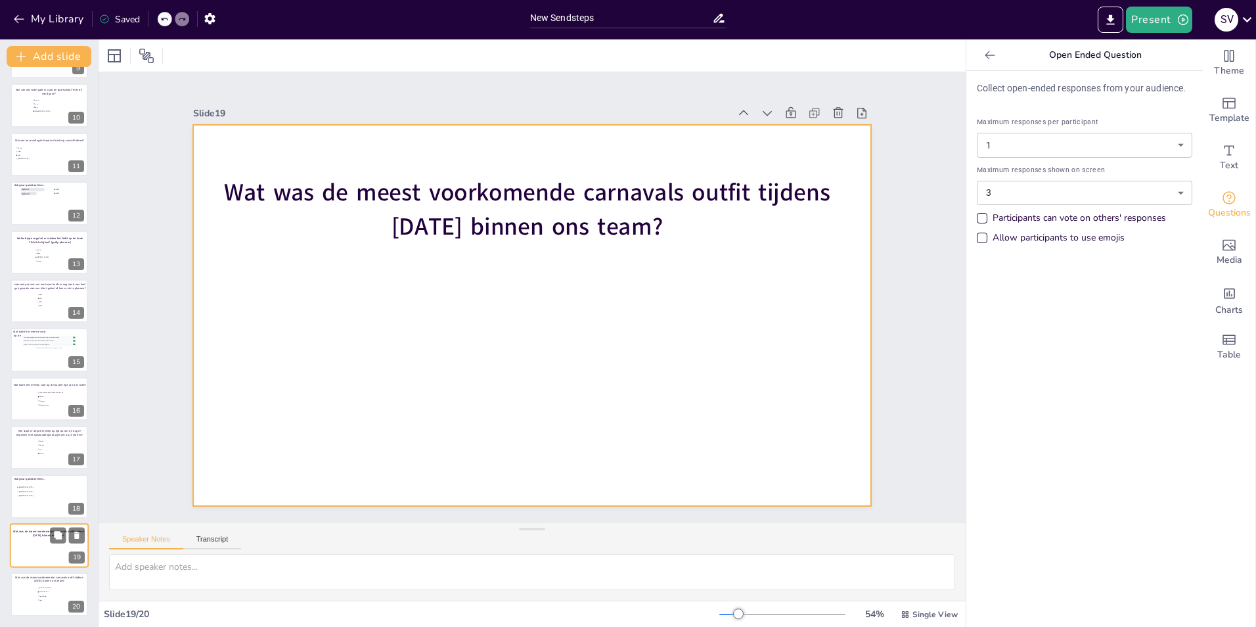
click at [49, 546] on div at bounding box center [49, 545] width 79 height 45
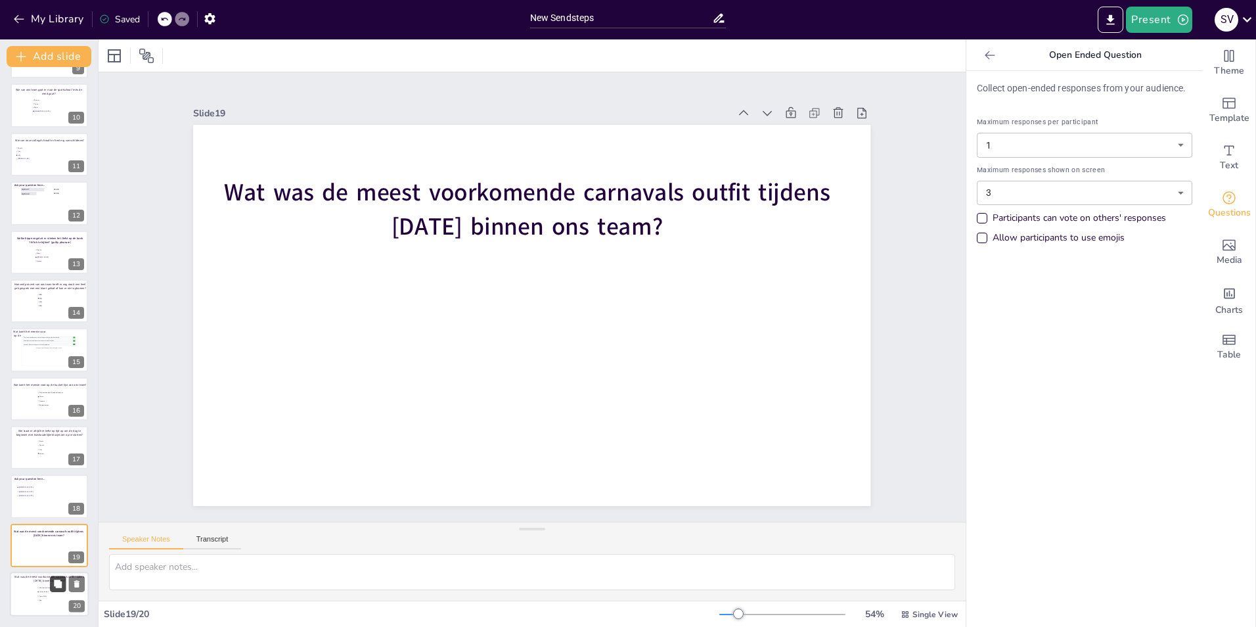
click at [51, 589] on button at bounding box center [58, 584] width 16 height 16
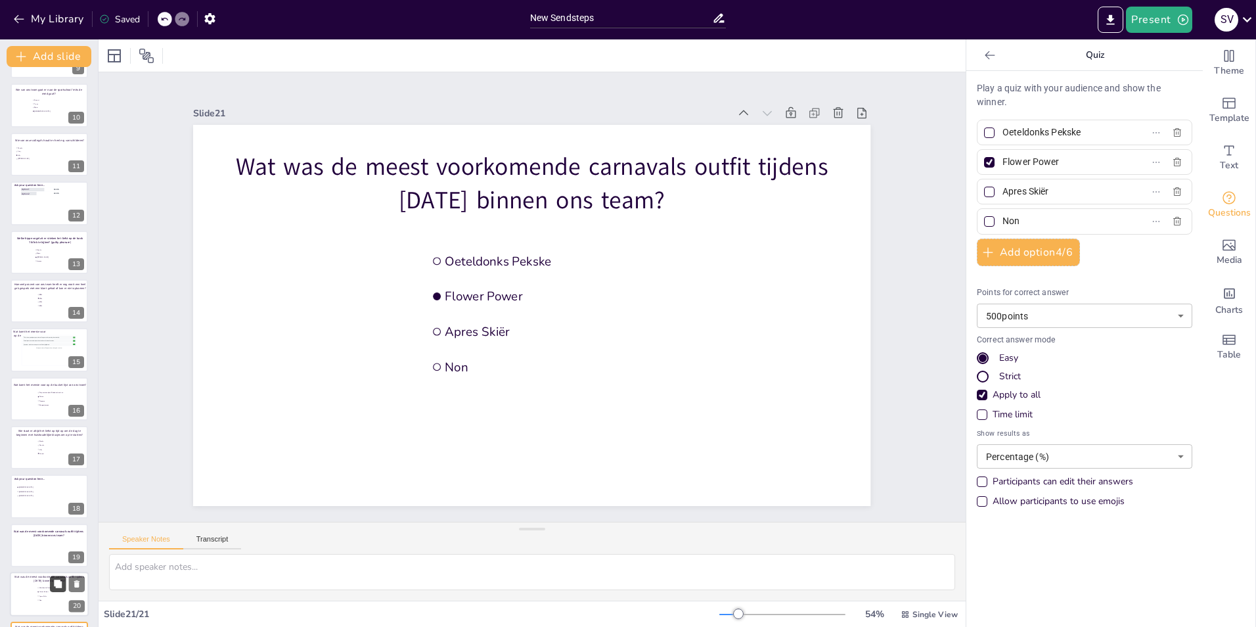
scroll to position [482, 0]
click at [26, 541] on div at bounding box center [49, 545] width 79 height 45
click at [53, 575] on p "Wat was de meest voorkomende carnavals outfit tijdens [DATE] binnen ons team?" at bounding box center [49, 579] width 75 height 8
click at [49, 591] on span "Flower Power" at bounding box center [57, 592] width 37 height 2
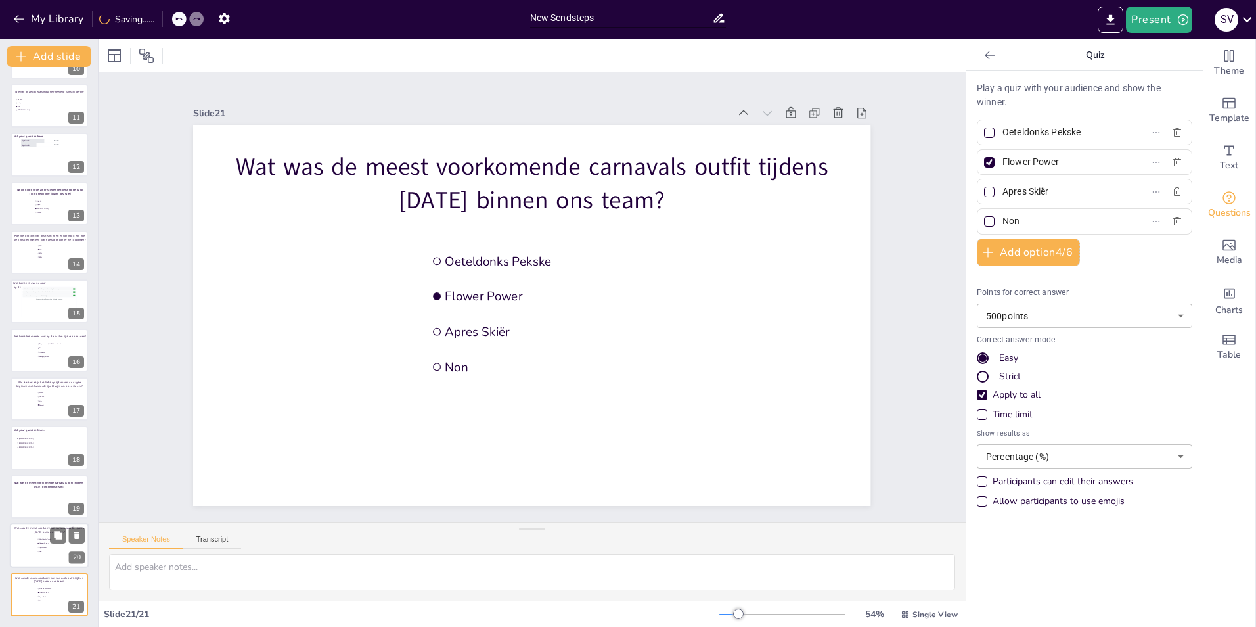
click at [46, 555] on div at bounding box center [49, 545] width 79 height 45
click at [41, 497] on div at bounding box center [49, 496] width 79 height 45
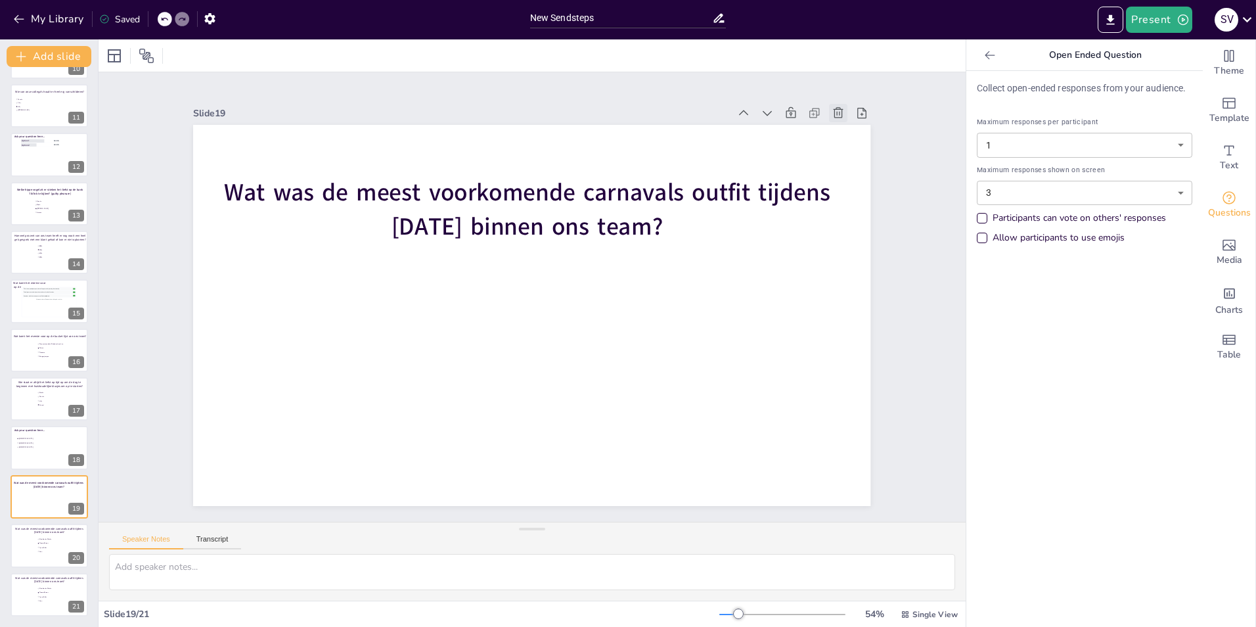
click at [832, 106] on icon at bounding box center [838, 112] width 13 height 13
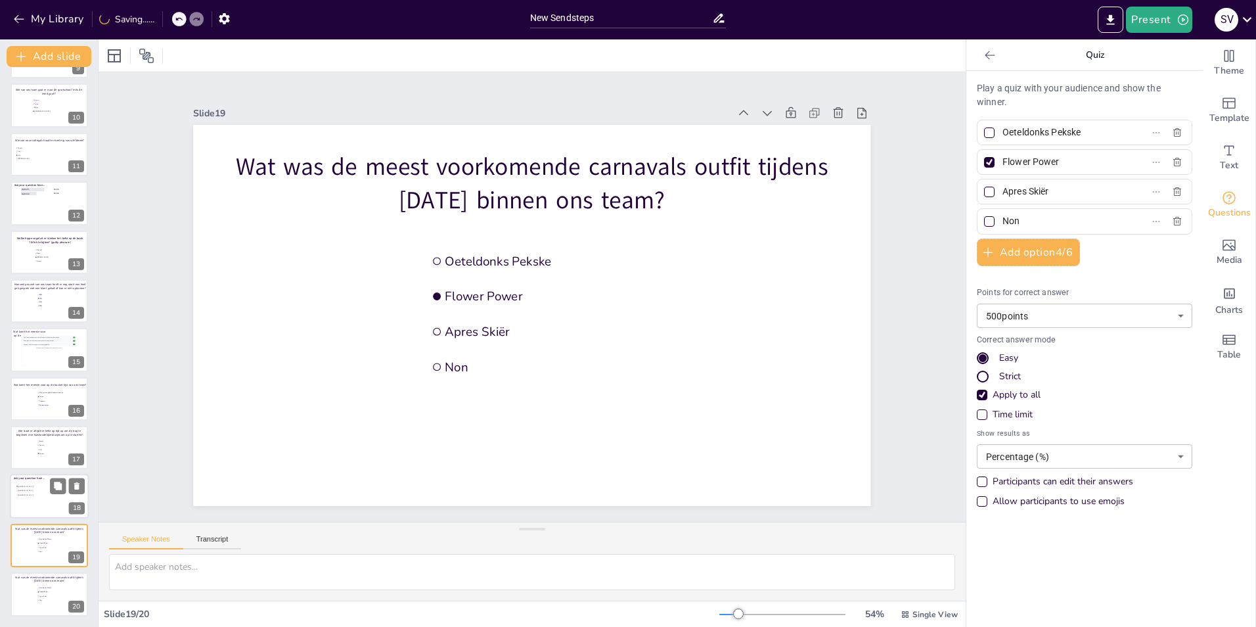
click at [36, 490] on span "[GEOGRAPHIC_DATA]" at bounding box center [36, 491] width 37 height 2
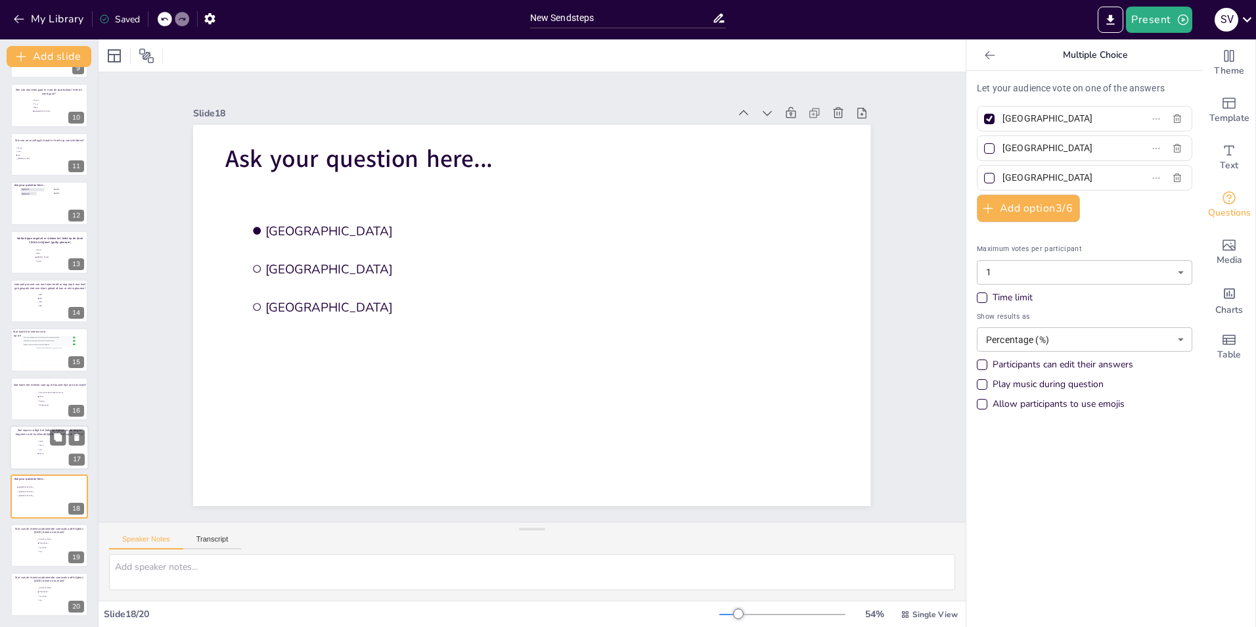
click at [36, 445] on div at bounding box center [49, 447] width 79 height 45
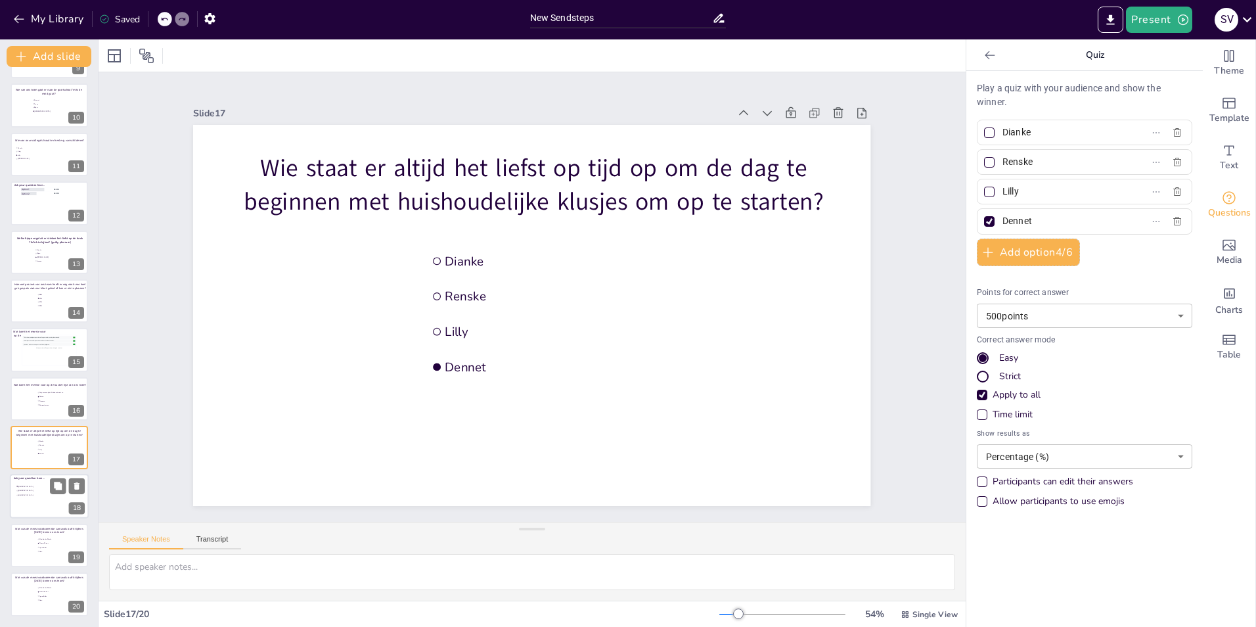
click at [32, 489] on li "[GEOGRAPHIC_DATA]" at bounding box center [35, 491] width 39 height 4
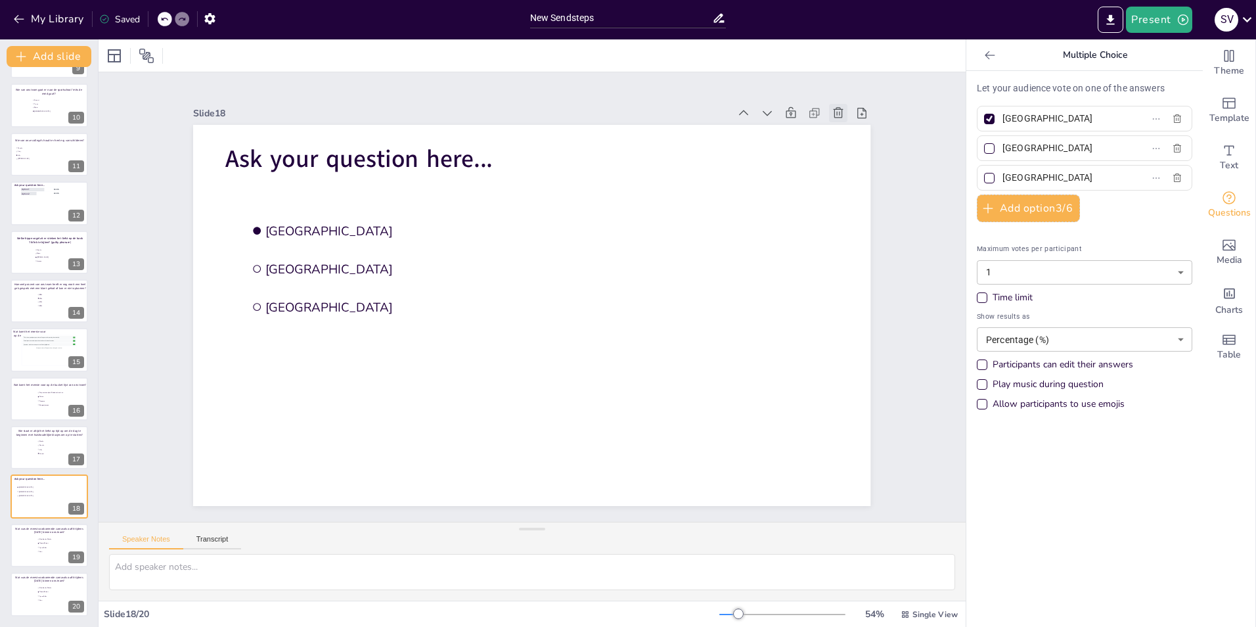
click at [832, 108] on icon at bounding box center [838, 112] width 13 height 13
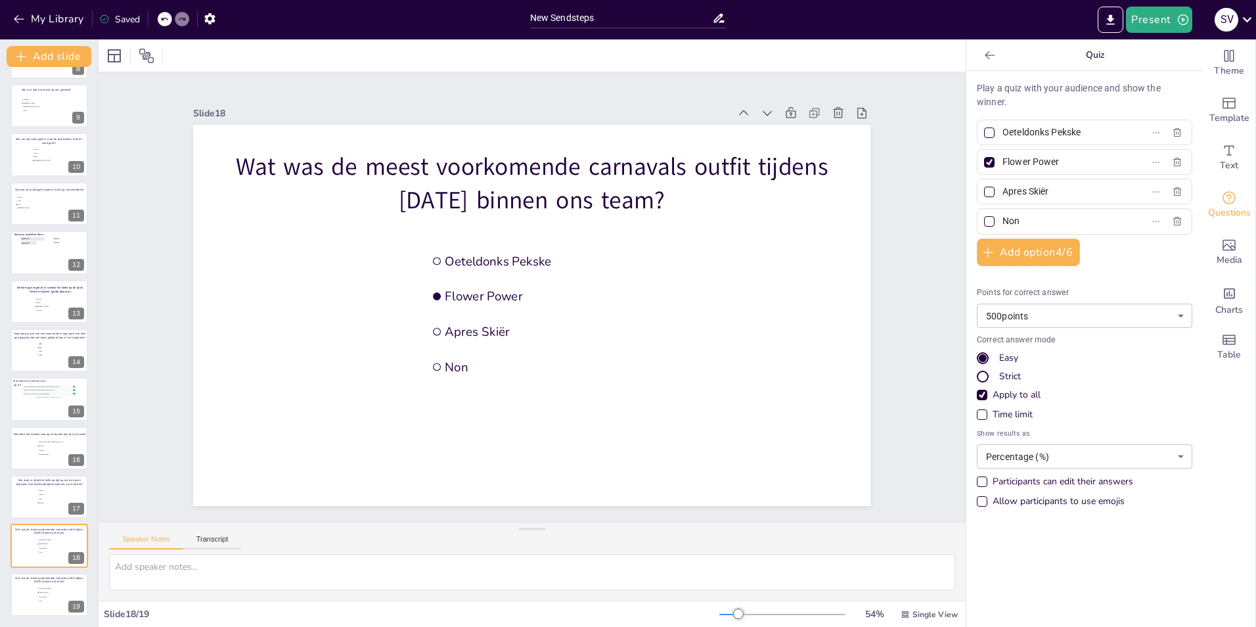
scroll to position [384, 0]
click at [53, 596] on span "Apres Skiër" at bounding box center [57, 596] width 37 height 2
click at [44, 540] on li "Oeteldonks Pekske" at bounding box center [56, 539] width 39 height 4
click at [43, 600] on span "Non" at bounding box center [57, 601] width 37 height 2
click at [984, 137] on div at bounding box center [989, 132] width 11 height 11
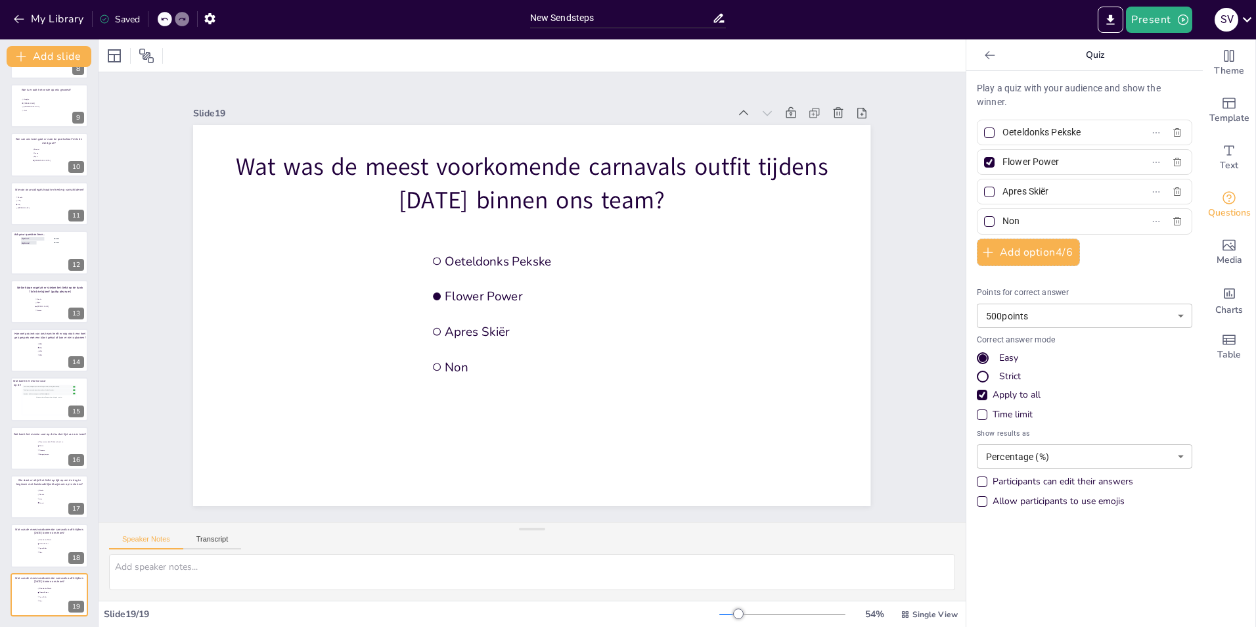
click at [1002, 137] on input "Oeteldonks Pekske" at bounding box center [1063, 132] width 122 height 19
checkbox input "true"
click at [984, 165] on div at bounding box center [989, 162] width 11 height 11
click at [1002, 165] on input "Flower Power" at bounding box center [1063, 161] width 122 height 19
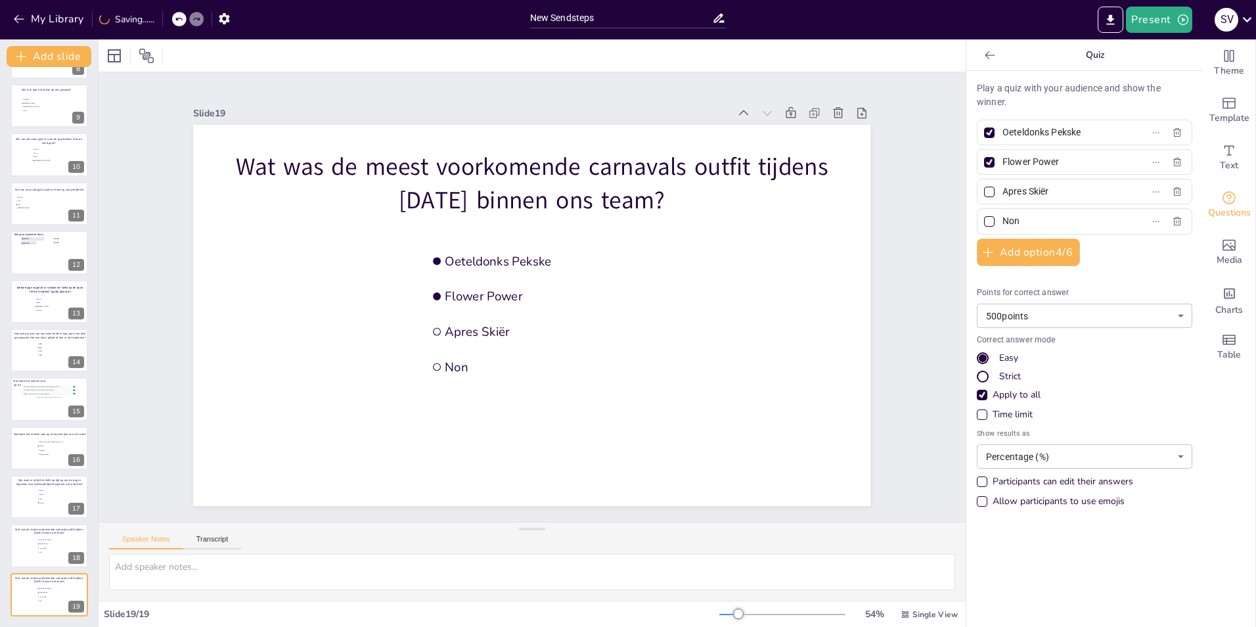
checkbox input "false"
click at [37, 550] on li "Non" at bounding box center [56, 552] width 39 height 4
click at [31, 597] on div at bounding box center [49, 594] width 79 height 45
click at [28, 556] on div at bounding box center [49, 546] width 79 height 45
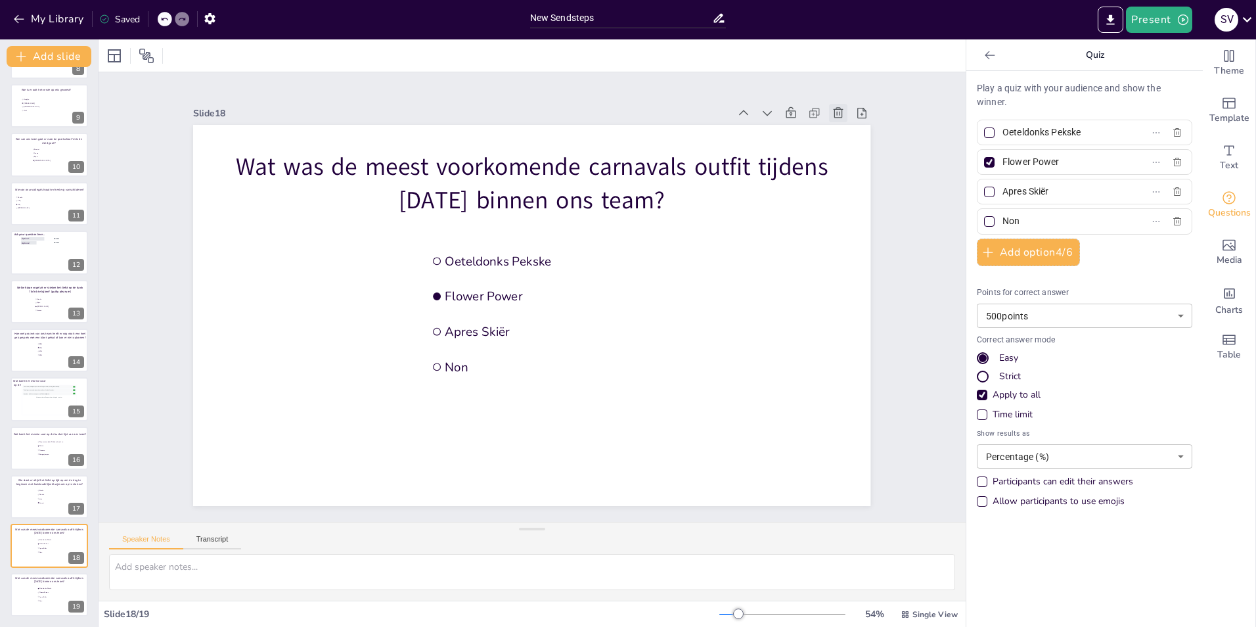
click at [832, 110] on icon at bounding box center [838, 112] width 13 height 13
click at [49, 539] on span "Dianke" at bounding box center [57, 539] width 37 height 2
type input "Dianke"
type input "Renske"
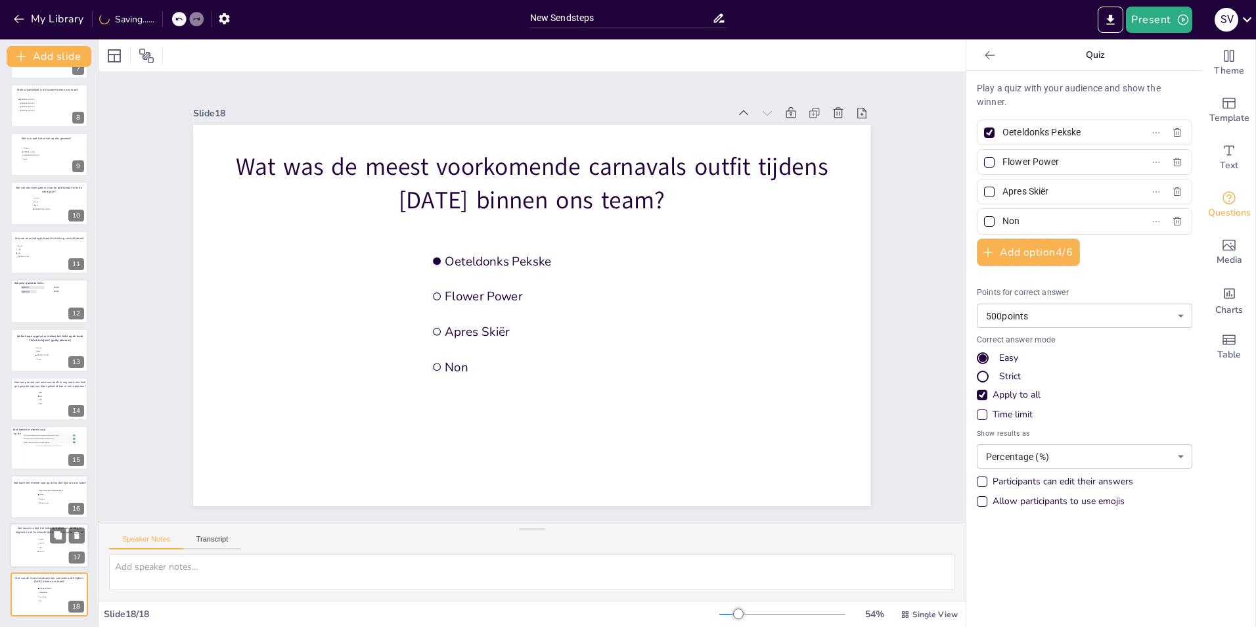
type input "Lilly"
type input "Dennet"
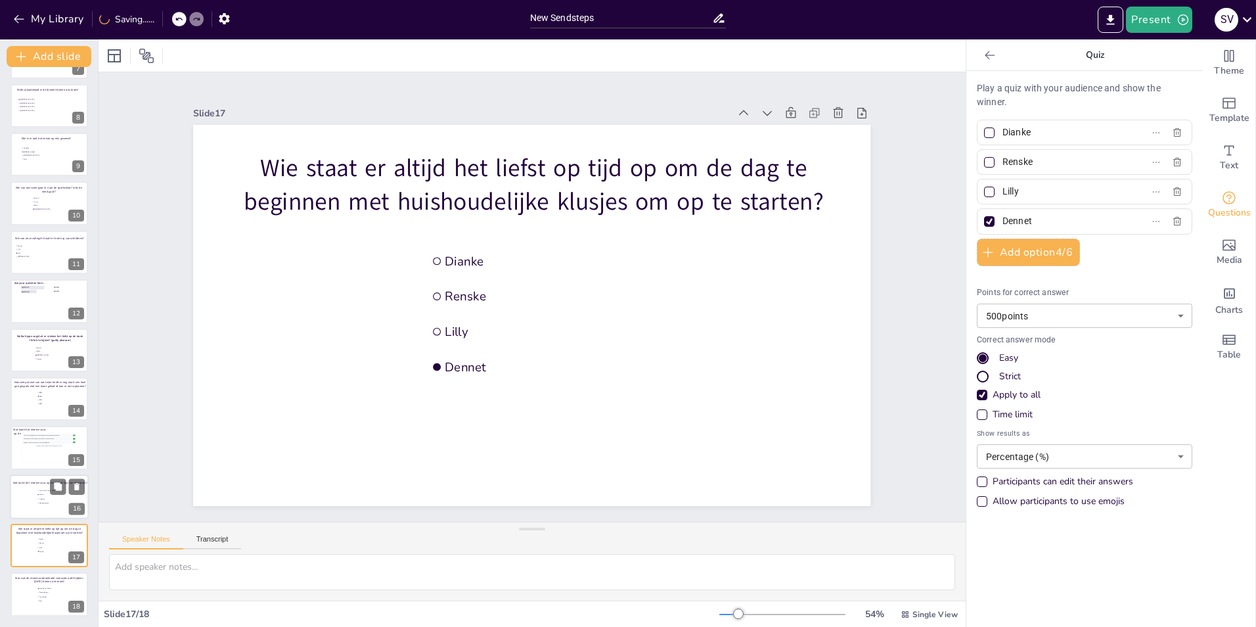
click at [43, 491] on span "Tot pensioen bij de Rabobank werken" at bounding box center [57, 490] width 37 height 2
type input "Tot pensioen bij de Rabobank werken"
type input "Reizen"
type input "Trouwen"
type input "Bungeejumpen"
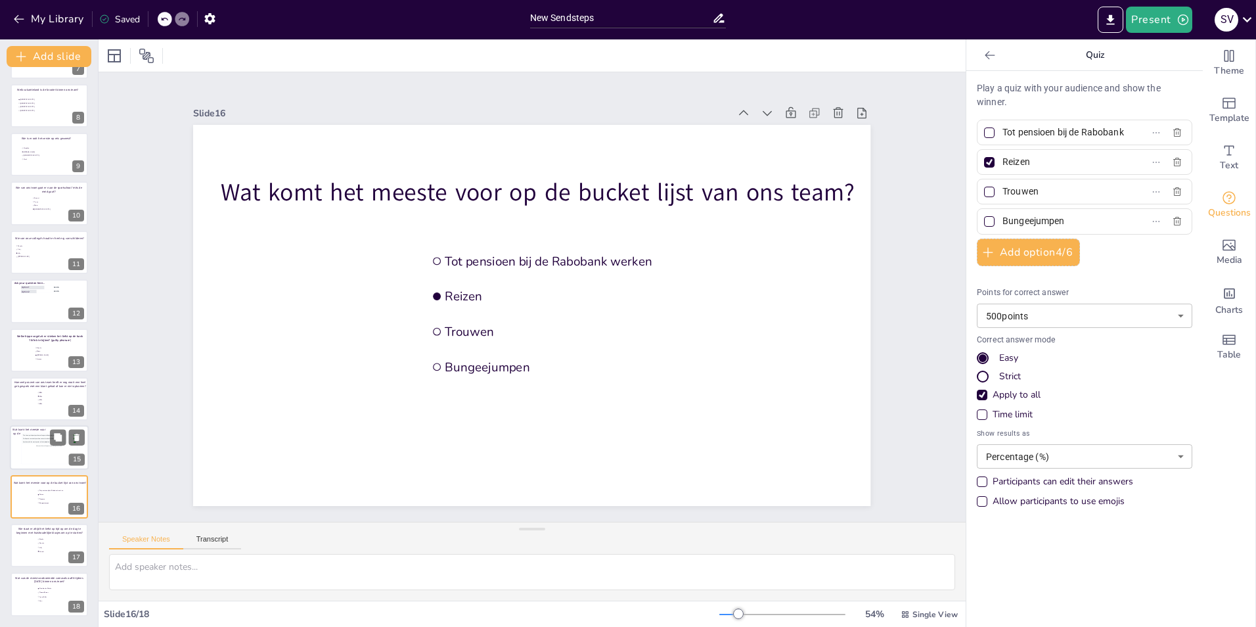
click at [37, 447] on div "More questions will appear here during the session..." at bounding box center [49, 445] width 54 height 3
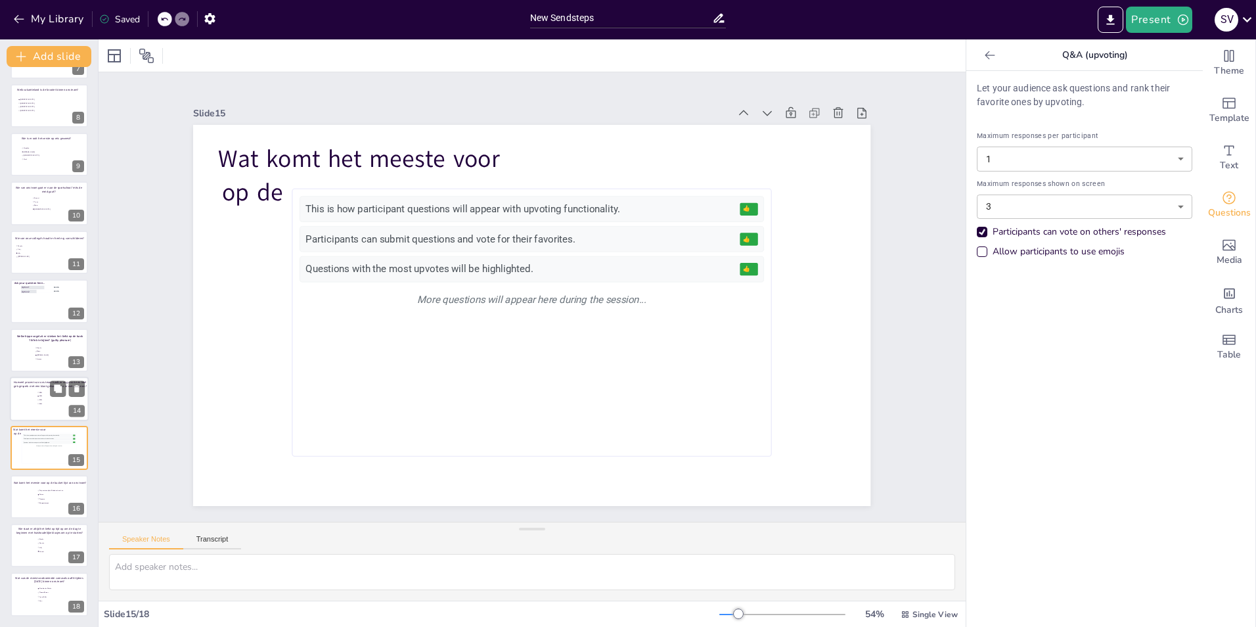
click at [40, 391] on li "99%" at bounding box center [56, 392] width 39 height 3
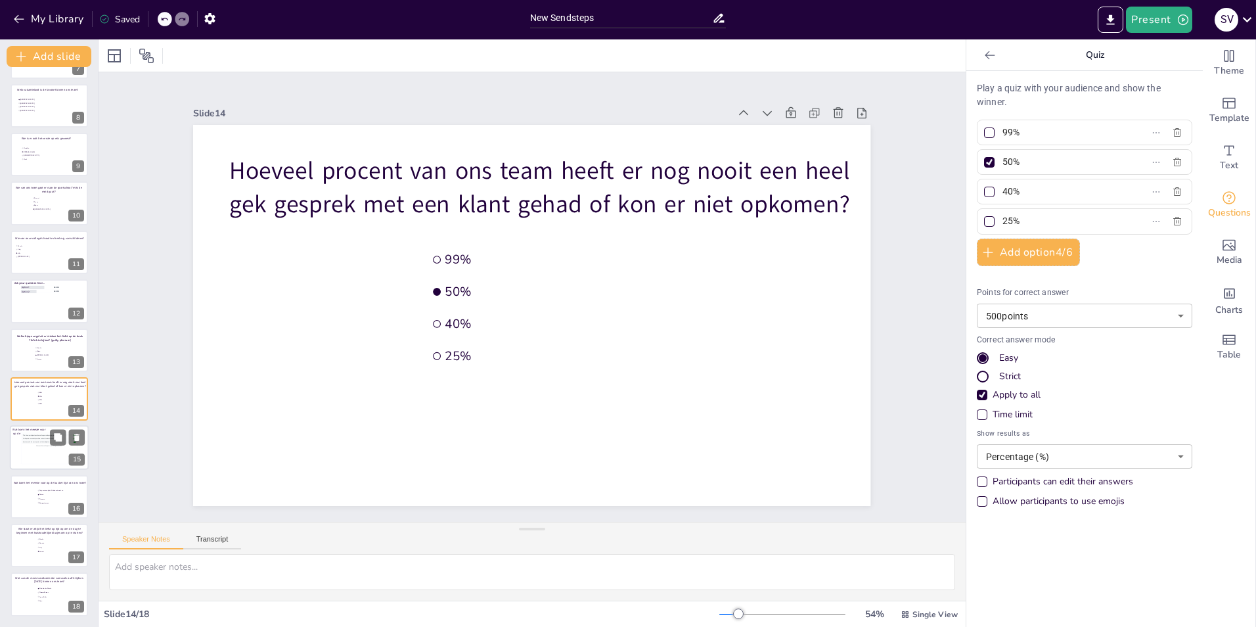
click at [48, 446] on div "More questions will appear here during the session..." at bounding box center [49, 445] width 54 height 3
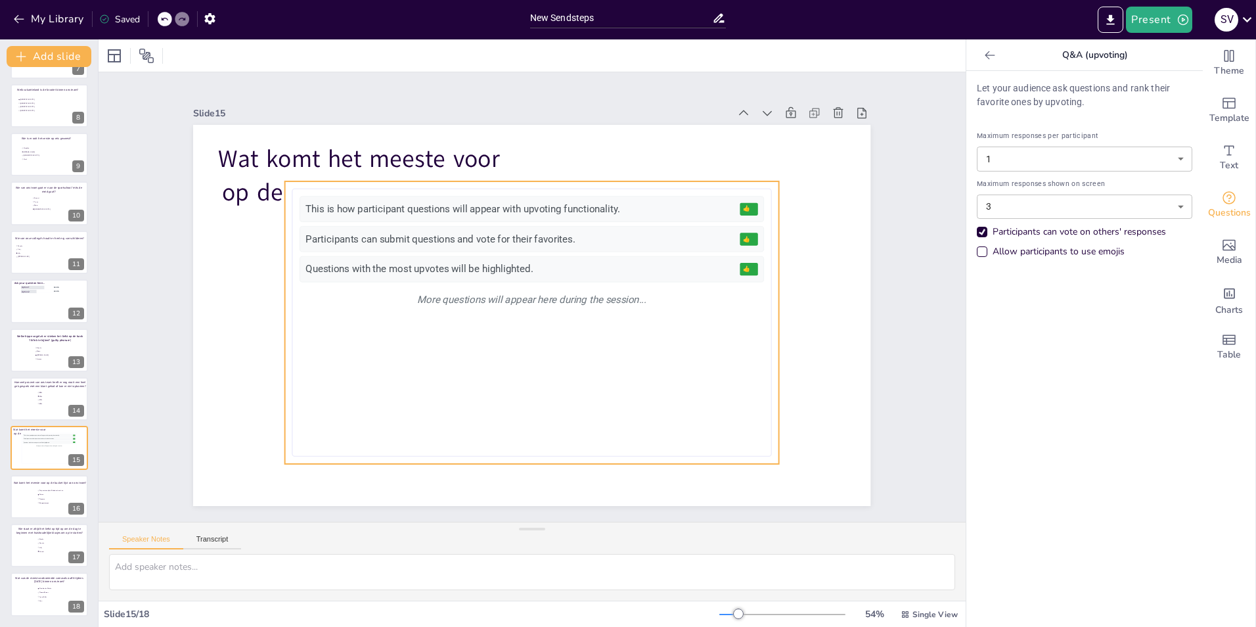
click at [479, 298] on div "More questions will appear here during the session..." at bounding box center [532, 299] width 464 height 26
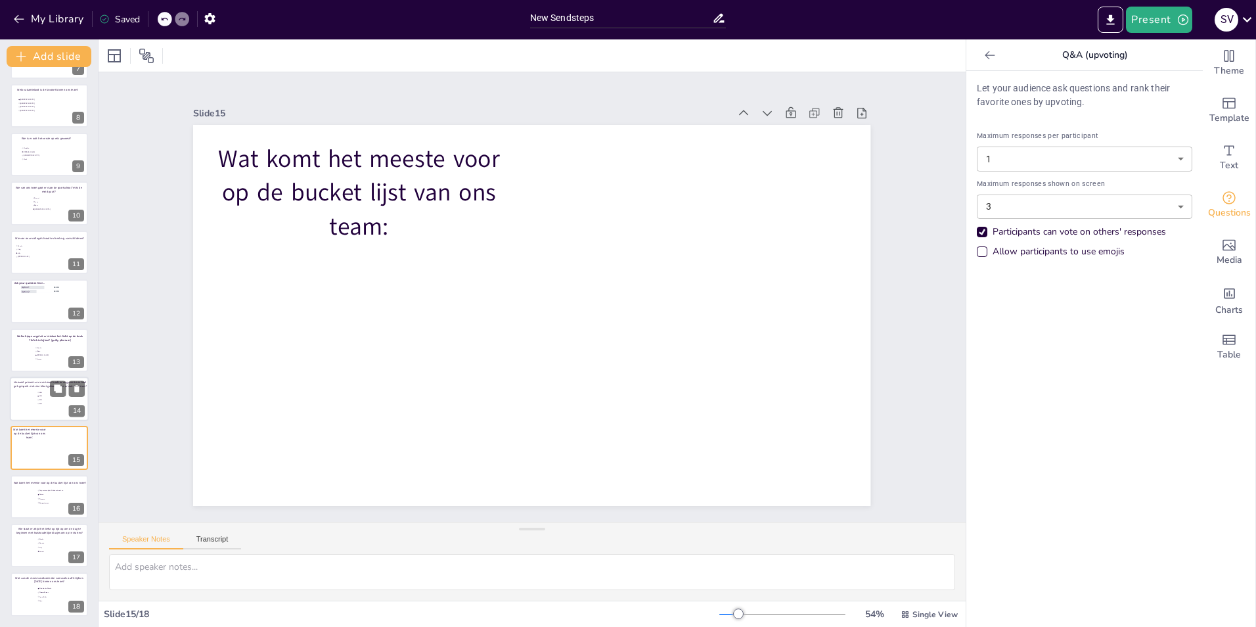
click at [33, 393] on div at bounding box center [49, 398] width 79 height 45
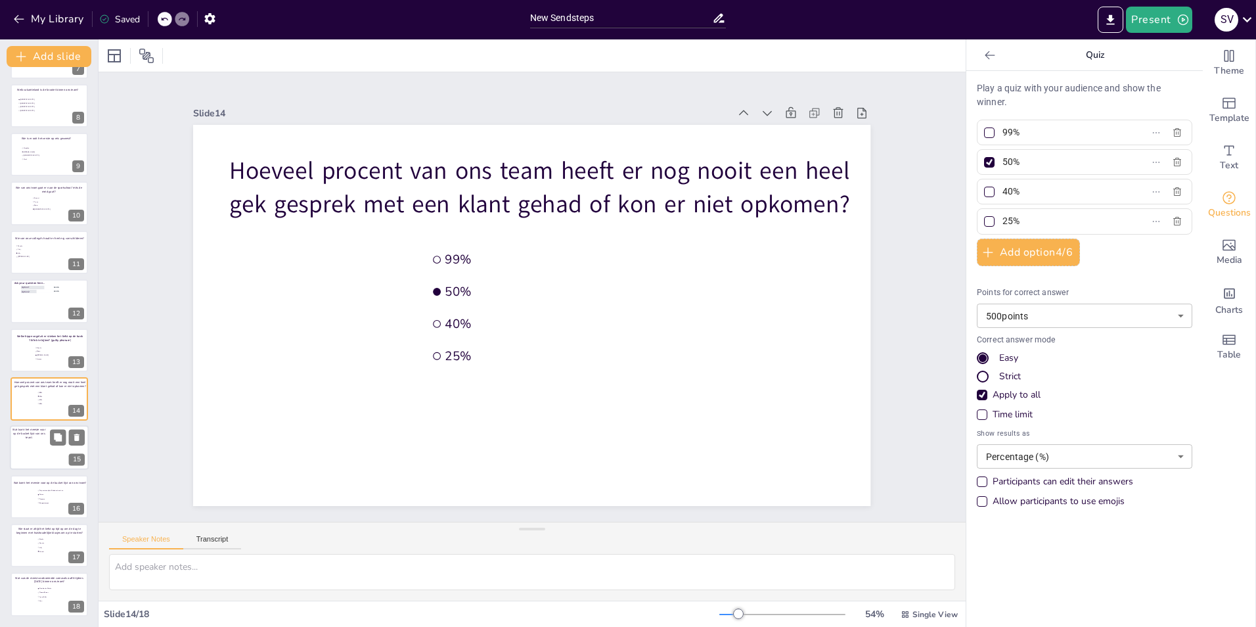
click at [39, 446] on div at bounding box center [49, 448] width 79 height 45
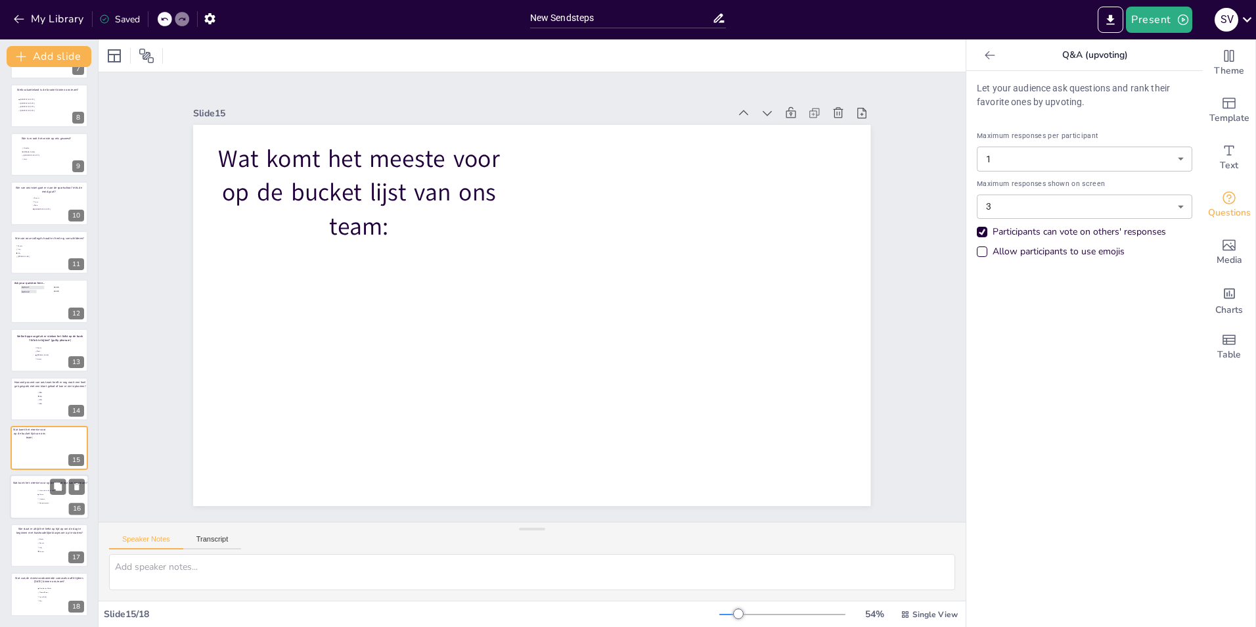
click at [35, 510] on div at bounding box center [49, 496] width 79 height 45
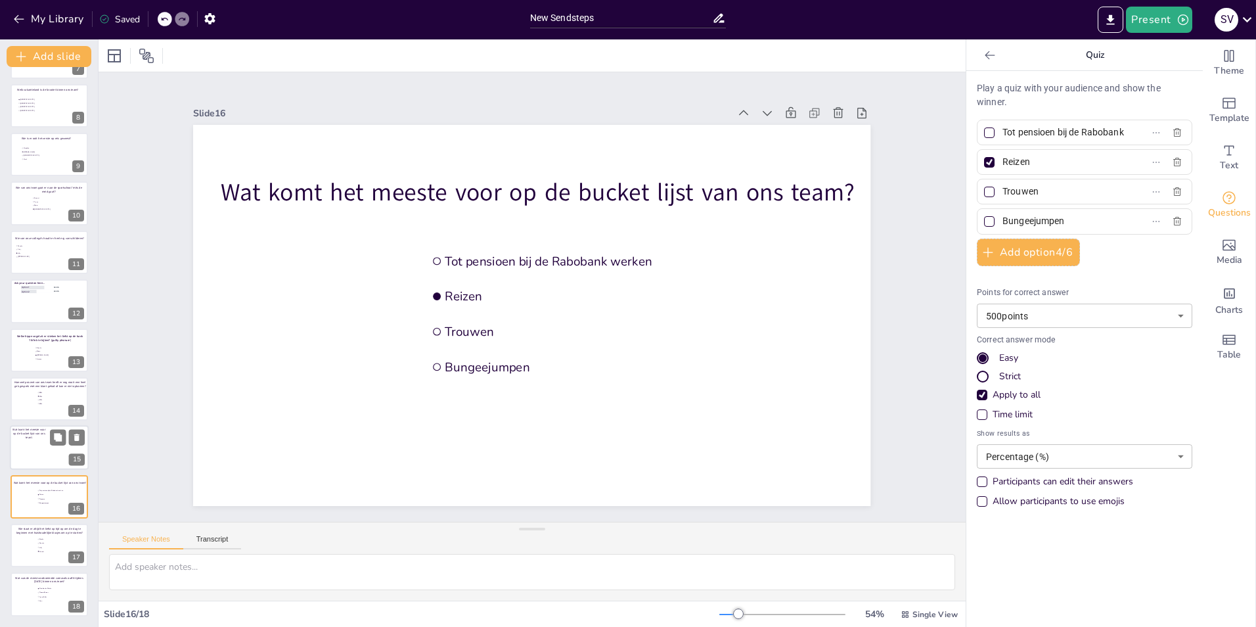
click at [33, 445] on div at bounding box center [49, 448] width 79 height 45
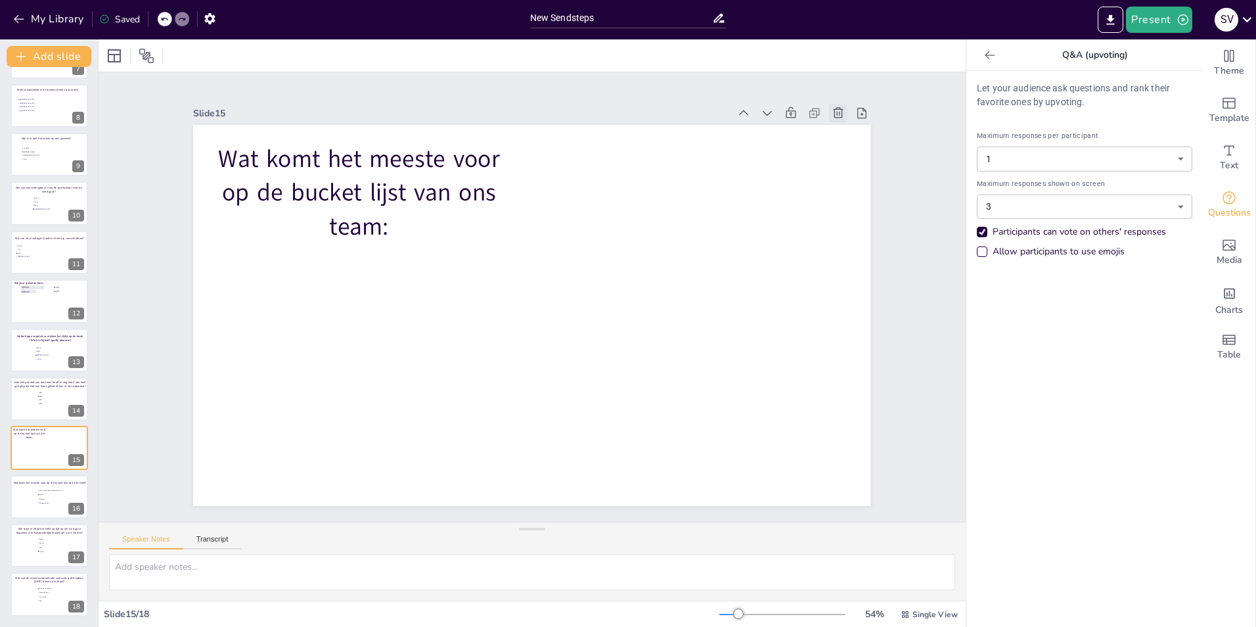
click at [832, 111] on icon at bounding box center [838, 112] width 13 height 13
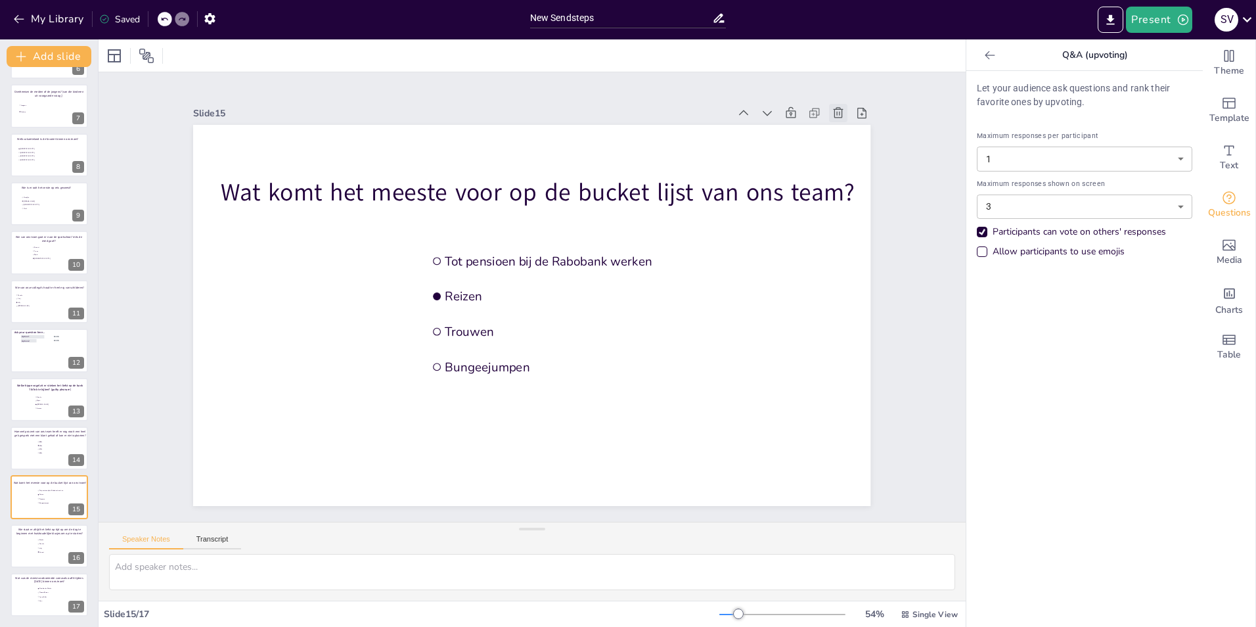
scroll to position [286, 0]
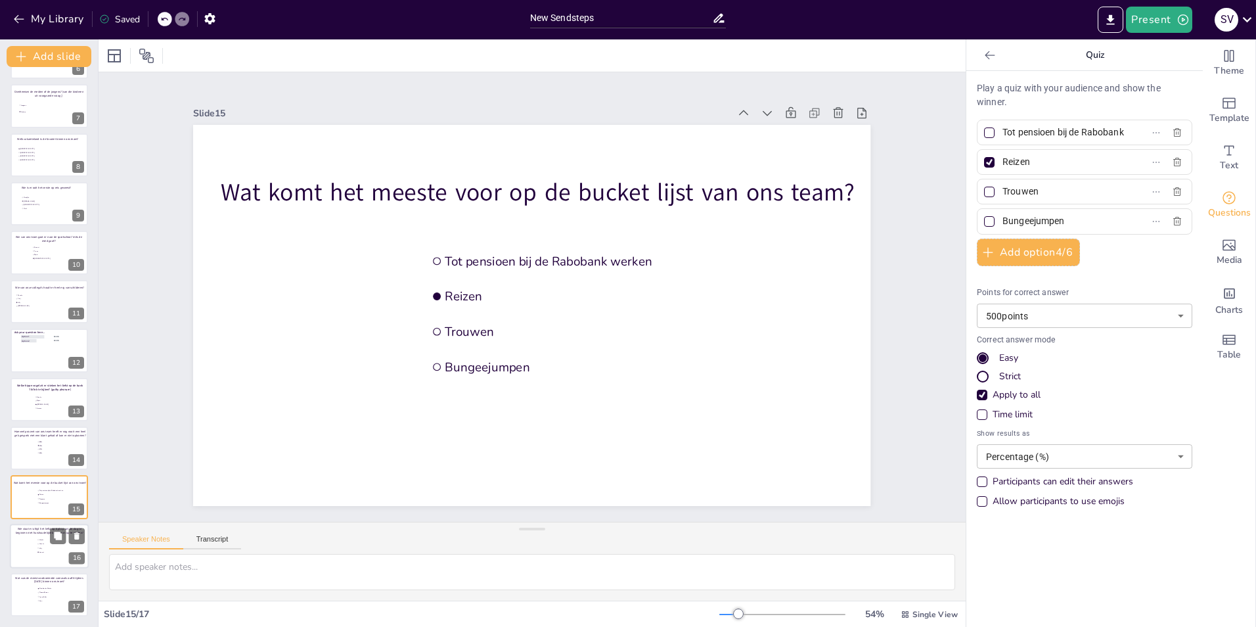
click at [32, 556] on div at bounding box center [49, 546] width 79 height 45
type input "Dianke"
type input "Renske"
type input "Lilly"
type input "Dennet"
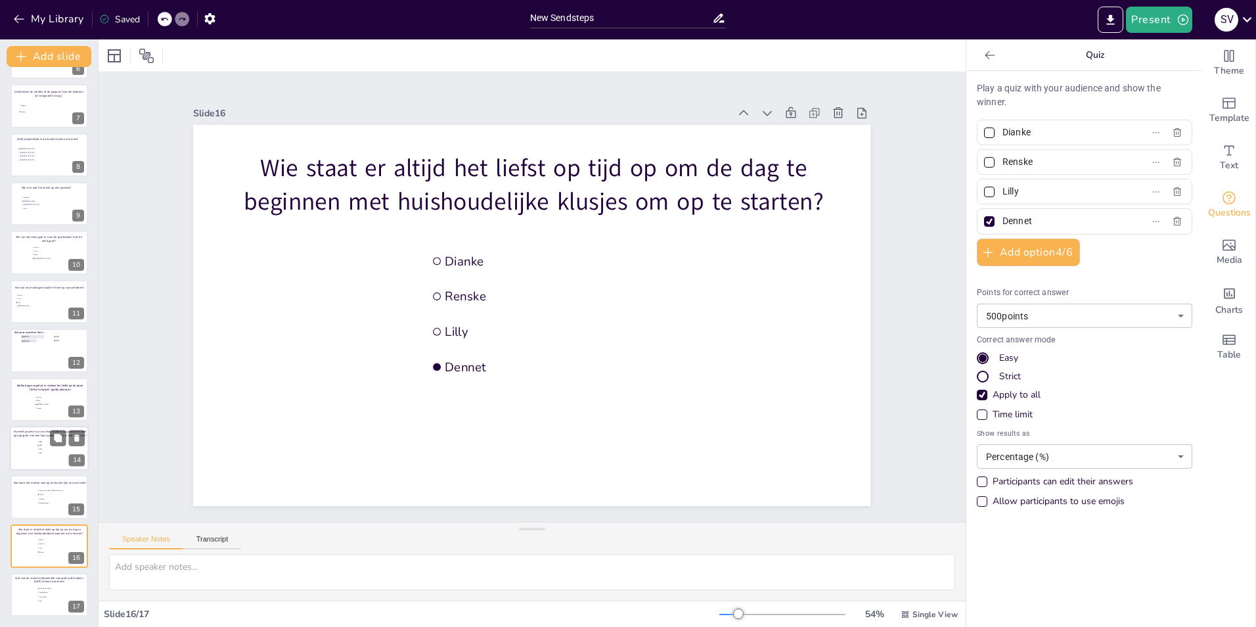
click at [50, 451] on li "25%" at bounding box center [56, 452] width 39 height 3
type input "99%"
type input "50%"
type input "40%"
type input "25%"
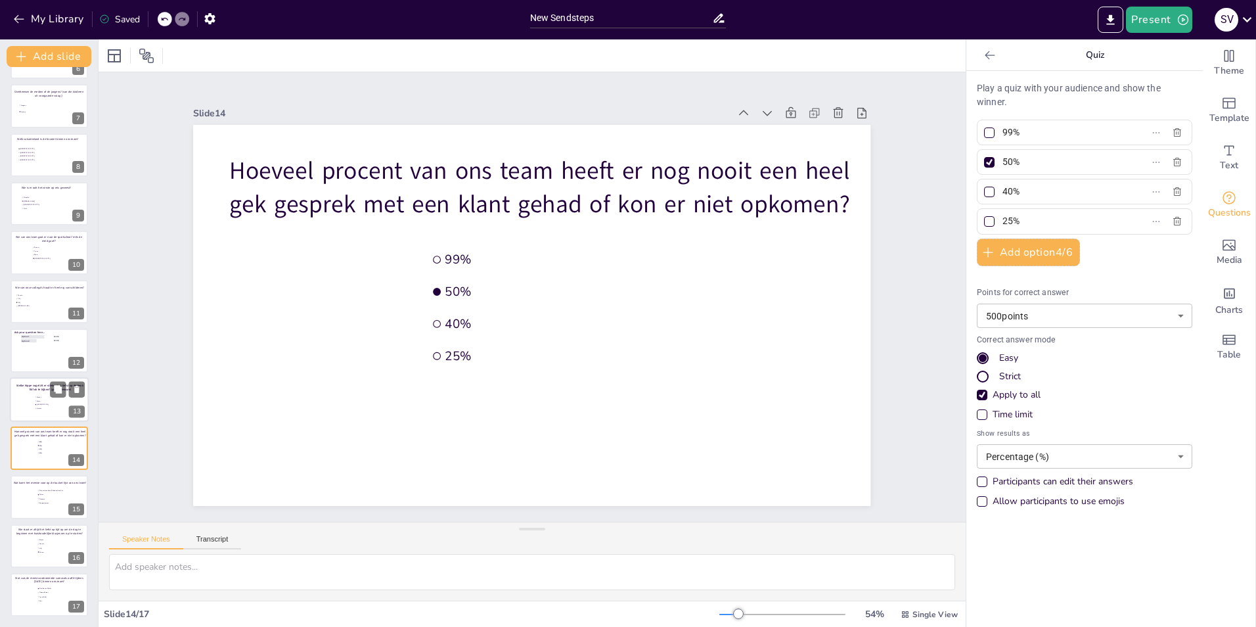
click at [43, 412] on div at bounding box center [49, 399] width 79 height 45
type input "Dianke"
type input "Bjorn"
type input "[PERSON_NAME]"
type input "Lizanne"
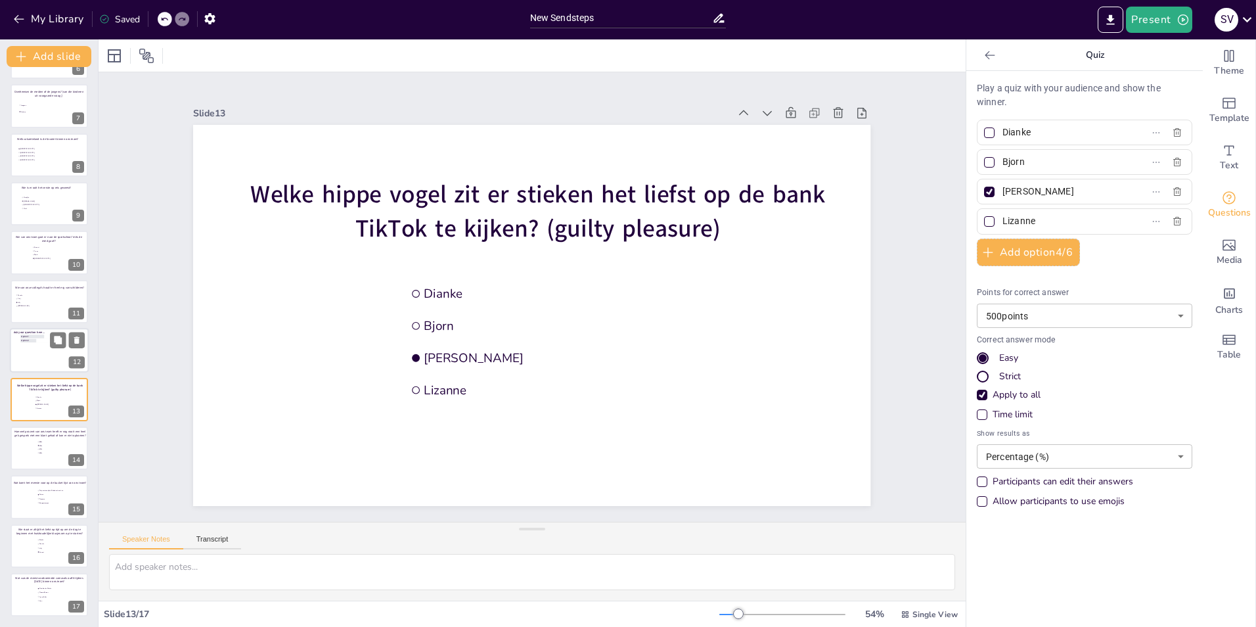
click at [38, 331] on span "Ask your question here..." at bounding box center [30, 332] width 32 height 4
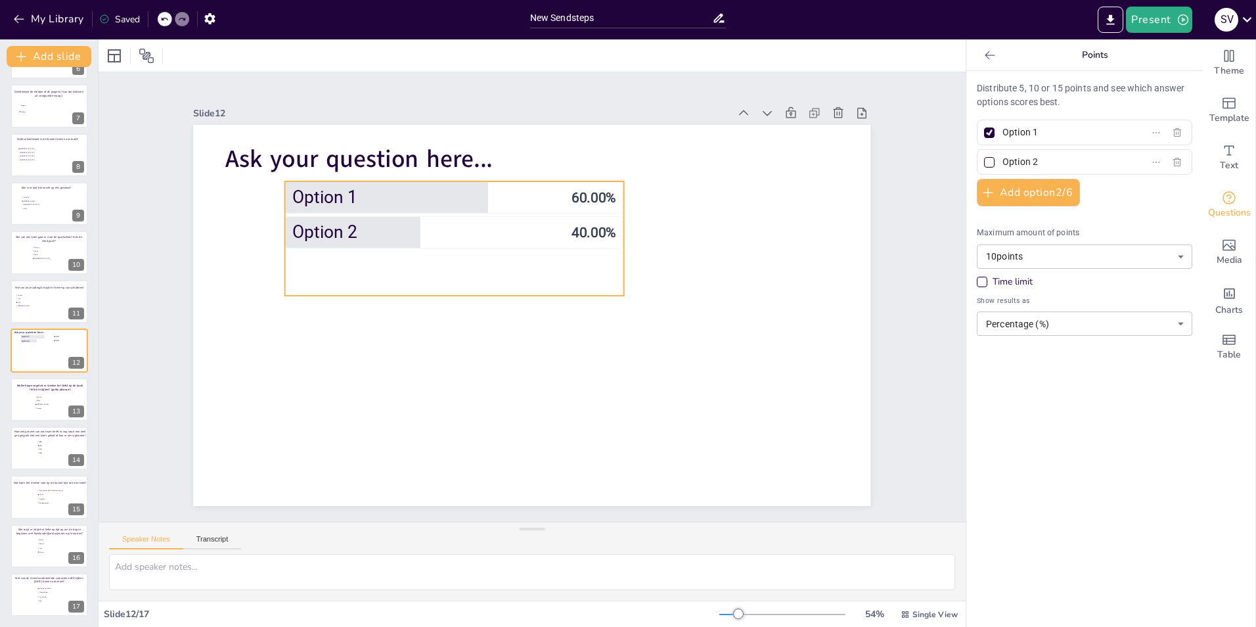
click at [426, 216] on li "Option 2 40.00 %" at bounding box center [454, 232] width 339 height 32
click at [832, 108] on icon at bounding box center [838, 112] width 13 height 13
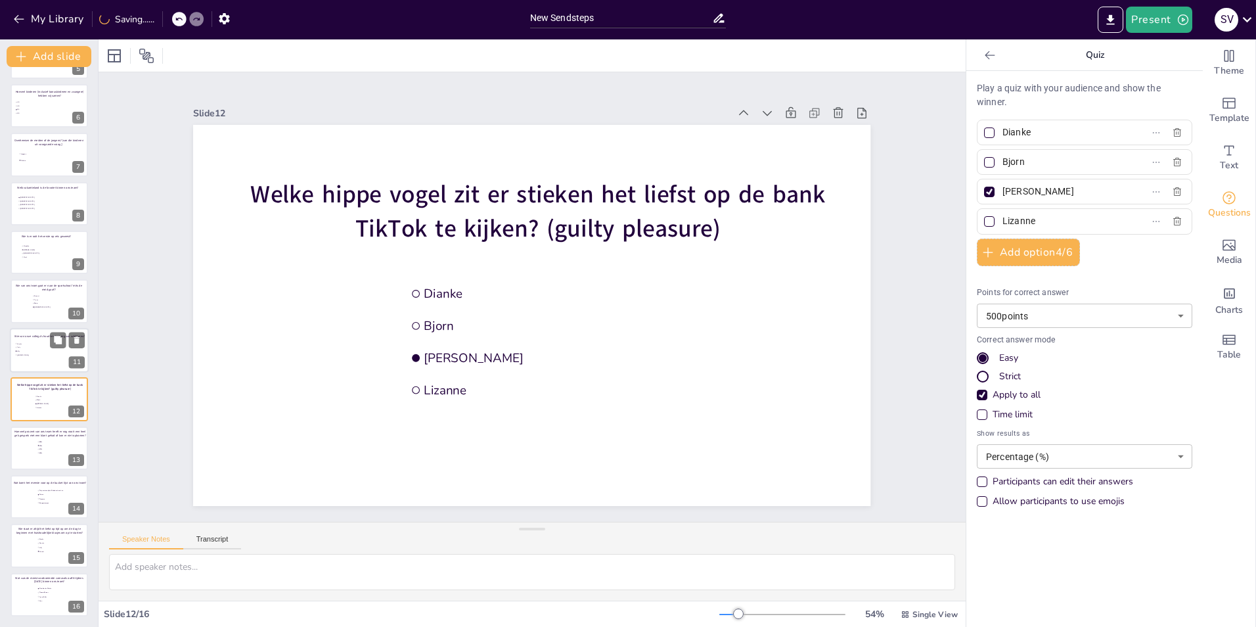
click at [46, 361] on div at bounding box center [49, 350] width 79 height 45
type input "Renske"
type input "Ardy"
type input "Lilly"
type input "[PERSON_NAME]"
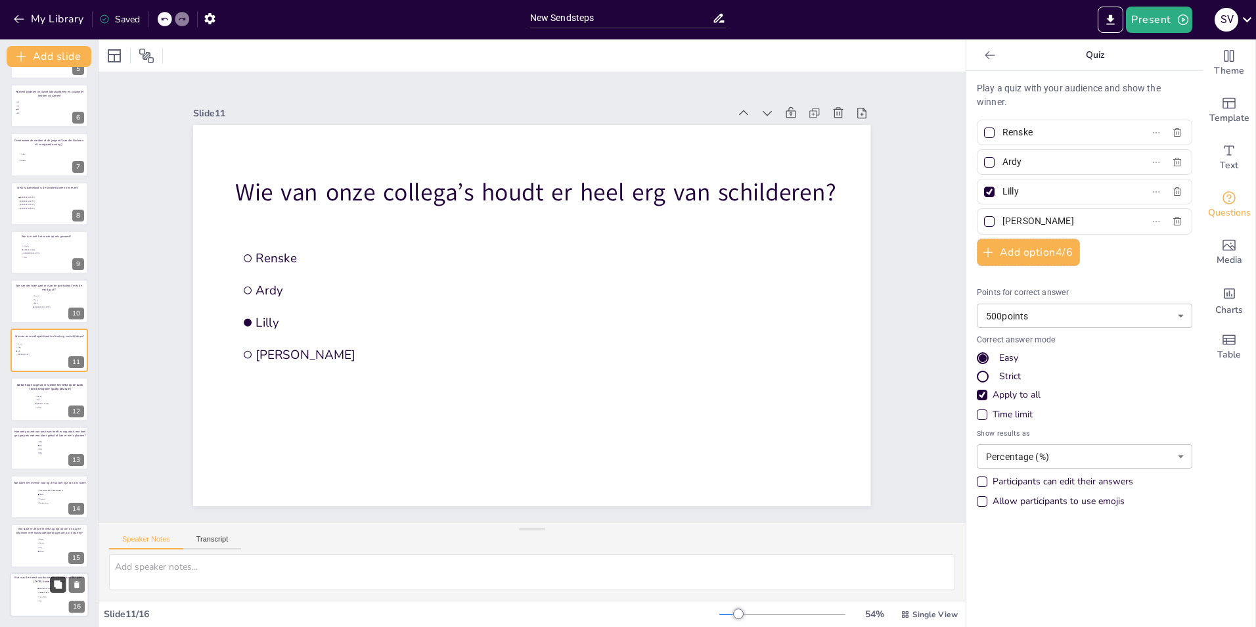
click at [62, 587] on icon at bounding box center [58, 584] width 8 height 8
type input "Oeteldonks Pekske"
type input "Flower Power"
type input "Apres Skiër"
type input "Non"
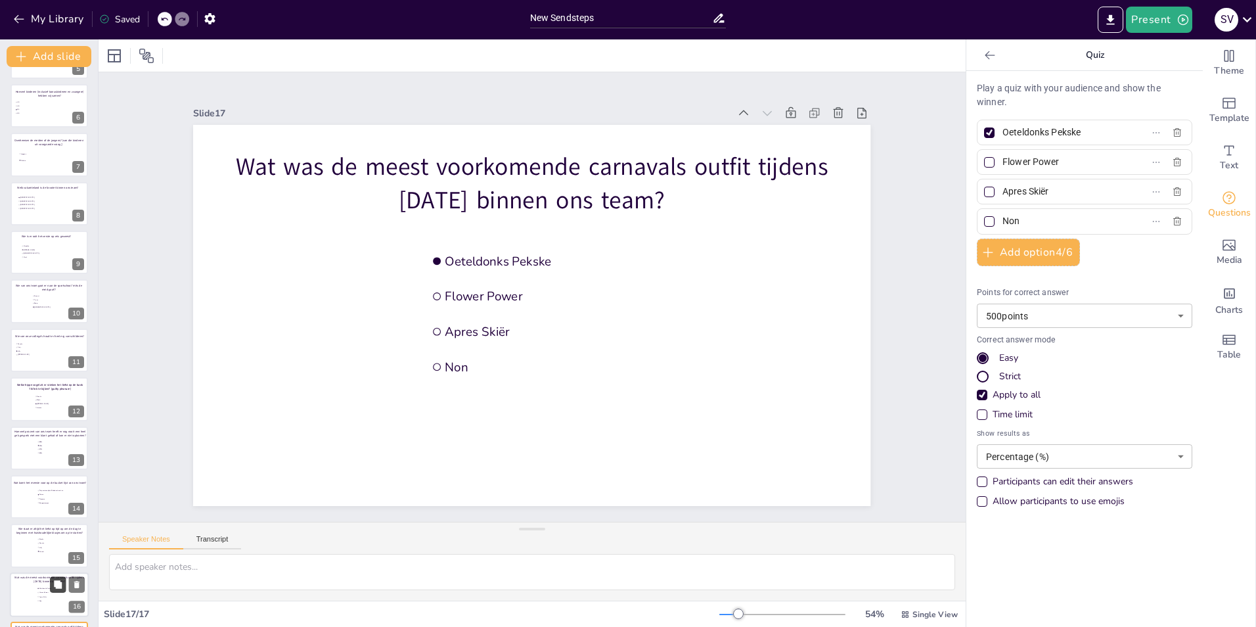
scroll to position [286, 0]
click at [44, 545] on span "Flower Power" at bounding box center [57, 544] width 37 height 2
click at [35, 596] on div at bounding box center [49, 594] width 79 height 45
click at [37, 546] on li "Apres Skiër" at bounding box center [56, 548] width 39 height 4
click at [34, 594] on div at bounding box center [49, 594] width 79 height 45
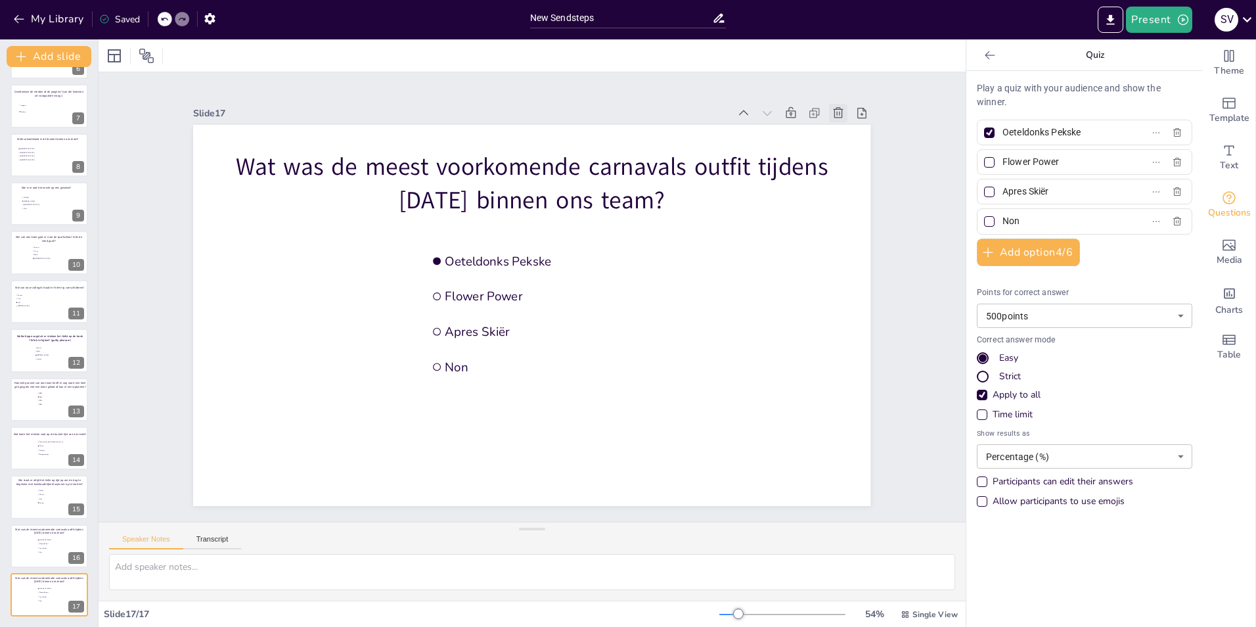
click at [832, 110] on icon at bounding box center [838, 112] width 13 height 13
click at [30, 550] on div at bounding box center [49, 546] width 79 height 45
type input "Dianke"
type input "Renske"
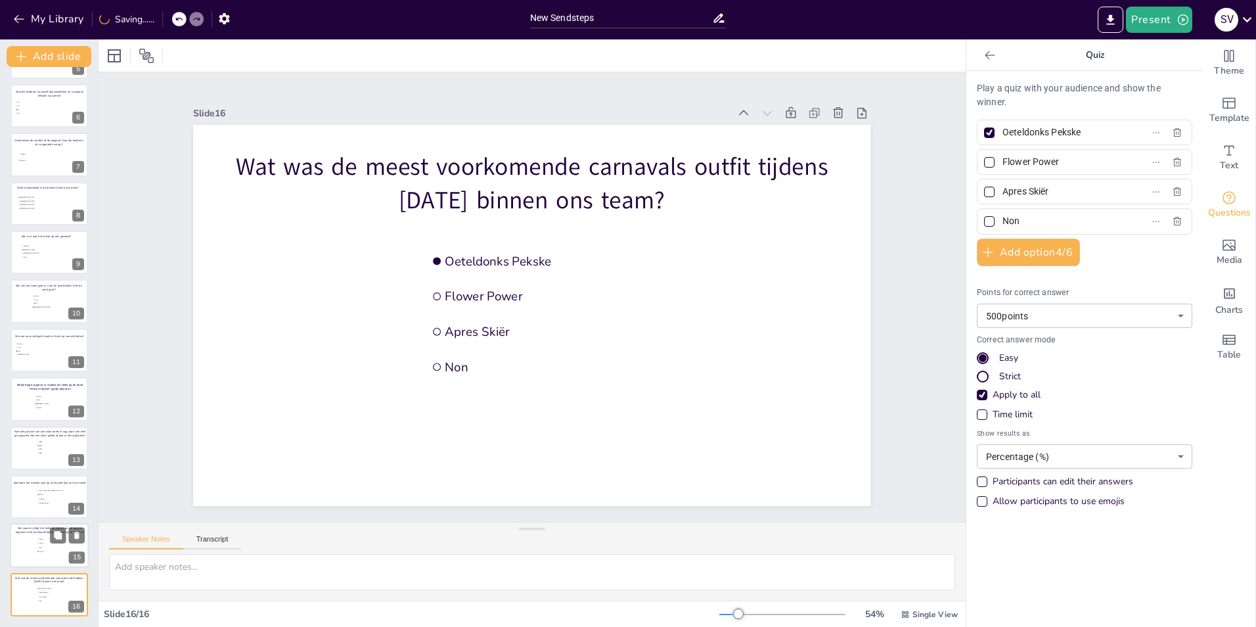
type input "Lilly"
type input "Dennet"
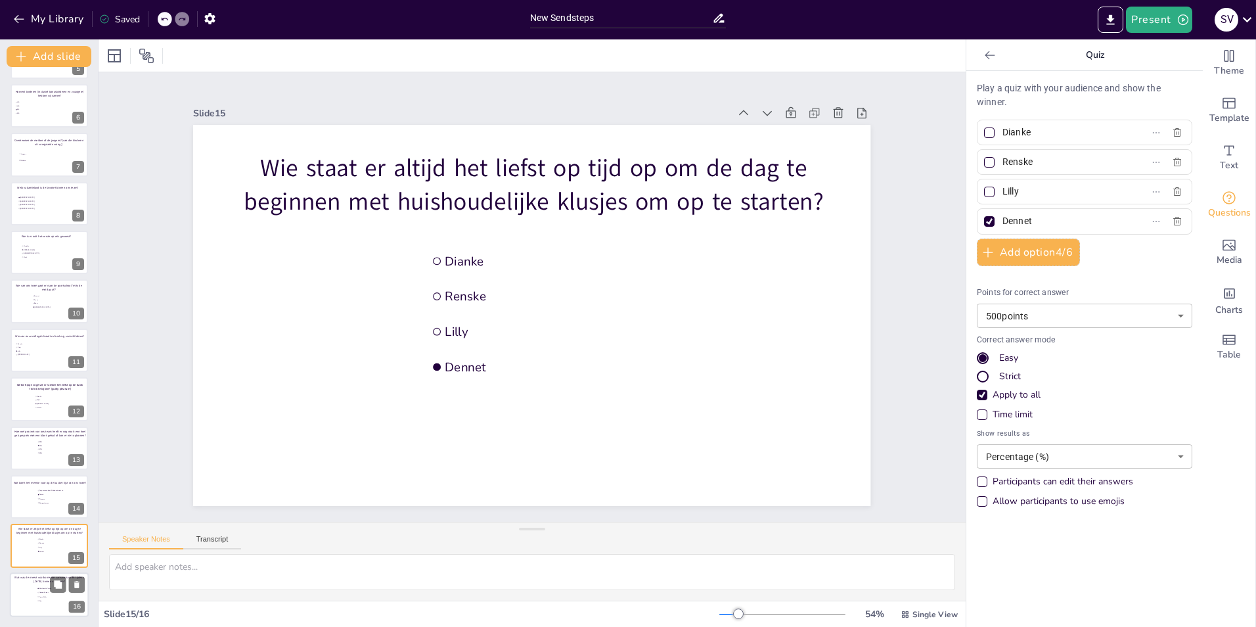
click at [32, 586] on div at bounding box center [49, 594] width 79 height 45
type input "Oeteldonks Pekske"
type input "Flower Power"
type input "Apres Skiër"
type input "Non"
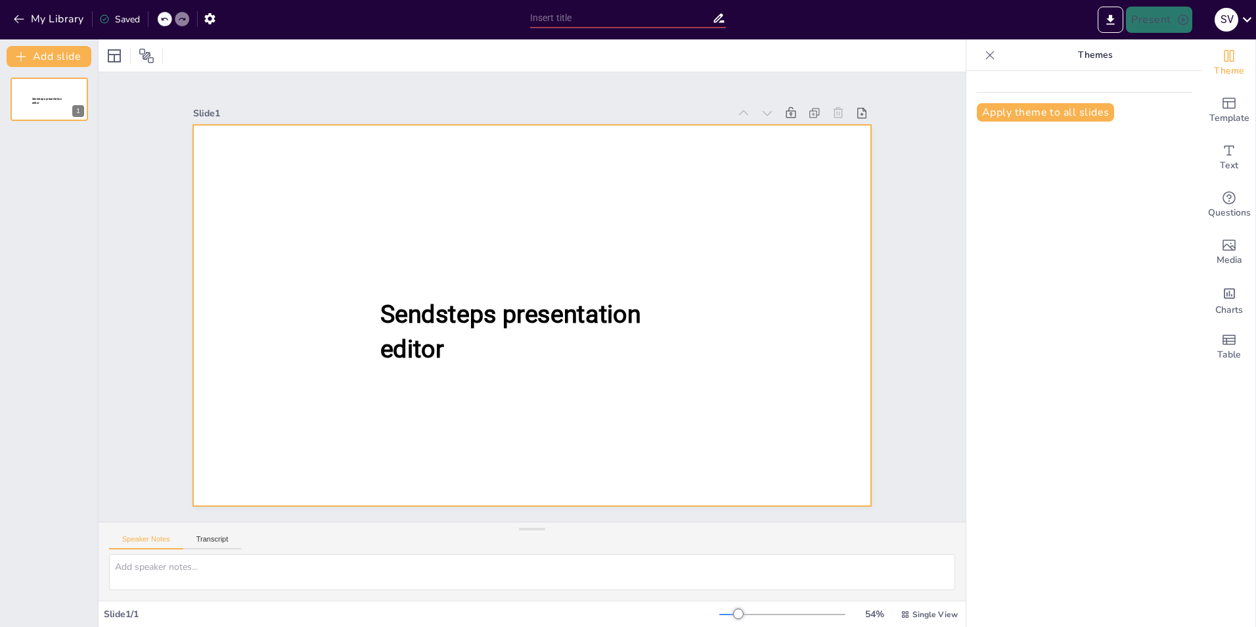
type input "New Sendsteps"
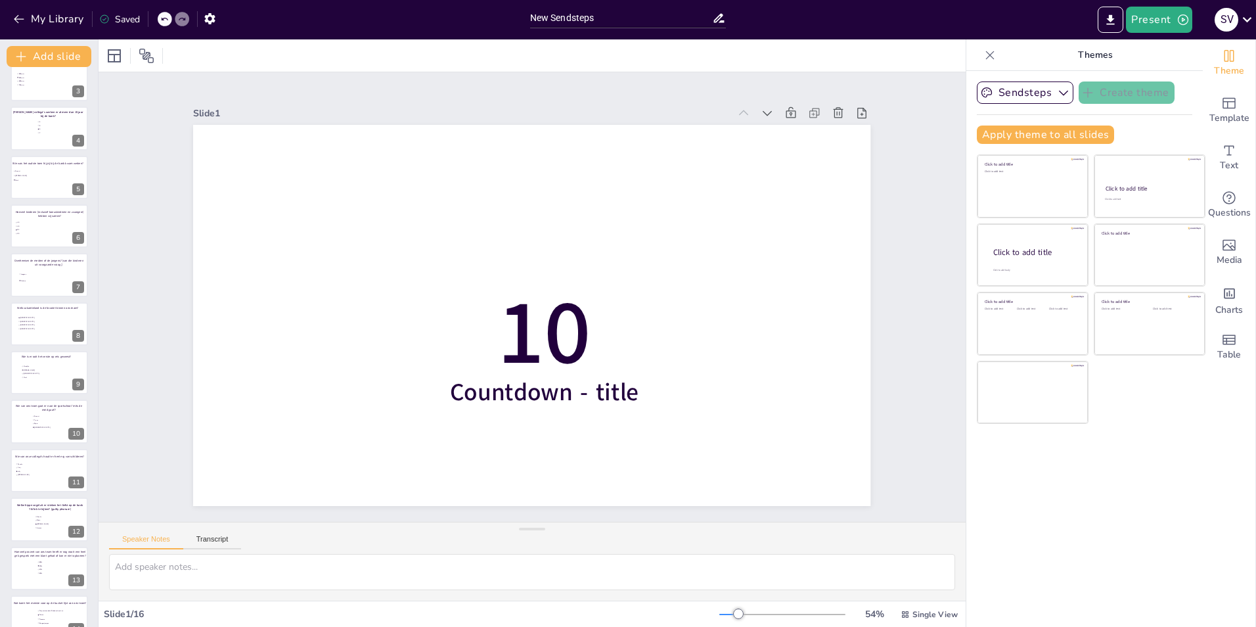
scroll to position [238, 0]
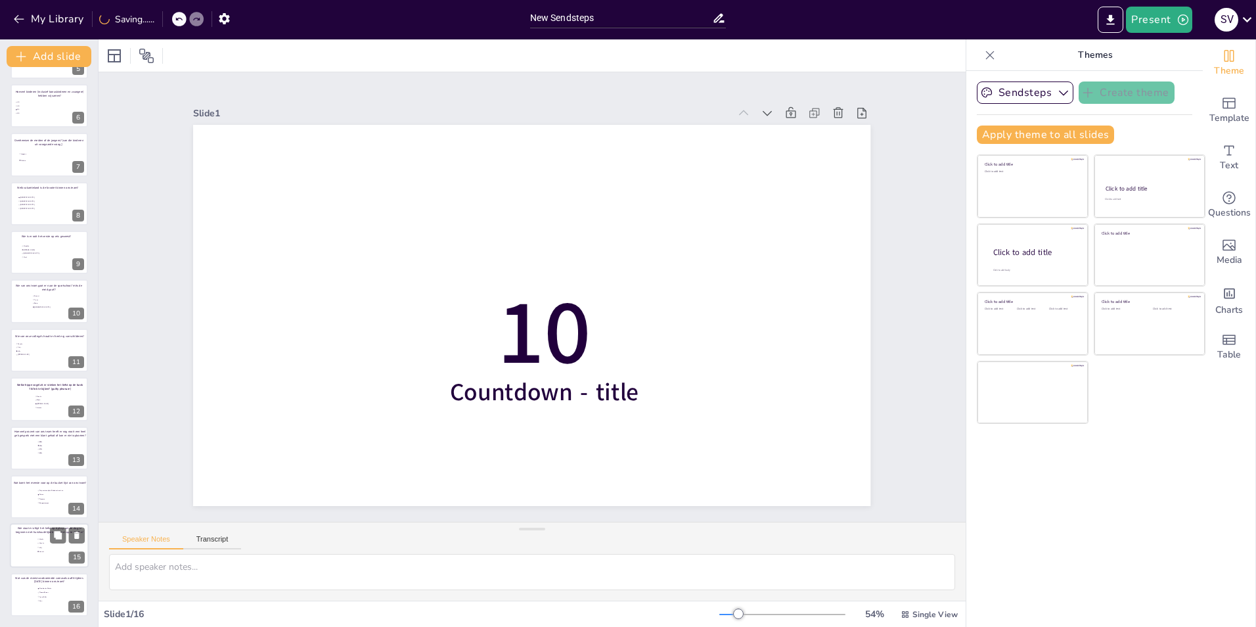
click at [33, 546] on div at bounding box center [49, 546] width 79 height 45
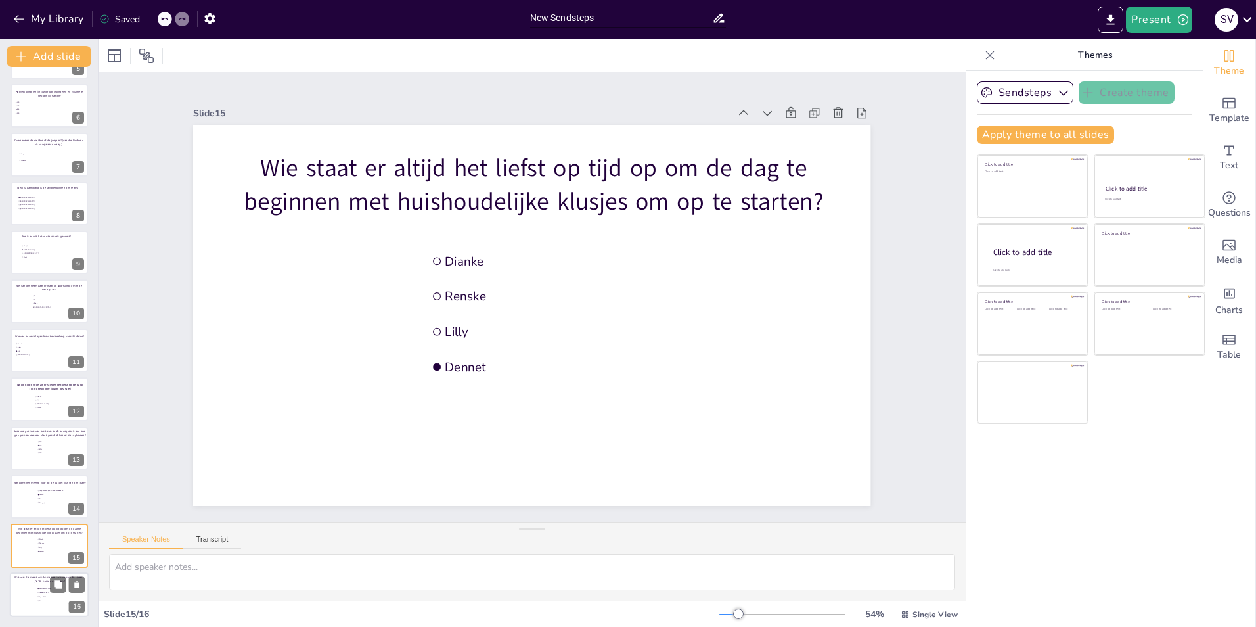
click at [34, 596] on div at bounding box center [49, 594] width 79 height 45
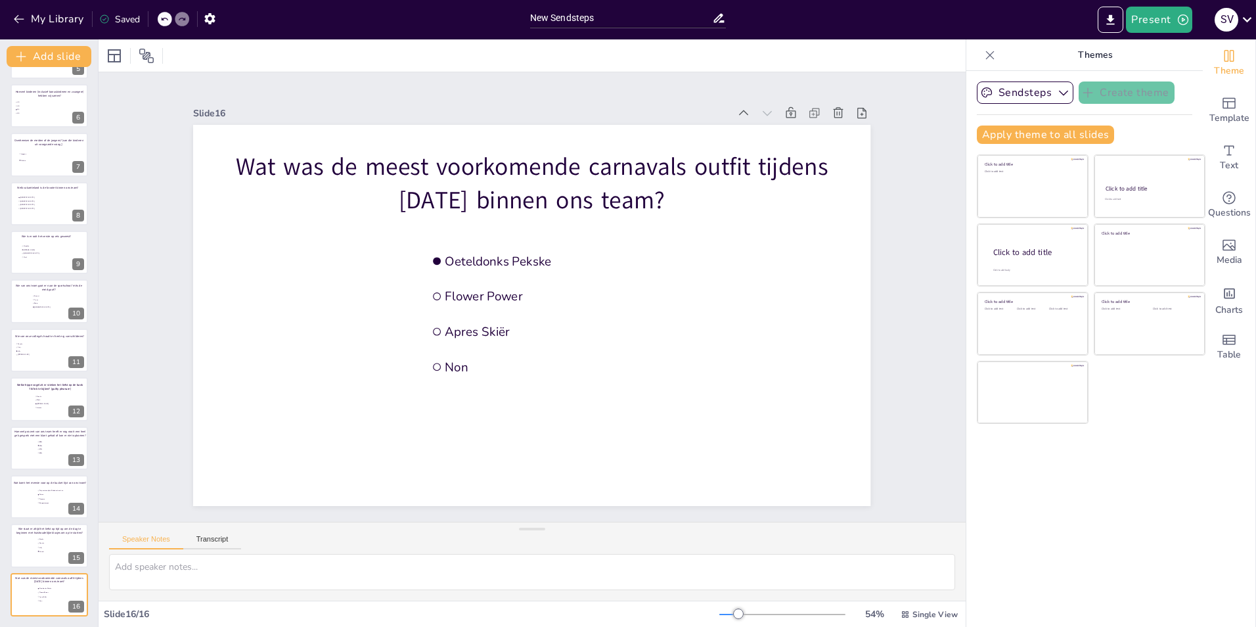
click at [986, 55] on icon at bounding box center [990, 55] width 9 height 9
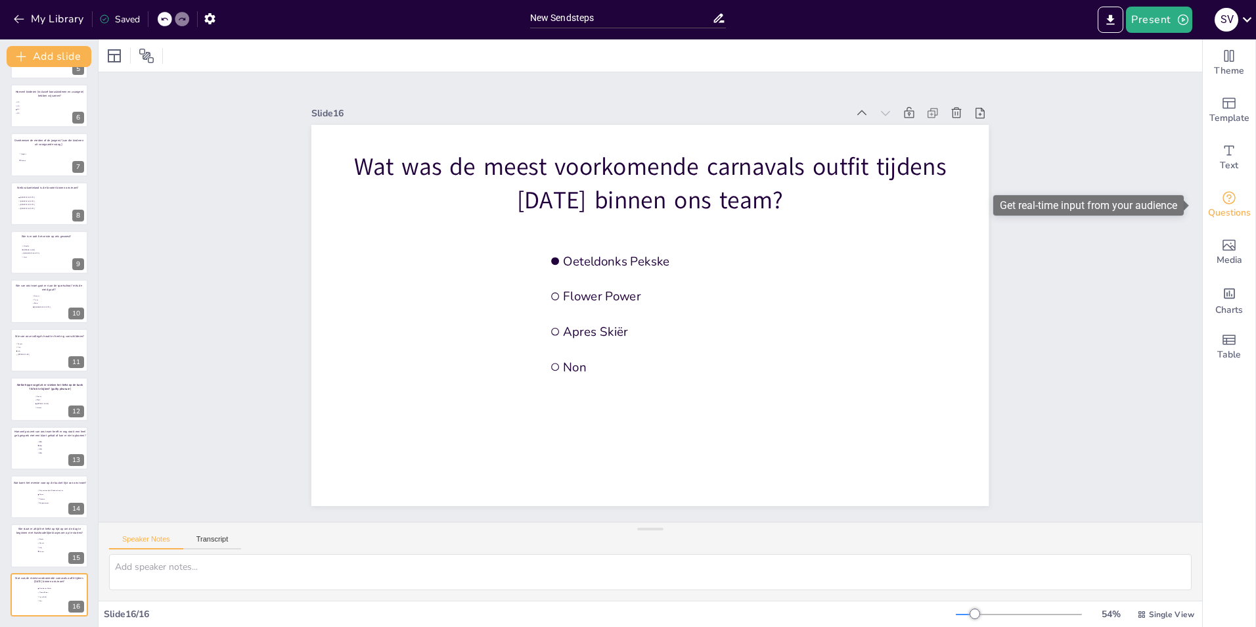
click at [1221, 203] on icon "Get real-time input from your audience" at bounding box center [1229, 198] width 16 height 16
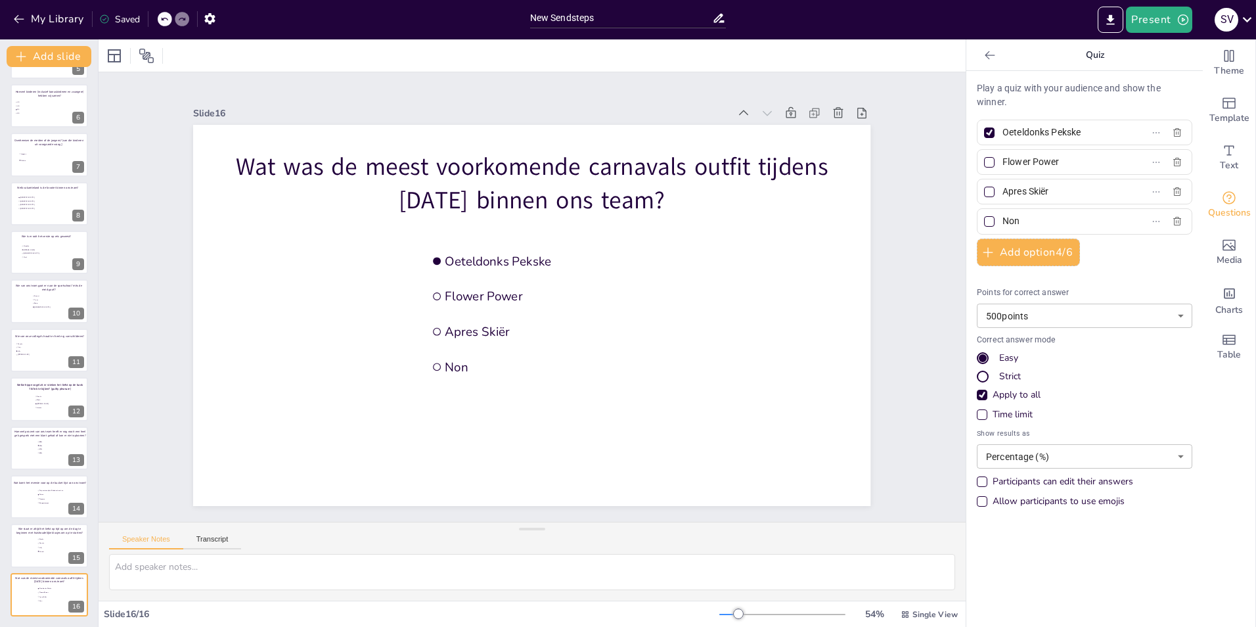
click at [983, 60] on icon at bounding box center [989, 55] width 13 height 13
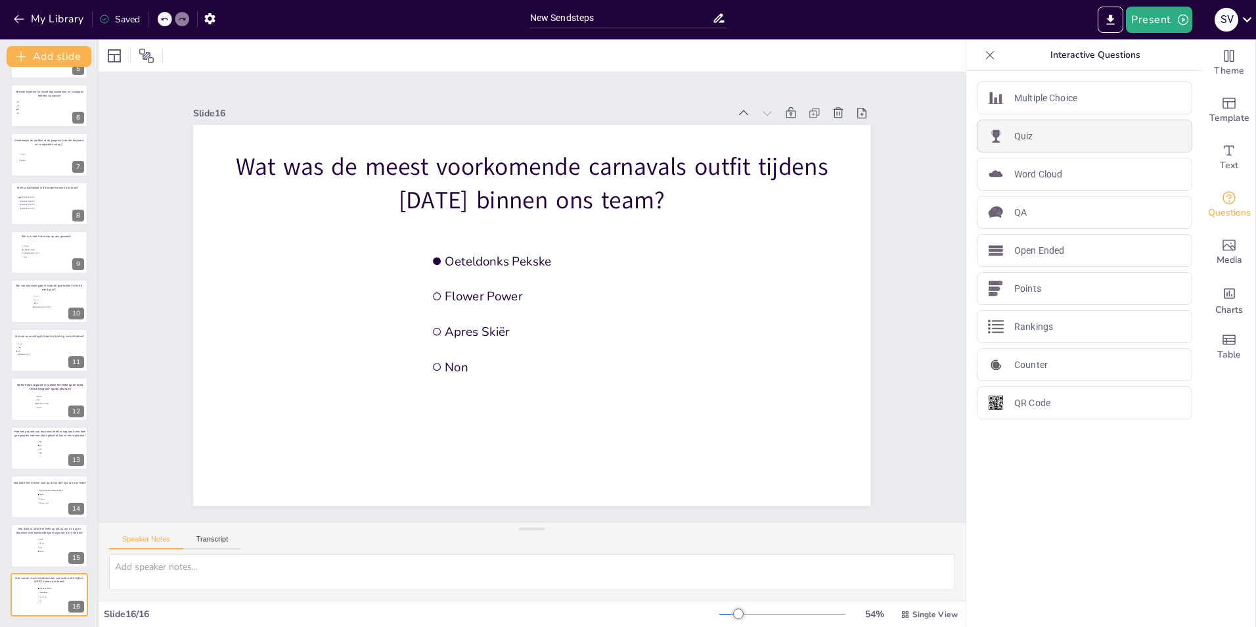
click at [1051, 130] on div "Quiz" at bounding box center [1084, 136] width 215 height 33
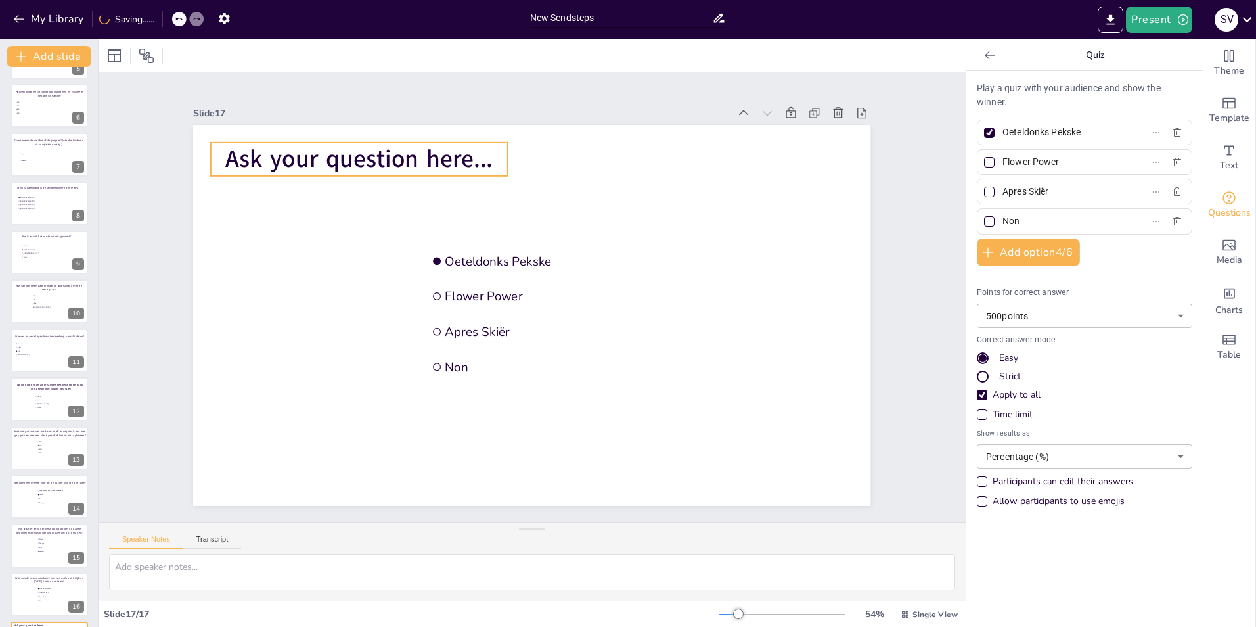
click at [359, 156] on span "Ask your question here..." at bounding box center [358, 159] width 267 height 33
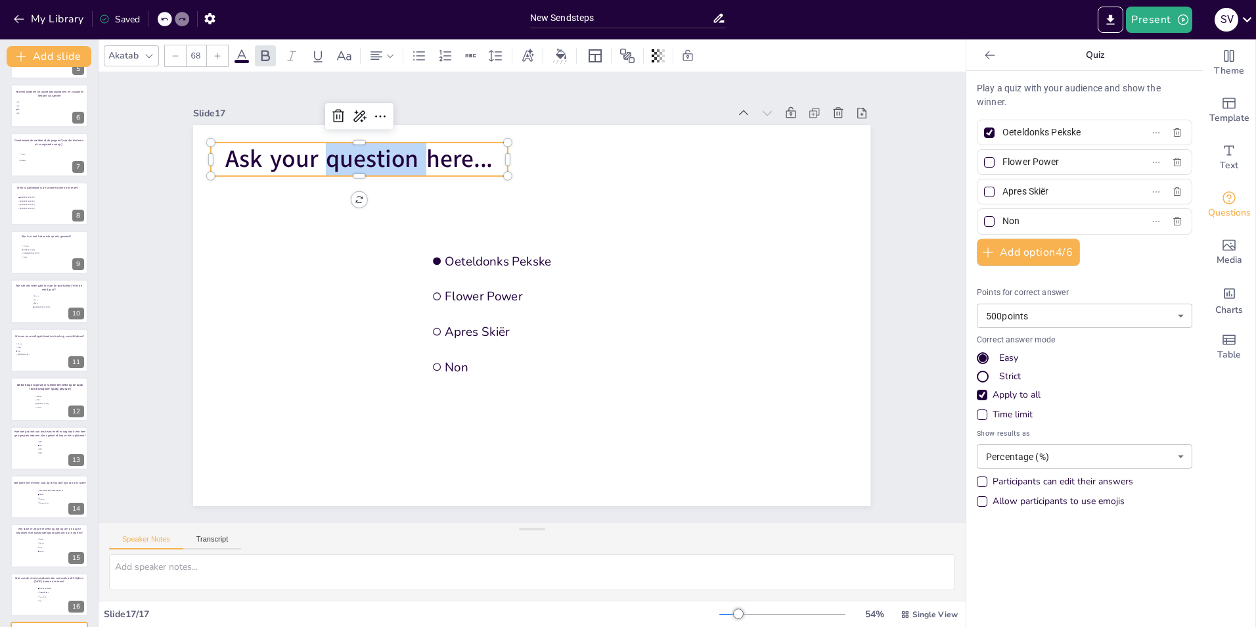
click at [359, 156] on span "Ask your question here..." at bounding box center [358, 159] width 267 height 33
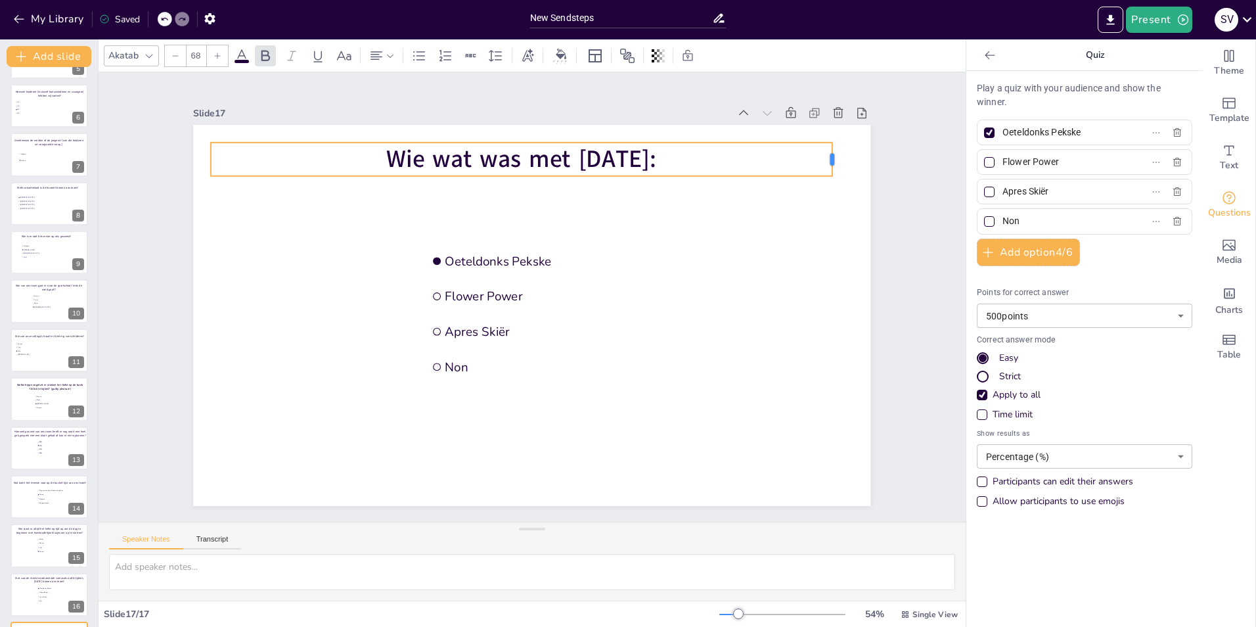
drag, startPoint x: 499, startPoint y: 155, endPoint x: 824, endPoint y: 148, distance: 324.6
click at [832, 148] on div at bounding box center [837, 159] width 11 height 33
drag, startPoint x: 1092, startPoint y: 131, endPoint x: 991, endPoint y: 130, distance: 101.8
click at [997, 130] on span "Oeteldonks Pekske" at bounding box center [1058, 132] width 122 height 19
click at [1002, 130] on input "Oeteldonks Pekske" at bounding box center [1063, 132] width 122 height 19
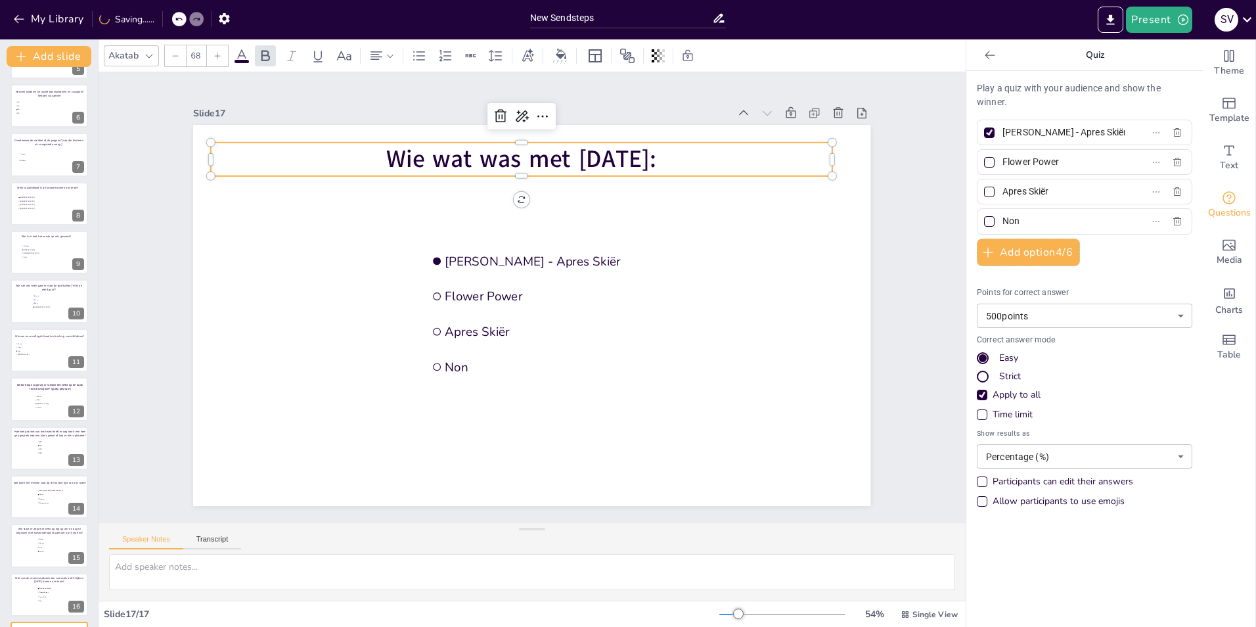
type input "Nicole - Apres Skiër"
click at [1006, 160] on input "Flower Power" at bounding box center [1063, 161] width 122 height 19
drag, startPoint x: 993, startPoint y: 162, endPoint x: 1066, endPoint y: 165, distance: 73.0
click at [1066, 165] on input "Flower Power" at bounding box center [1063, 161] width 122 height 19
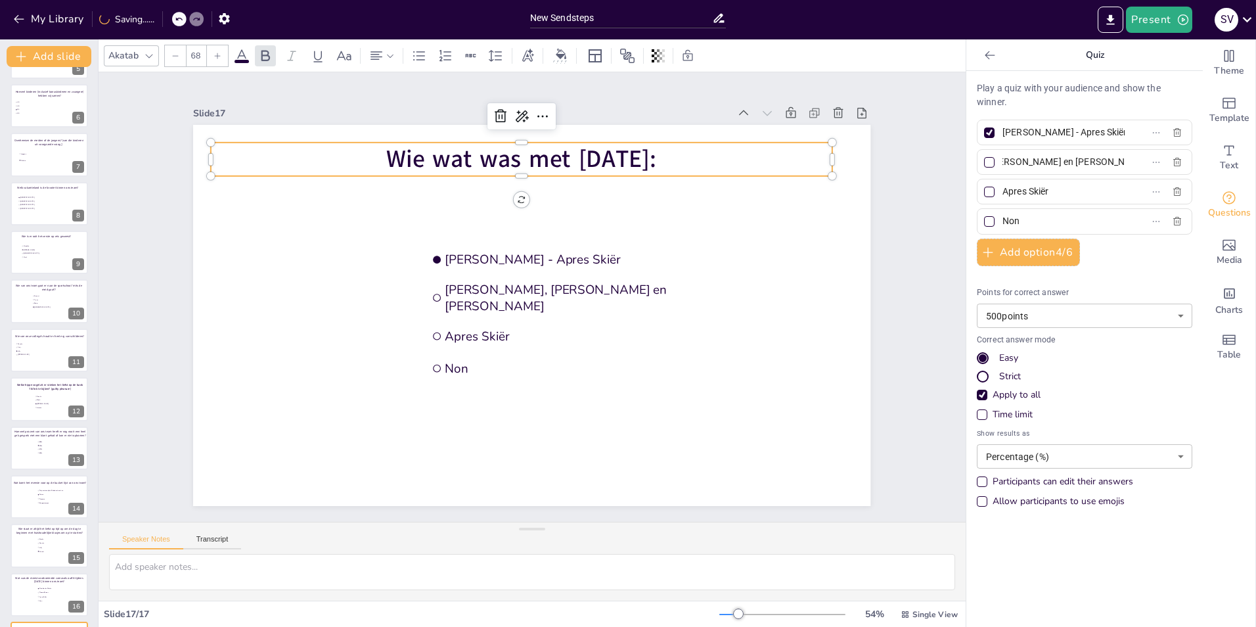
type input "Anne, Marjolijn en Nathalie - Oeteldonks Pekske"
drag, startPoint x: 1050, startPoint y: 189, endPoint x: 993, endPoint y: 190, distance: 56.5
click at [1002, 190] on input "Apres Skiër" at bounding box center [1063, 191] width 122 height 19
type input "Ardy - Flower Powe"
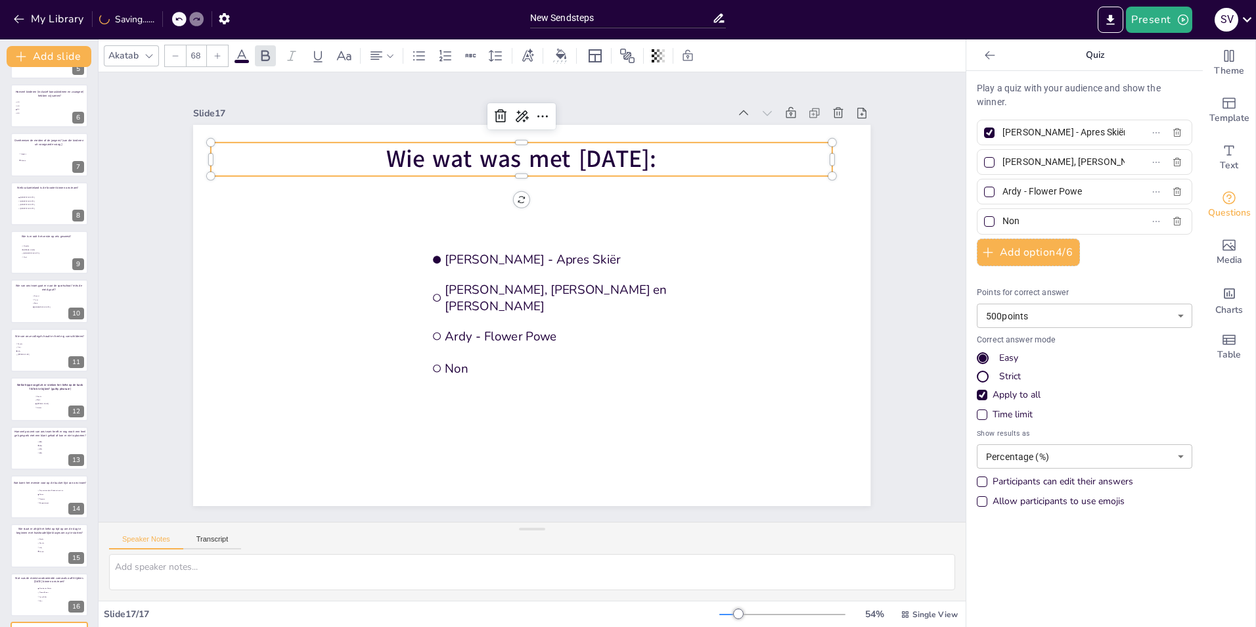
click at [1024, 222] on input "Non" at bounding box center [1063, 221] width 122 height 19
drag, startPoint x: 1026, startPoint y: 222, endPoint x: 994, endPoint y: 219, distance: 31.7
click at [1002, 219] on input "Non" at bounding box center [1063, 221] width 122 height 19
type input "Simone - Zeemeermin"
click at [998, 243] on button "Add option 4 / 6" at bounding box center [1028, 252] width 103 height 28
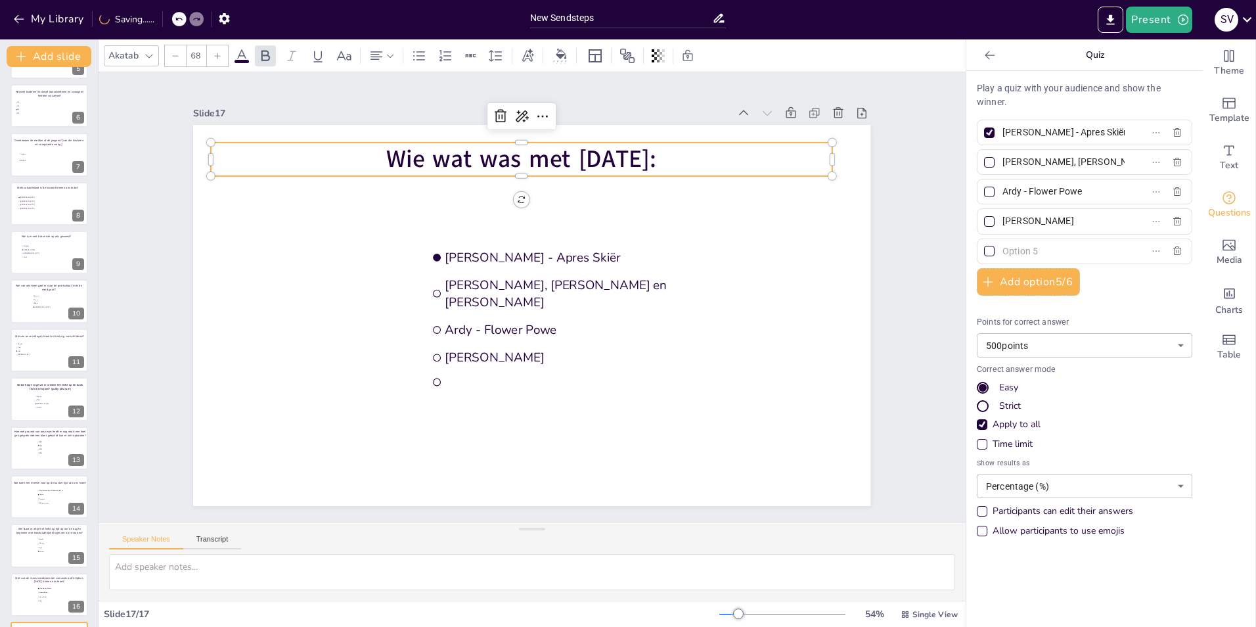
click at [1039, 248] on input "text" at bounding box center [1063, 251] width 122 height 19
type input "Kristian - een van de Super Mario's"
click at [654, 156] on span "Wie wat was met carnaval:" at bounding box center [521, 159] width 270 height 33
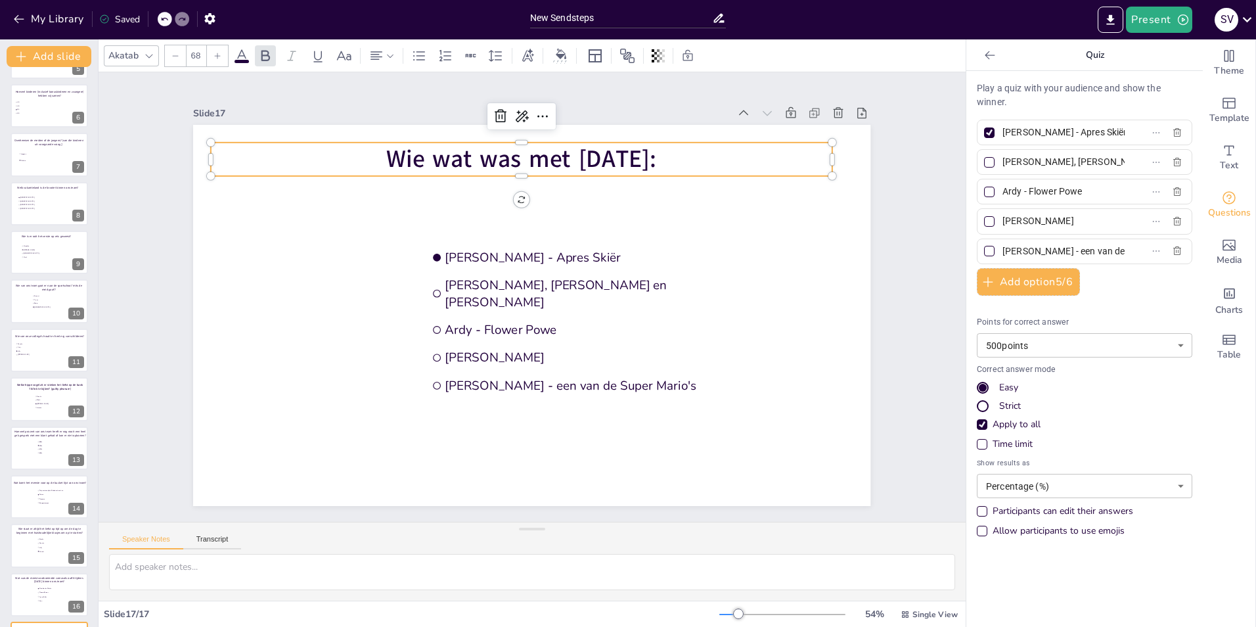
drag, startPoint x: 677, startPoint y: 156, endPoint x: 370, endPoint y: 147, distance: 306.9
click at [370, 147] on p "Wie wat was met carnaval:" at bounding box center [521, 159] width 621 height 33
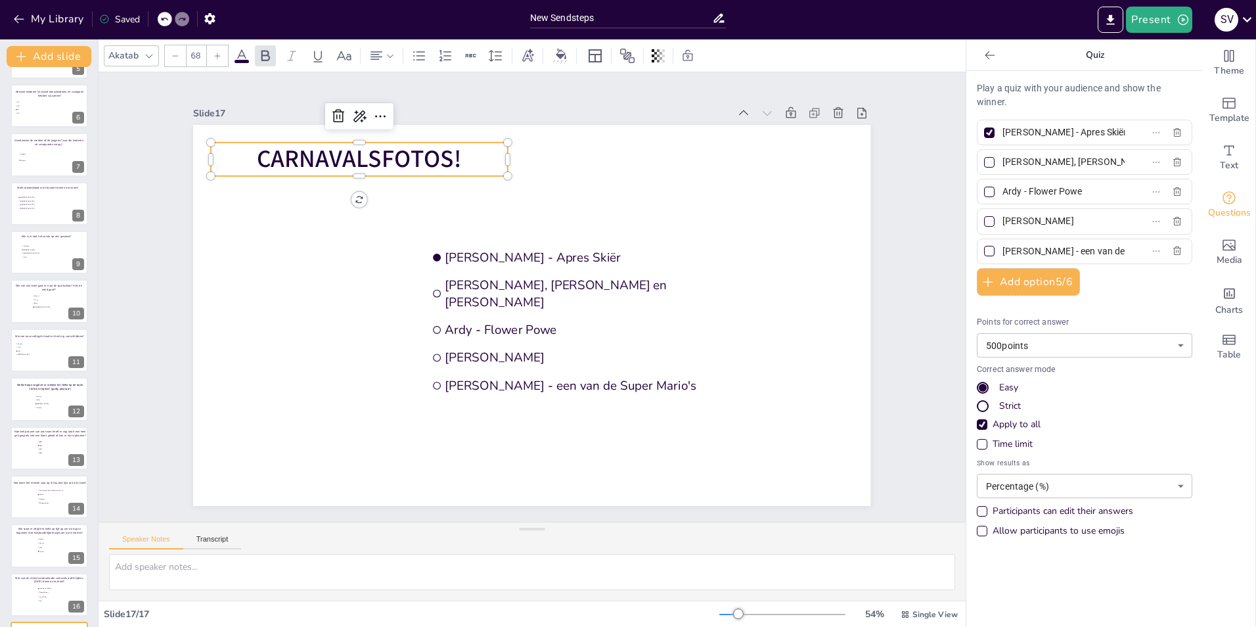
click at [983, 52] on icon at bounding box center [989, 55] width 13 height 13
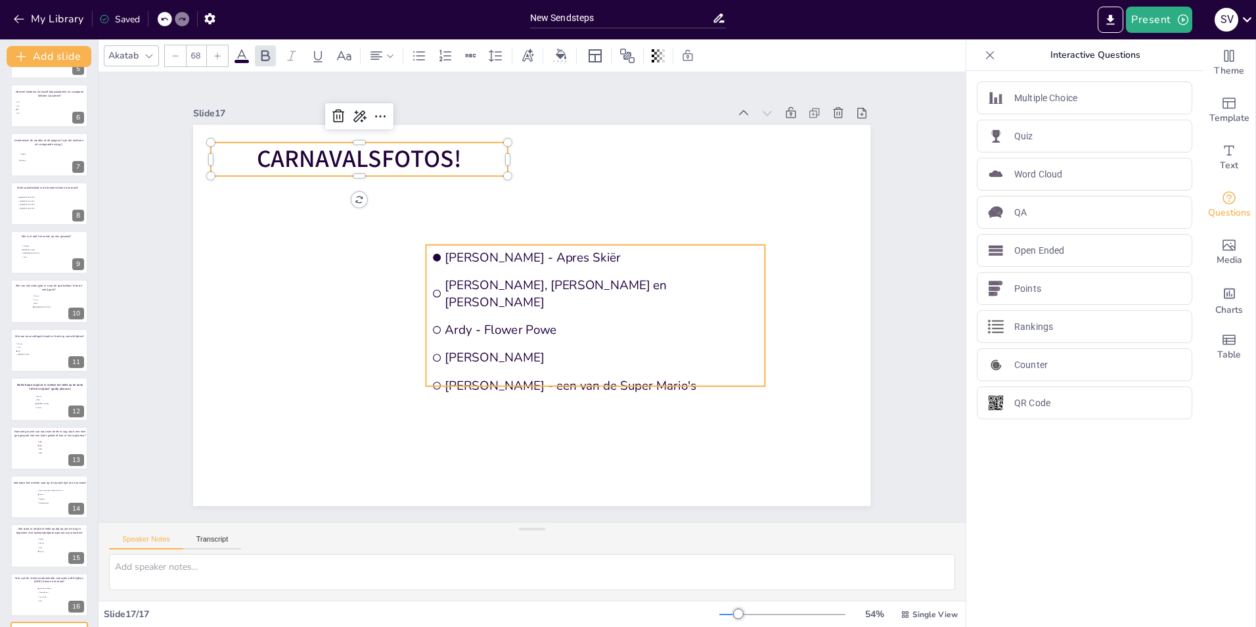
click at [587, 317] on li "Ardy - Flower Powe" at bounding box center [595, 329] width 339 height 25
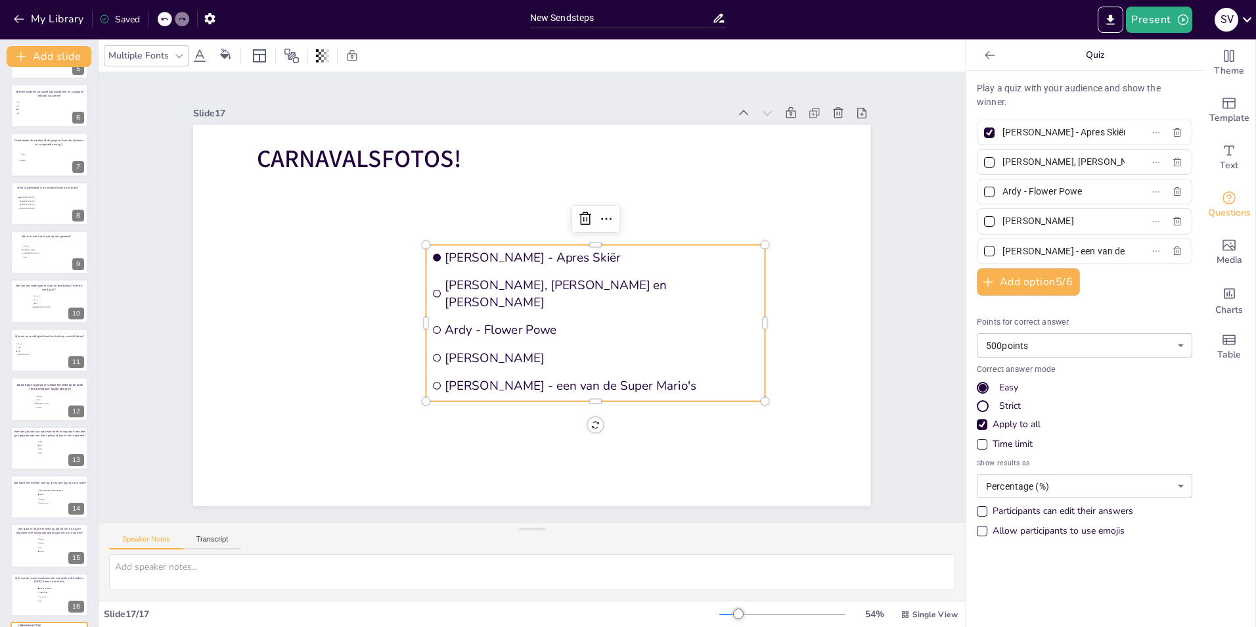
click at [638, 378] on span "Kristian - een van de Super Mario's" at bounding box center [602, 385] width 314 height 16
click at [1173, 134] on icon "button" at bounding box center [1177, 132] width 8 height 9
checkbox input "false"
type input "Anne, Marjolijn en Nathalie - Oeteldonks Pekske"
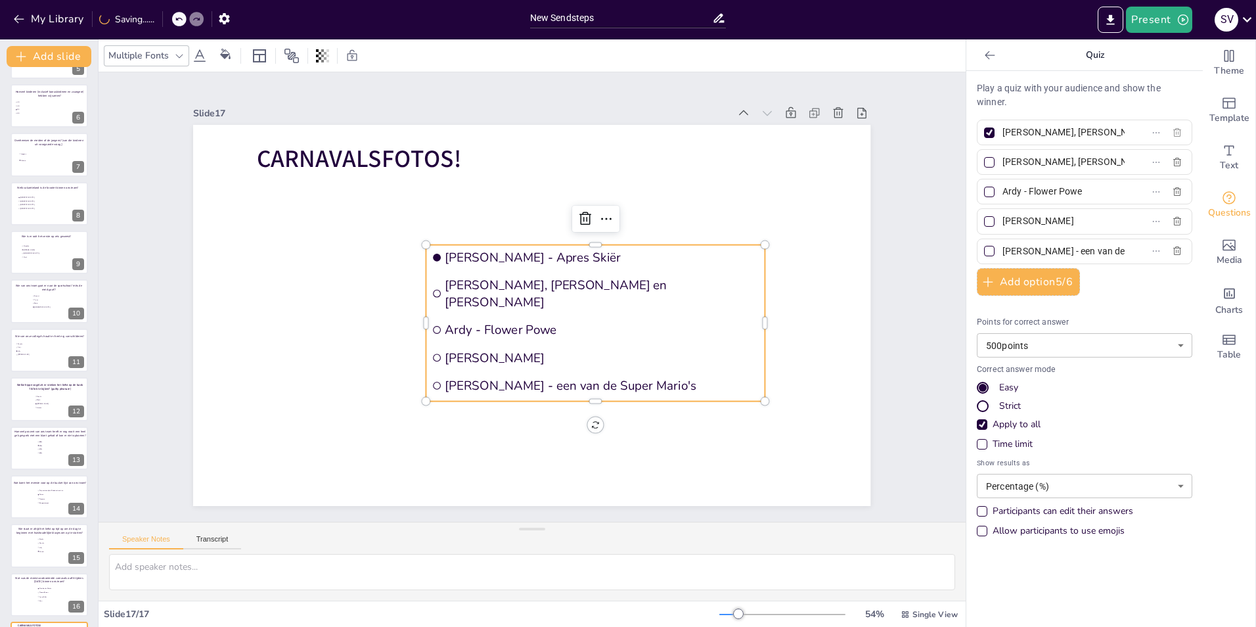
type input "Ardy - Flower Powe"
type input "Simone - Zeemeermin"
type input "Kristian - een van de Super Mario's"
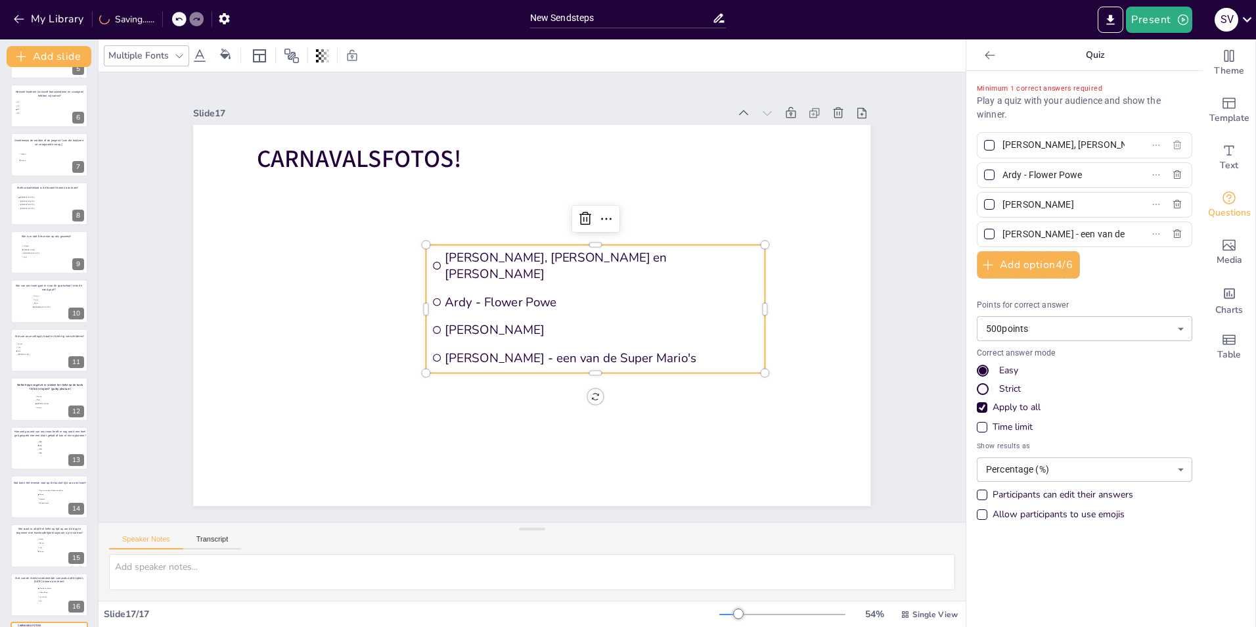
click at [1167, 134] on div "Anne, Marjolijn en Nathalie - Oeteldonks Pekske" at bounding box center [1084, 145] width 215 height 26
click at [1171, 137] on button "button" at bounding box center [1177, 145] width 21 height 16
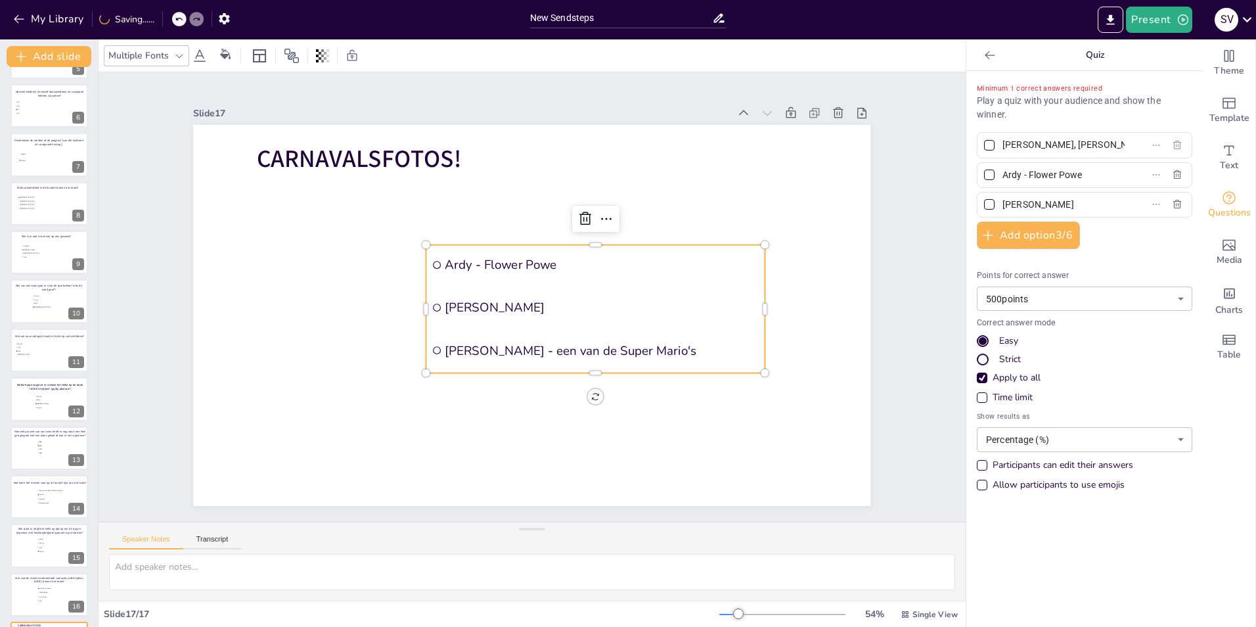
type input "Ardy - Flower Powe"
type input "Simone - Zeemeermin"
type input "Kristian - een van de Super Mario's"
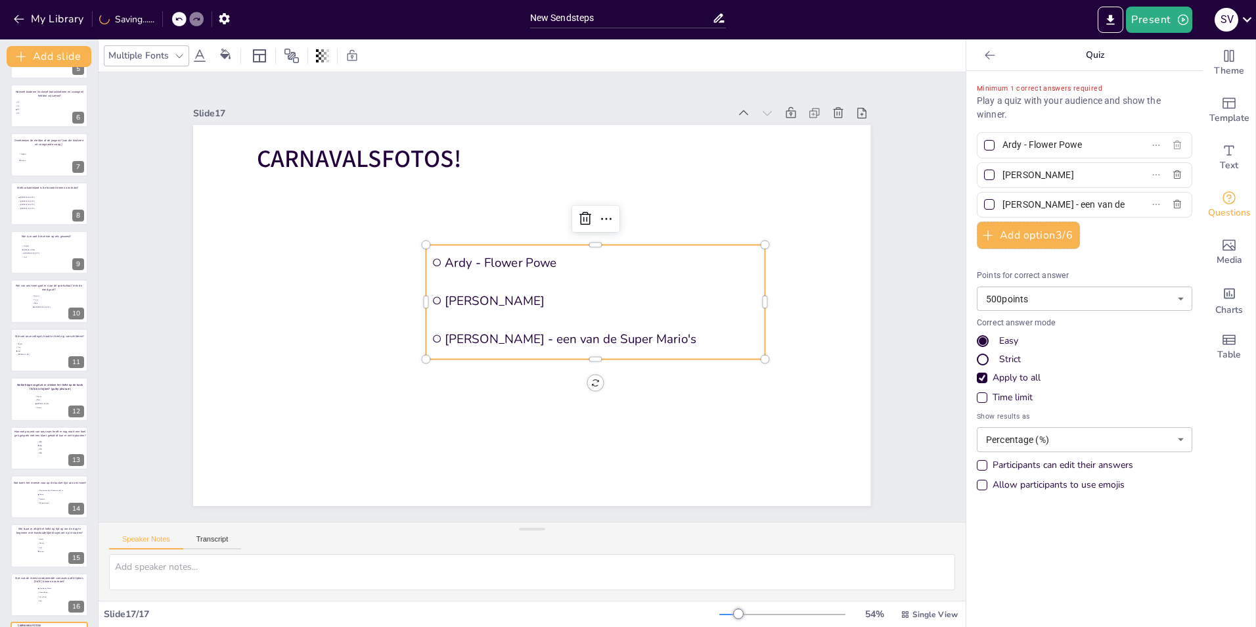
click at [1172, 141] on icon "button" at bounding box center [1177, 145] width 11 height 11
type input "Simone - Zeemeermin"
type input "Kristian - een van de Super Mario's"
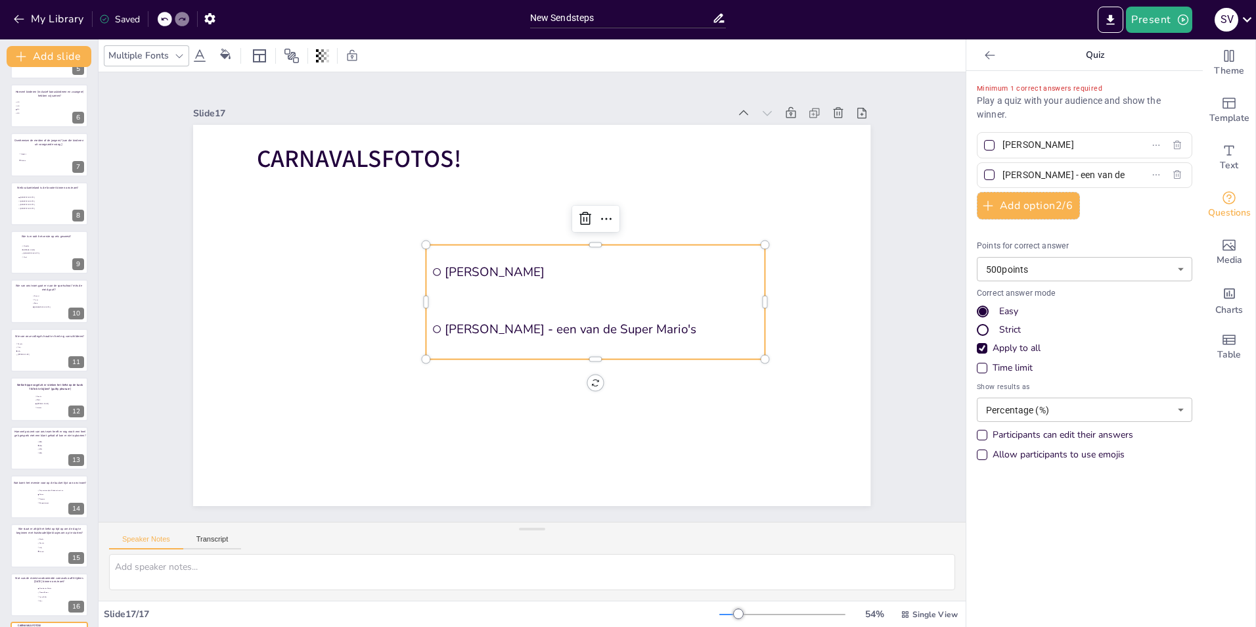
click at [1010, 148] on input "Simone - Zeemeermin" at bounding box center [1063, 144] width 122 height 19
type input "fotos carnaval"
click at [1019, 173] on input "Kristian - een van de Super Mario's" at bounding box center [1063, 175] width 122 height 19
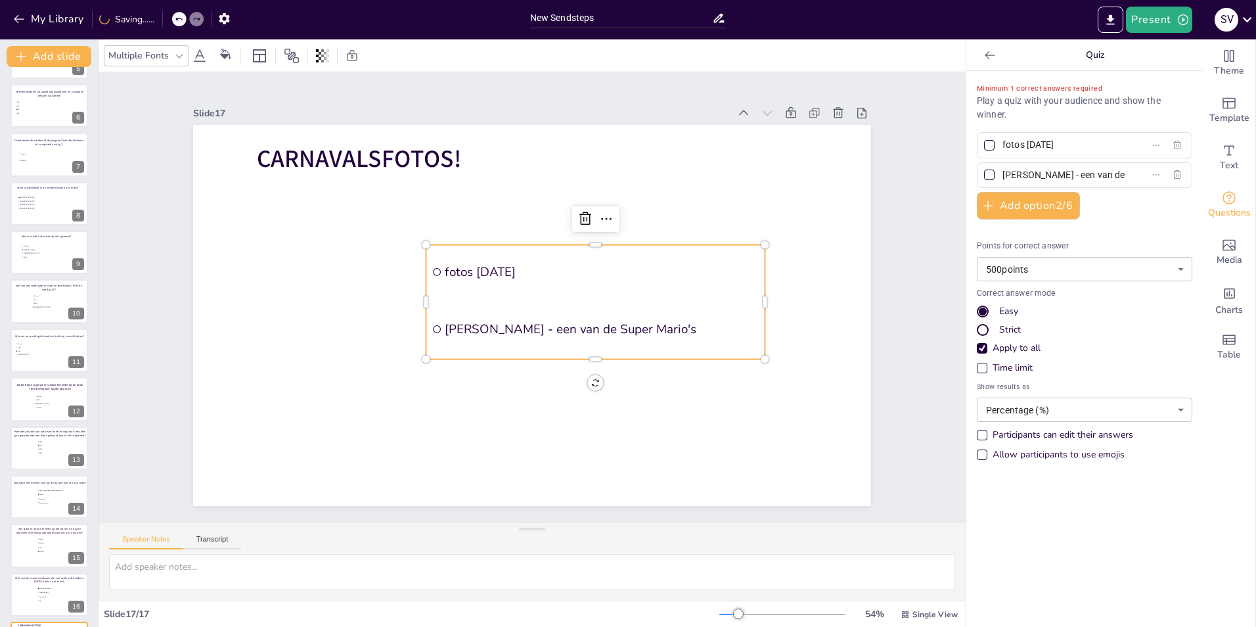
click at [1019, 173] on input "Kristian - een van de Super Mario's" at bounding box center [1063, 175] width 122 height 19
type input "c"
type input "Leeg laten!"
click at [40, 587] on span "Oeteldonks Pekske" at bounding box center [57, 588] width 37 height 2
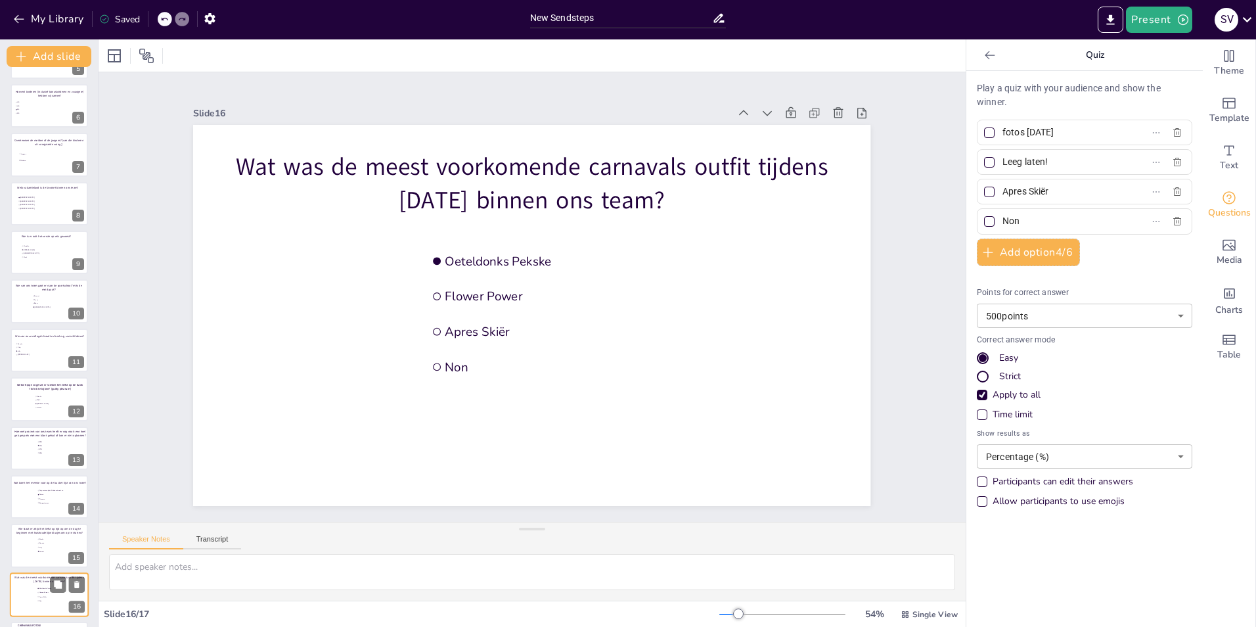
type input "Oeteldonks Pekske"
type input "Flower Power"
click at [40, 587] on li "fotos carnaval" at bounding box center [56, 590] width 39 height 6
type input "fotos carnaval"
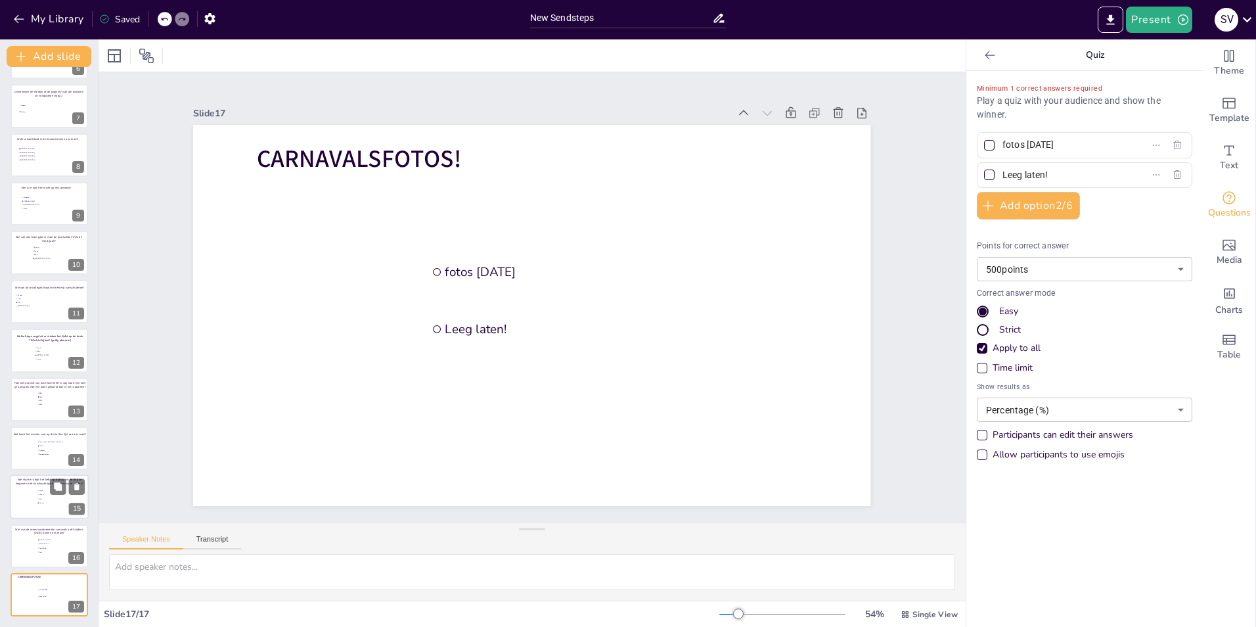
type input "Leeg laten!"
click at [45, 354] on span "[PERSON_NAME]" at bounding box center [55, 355] width 37 height 2
type input "Dianke"
type input "Bjorn"
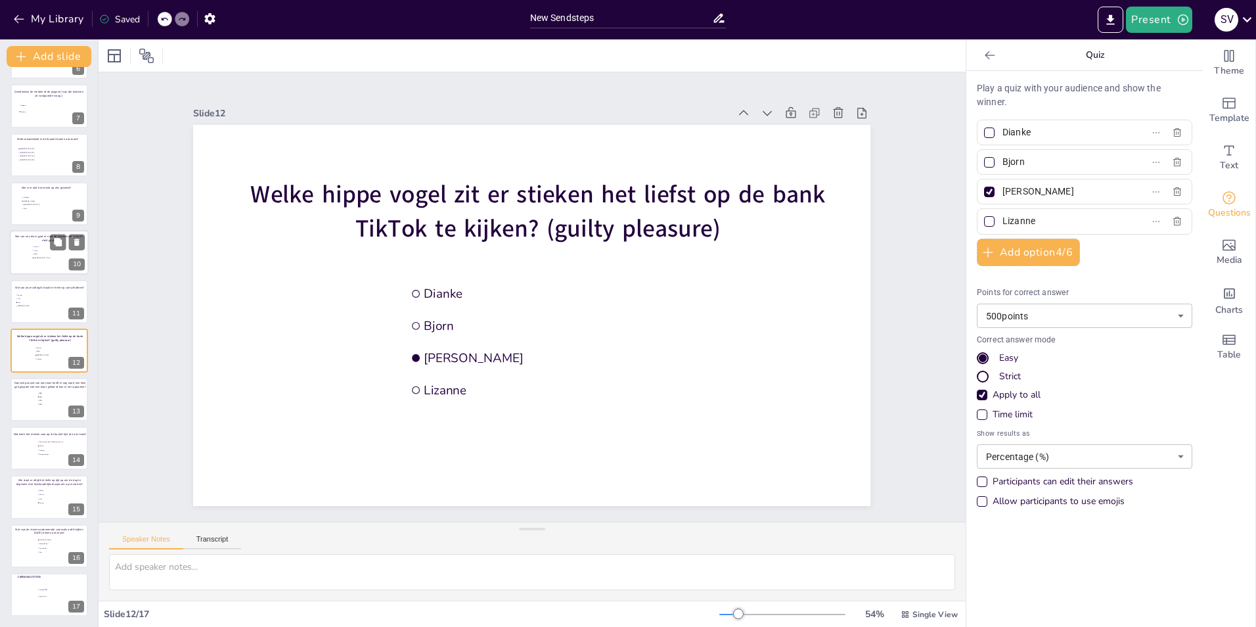
click at [26, 250] on div at bounding box center [49, 253] width 79 height 45
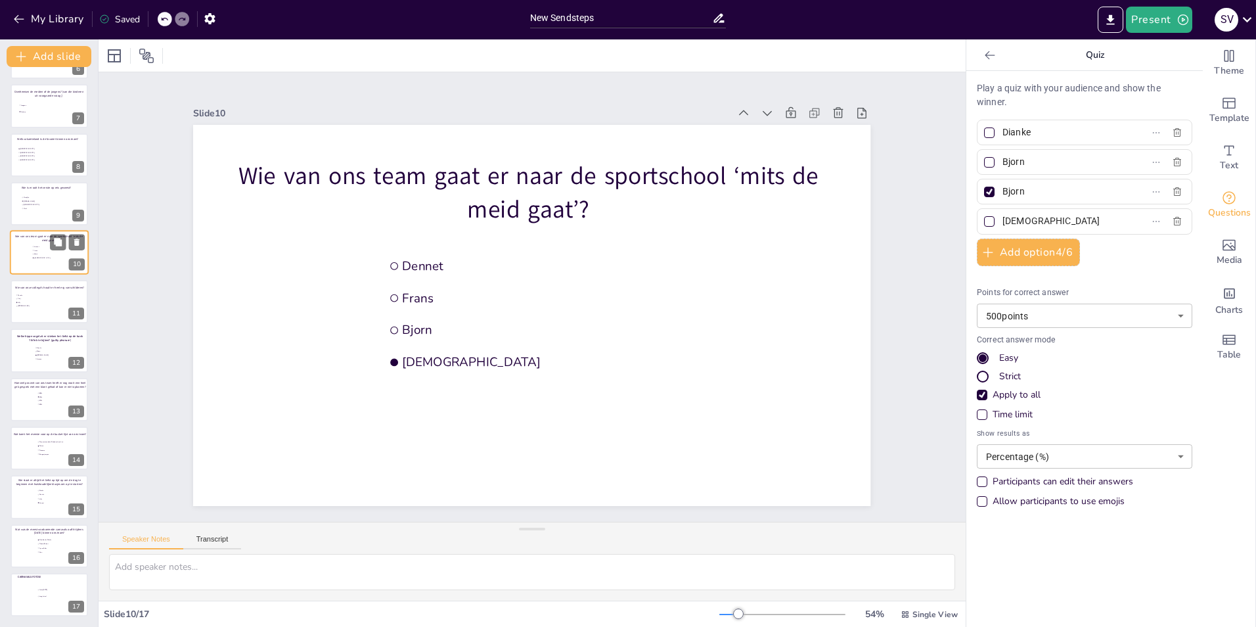
type input "Dennet"
type input "Frans"
type input "Bjorn"
type input "[DEMOGRAPHIC_DATA]"
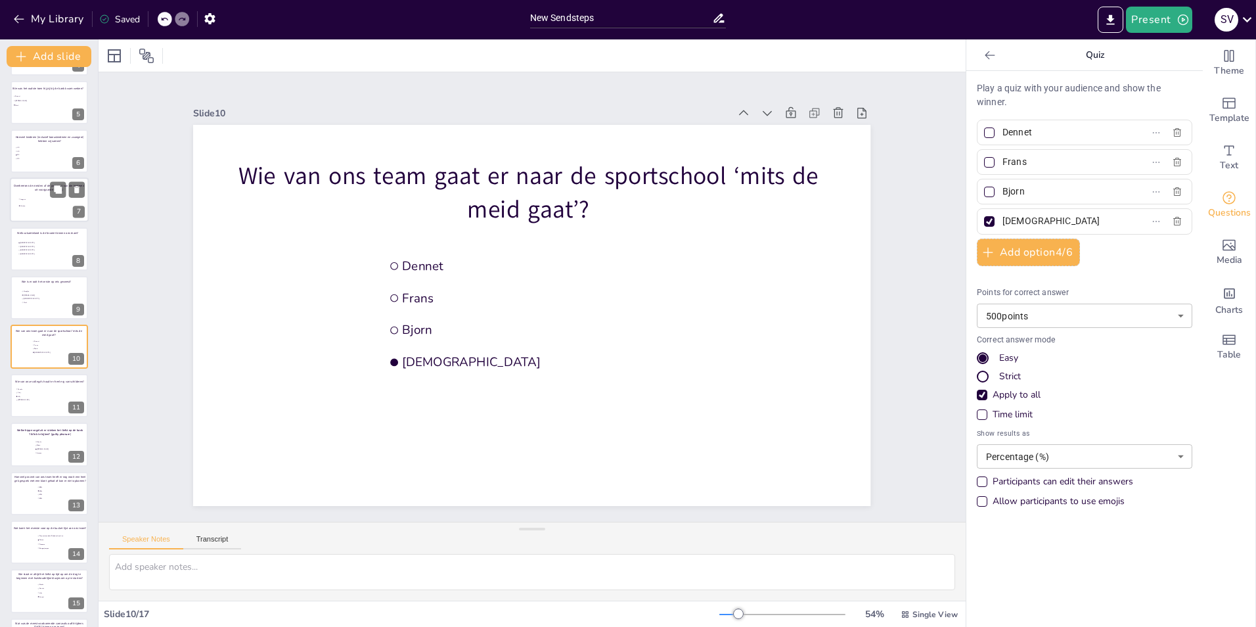
click at [34, 195] on div "Overheersen de meiden of de jongens? (van die kinderen uit voorgaande vraag ;)" at bounding box center [49, 188] width 74 height 16
type input "Jongens"
type input "Meiden"
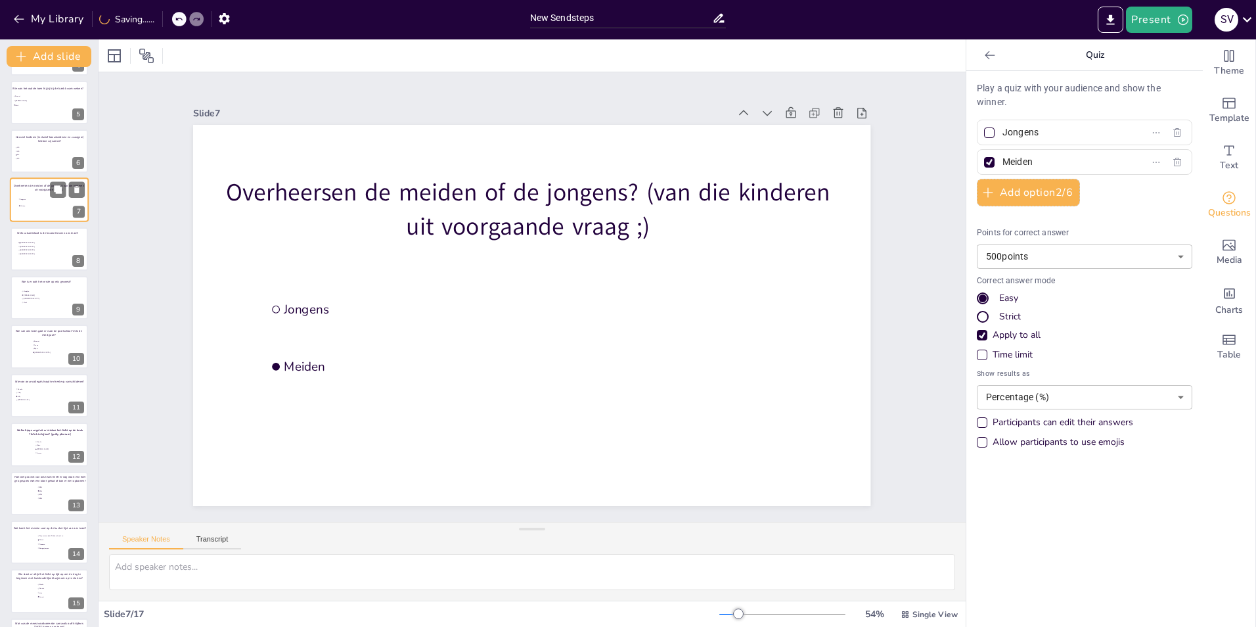
scroll to position [45, 0]
click at [34, 156] on span "752 jaar" at bounding box center [36, 157] width 37 height 2
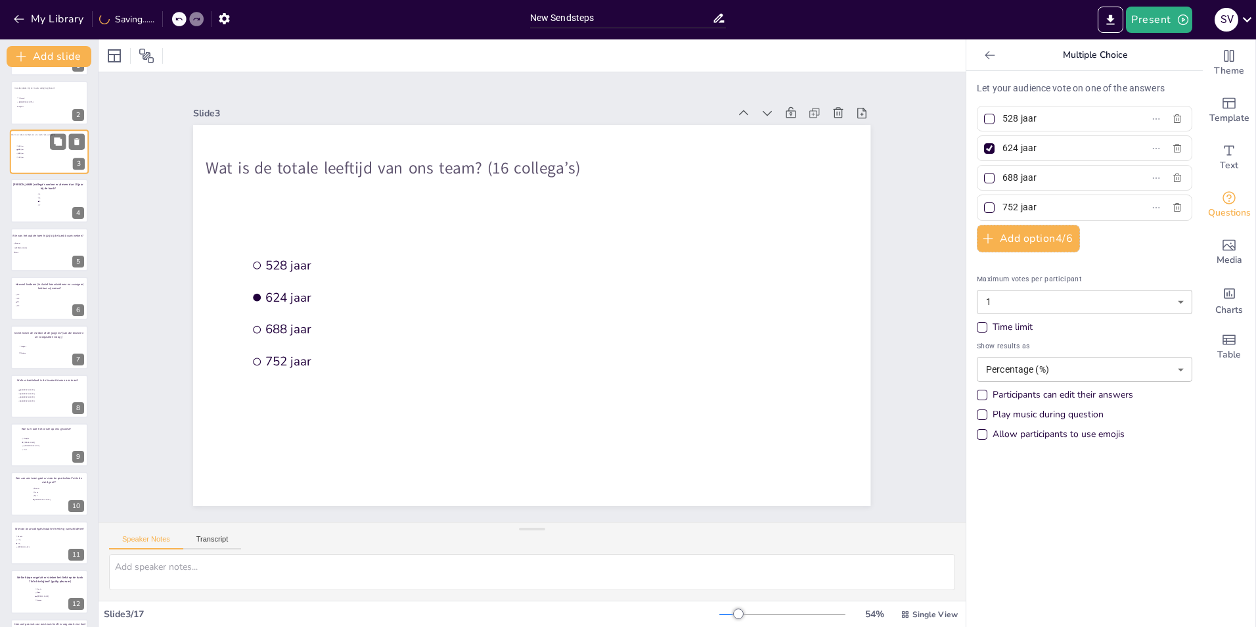
scroll to position [0, 0]
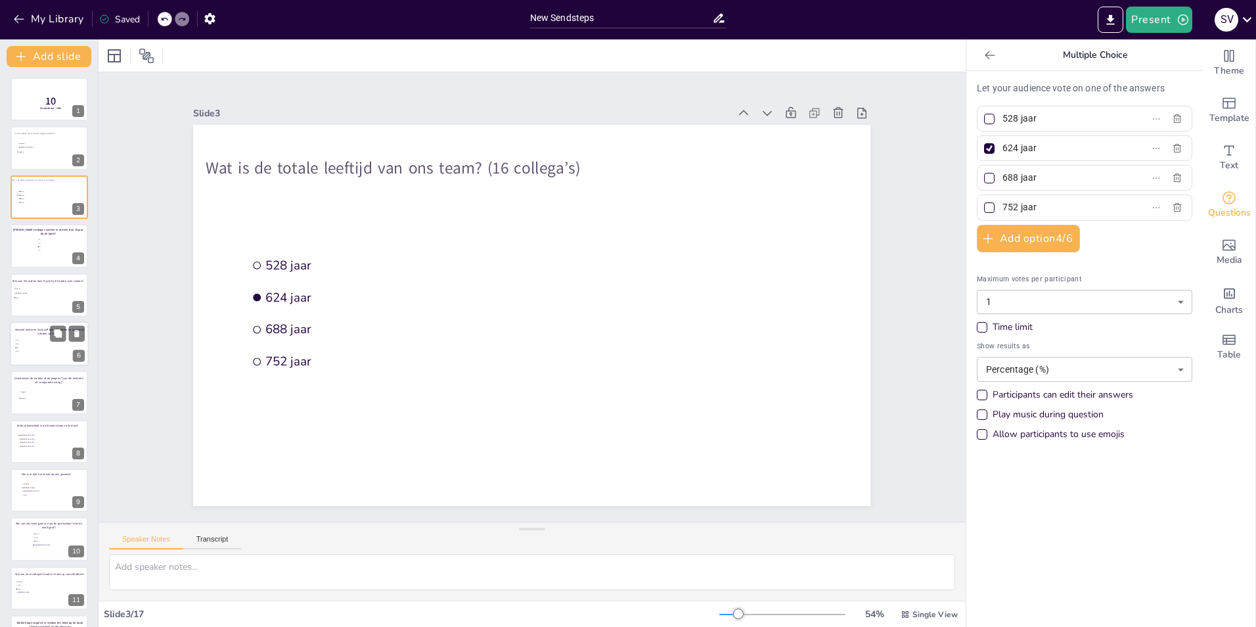
click at [21, 347] on span "24" at bounding box center [34, 347] width 37 height 2
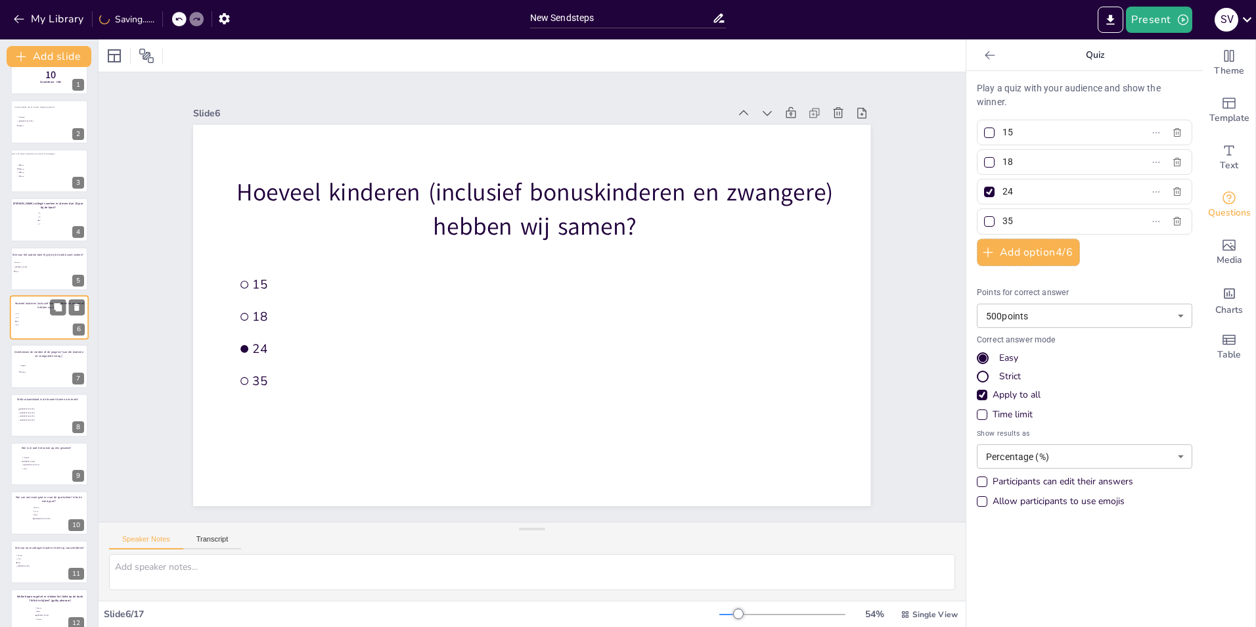
scroll to position [53, 0]
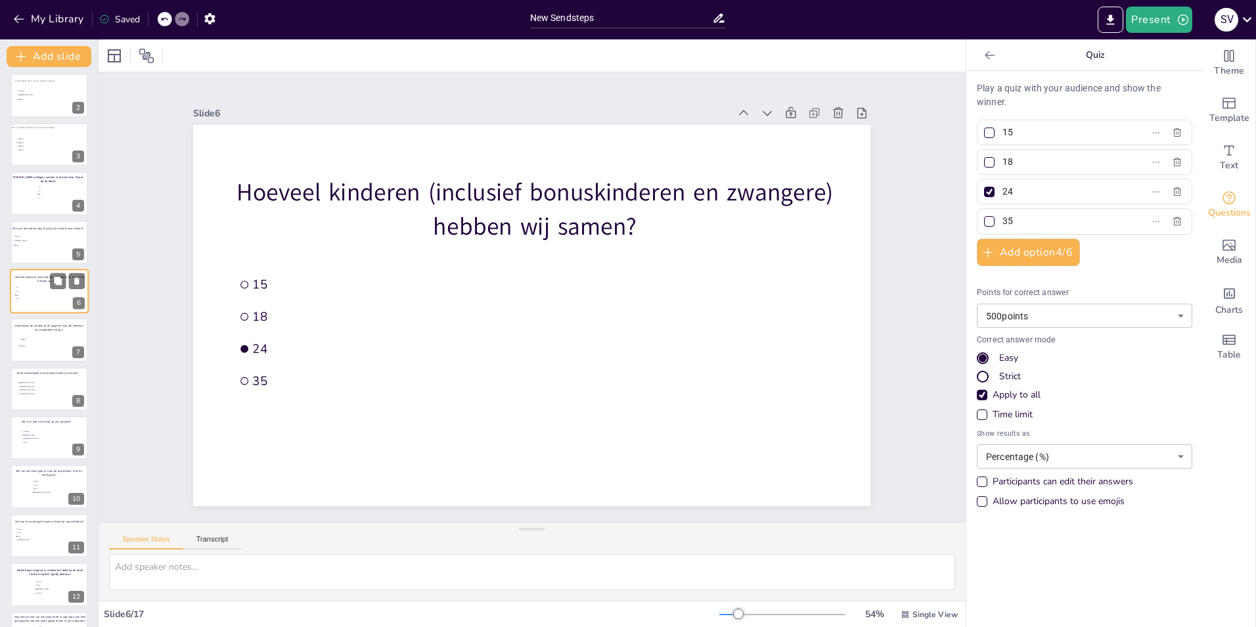
click at [21, 347] on li "Meiden" at bounding box center [38, 346] width 39 height 6
type input "Jongens"
type input "Meiden"
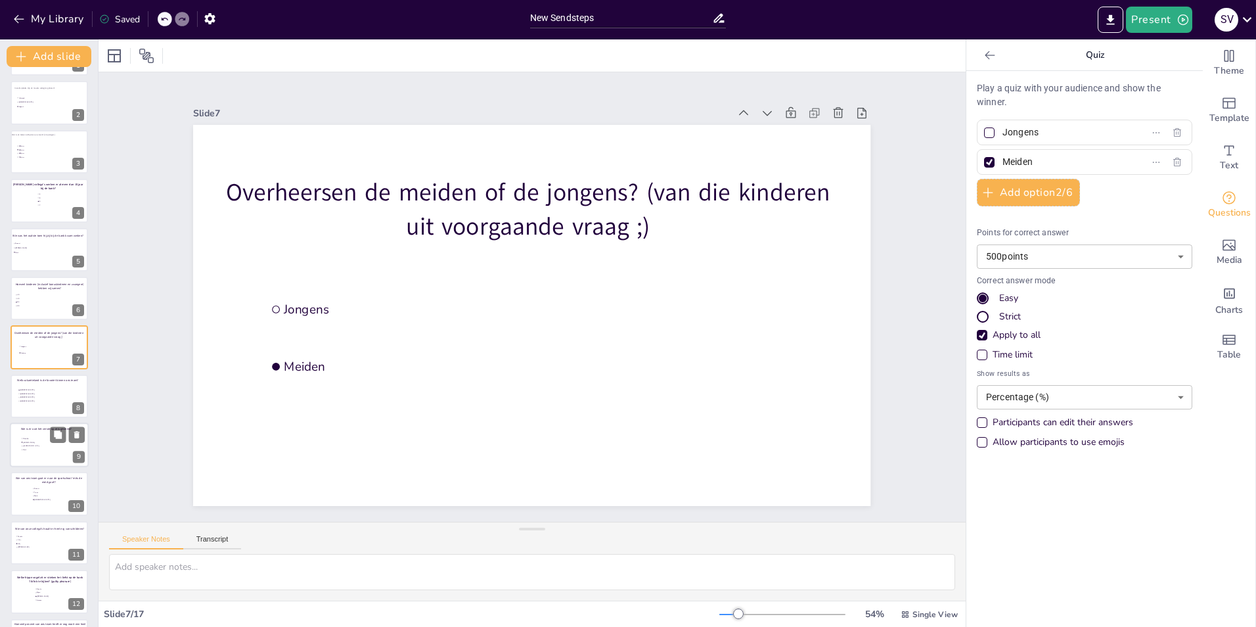
click at [24, 439] on span "Marjolijn" at bounding box center [41, 438] width 37 height 2
type input "Marjolijn"
type input "[PERSON_NAME]"
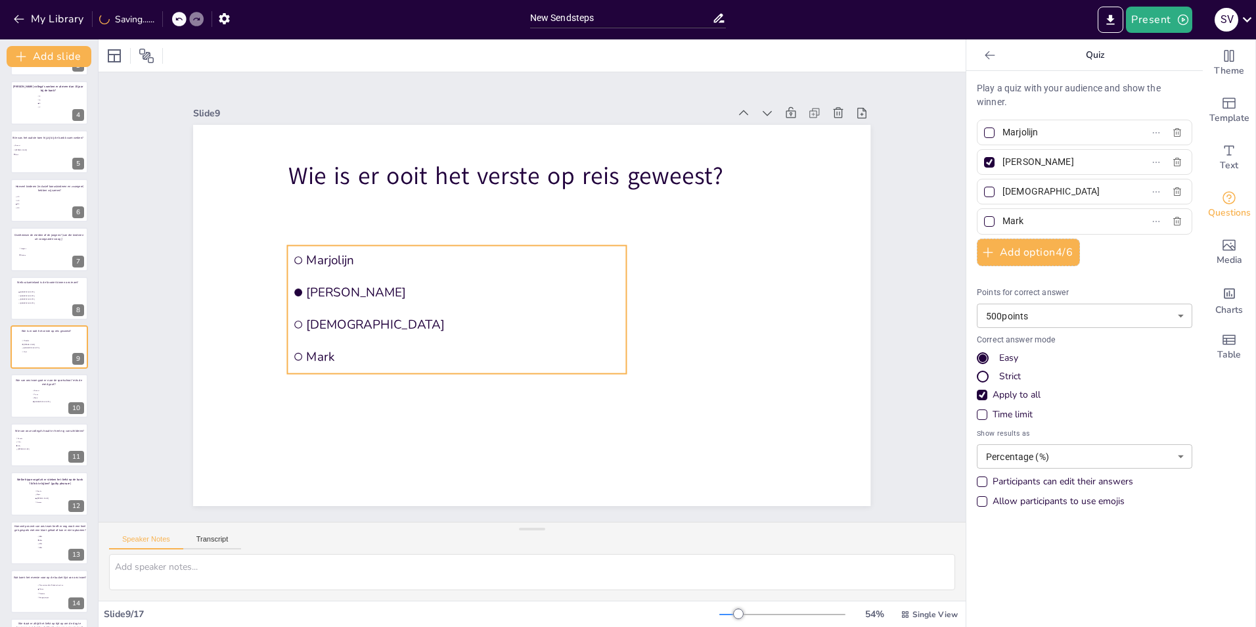
click at [319, 355] on span "Mark" at bounding box center [464, 356] width 314 height 16
drag, startPoint x: 1046, startPoint y: 223, endPoint x: 989, endPoint y: 221, distance: 56.6
click at [997, 221] on span "Mark" at bounding box center [1058, 221] width 122 height 19
click at [1002, 221] on input "Mark" at bounding box center [1063, 221] width 122 height 19
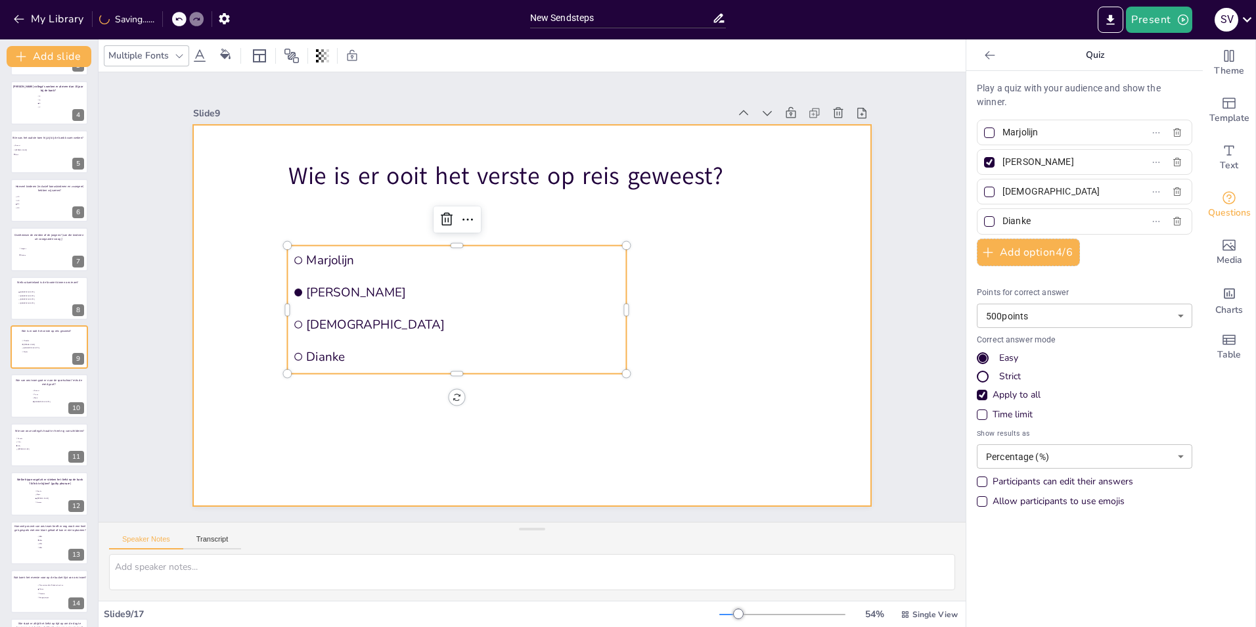
type input "Dianke"
click at [686, 471] on div at bounding box center [531, 315] width 677 height 381
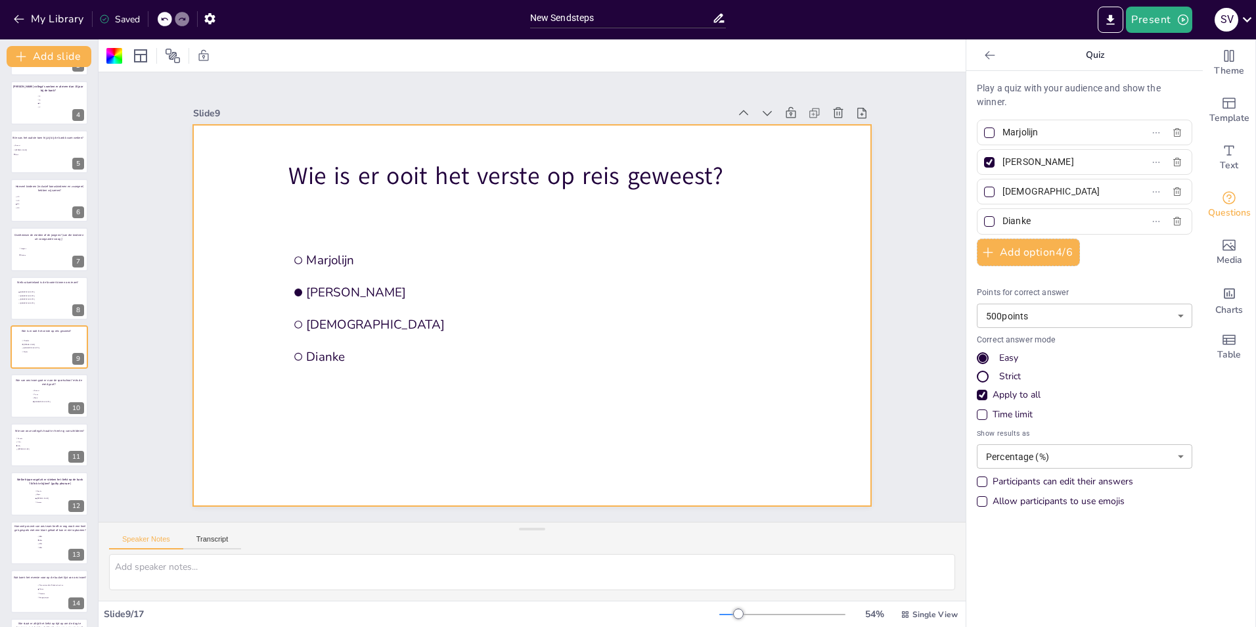
scroll to position [286, 0]
click at [41, 597] on li "Leeg laten!" at bounding box center [56, 596] width 39 height 7
type input "fotos carnaval"
type input "Leeg laten!"
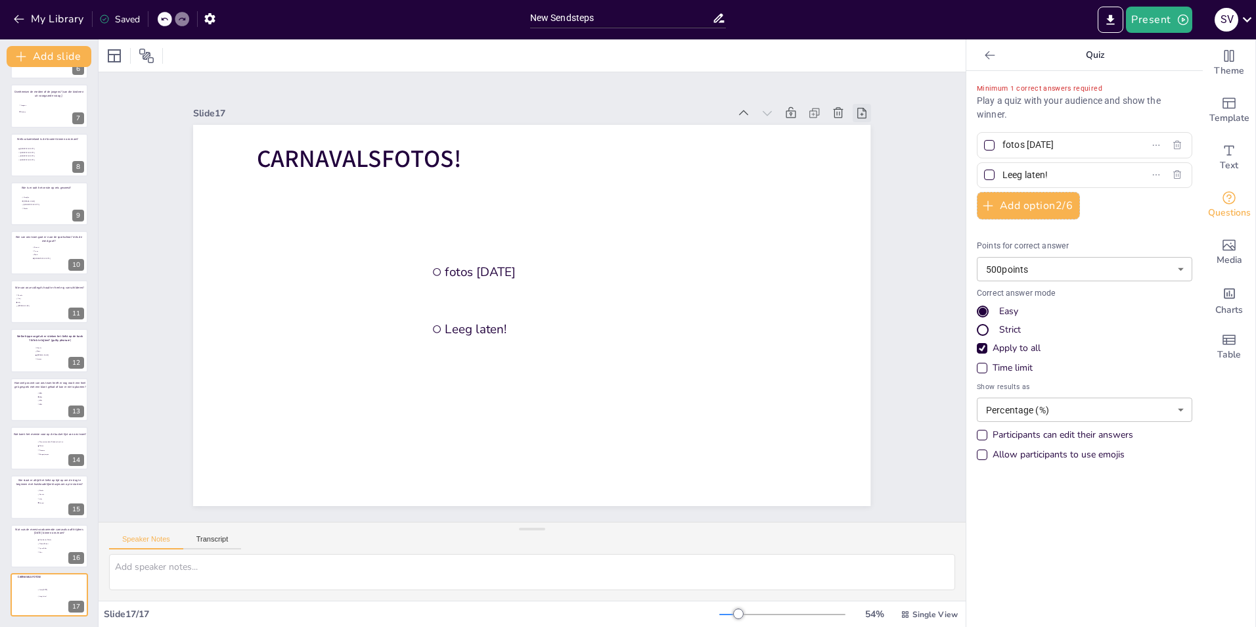
click at [858, 106] on icon at bounding box center [861, 112] width 13 height 13
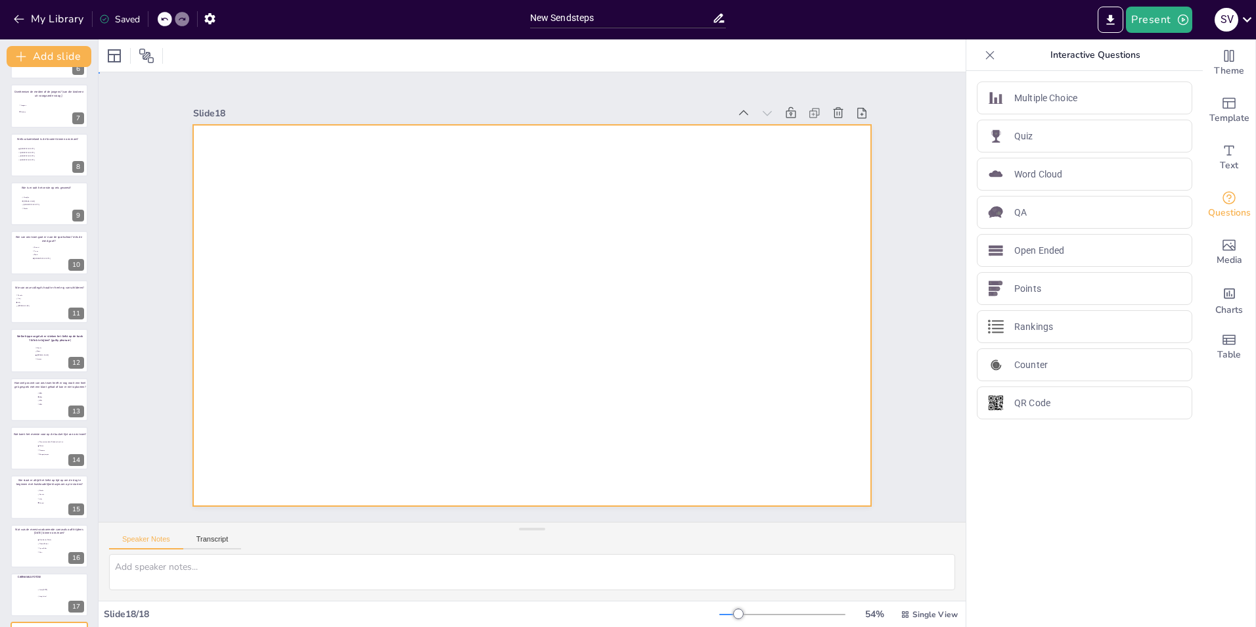
click at [317, 155] on div at bounding box center [531, 315] width 677 height 381
click at [274, 182] on div at bounding box center [531, 315] width 677 height 381
click at [390, 164] on div at bounding box center [531, 315] width 677 height 381
click at [1017, 135] on p "Quiz" at bounding box center [1023, 136] width 19 height 14
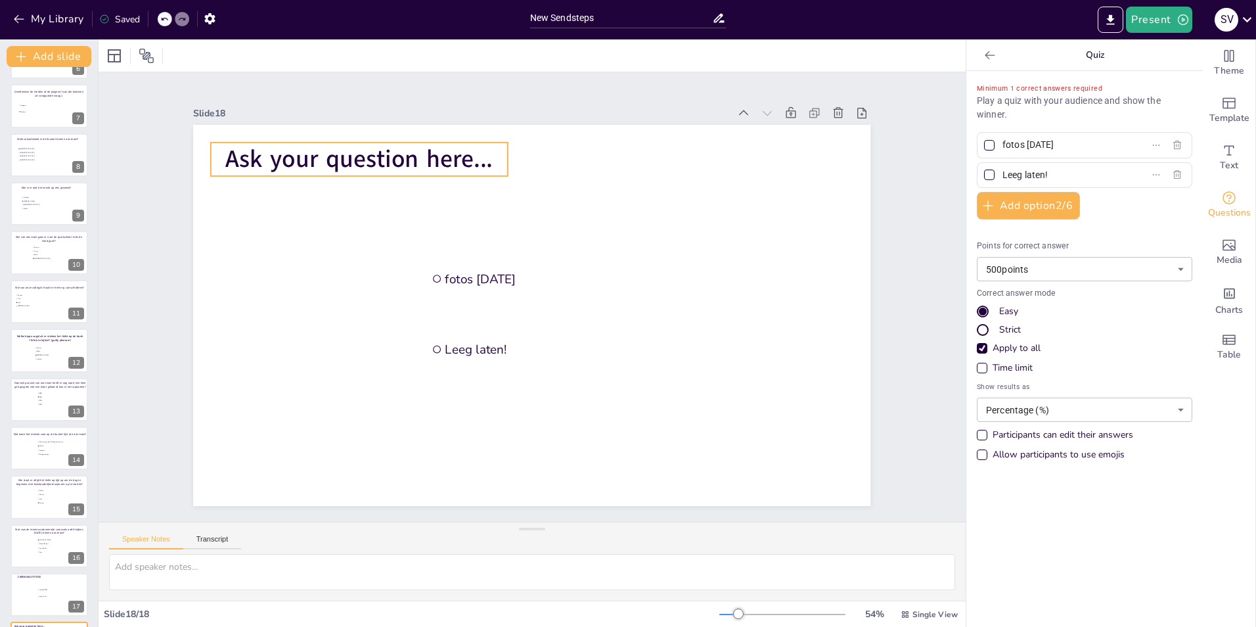
click at [335, 143] on span "Ask your question here..." at bounding box center [358, 159] width 267 height 33
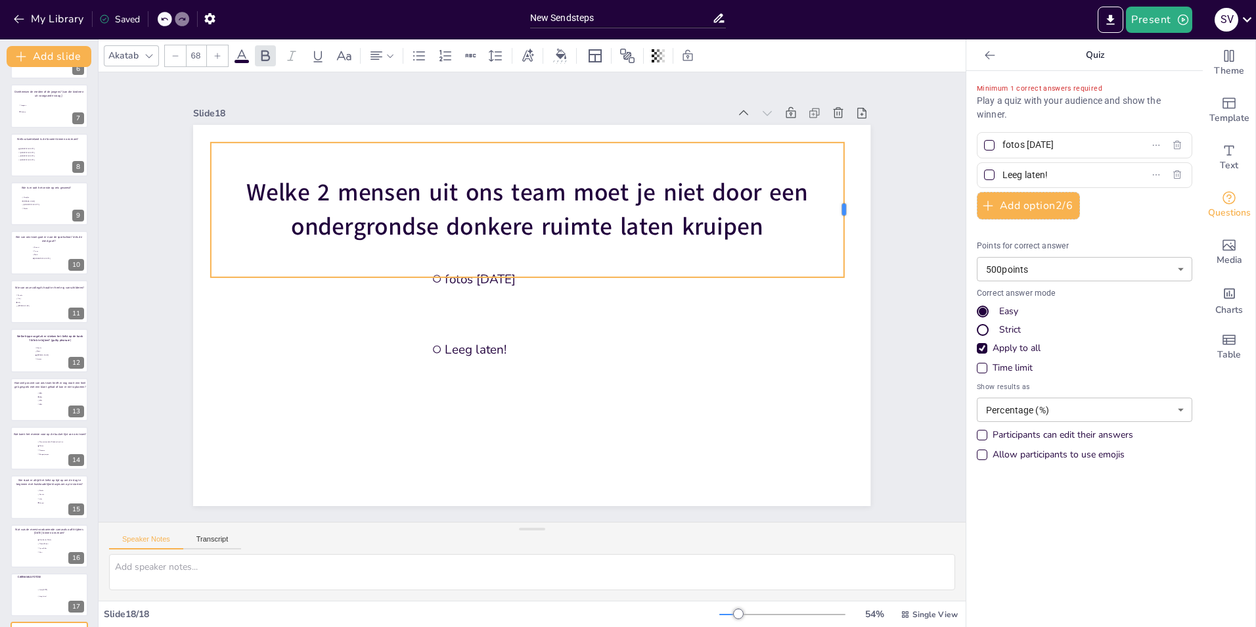
drag, startPoint x: 498, startPoint y: 204, endPoint x: 834, endPoint y: 187, distance: 336.7
click at [843, 187] on div at bounding box center [848, 210] width 11 height 135
click at [764, 223] on p "Welke 2 mensen uit ons team moet je niet door een ondergrondse donkere ruimte l…" at bounding box center [527, 209] width 633 height 67
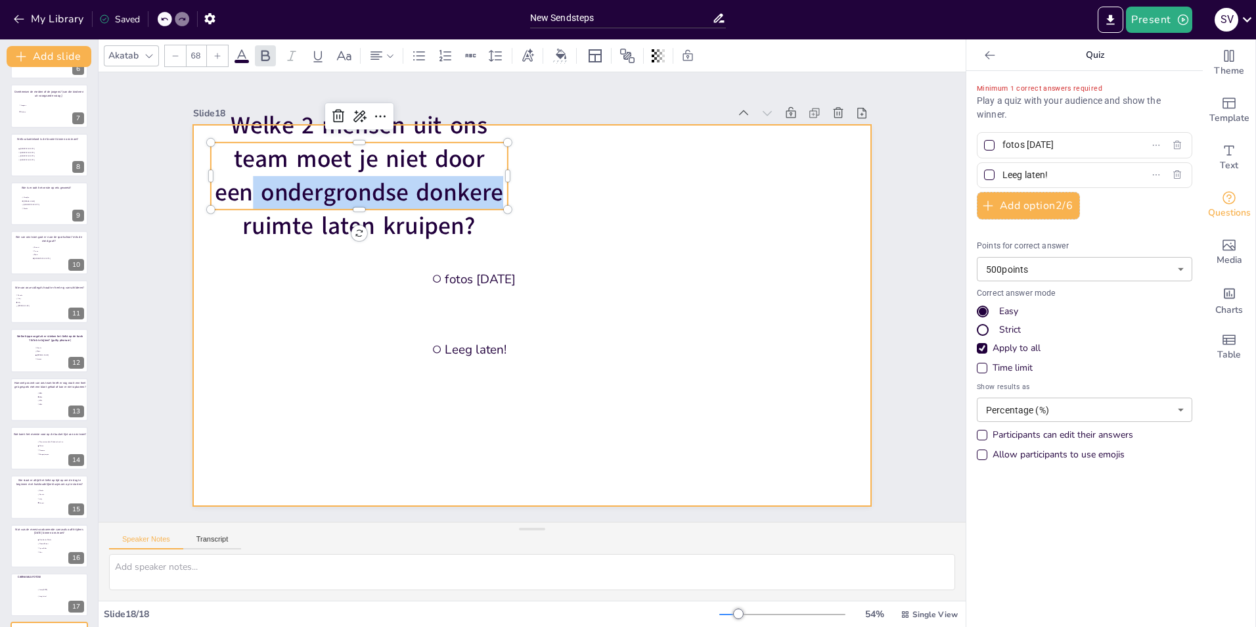
drag, startPoint x: 496, startPoint y: 171, endPoint x: 661, endPoint y: 169, distance: 164.9
click at [661, 169] on div "fotos carnaval Leeg laten! Welke 2 mensen uit ons team moet je niet door een on…" at bounding box center [531, 315] width 677 height 381
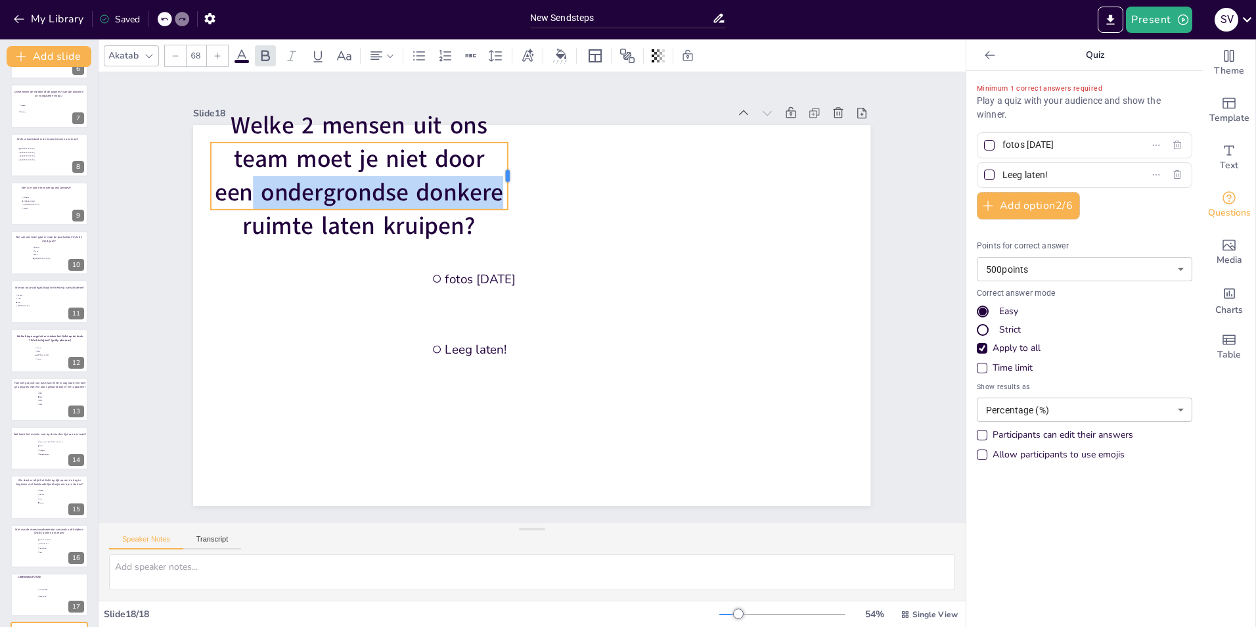
click at [507, 173] on div at bounding box center [512, 176] width 11 height 67
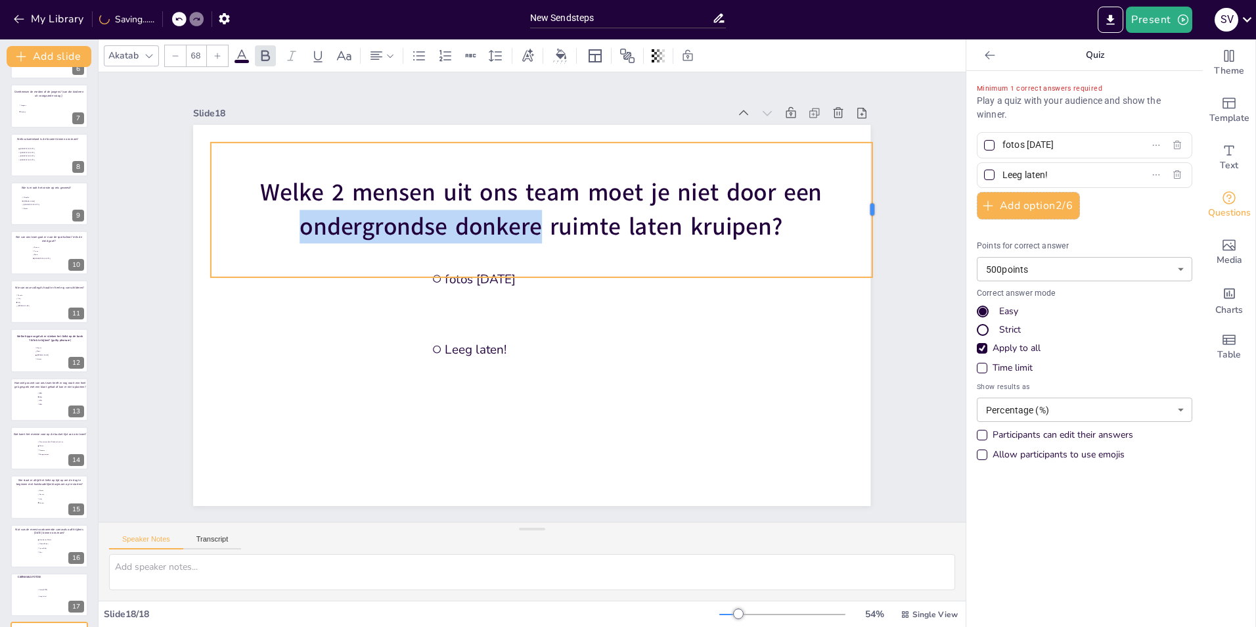
drag, startPoint x: 498, startPoint y: 202, endPoint x: 862, endPoint y: 196, distance: 364.6
click at [872, 196] on div at bounding box center [877, 210] width 11 height 135
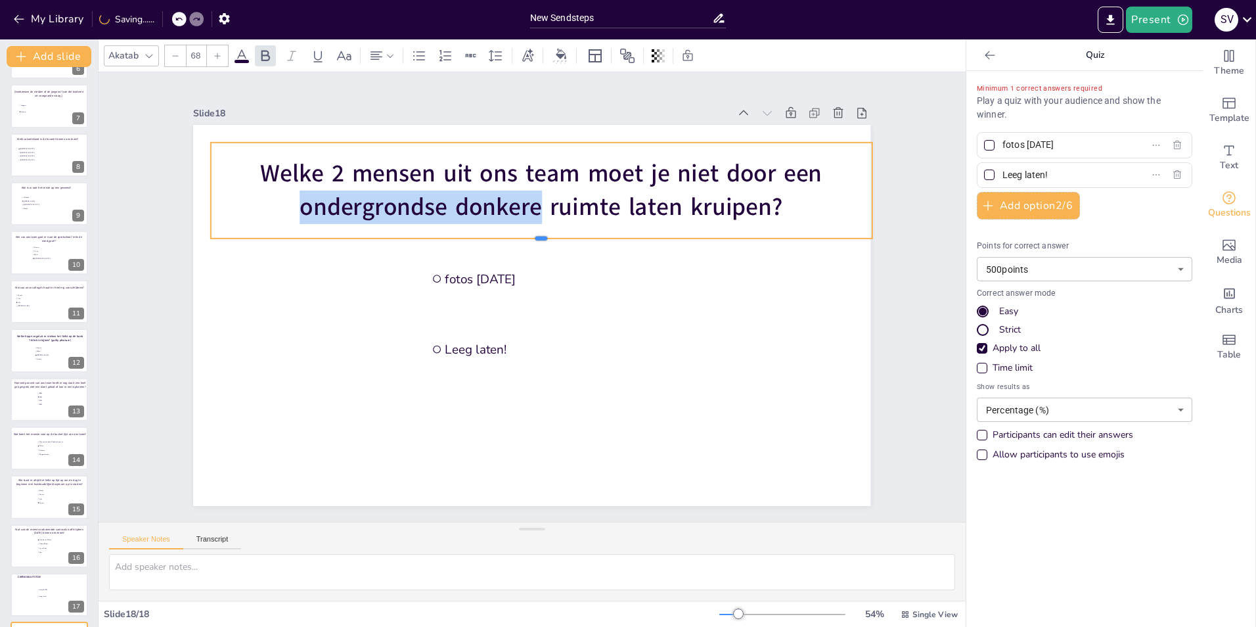
drag, startPoint x: 531, startPoint y: 273, endPoint x: 534, endPoint y: 234, distance: 38.9
click at [534, 238] on div at bounding box center [541, 243] width 661 height 11
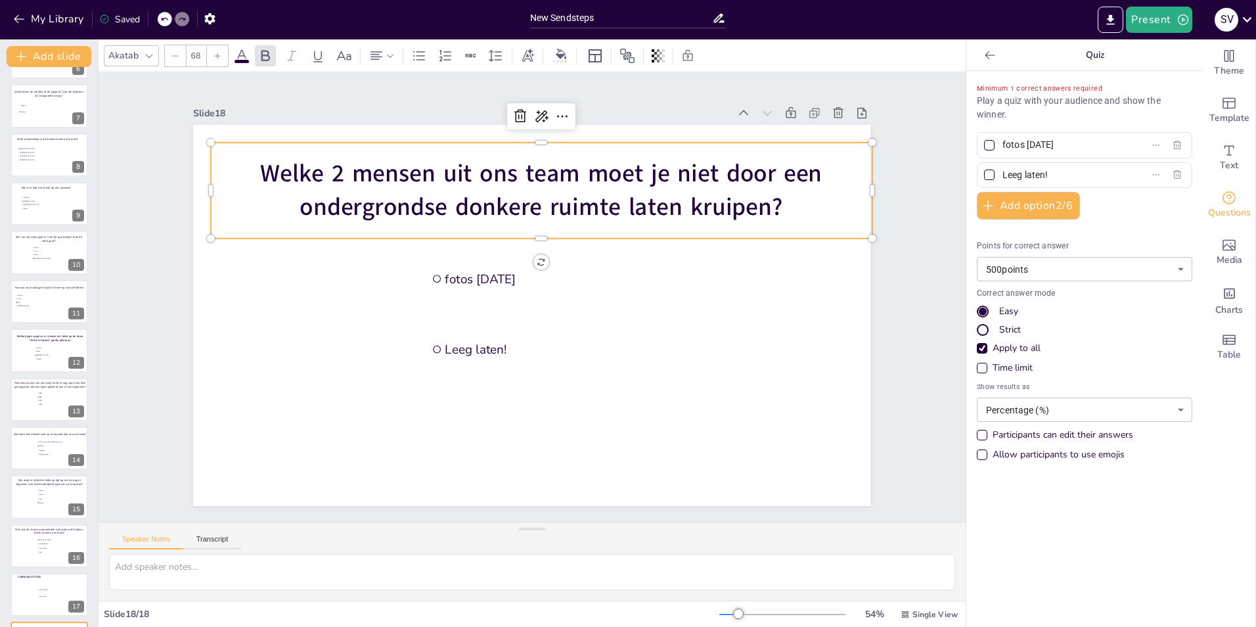
click at [1016, 143] on input "fotos carnaval" at bounding box center [1063, 144] width 122 height 19
type input "Dianke en Frans"
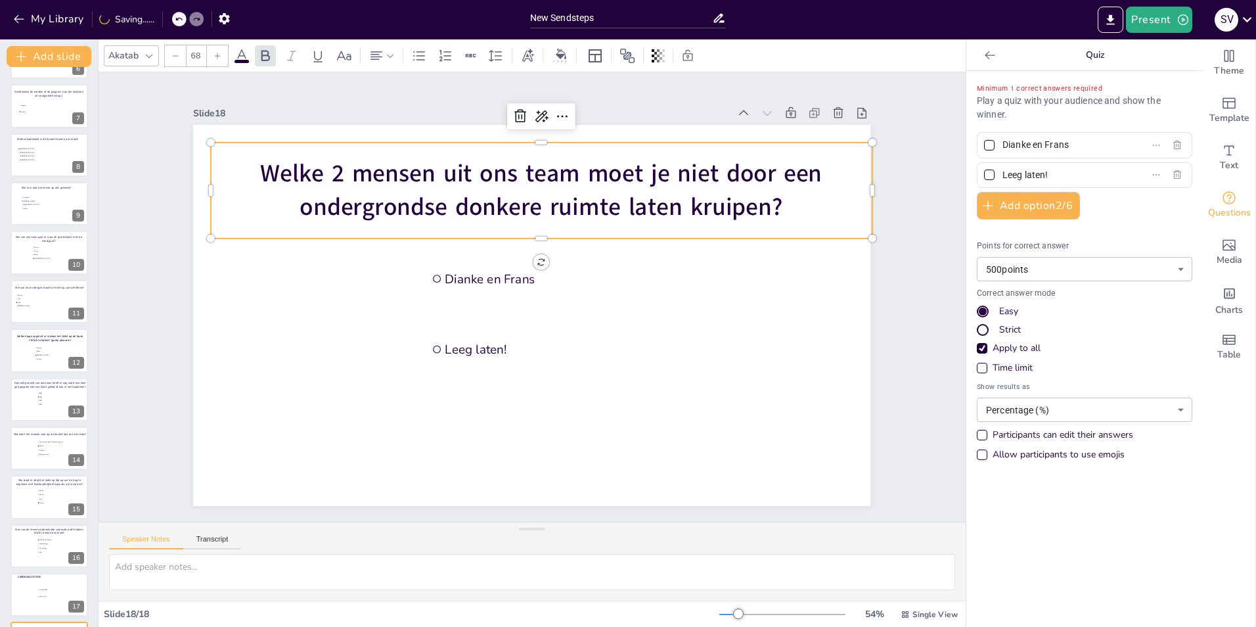
drag, startPoint x: 1029, startPoint y: 170, endPoint x: 991, endPoint y: 171, distance: 38.8
click at [997, 171] on span "Leeg laten!" at bounding box center [1058, 175] width 122 height 19
click at [1002, 171] on input "Leeg laten!" at bounding box center [1063, 175] width 122 height 19
type input "N"
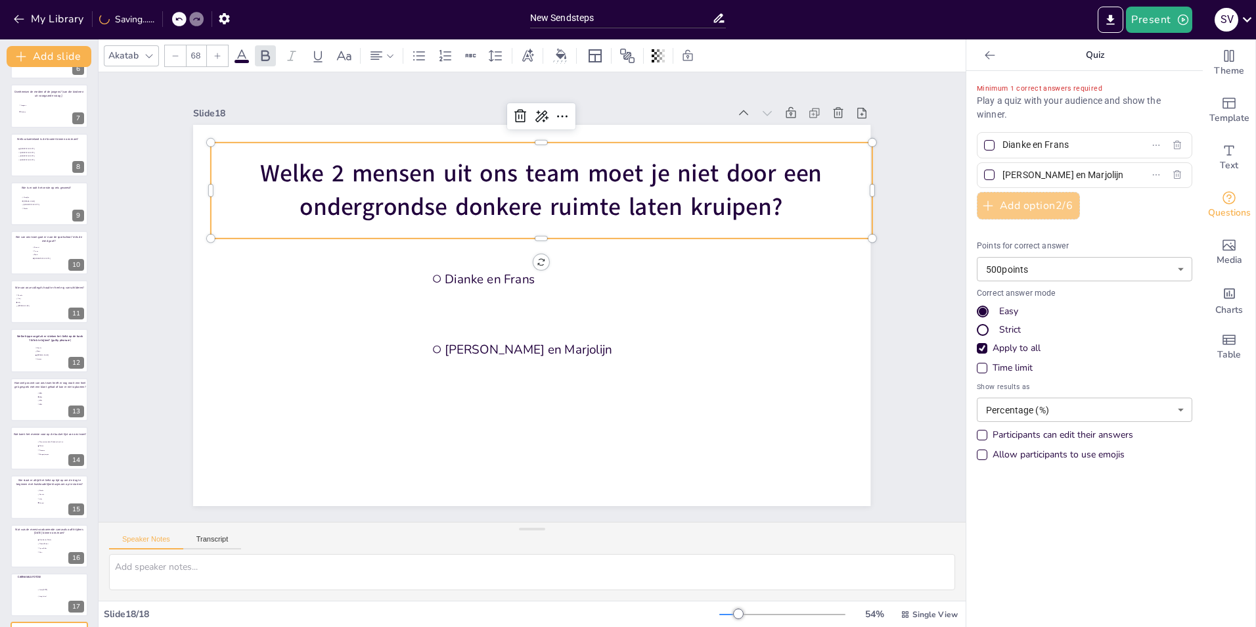
type input "Bjorn en Marjolijn"
click at [1009, 201] on button "Add option 2 / 6" at bounding box center [1028, 206] width 103 height 28
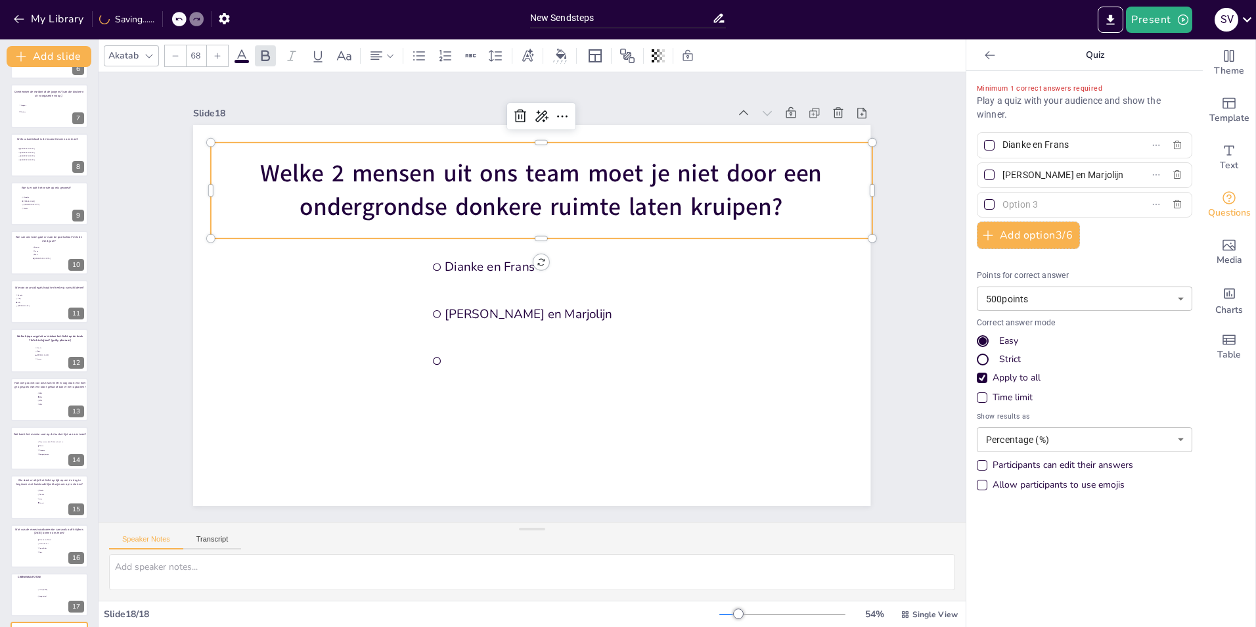
click at [1013, 201] on input "text" at bounding box center [1063, 204] width 122 height 19
type input "Dennet en Renske"
click at [1015, 228] on button "Add option 3 / 6" at bounding box center [1028, 235] width 103 height 28
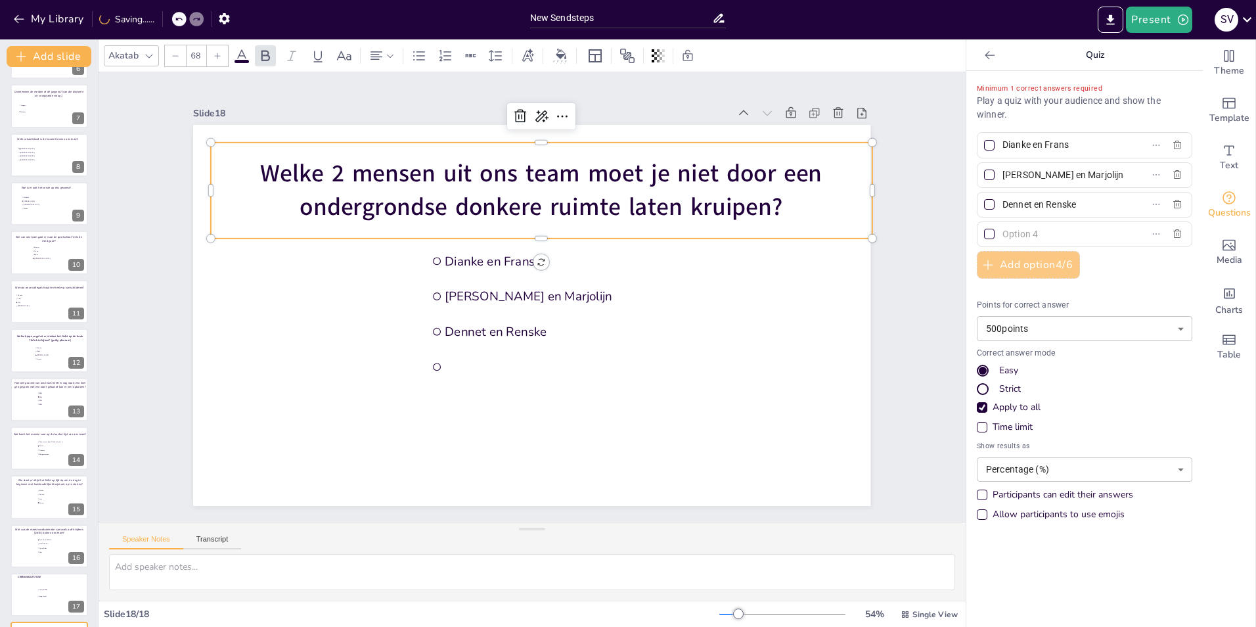
click at [1015, 228] on input "text" at bounding box center [1063, 234] width 122 height 19
type input "Lilly en Barbara"
click at [984, 176] on div at bounding box center [989, 174] width 11 height 11
click at [1002, 176] on input "Bjorn en Marjolijn" at bounding box center [1063, 175] width 122 height 19
checkbox input "true"
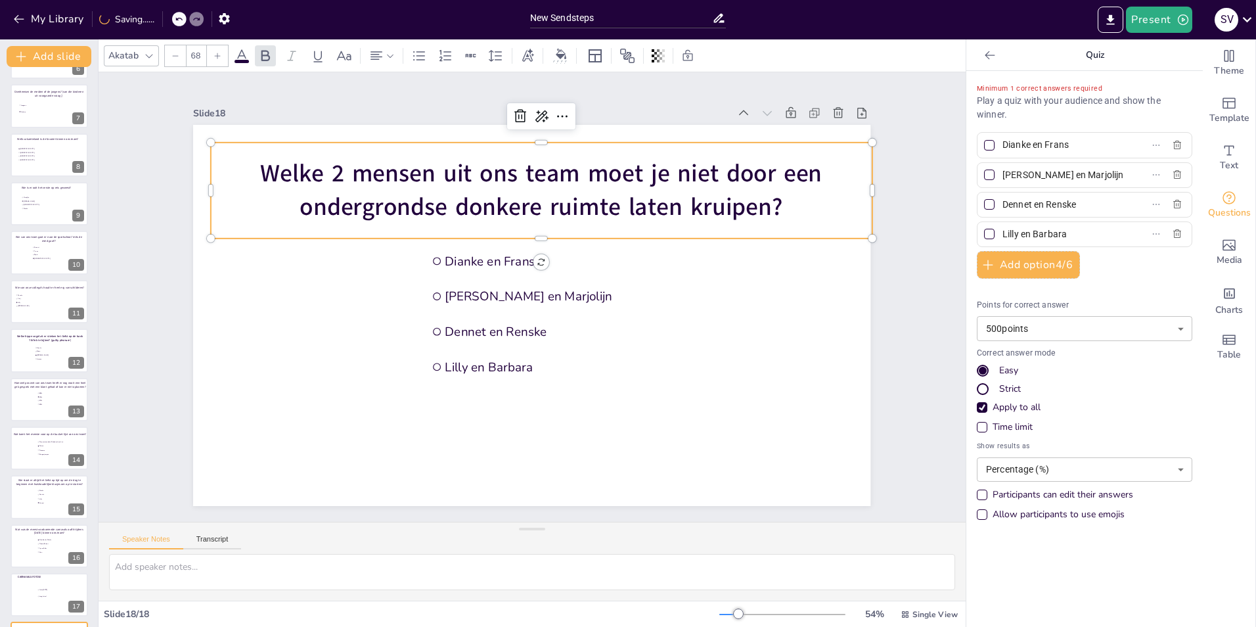
checkbox input "true"
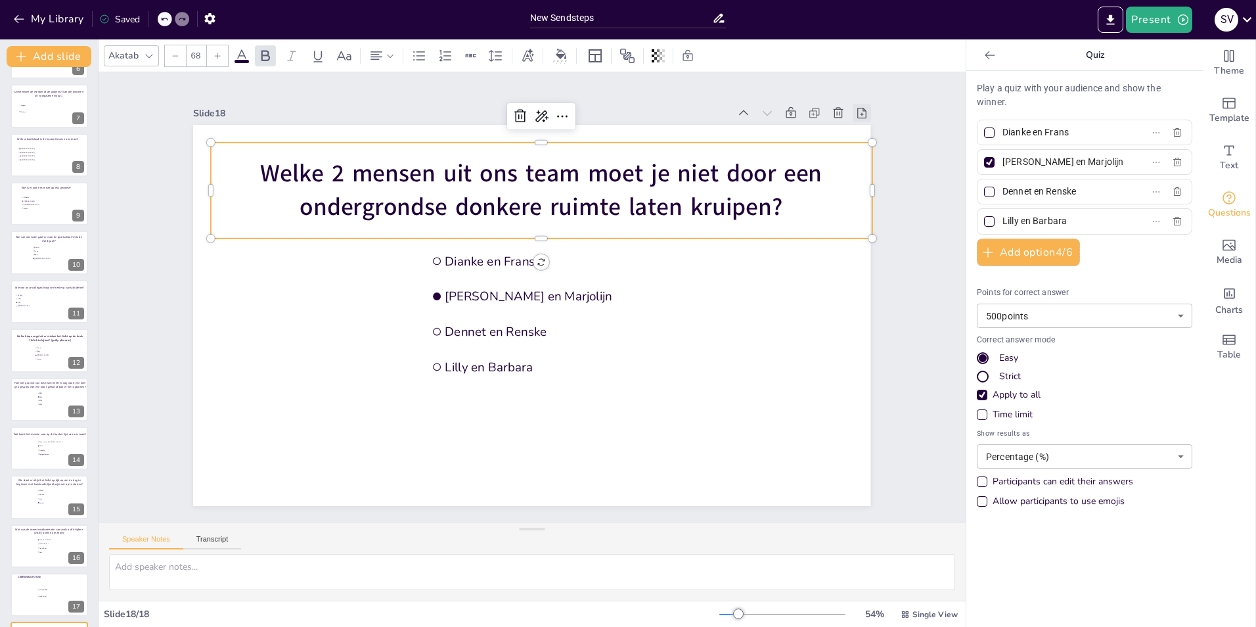
click at [855, 110] on icon at bounding box center [861, 112] width 13 height 13
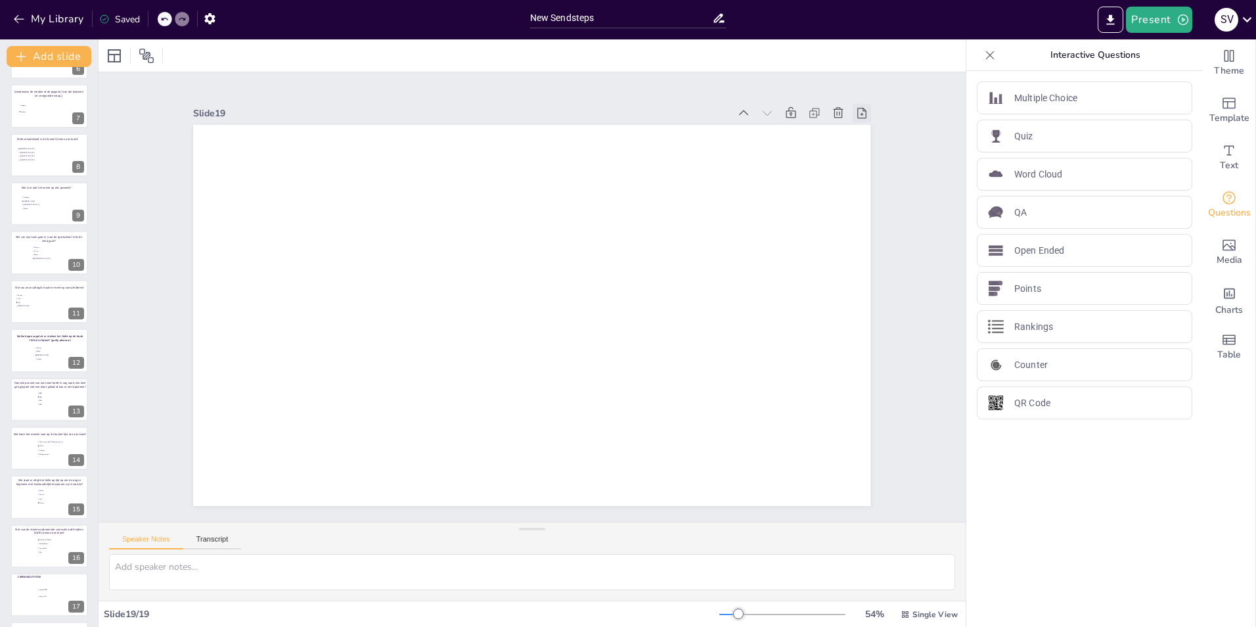
click at [858, 107] on icon at bounding box center [861, 112] width 13 height 13
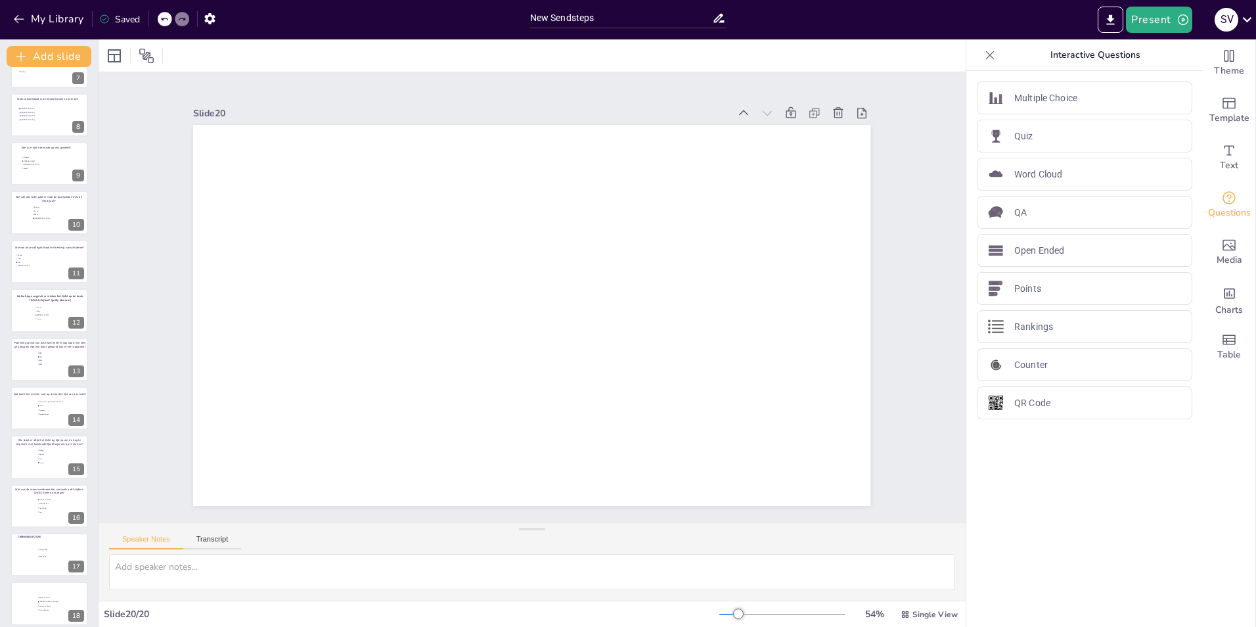
scroll to position [434, 0]
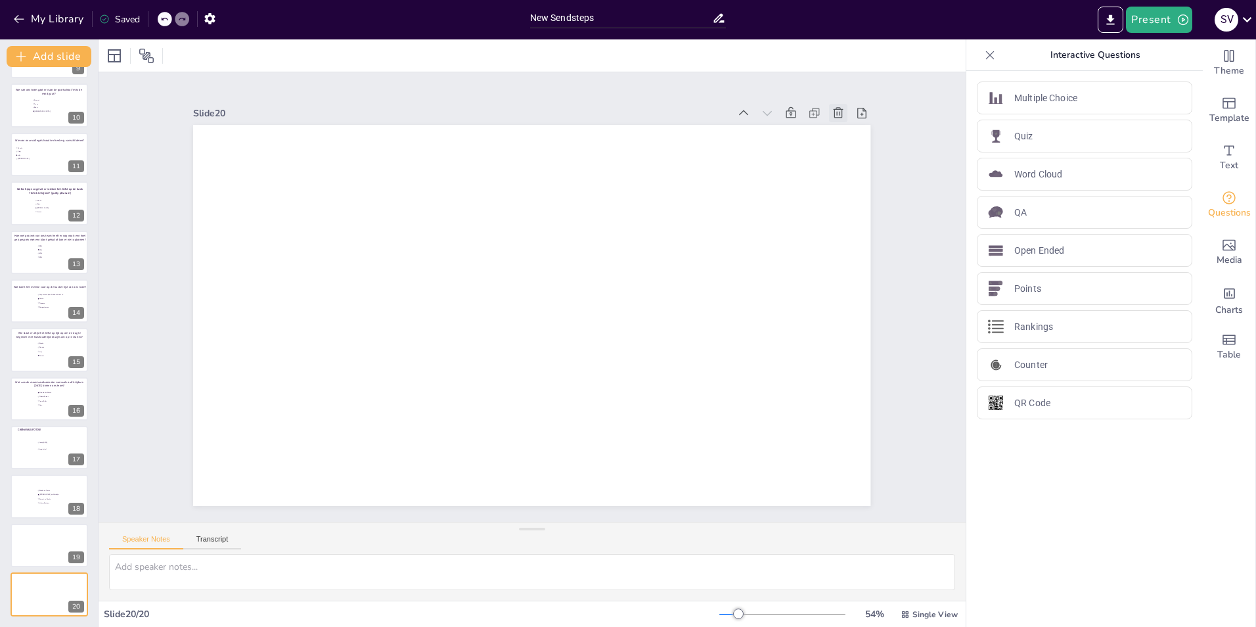
click at [833, 107] on icon at bounding box center [838, 112] width 10 height 11
click at [1048, 136] on div "Quiz" at bounding box center [1084, 136] width 215 height 33
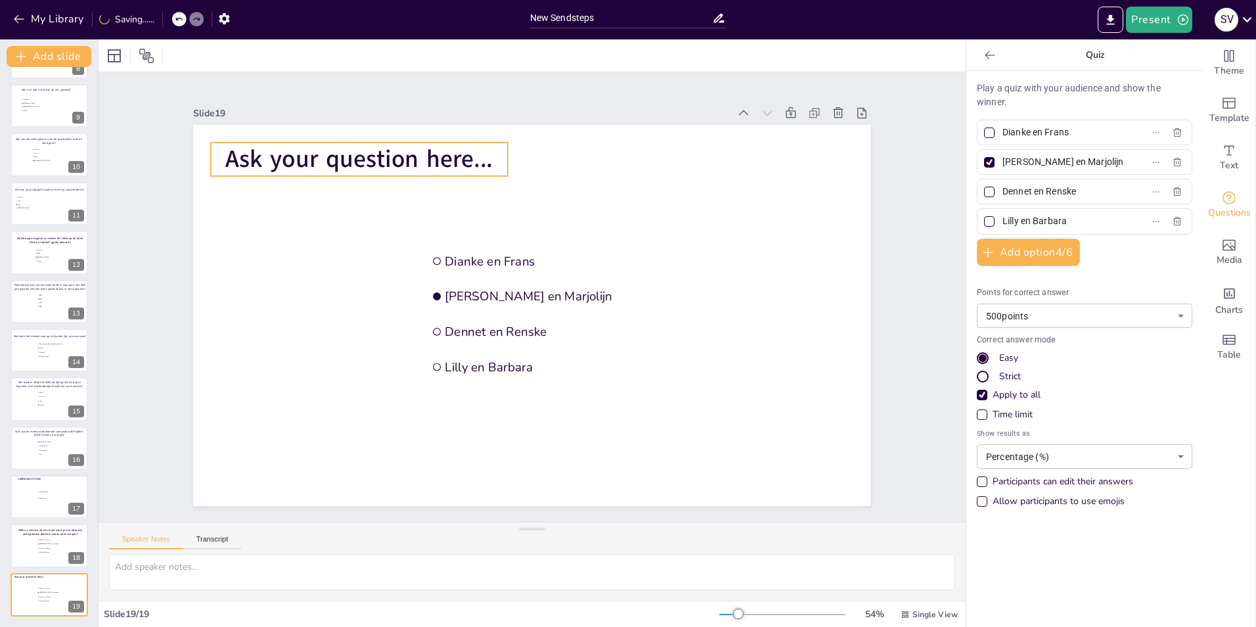
click at [384, 163] on span "Ask your question here..." at bounding box center [358, 159] width 267 height 33
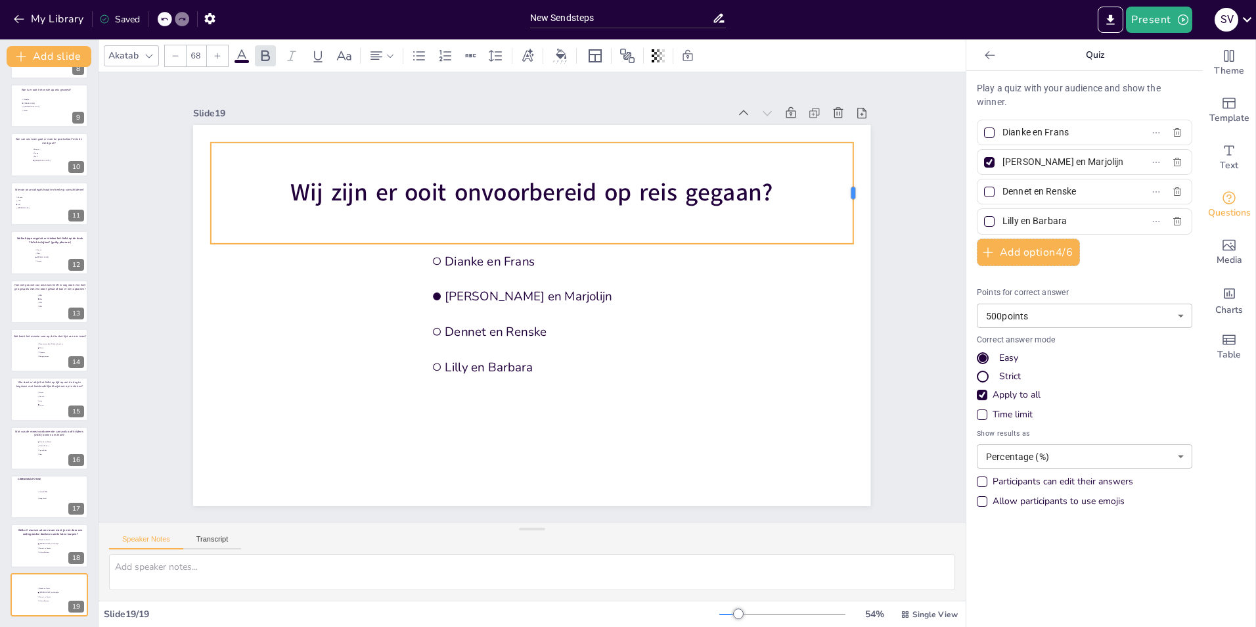
drag, startPoint x: 501, startPoint y: 187, endPoint x: 846, endPoint y: 173, distance: 345.8
click at [853, 173] on div at bounding box center [858, 193] width 11 height 101
click at [53, 554] on div at bounding box center [49, 546] width 79 height 45
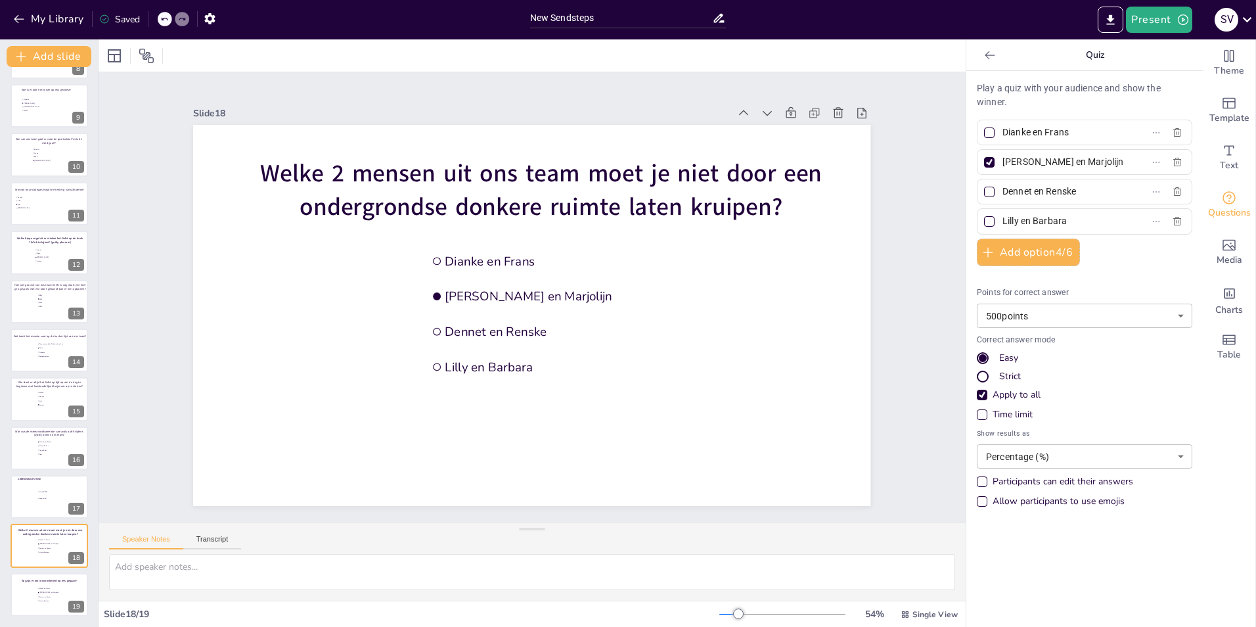
click at [1002, 138] on input "Dianke en Frans" at bounding box center [1063, 132] width 122 height 19
click at [49, 597] on span "Dennet en Renske" at bounding box center [57, 596] width 37 height 2
type input "Dianke en Frans"
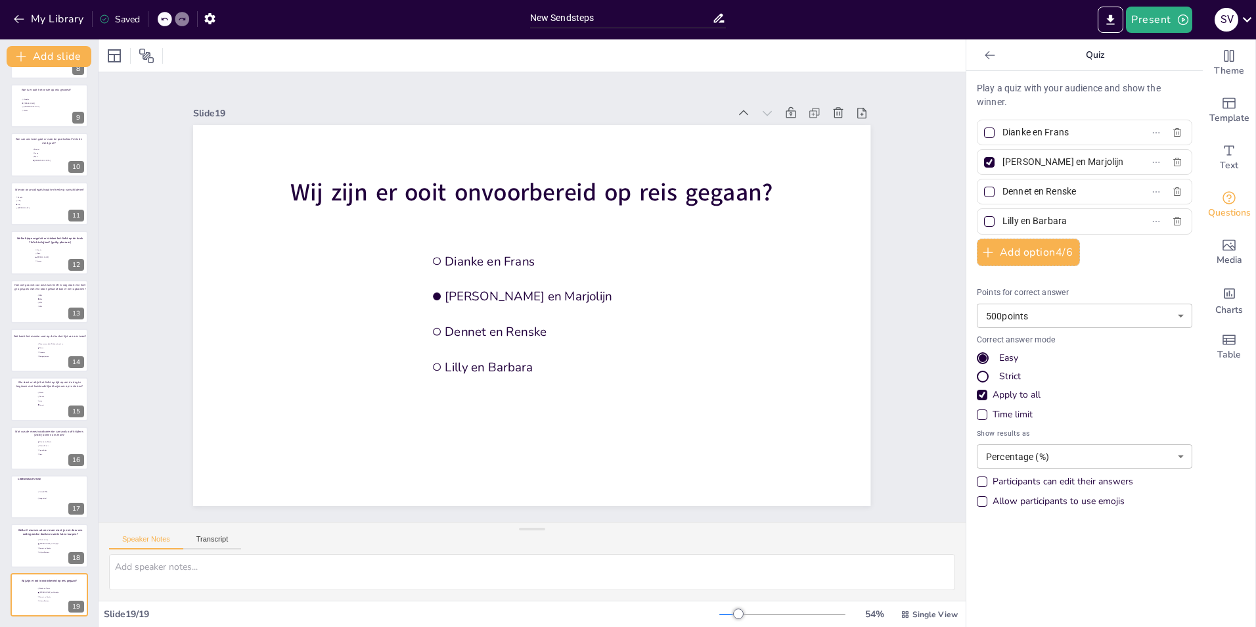
click at [1007, 162] on input "Bjorn en Marjolijn" at bounding box center [1063, 161] width 122 height 19
type input "S"
type input "Kristian en Simone"
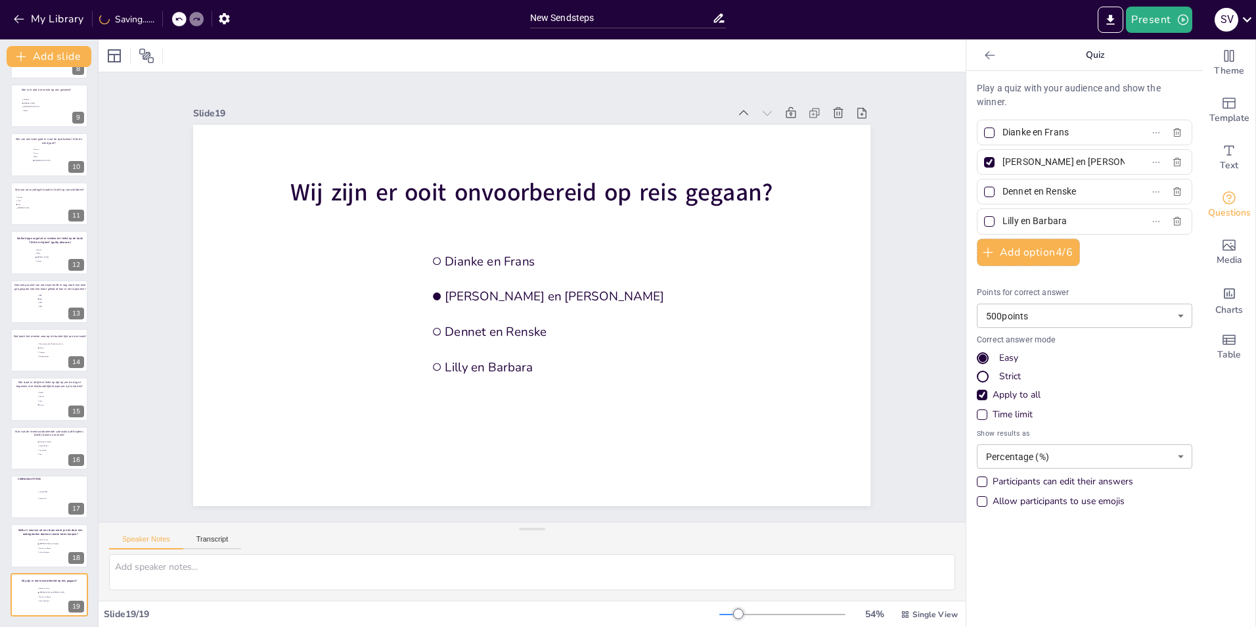
click at [1024, 190] on input "Dennet en Renske" at bounding box center [1063, 191] width 122 height 19
click at [1024, 189] on input "Dennet en Renske" at bounding box center [1063, 191] width 122 height 19
type input "Anne en Nicole"
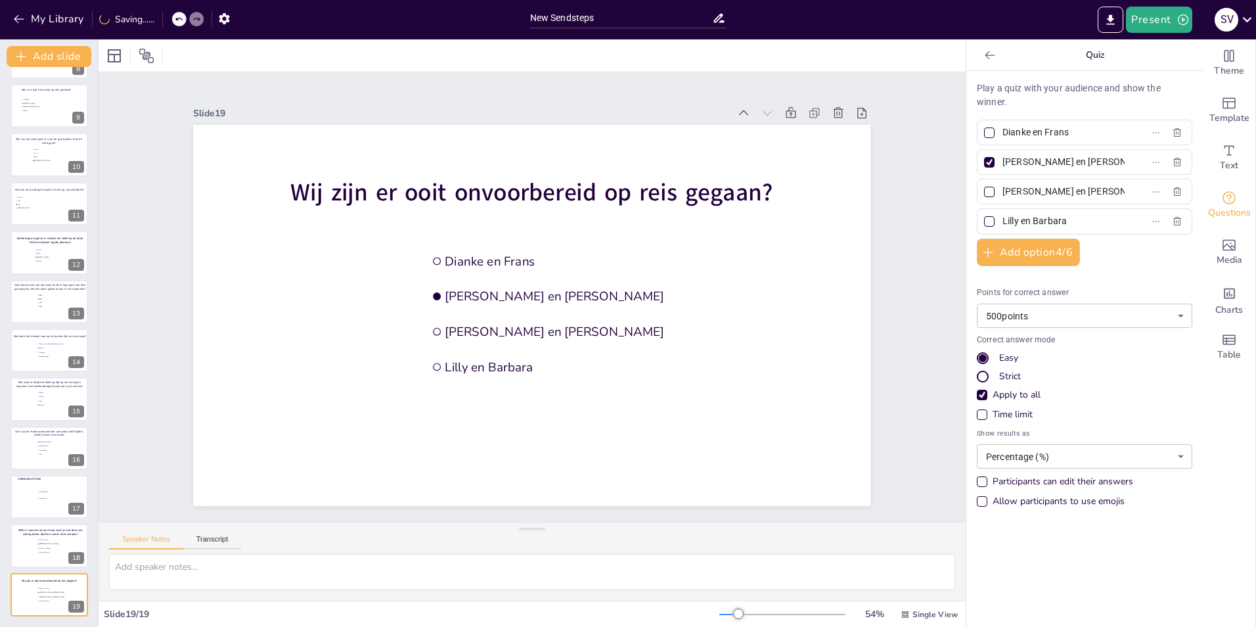
click at [1038, 215] on input "Lilly en Barbara" at bounding box center [1063, 221] width 122 height 19
type input "Renske en Lilly"
click at [984, 136] on div at bounding box center [989, 132] width 11 height 11
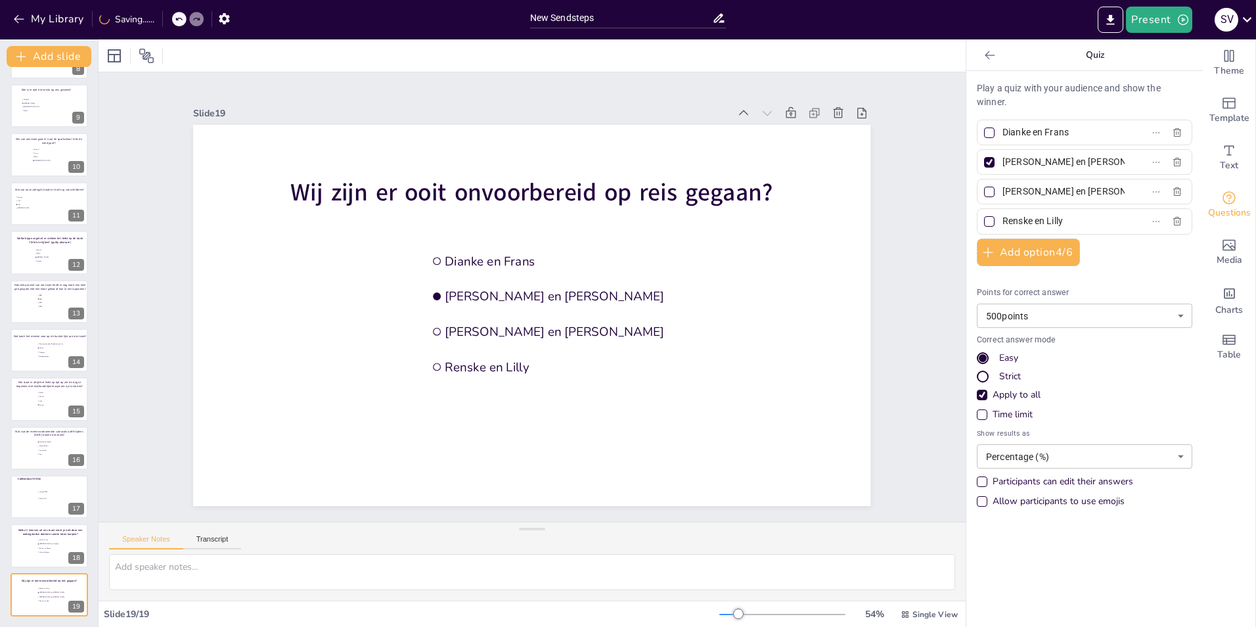
click at [1002, 136] on input "Dianke en Frans" at bounding box center [1063, 132] width 122 height 19
checkbox input "true"
click at [986, 163] on div at bounding box center [989, 162] width 7 height 7
click at [1002, 163] on input "Kristian en Simone" at bounding box center [1063, 161] width 122 height 19
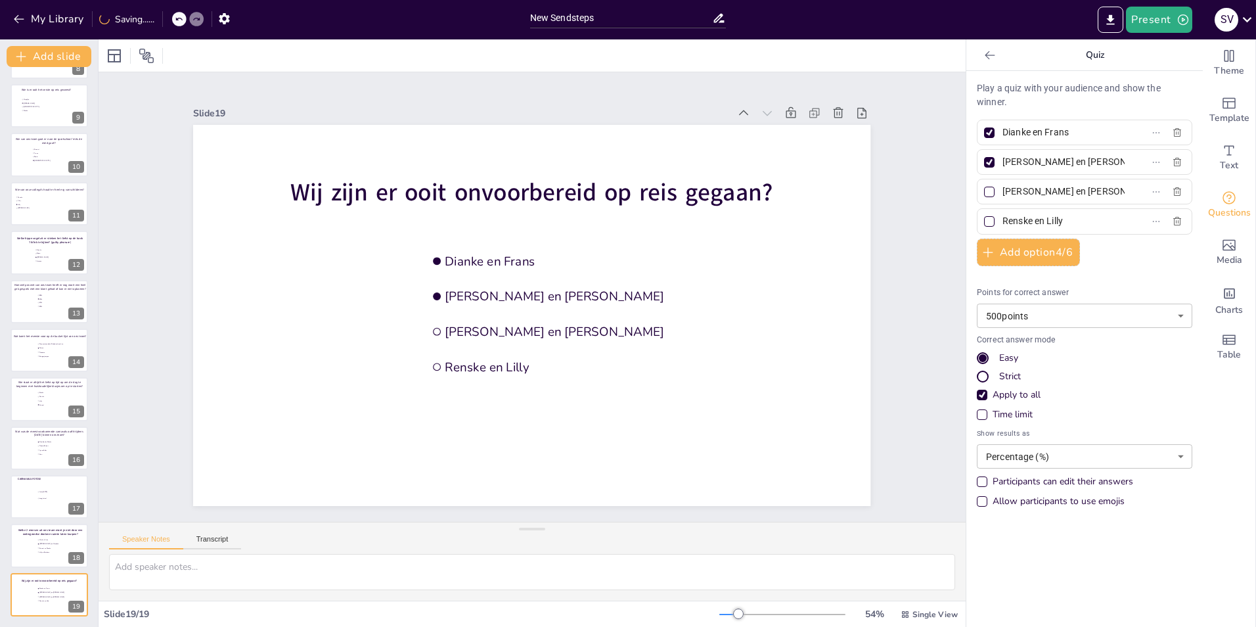
checkbox input "false"
click at [30, 546] on div at bounding box center [49, 546] width 79 height 45
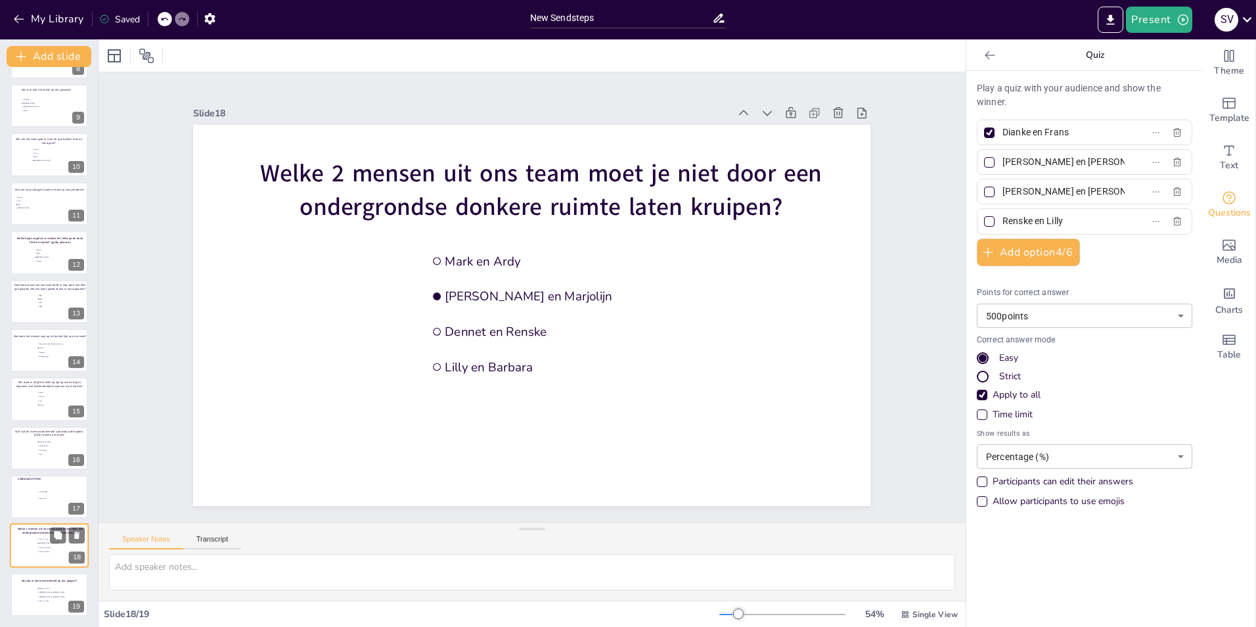
type input "Mark en Ardy"
type input "Bjorn en Marjolijn"
type input "Dennet en Renske"
type input "Lilly en Barbara"
click at [41, 603] on div at bounding box center [49, 594] width 79 height 45
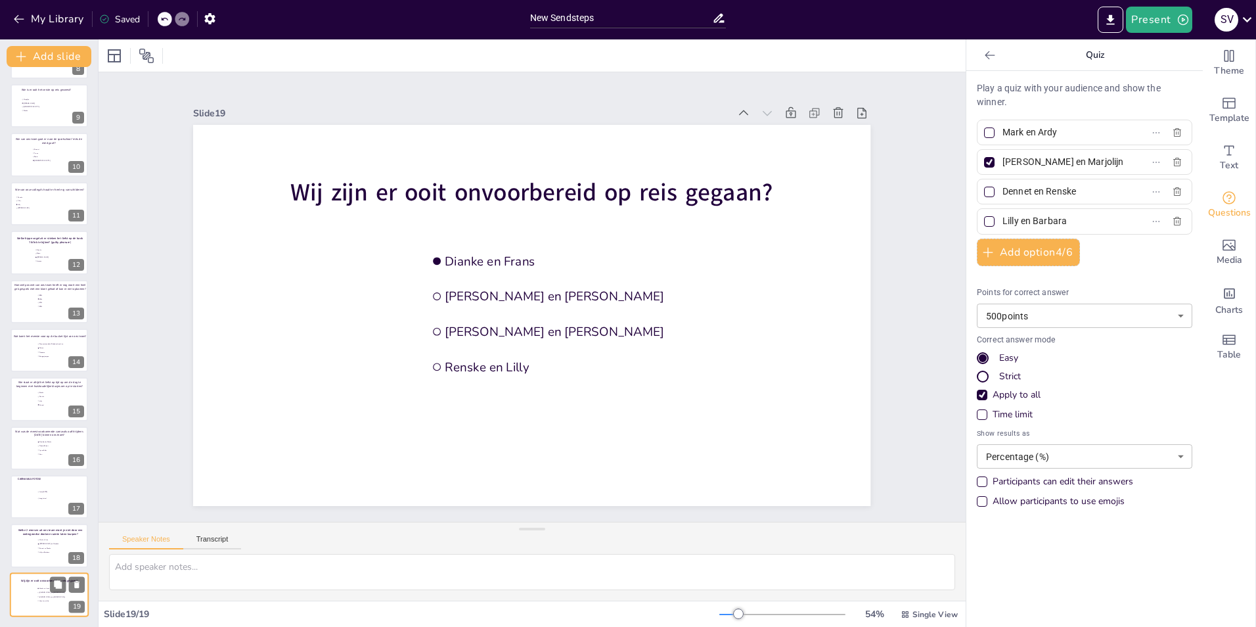
type input "Dianke en Frans"
type input "Kristian en Simone"
type input "Anne en Nicole"
type input "Renske en Lilly"
click at [116, 15] on div "Saved" at bounding box center [119, 19] width 41 height 12
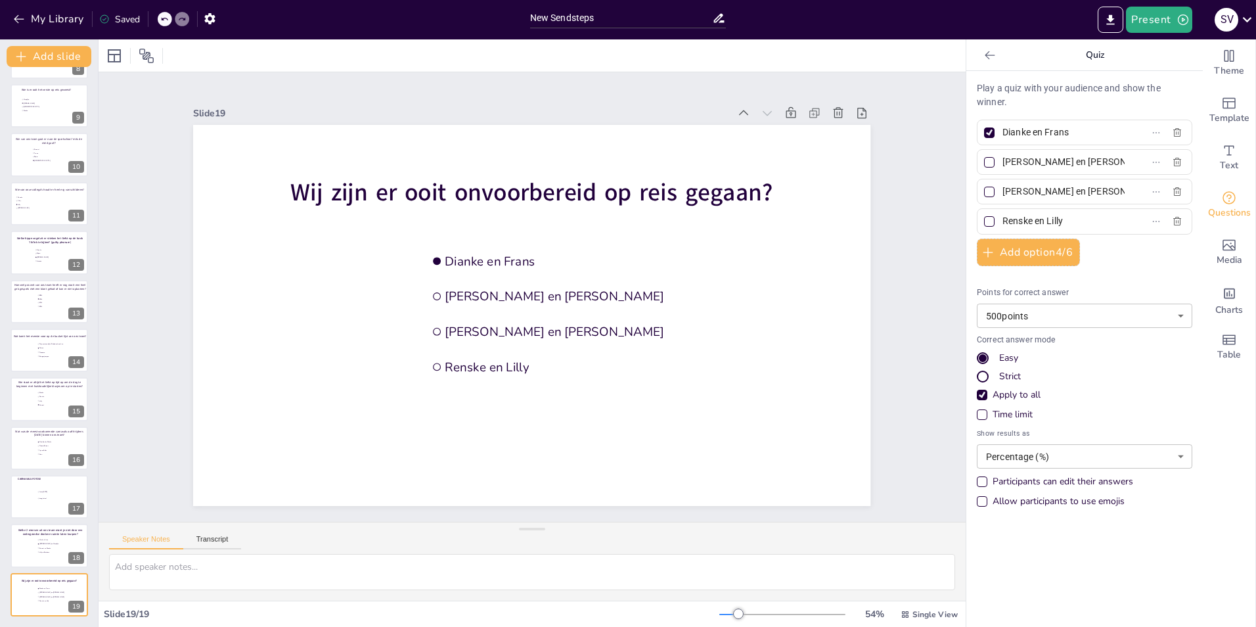
click at [116, 15] on div "Saved" at bounding box center [119, 19] width 41 height 12
click at [129, 22] on div "Saved" at bounding box center [119, 19] width 41 height 12
click at [130, 22] on div "Saved" at bounding box center [119, 19] width 41 height 12
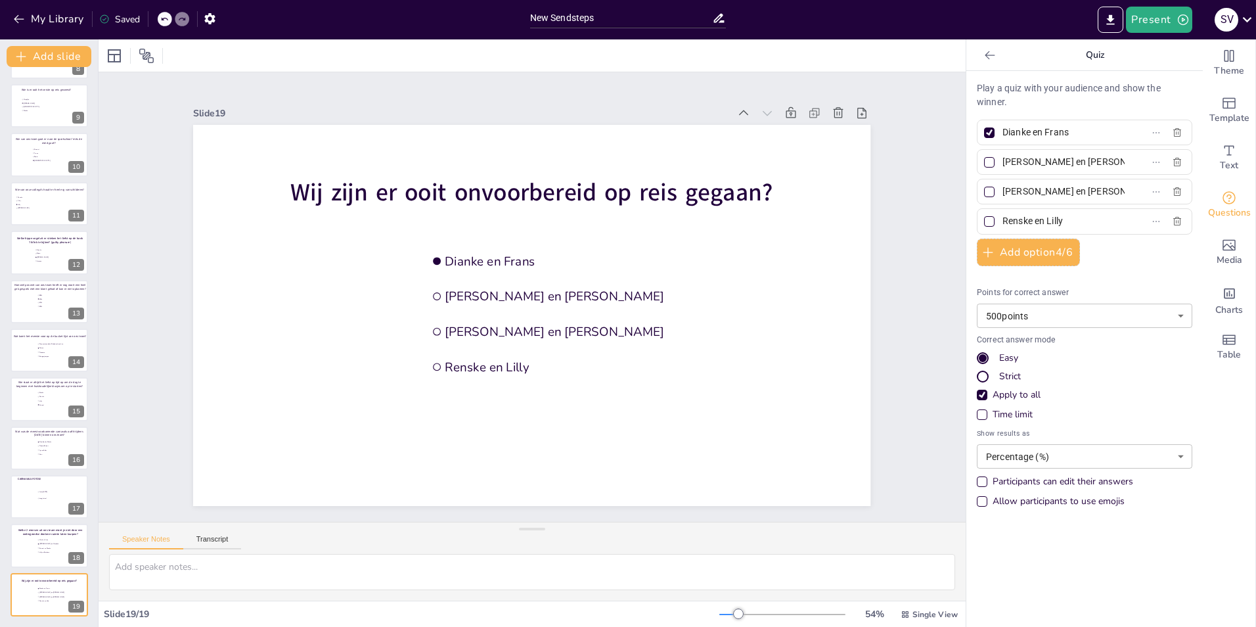
click at [130, 22] on div "Saved" at bounding box center [119, 19] width 41 height 12
click at [122, 14] on div "Saved" at bounding box center [119, 19] width 41 height 12
